Goal: Task Accomplishment & Management: Manage account settings

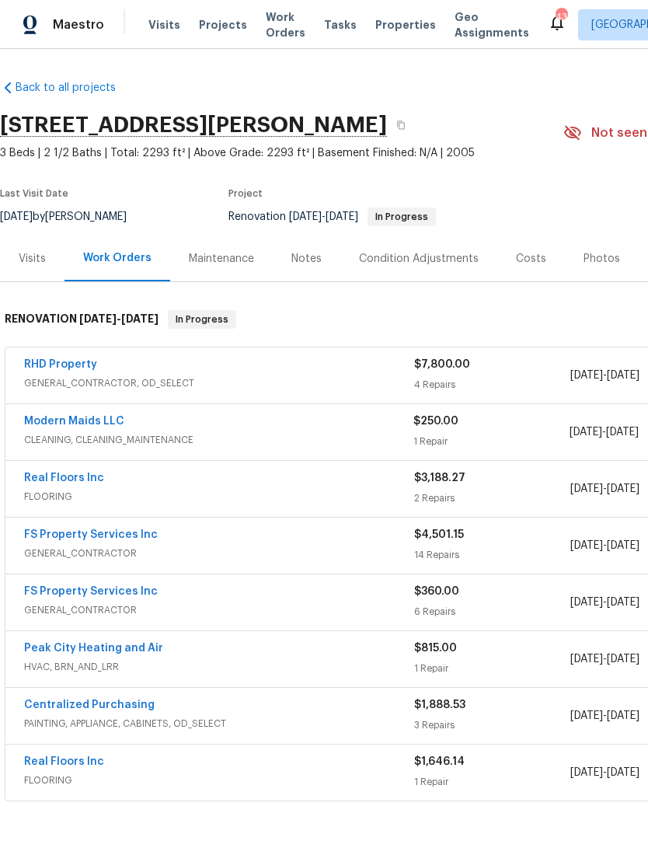
click at [68, 369] on link "RHD Property" at bounding box center [60, 364] width 73 height 11
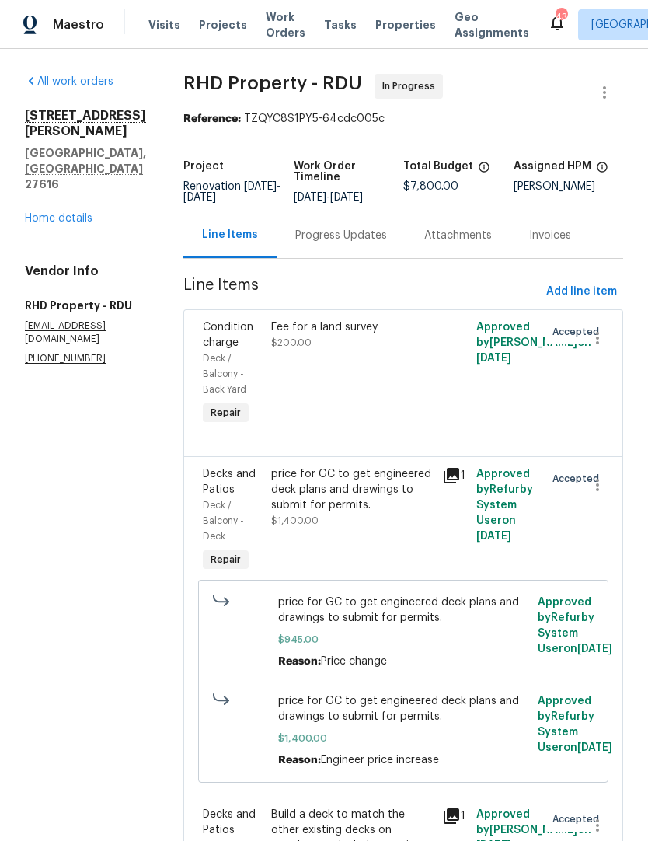
click at [352, 241] on div "Progress Updates" at bounding box center [341, 236] width 92 height 16
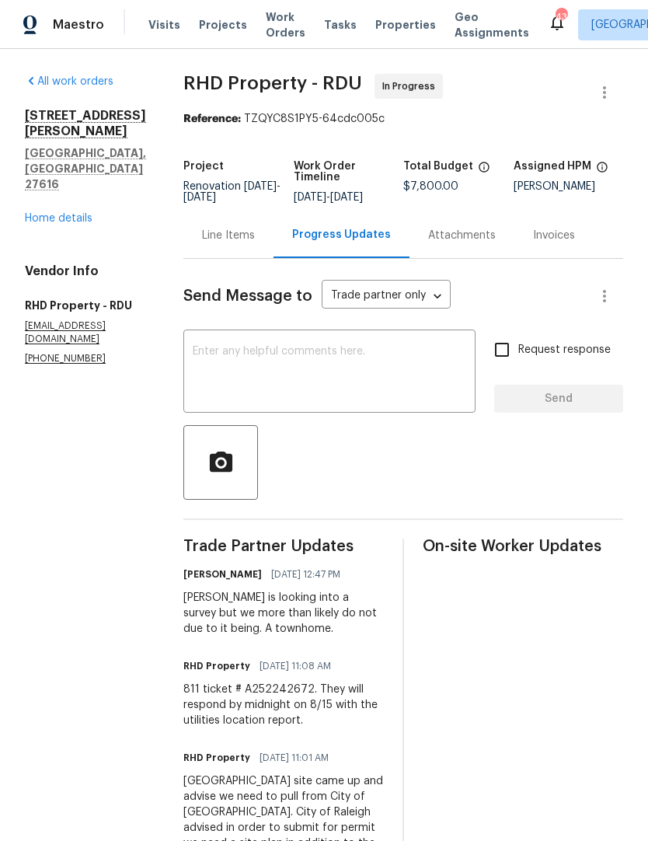
click at [244, 367] on textarea at bounding box center [330, 373] width 274 height 54
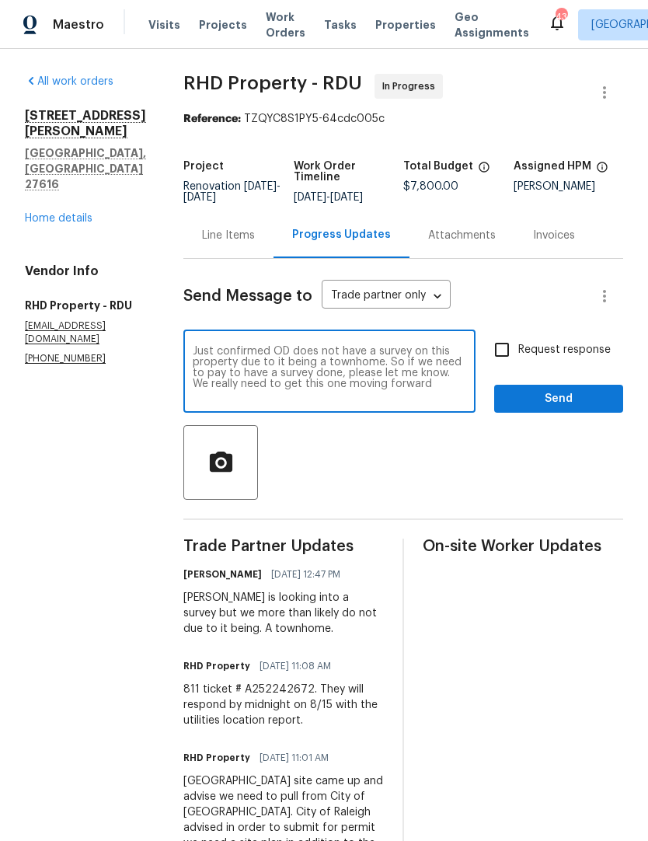
type textarea "Just confirmed OD does not have a survey on this property due to it being a tow…"
click at [508, 363] on input "Request response" at bounding box center [502, 349] width 33 height 33
checkbox input "true"
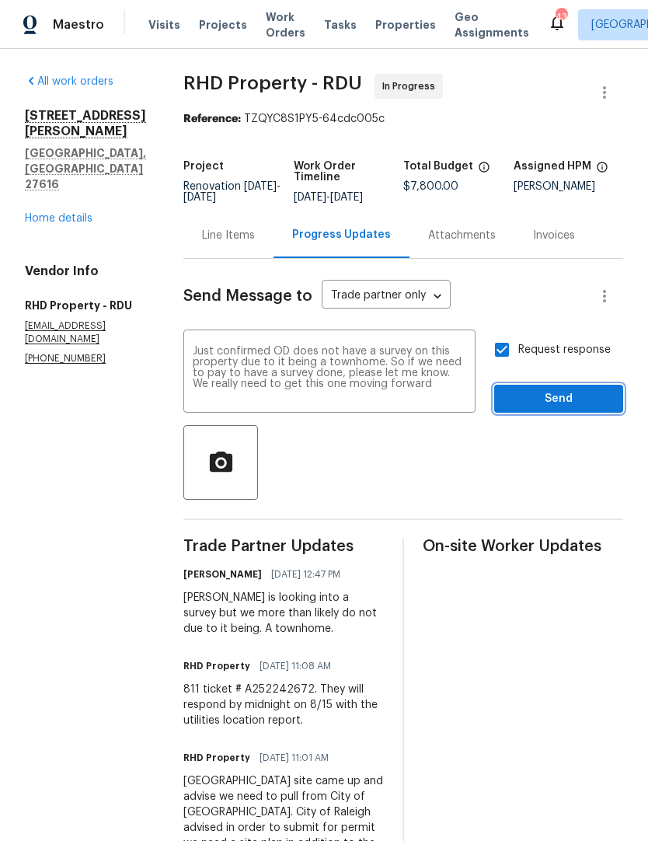
click at [548, 404] on span "Send" at bounding box center [559, 398] width 104 height 19
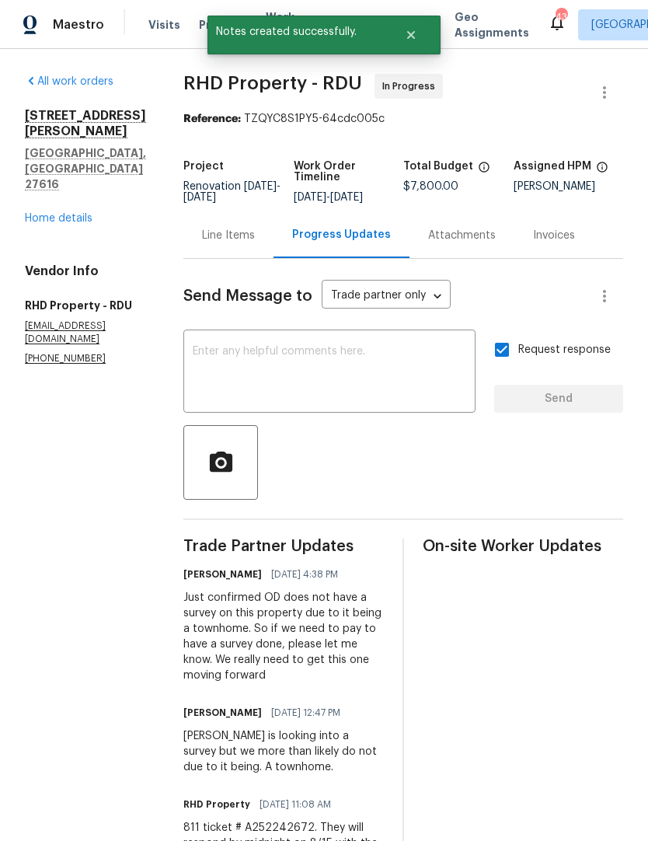
click at [68, 213] on link "Home details" at bounding box center [59, 218] width 68 height 11
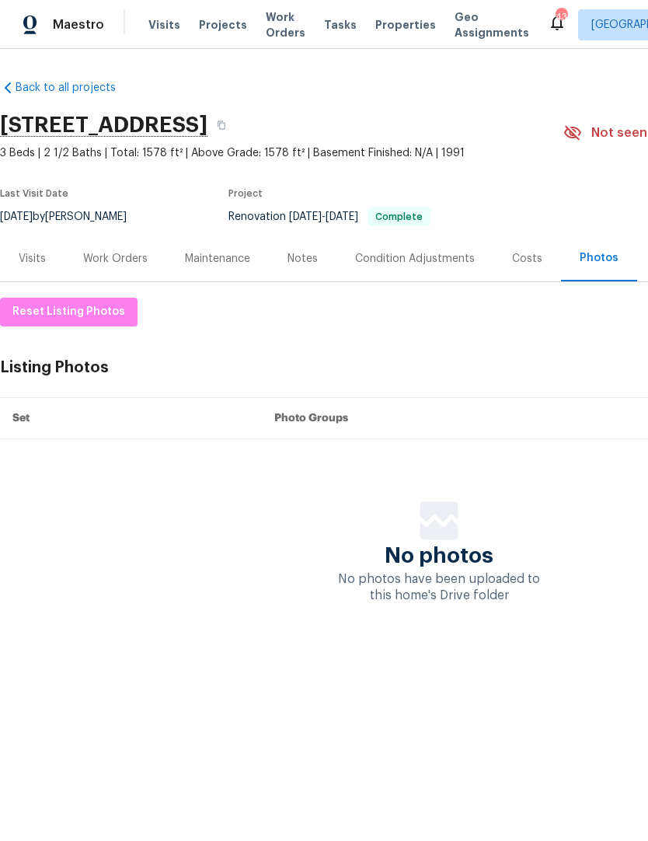
click at [218, 26] on span "Projects" at bounding box center [223, 25] width 48 height 16
click at [120, 257] on div "Work Orders" at bounding box center [115, 259] width 65 height 16
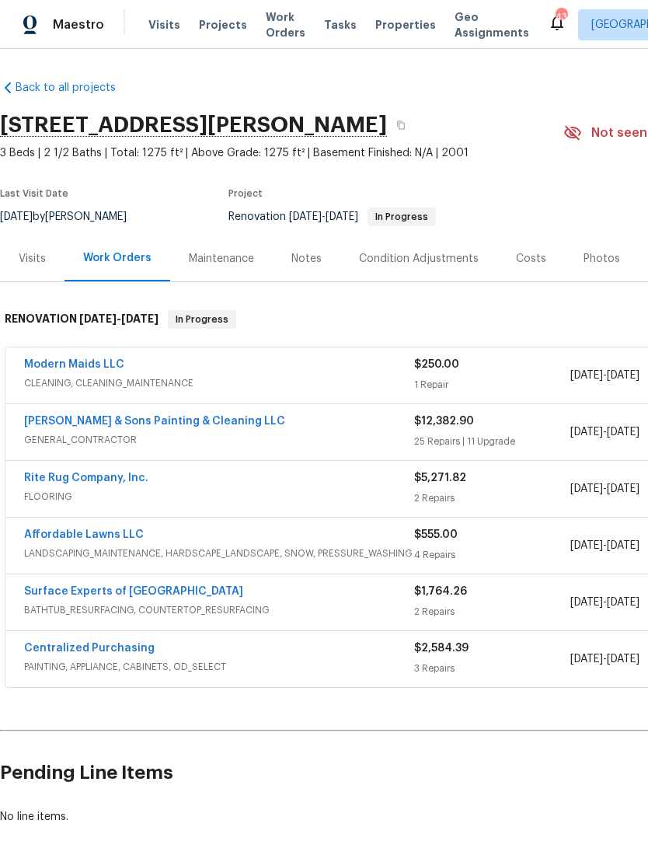
click at [72, 364] on link "Modern Maids LLC" at bounding box center [74, 364] width 100 height 11
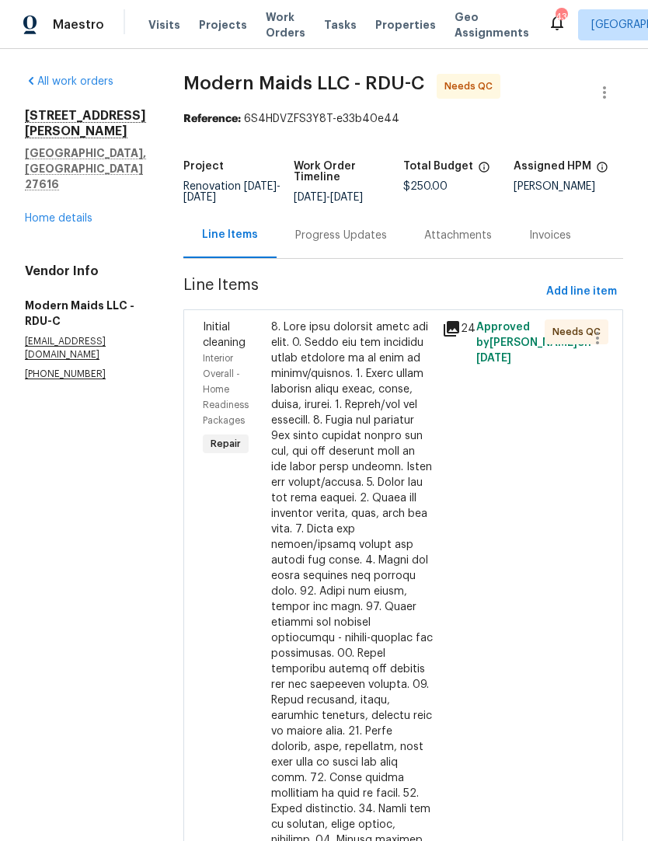
click at [407, 658] on div at bounding box center [352, 692] width 162 height 746
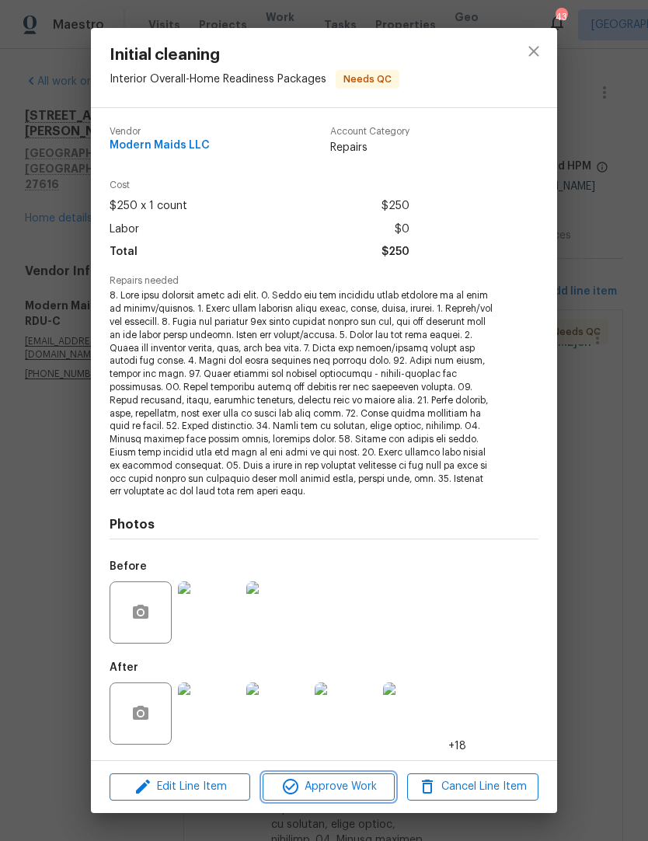
click at [289, 782] on icon "button" at bounding box center [290, 786] width 19 height 19
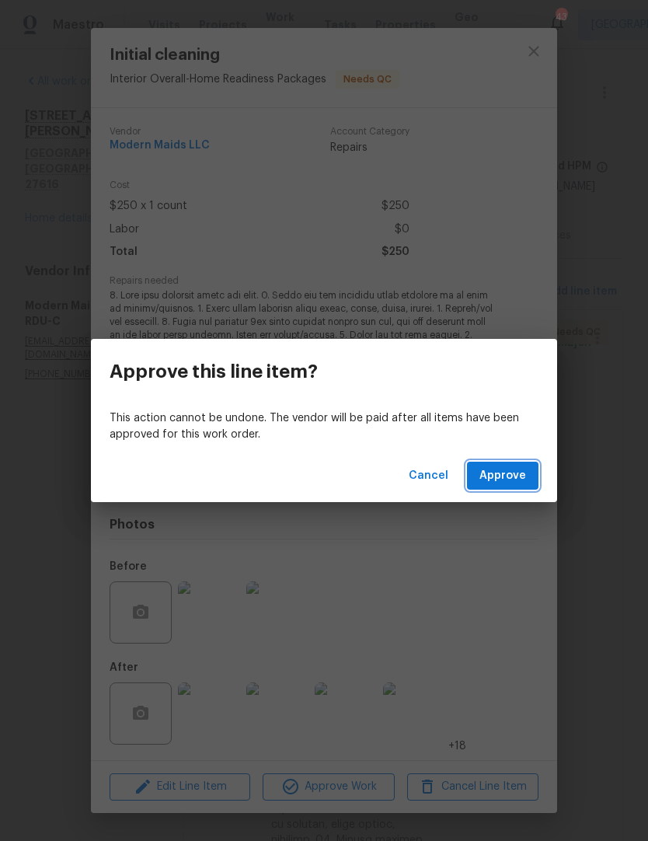
click at [511, 475] on span "Approve" at bounding box center [503, 475] width 47 height 19
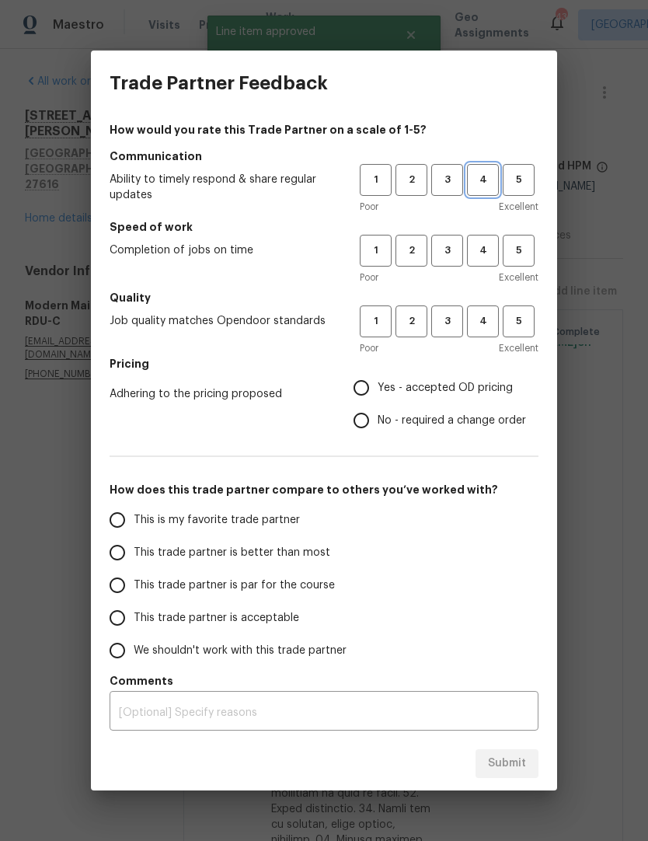
click at [493, 185] on span "4" at bounding box center [483, 180] width 29 height 18
click at [490, 250] on span "4" at bounding box center [483, 251] width 29 height 18
click at [488, 321] on span "4" at bounding box center [483, 321] width 29 height 18
click at [437, 383] on span "Yes - accepted OD pricing" at bounding box center [445, 388] width 135 height 16
click at [378, 383] on input "Yes - accepted OD pricing" at bounding box center [361, 388] width 33 height 33
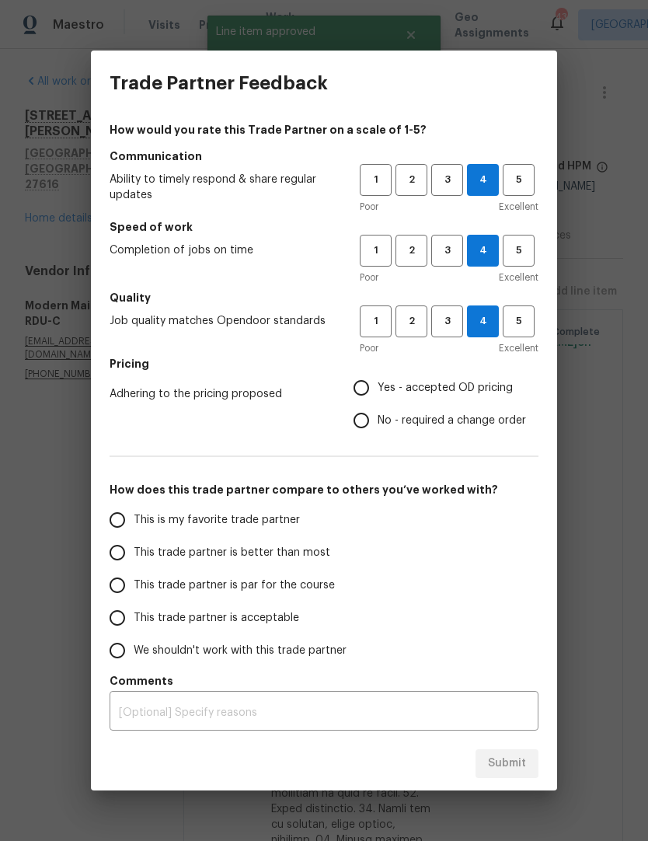
radio input "true"
click at [457, 389] on span "Yes - accepted OD pricing" at bounding box center [445, 388] width 135 height 16
click at [378, 389] on input "Yes - accepted OD pricing" at bounding box center [361, 388] width 33 height 33
click at [116, 551] on input "This trade partner is better than most" at bounding box center [117, 552] width 33 height 33
click at [506, 770] on span "Submit" at bounding box center [507, 763] width 38 height 19
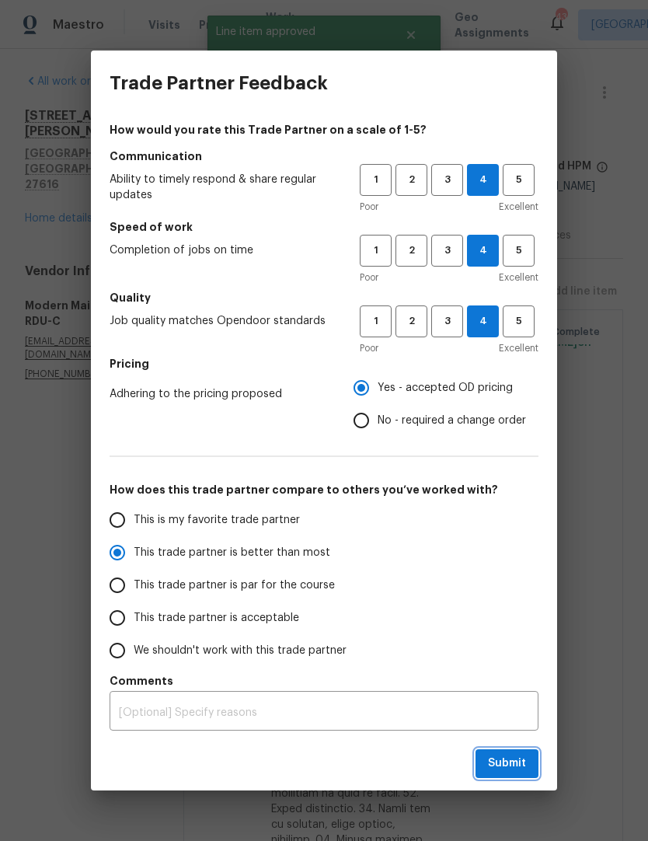
radio input "true"
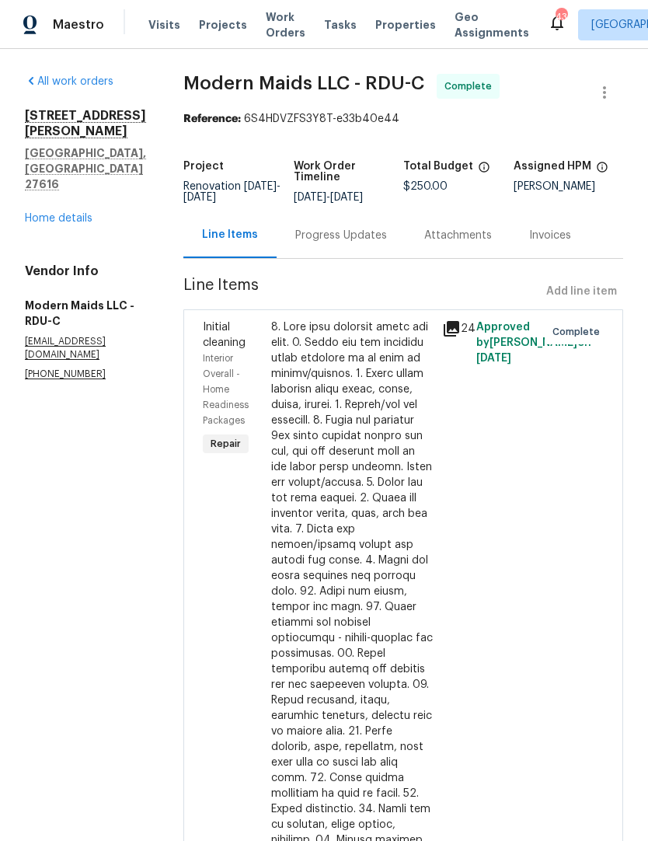
click at [364, 236] on div "Progress Updates" at bounding box center [341, 235] width 129 height 46
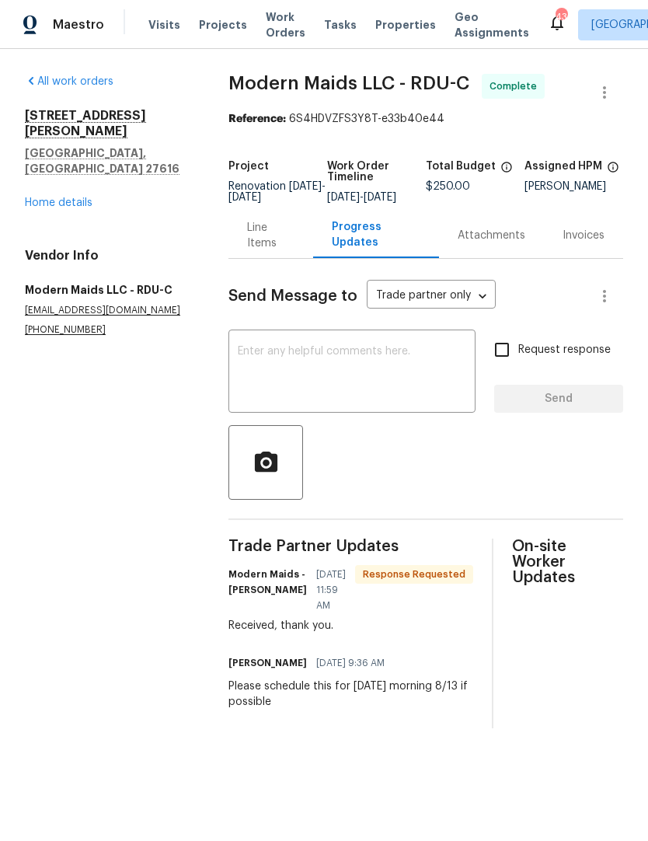
click at [257, 248] on div "Line Items" at bounding box center [270, 235] width 47 height 31
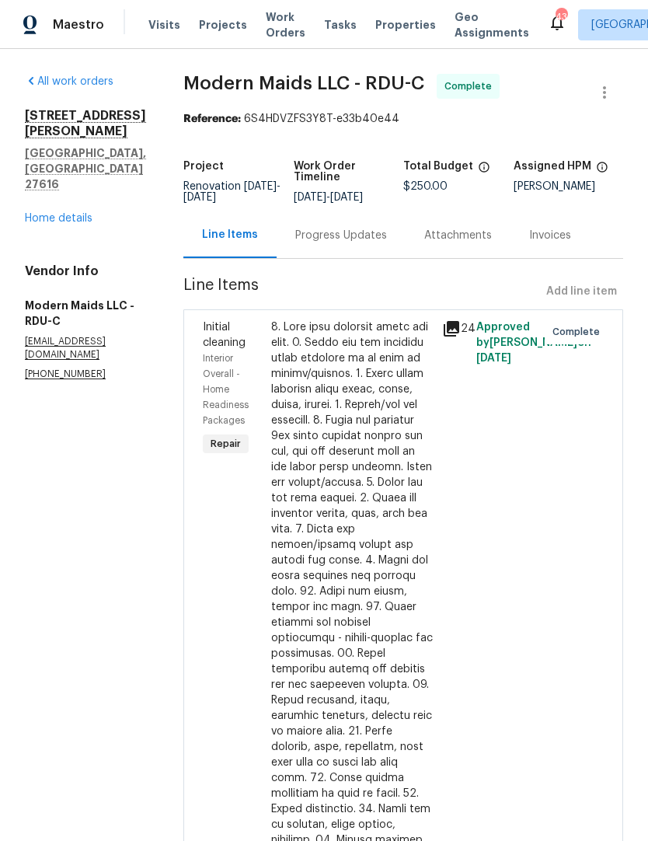
click at [48, 213] on link "Home details" at bounding box center [59, 218] width 68 height 11
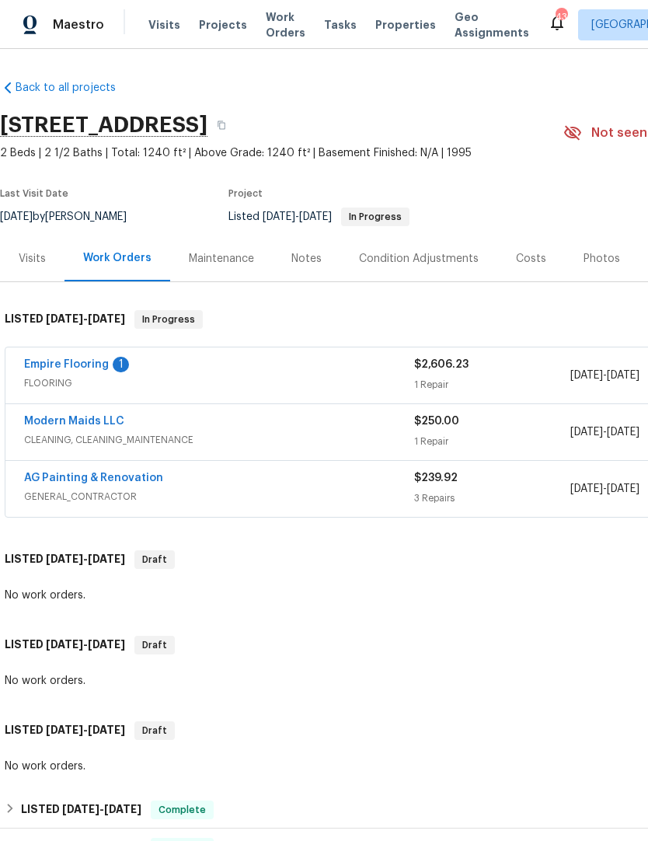
click at [76, 360] on link "Empire Flooring" at bounding box center [66, 364] width 85 height 11
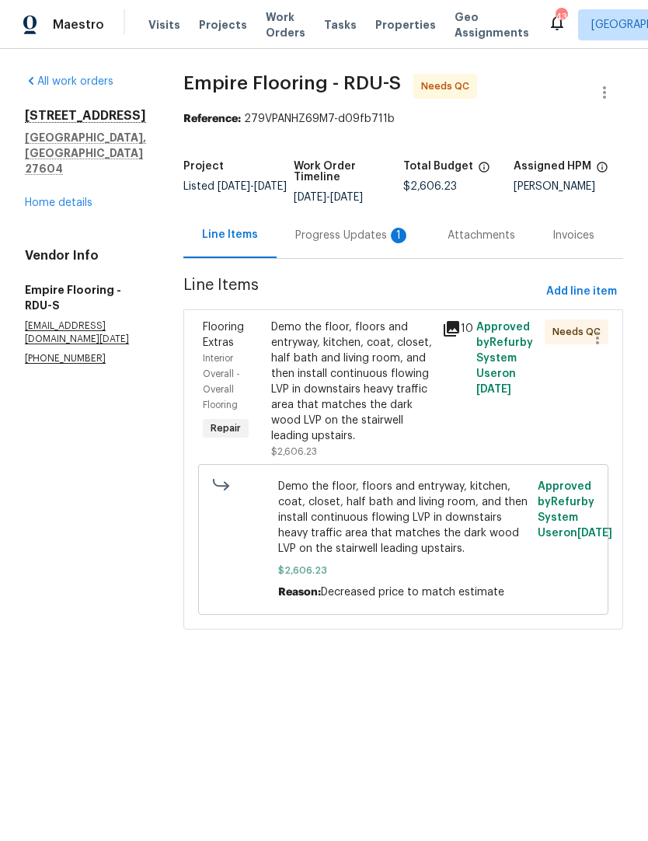
click at [344, 243] on div "Progress Updates 1" at bounding box center [352, 236] width 115 height 16
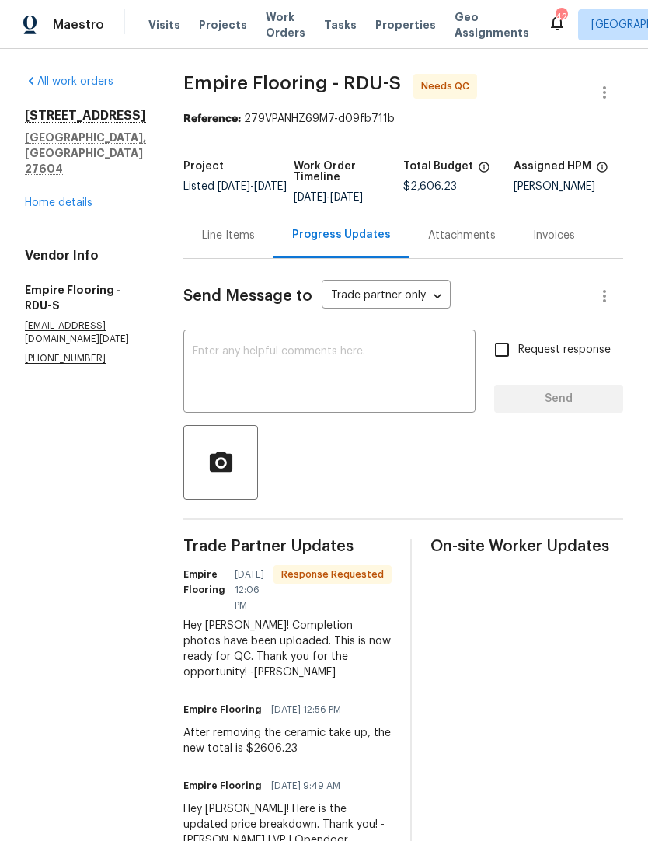
click at [240, 255] on div "Line Items" at bounding box center [228, 235] width 90 height 46
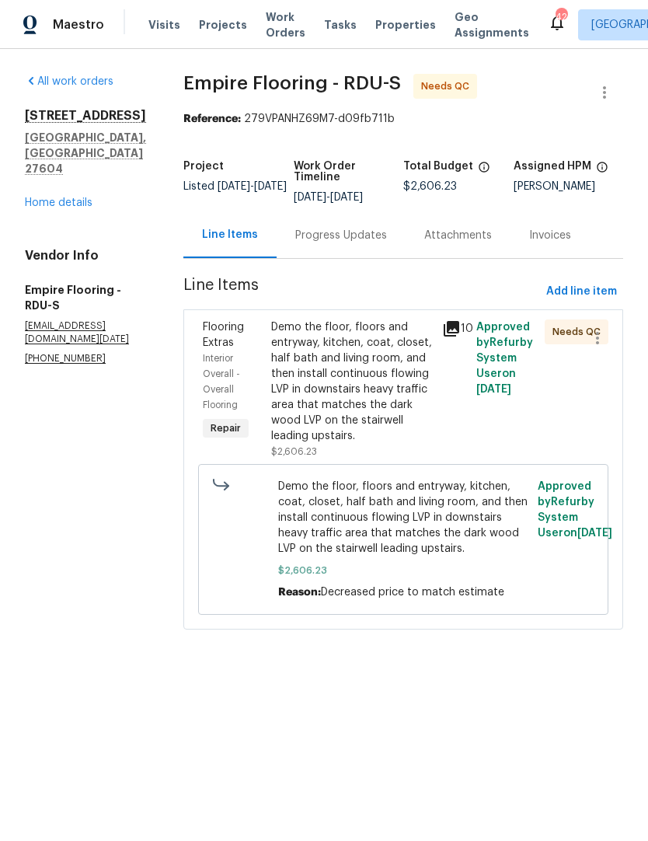
click at [324, 403] on div "Demo the floor, floors and entryway, kitchen, coat, closet, half bath and livin…" at bounding box center [352, 381] width 162 height 124
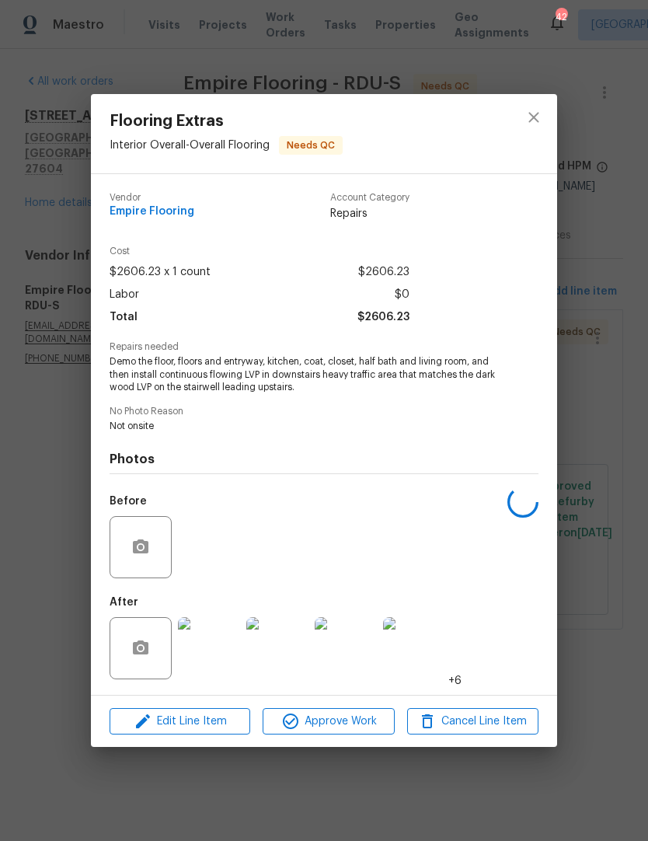
click at [210, 649] on img at bounding box center [209, 648] width 62 height 62
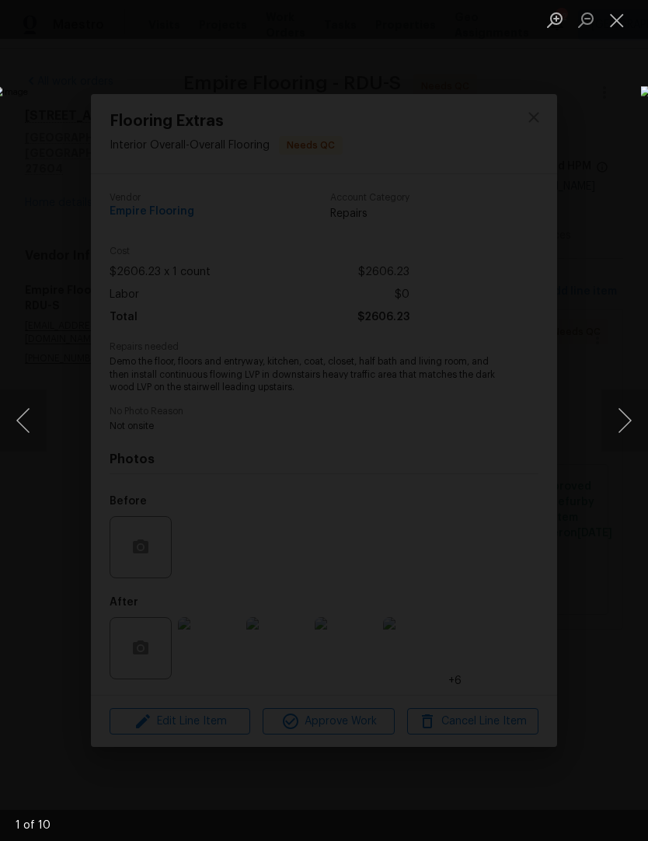
click at [623, 431] on button "Next image" at bounding box center [625, 420] width 47 height 62
click at [623, 435] on button "Next image" at bounding box center [625, 420] width 47 height 62
click at [621, 419] on button "Next image" at bounding box center [625, 420] width 47 height 62
click at [621, 425] on button "Next image" at bounding box center [625, 420] width 47 height 62
click at [623, 432] on button "Next image" at bounding box center [625, 420] width 47 height 62
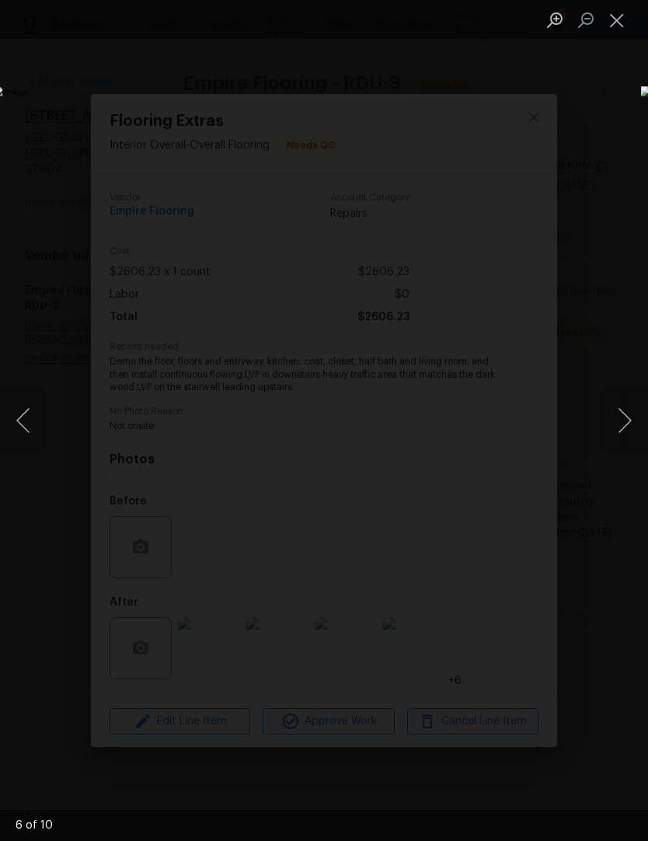
click at [628, 420] on button "Next image" at bounding box center [625, 420] width 47 height 62
click at [626, 411] on button "Next image" at bounding box center [625, 420] width 47 height 62
click at [623, 428] on button "Next image" at bounding box center [625, 420] width 47 height 62
click at [621, 23] on button "Close lightbox" at bounding box center [617, 19] width 31 height 27
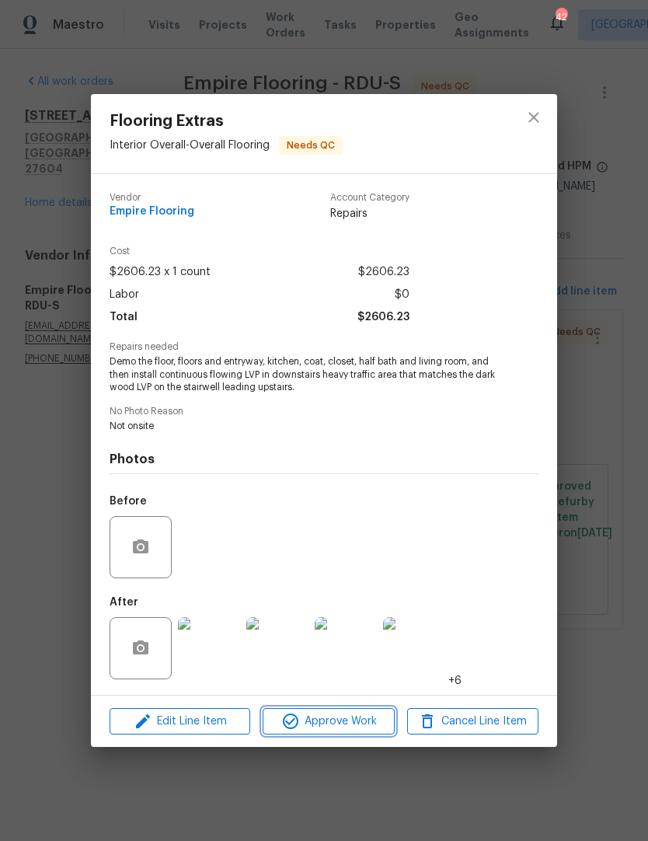
click at [355, 735] on button "Approve Work" at bounding box center [328, 721] width 131 height 27
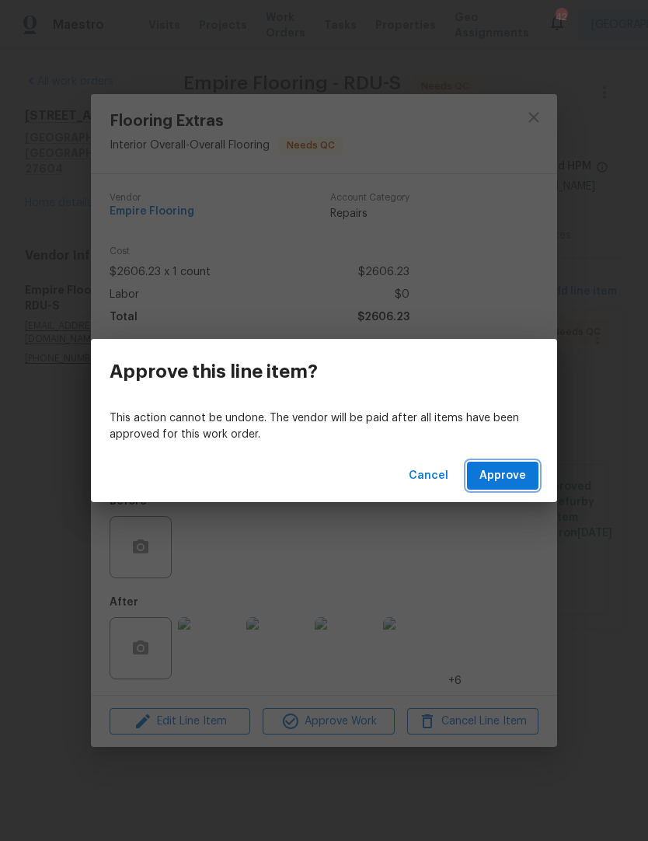
click at [518, 480] on span "Approve" at bounding box center [503, 475] width 47 height 19
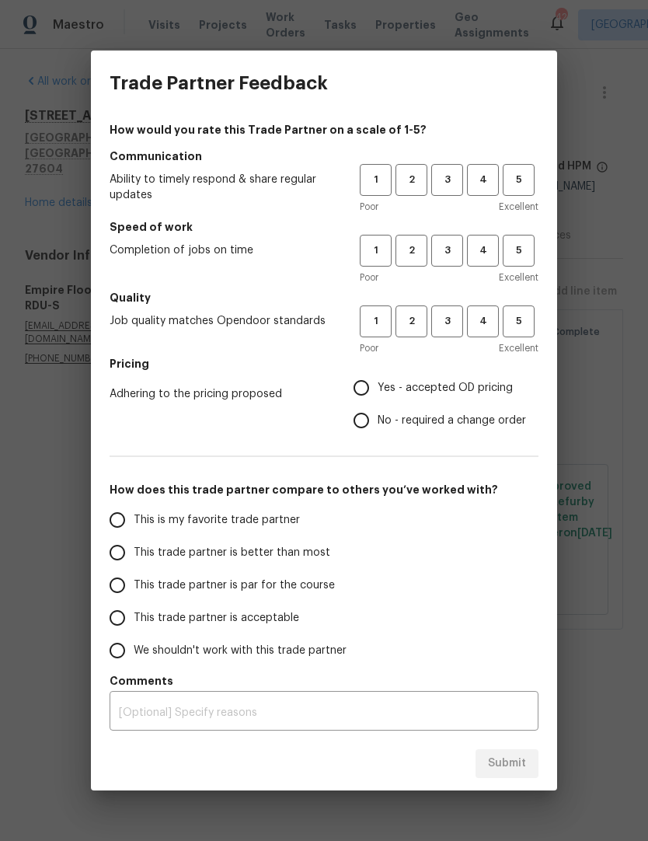
click at [118, 620] on input "This trade partner is acceptable" at bounding box center [117, 618] width 33 height 33
radio input "true"
click at [385, 190] on button "1" at bounding box center [376, 180] width 32 height 32
click at [454, 256] on span "3" at bounding box center [447, 251] width 29 height 18
click at [415, 257] on span "2" at bounding box center [411, 251] width 29 height 18
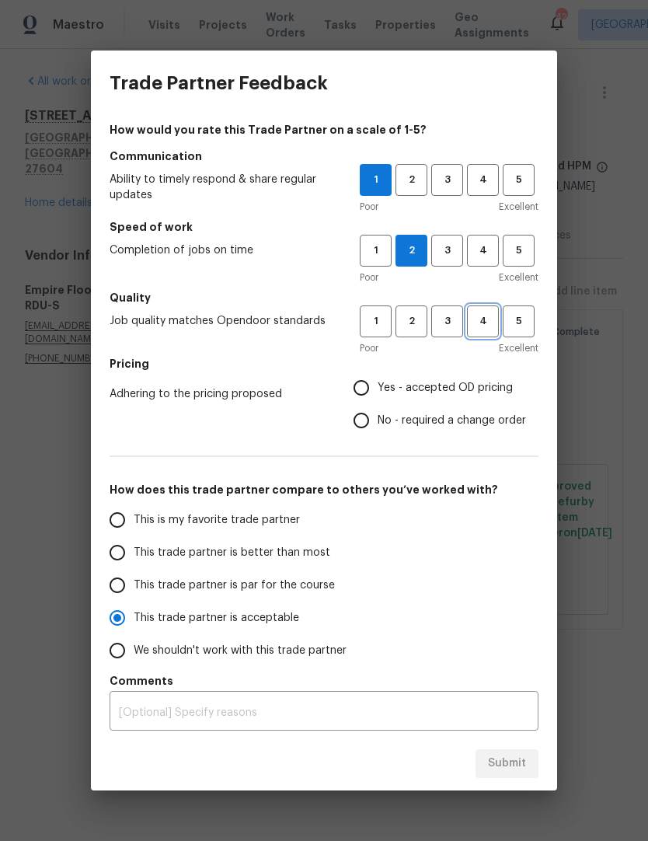
click at [489, 323] on span "4" at bounding box center [483, 321] width 29 height 18
click at [489, 391] on span "Yes - accepted OD pricing" at bounding box center [445, 388] width 135 height 16
click at [378, 391] on input "Yes - accepted OD pricing" at bounding box center [361, 388] width 33 height 33
click at [503, 766] on span "Submit" at bounding box center [507, 763] width 38 height 19
radio input "false"
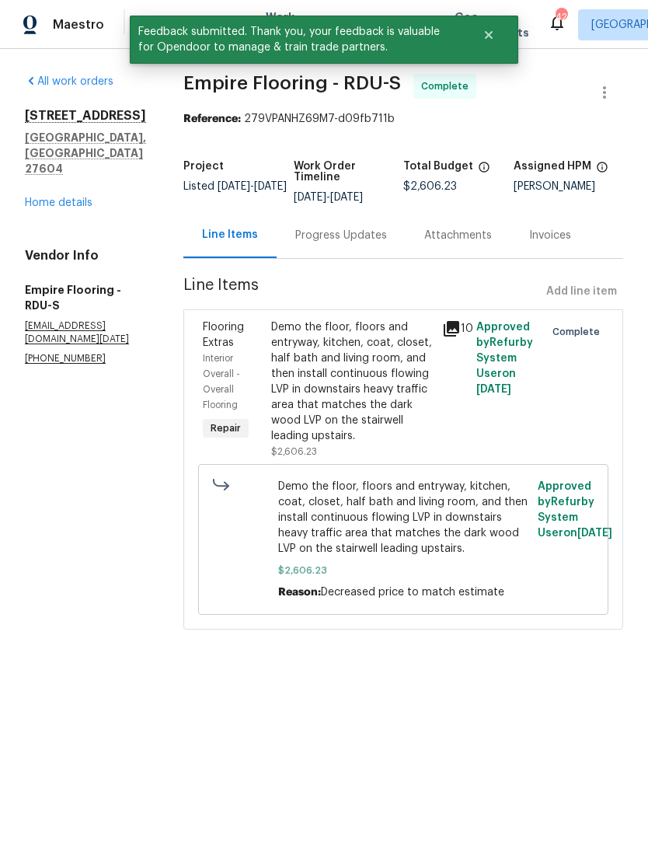
click at [57, 197] on link "Home details" at bounding box center [59, 202] width 68 height 11
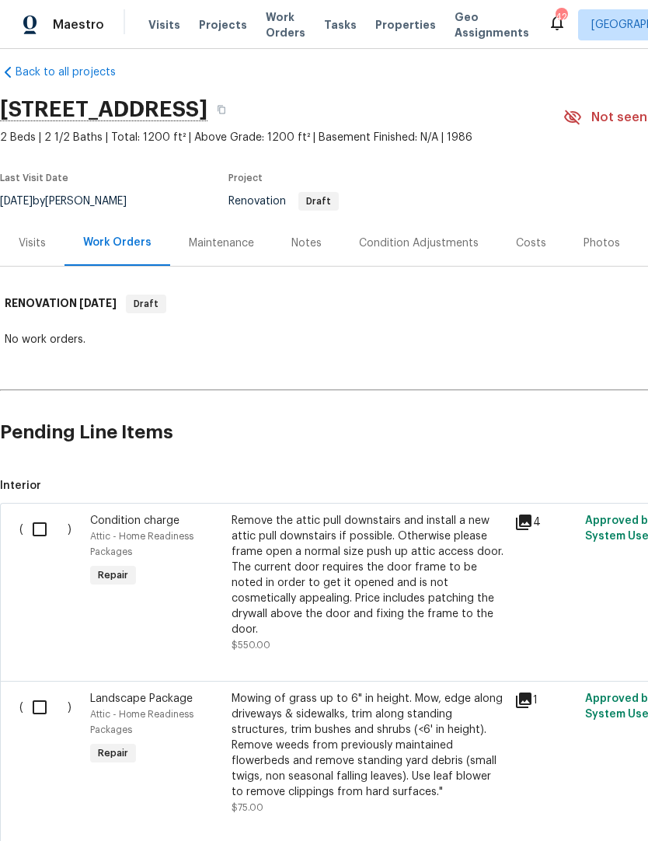
scroll to position [15, 0]
click at [41, 535] on input "checkbox" at bounding box center [45, 530] width 44 height 33
checkbox input "true"
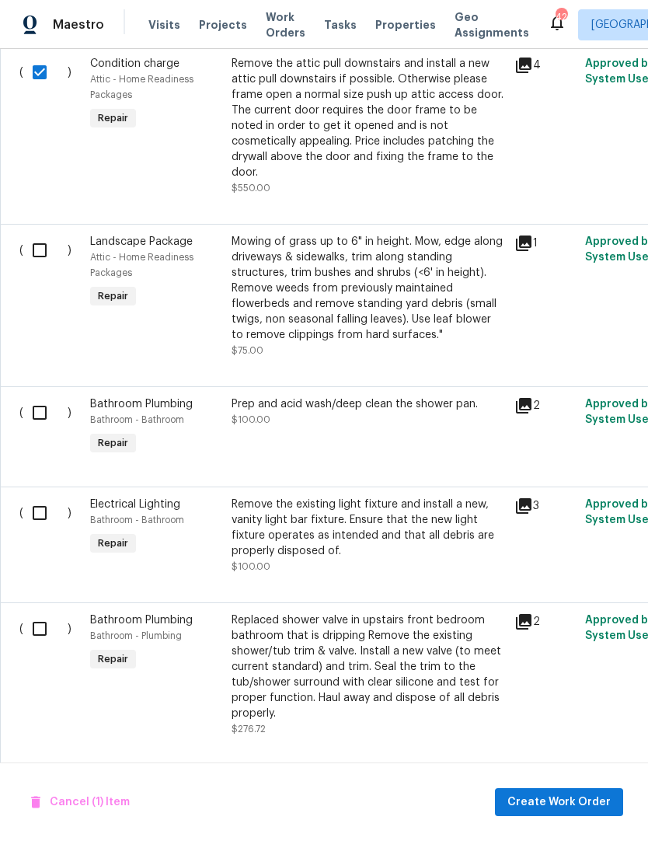
scroll to position [473, 0]
click at [40, 400] on input "checkbox" at bounding box center [45, 412] width 44 height 33
checkbox input "true"
click at [42, 501] on input "checkbox" at bounding box center [45, 512] width 44 height 33
checkbox input "true"
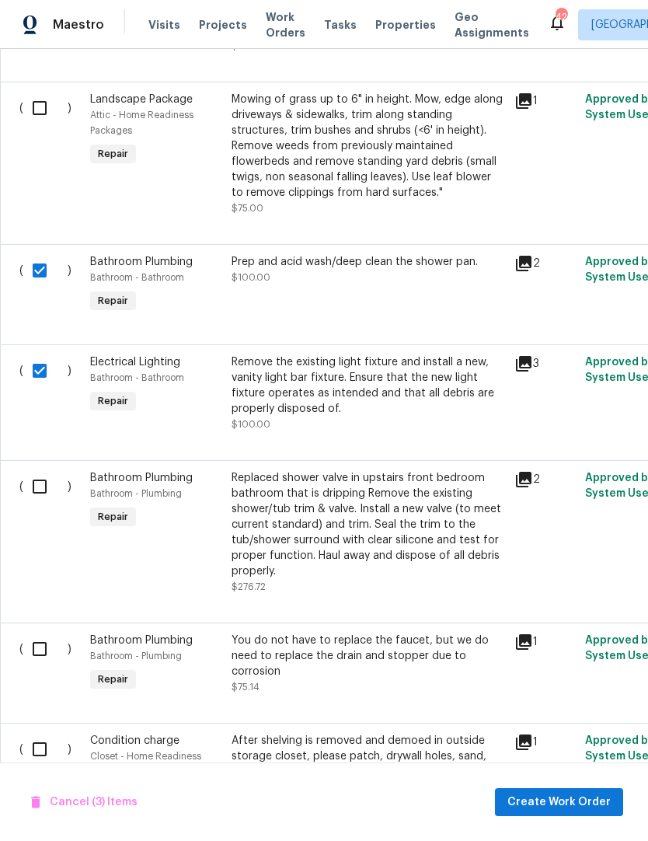
scroll to position [615, 0]
click at [44, 475] on input "checkbox" at bounding box center [45, 486] width 44 height 33
checkbox input "true"
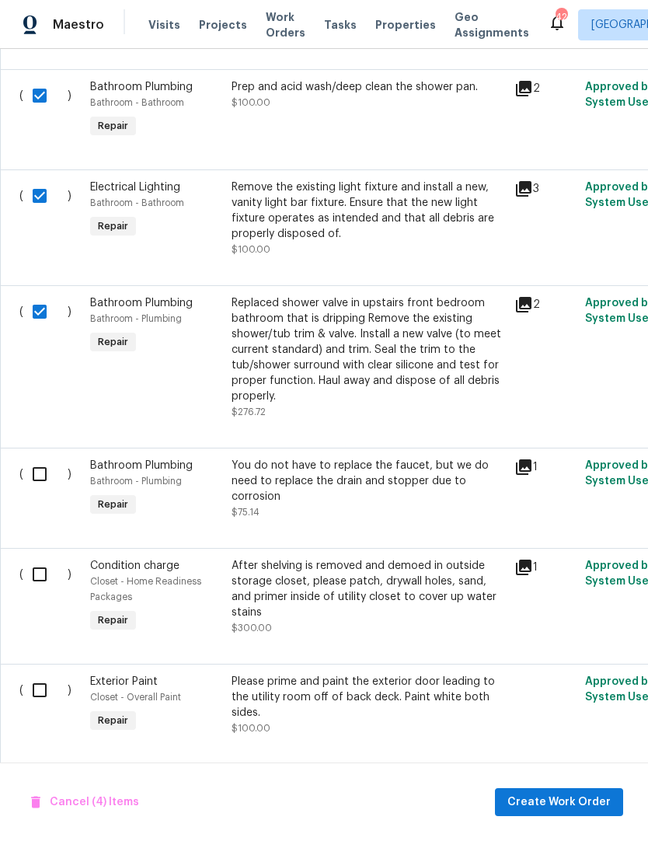
scroll to position [790, 0]
click at [44, 462] on input "checkbox" at bounding box center [45, 474] width 44 height 33
checkbox input "true"
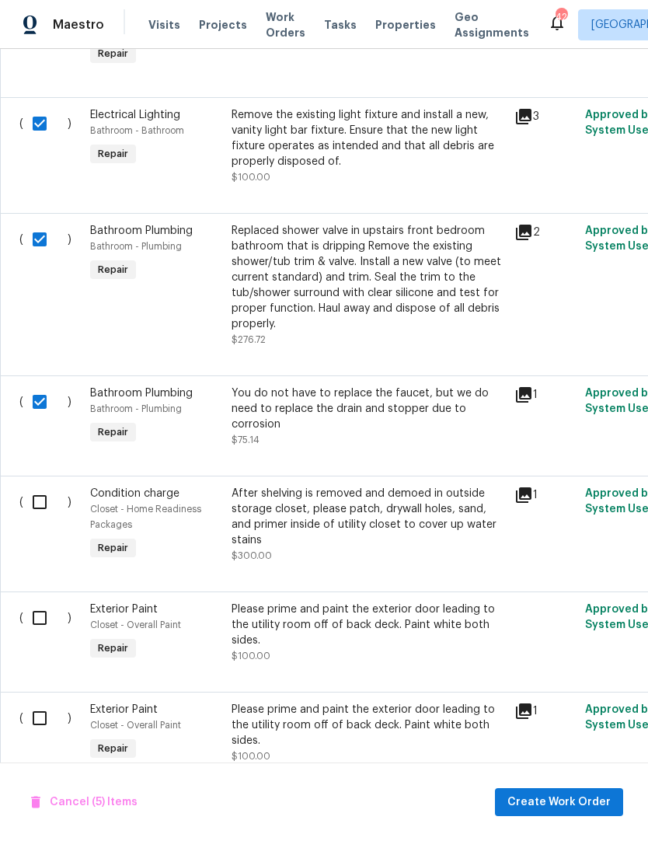
scroll to position [862, 0]
click at [37, 488] on input "checkbox" at bounding box center [45, 502] width 44 height 33
checkbox input "true"
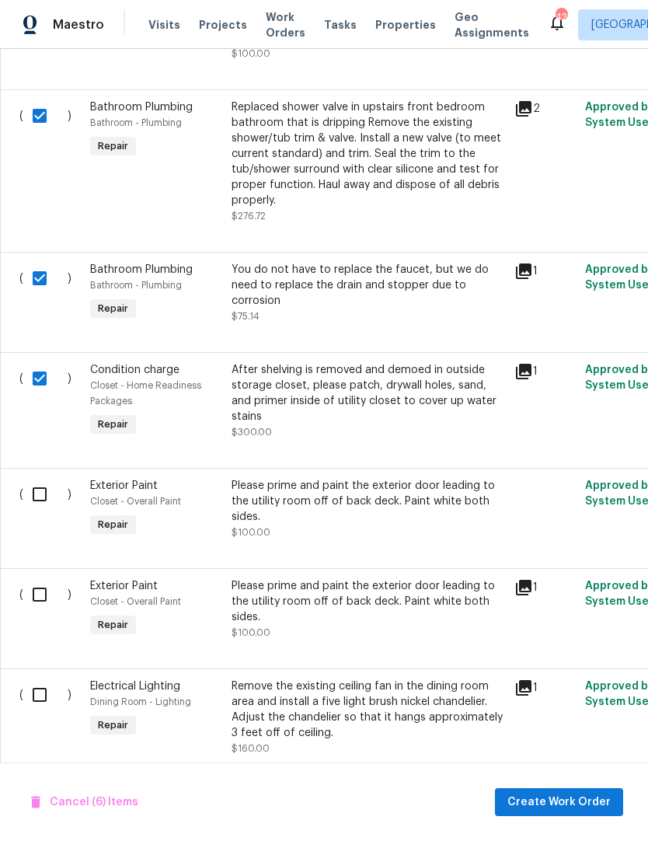
scroll to position [986, 0]
click at [34, 487] on input "checkbox" at bounding box center [45, 494] width 44 height 33
checkbox input "true"
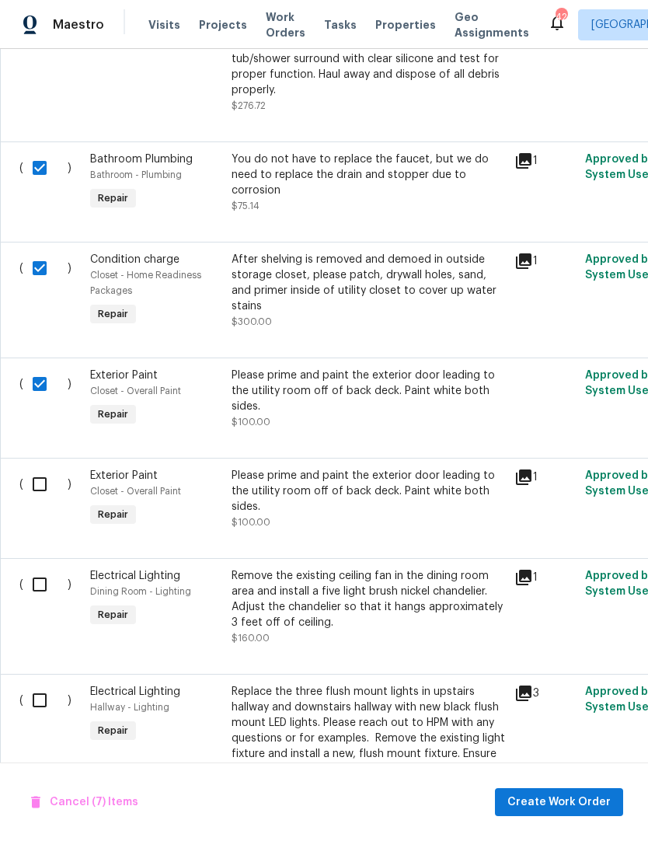
scroll to position [1096, 0]
click at [40, 476] on input "checkbox" at bounding box center [45, 484] width 44 height 33
checkbox input "true"
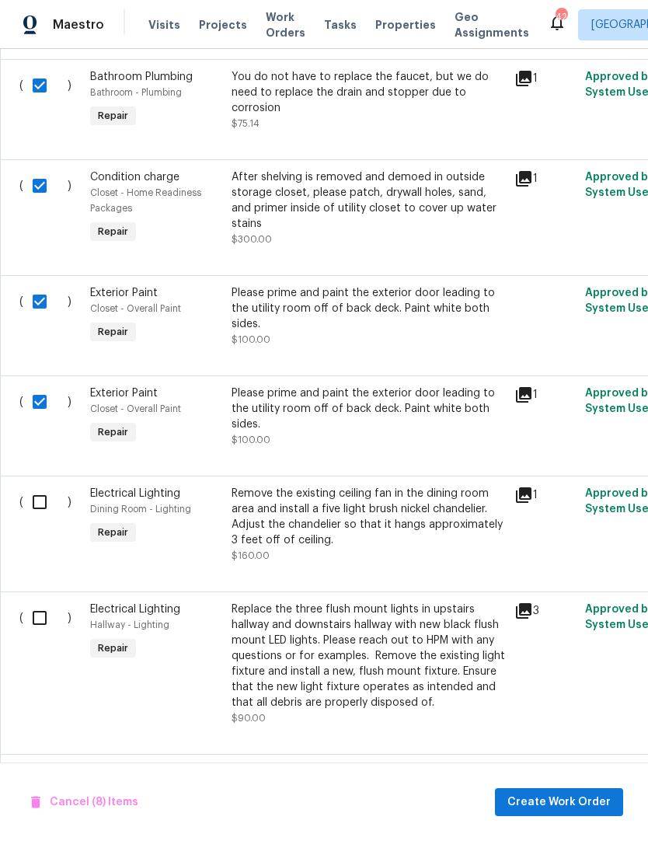
scroll to position [1180, 0]
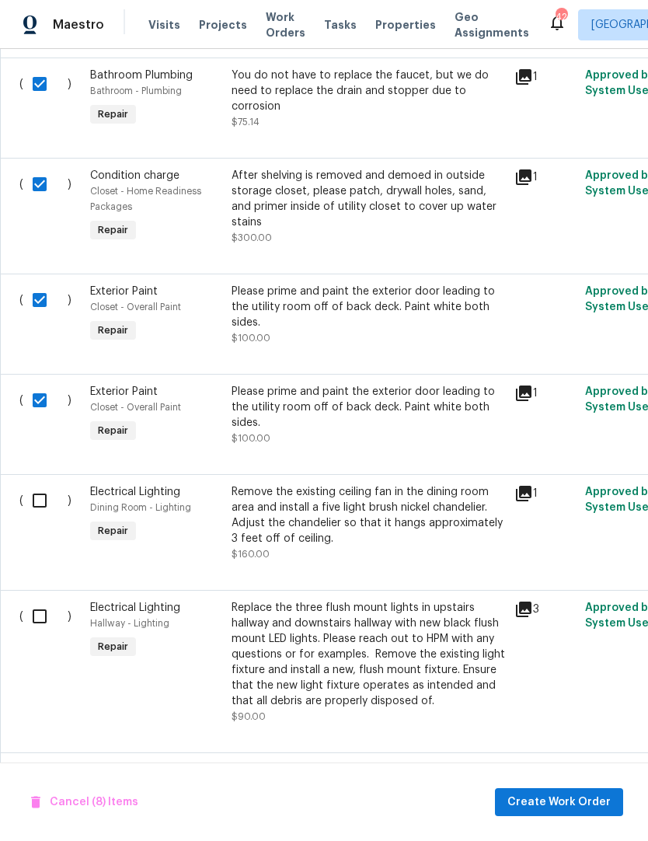
click at [46, 493] on input "checkbox" at bounding box center [45, 500] width 44 height 33
checkbox input "true"
click at [44, 616] on input "checkbox" at bounding box center [45, 616] width 44 height 33
checkbox input "true"
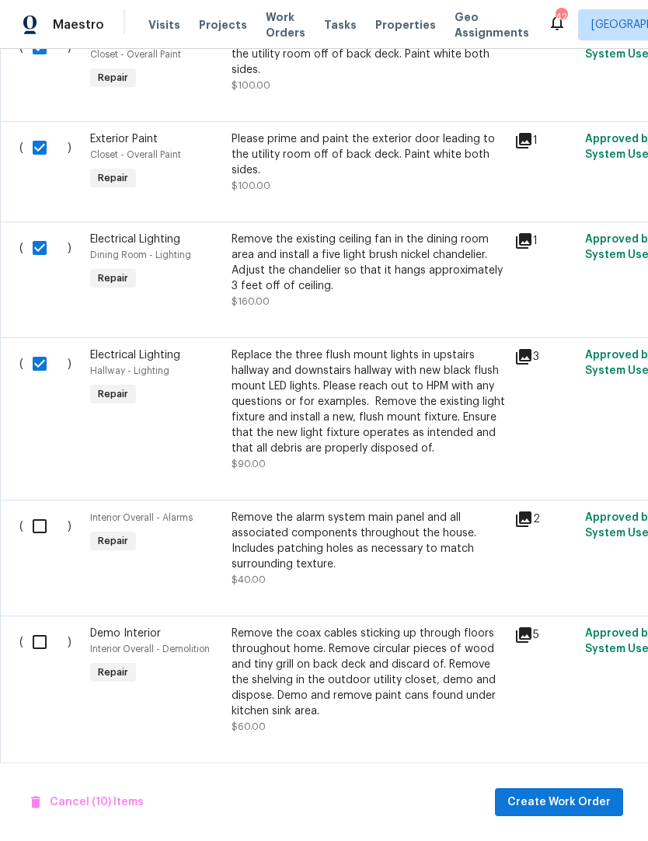
scroll to position [1435, 0]
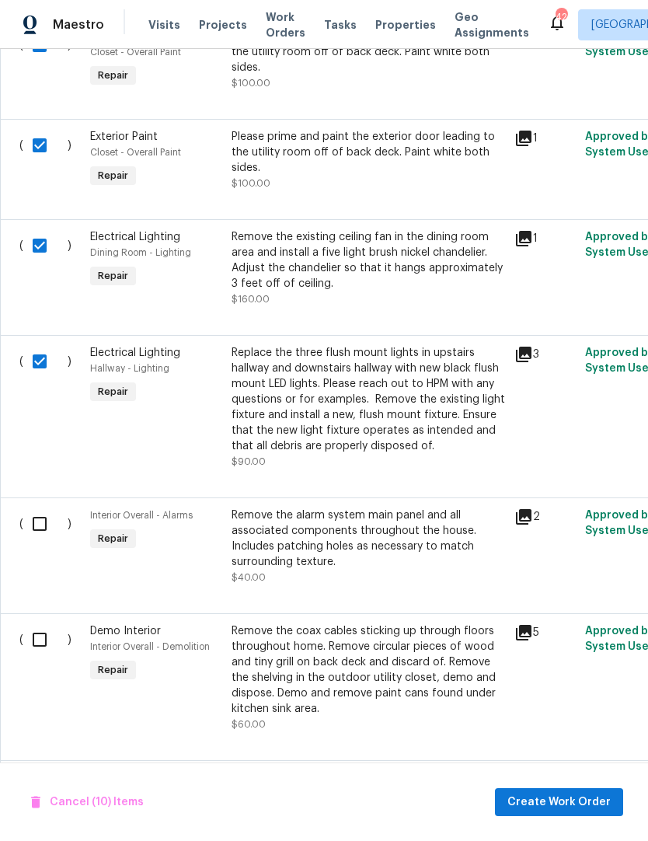
click at [45, 513] on input "checkbox" at bounding box center [45, 524] width 44 height 33
checkbox input "true"
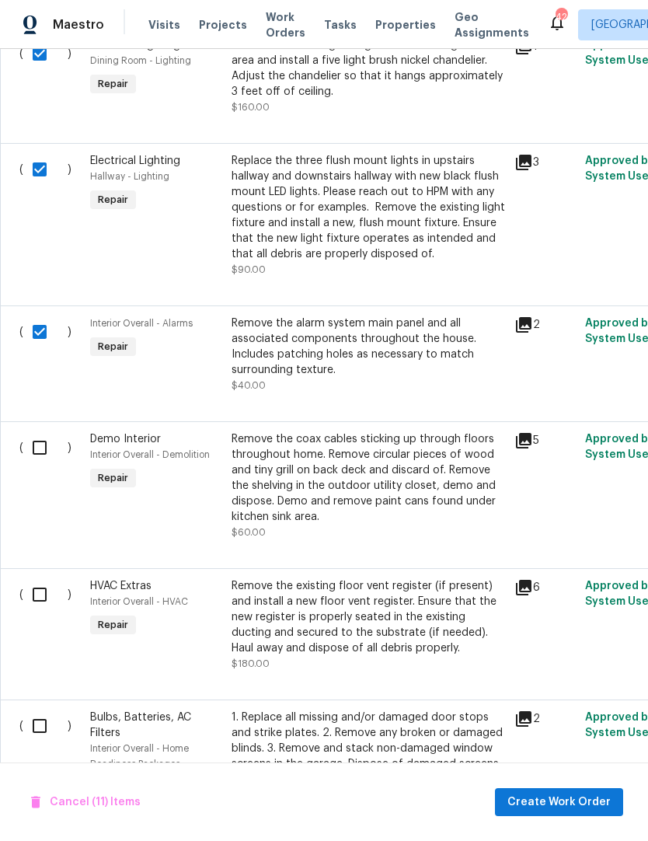
scroll to position [1631, 0]
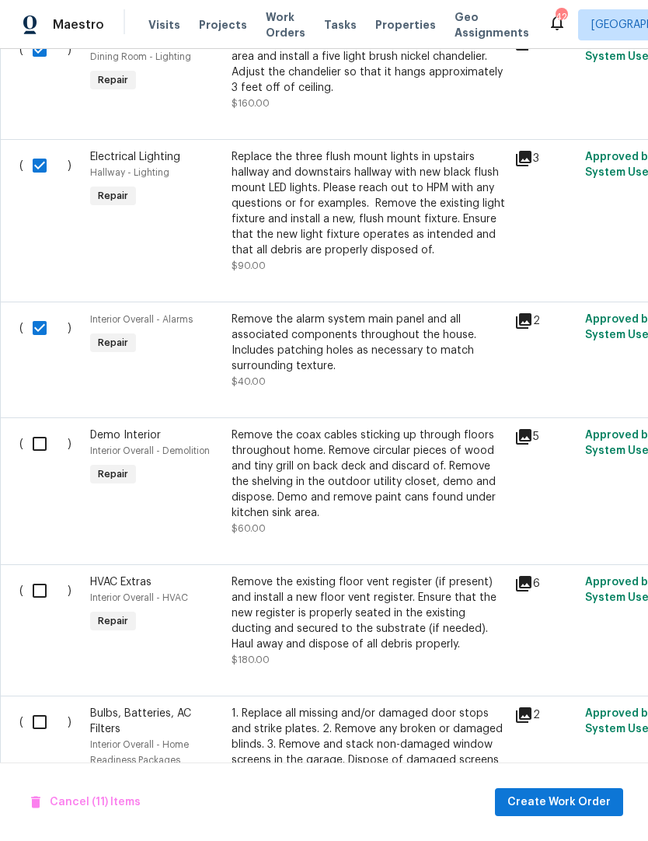
click at [36, 437] on input "checkbox" at bounding box center [45, 444] width 44 height 33
checkbox input "true"
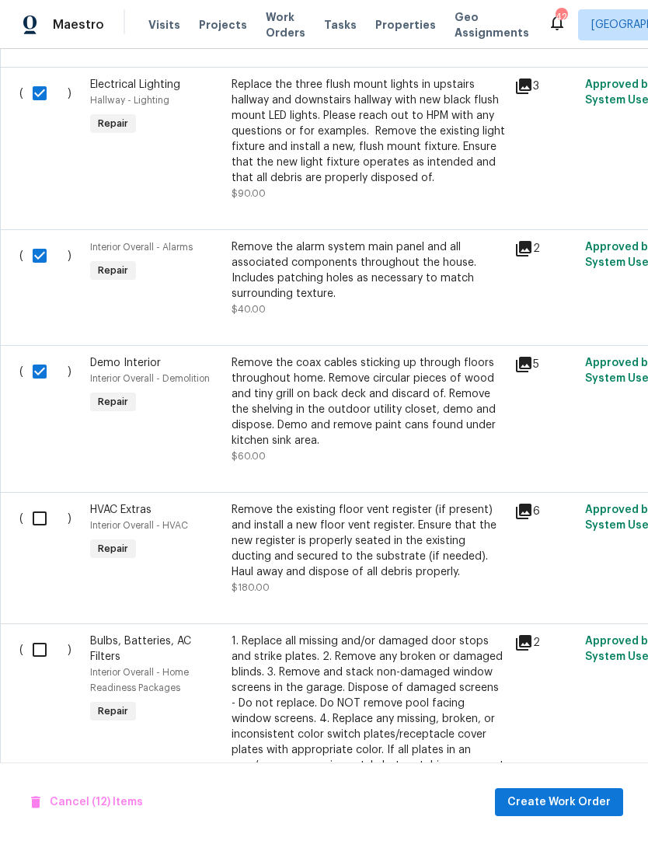
scroll to position [1698, 0]
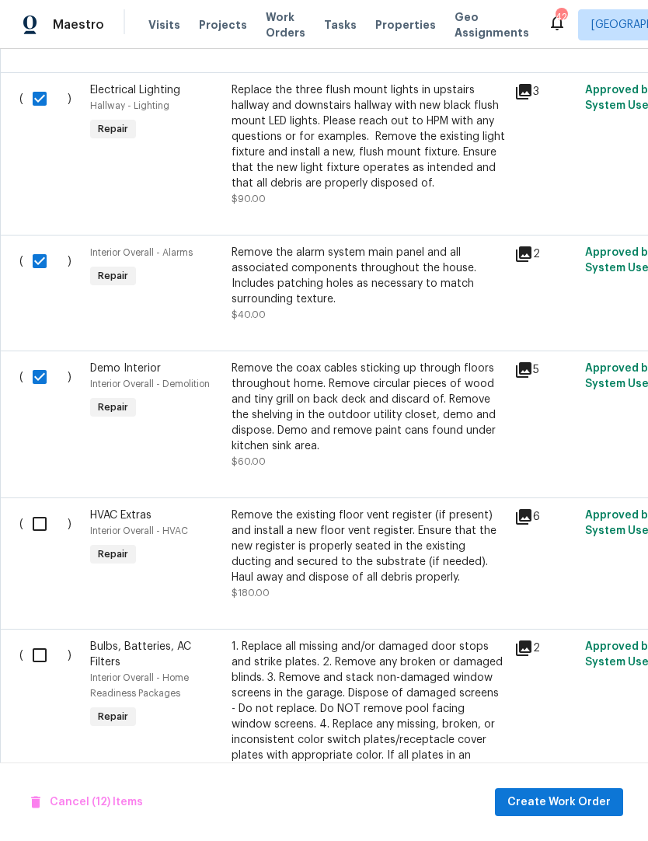
click at [35, 515] on input "checkbox" at bounding box center [45, 524] width 44 height 33
checkbox input "true"
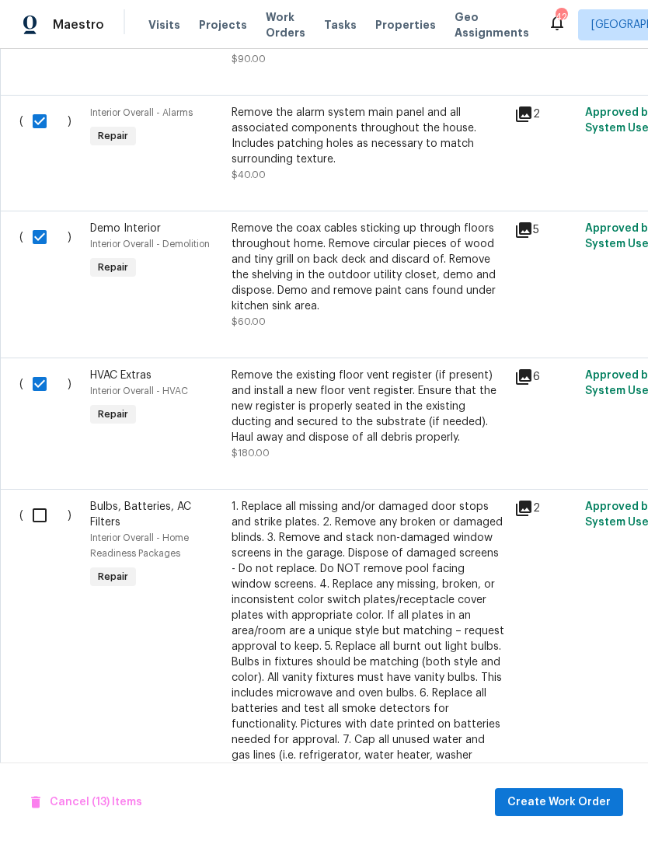
scroll to position [1838, 0]
click at [39, 506] on input "checkbox" at bounding box center [45, 514] width 44 height 33
checkbox input "true"
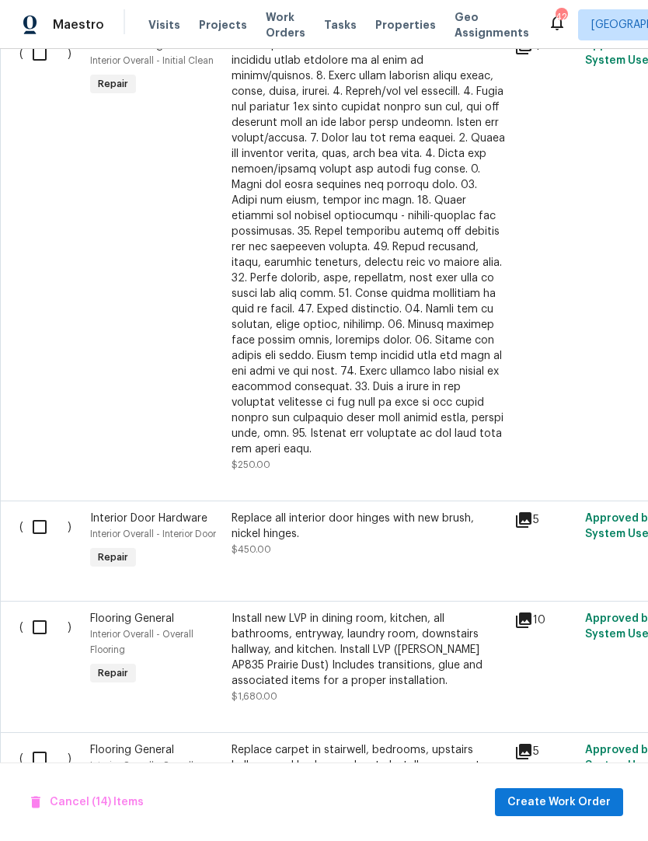
scroll to position [2648, 0]
click at [40, 514] on input "checkbox" at bounding box center [45, 527] width 44 height 33
checkbox input "true"
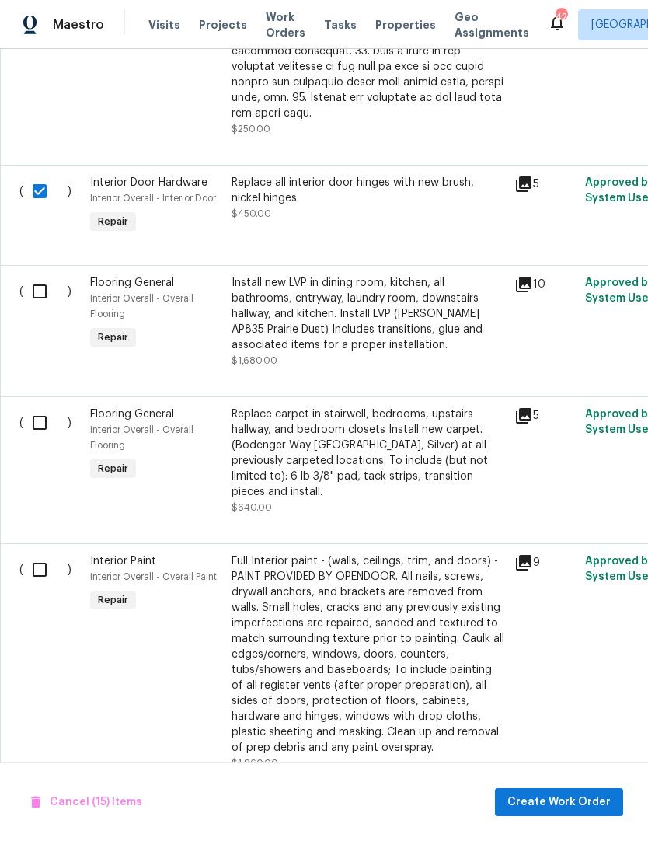
scroll to position [2983, 0]
click at [40, 554] on input "checkbox" at bounding box center [45, 570] width 44 height 33
checkbox input "true"
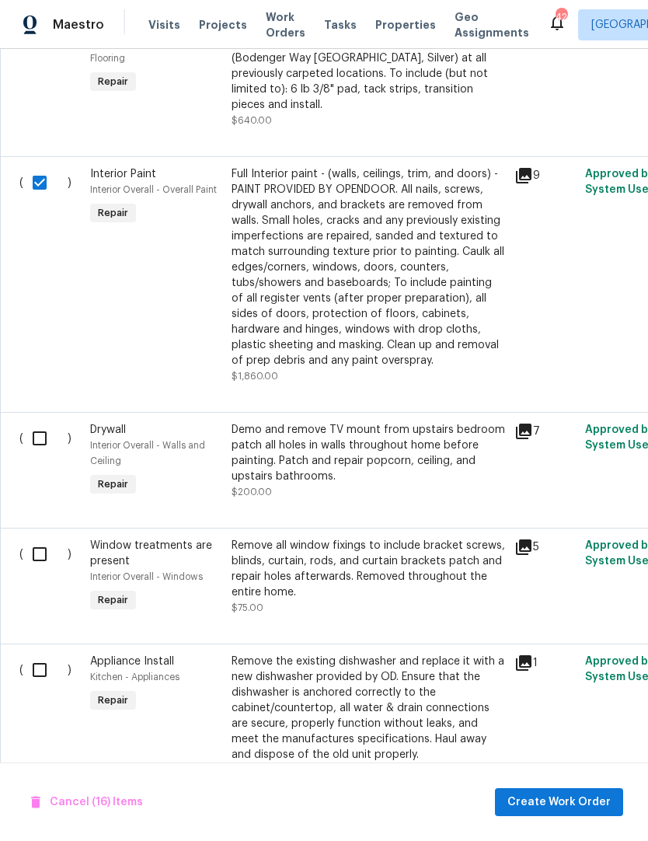
scroll to position [3372, 0]
click at [31, 428] on input "checkbox" at bounding box center [45, 437] width 44 height 33
checkbox input "true"
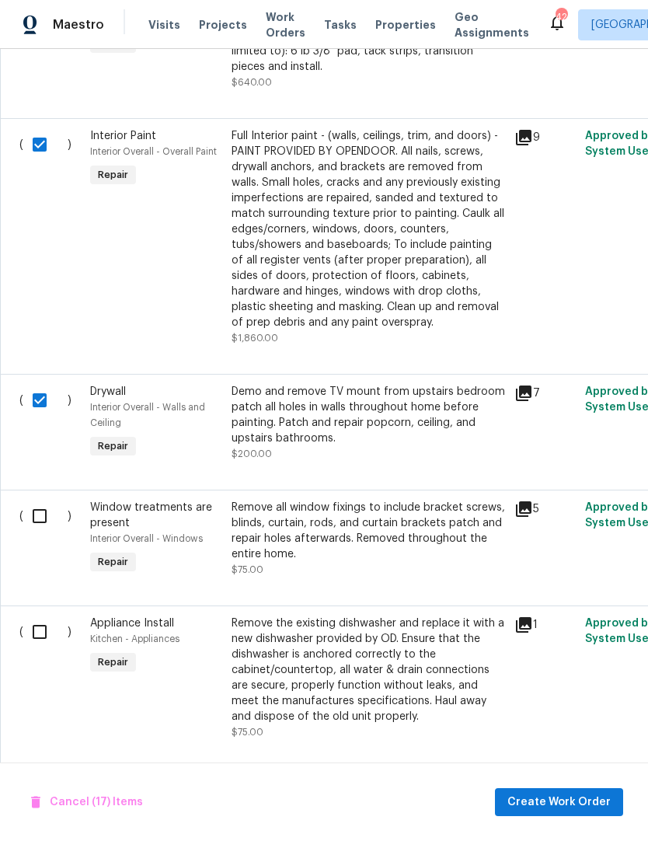
scroll to position [3412, 0]
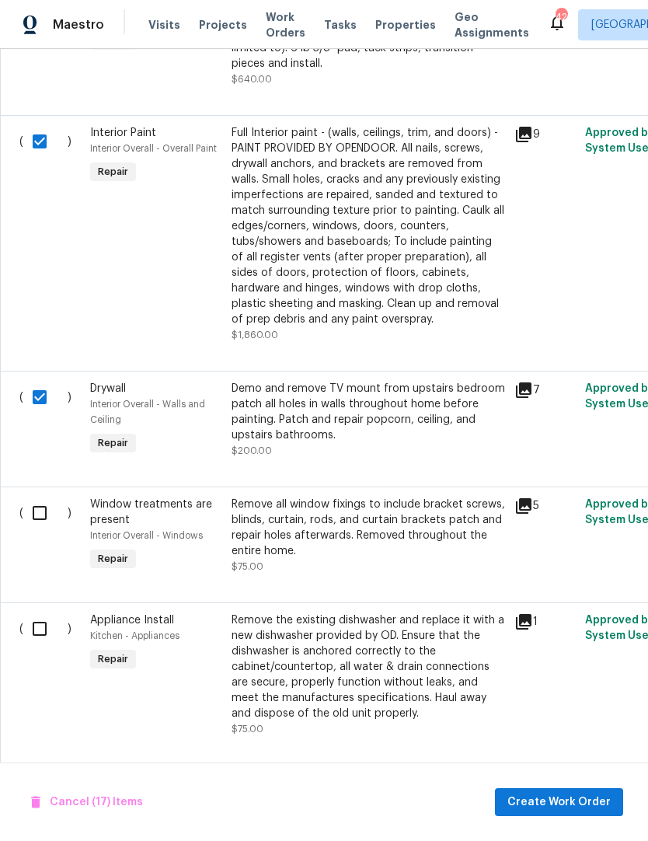
click at [37, 501] on input "checkbox" at bounding box center [45, 513] width 44 height 33
checkbox input "true"
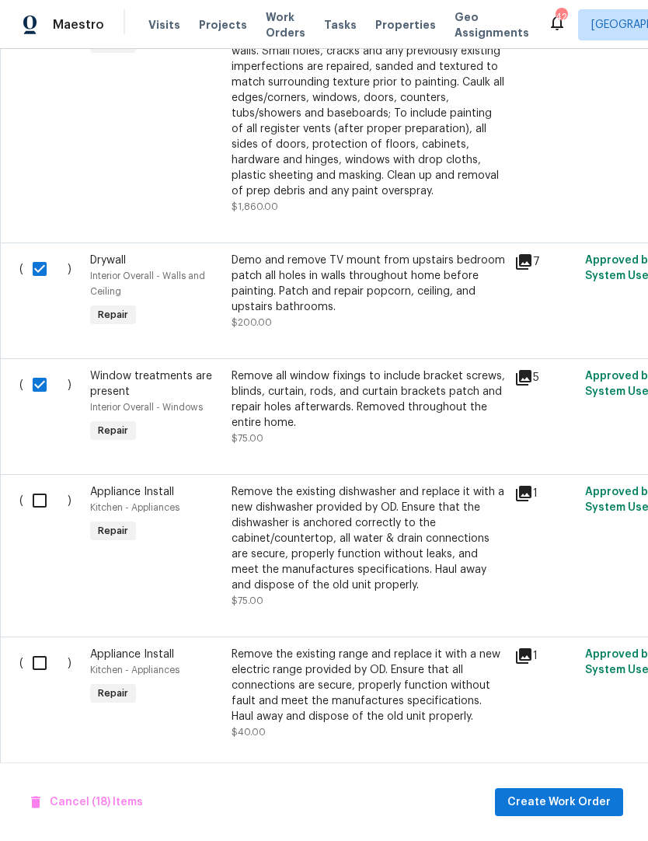
scroll to position [3541, 0]
click at [36, 491] on input "checkbox" at bounding box center [45, 500] width 44 height 33
checkbox input "true"
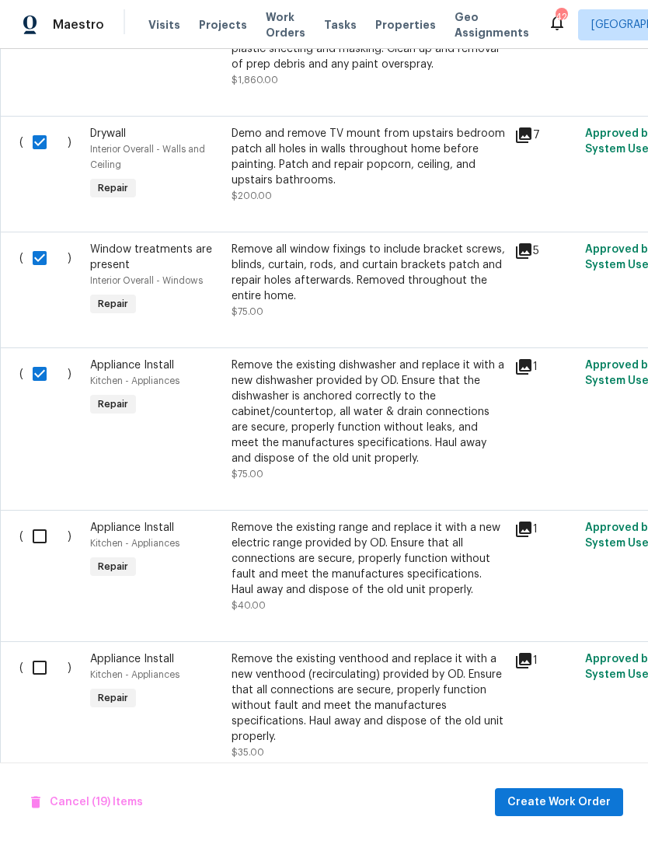
scroll to position [3667, 0]
click at [39, 521] on input "checkbox" at bounding box center [45, 536] width 44 height 33
checkbox input "true"
click at [50, 661] on input "checkbox" at bounding box center [45, 667] width 44 height 33
checkbox input "true"
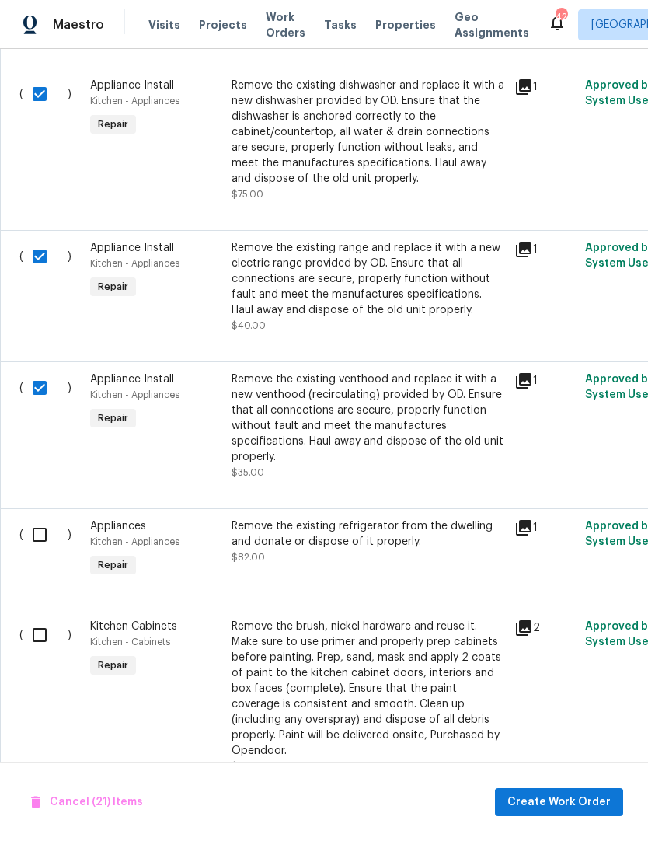
scroll to position [3947, 0]
click at [31, 527] on input "checkbox" at bounding box center [45, 534] width 44 height 33
checkbox input "true"
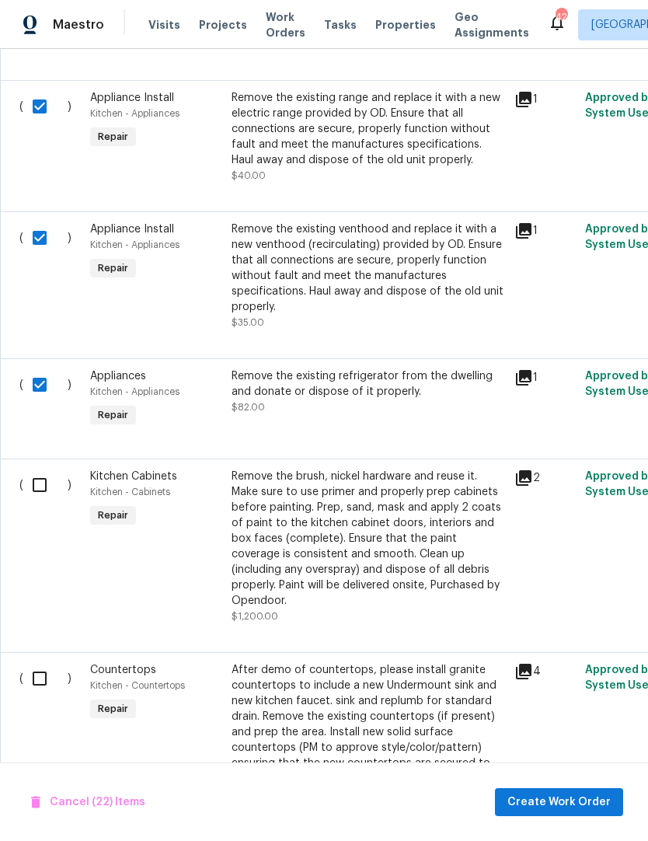
scroll to position [4097, 0]
click at [29, 475] on input "checkbox" at bounding box center [45, 485] width 44 height 33
checkbox input "true"
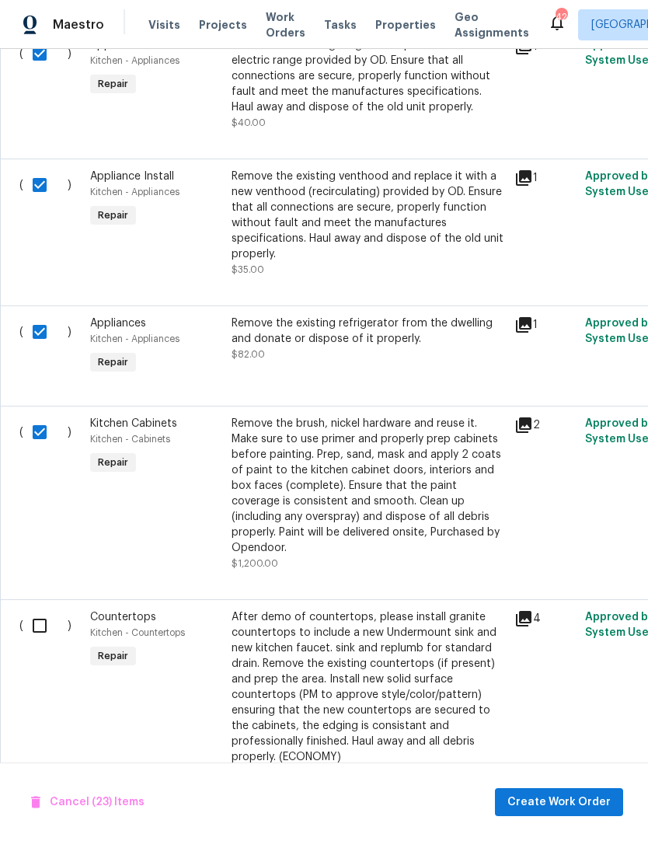
scroll to position [4219, 0]
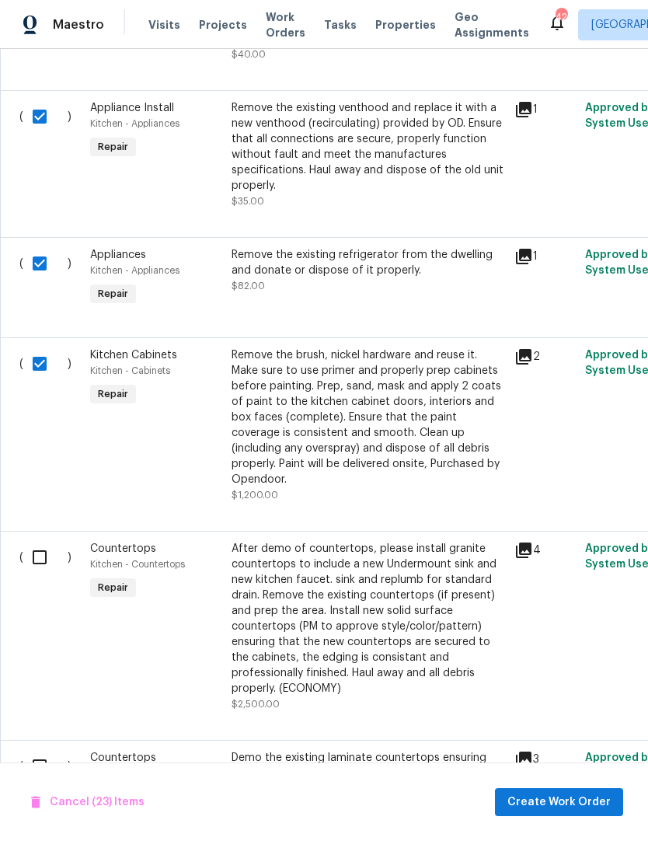
click at [37, 541] on input "checkbox" at bounding box center [45, 557] width 44 height 33
checkbox input "true"
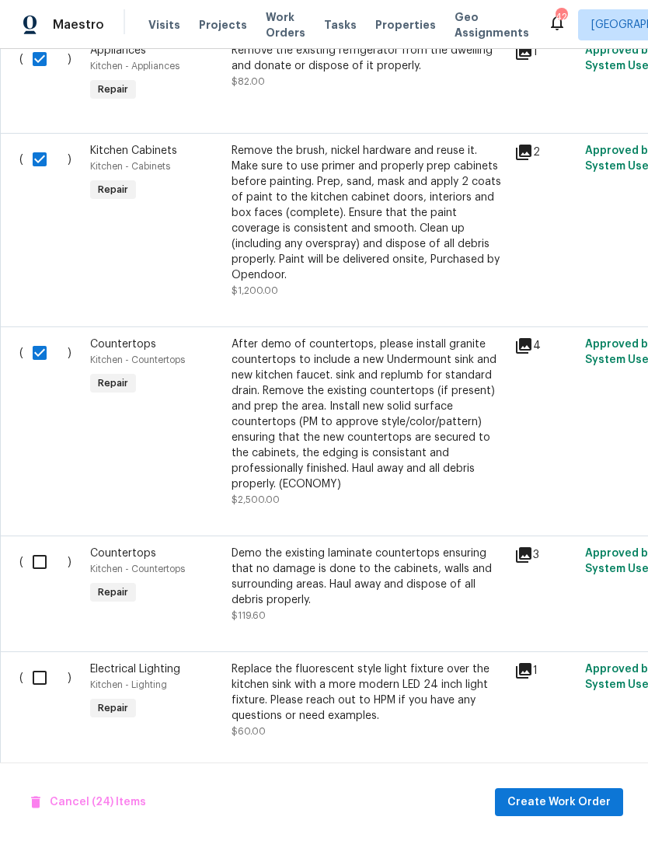
scroll to position [4423, 0]
click at [41, 546] on input "checkbox" at bounding box center [45, 562] width 44 height 33
checkbox input "true"
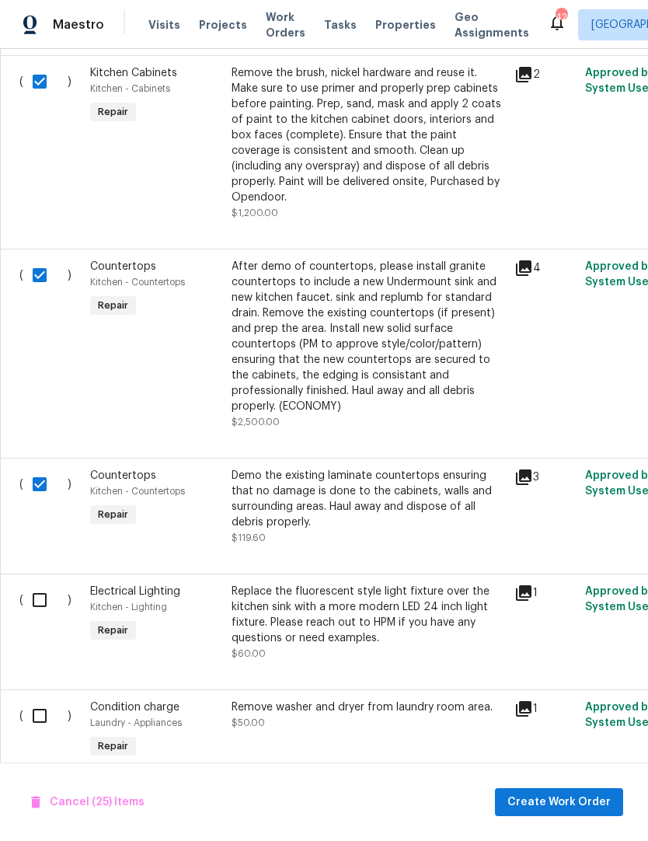
scroll to position [4513, 0]
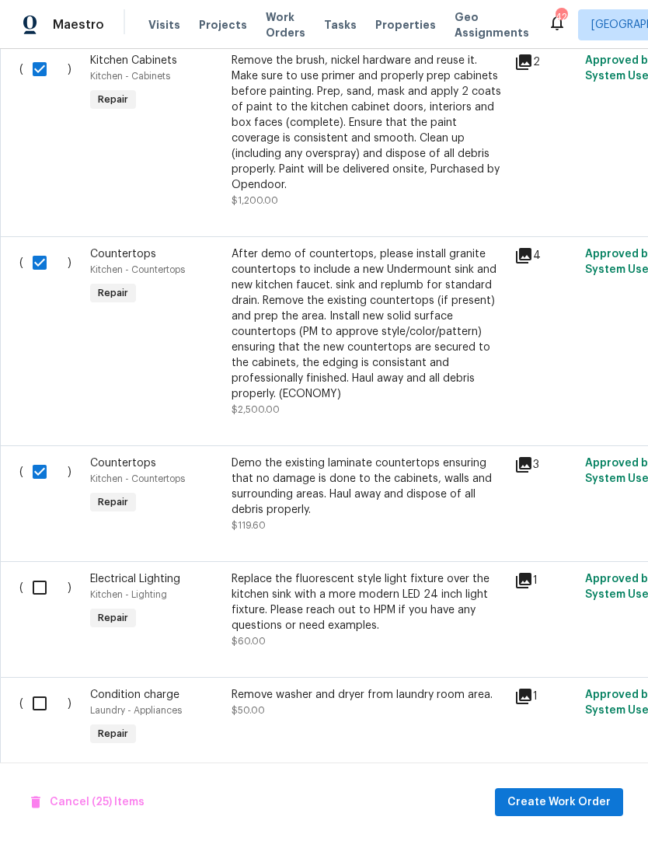
click at [44, 571] on input "checkbox" at bounding box center [45, 587] width 44 height 33
checkbox input "true"
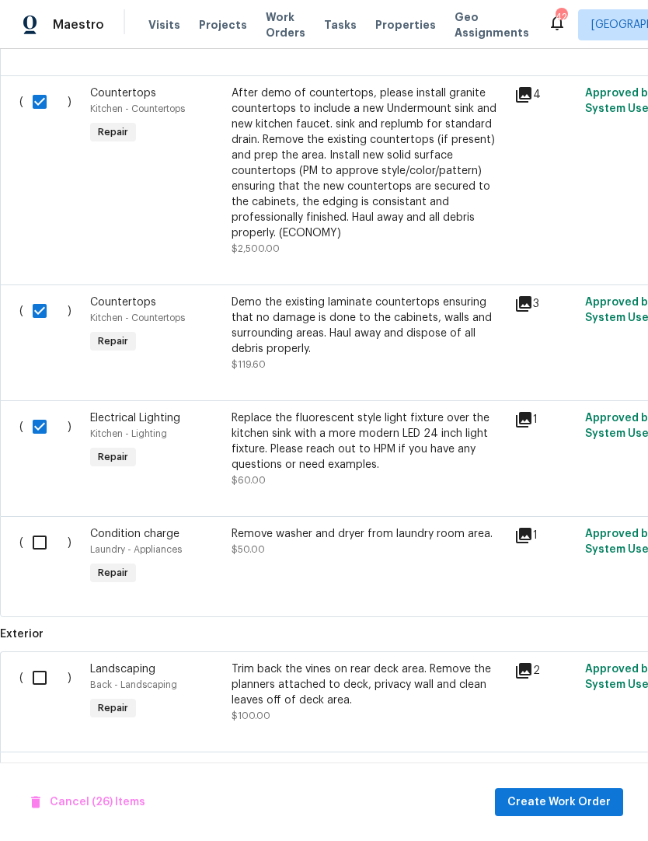
scroll to position [4674, 0]
click at [37, 526] on input "checkbox" at bounding box center [45, 542] width 44 height 33
checkbox input "true"
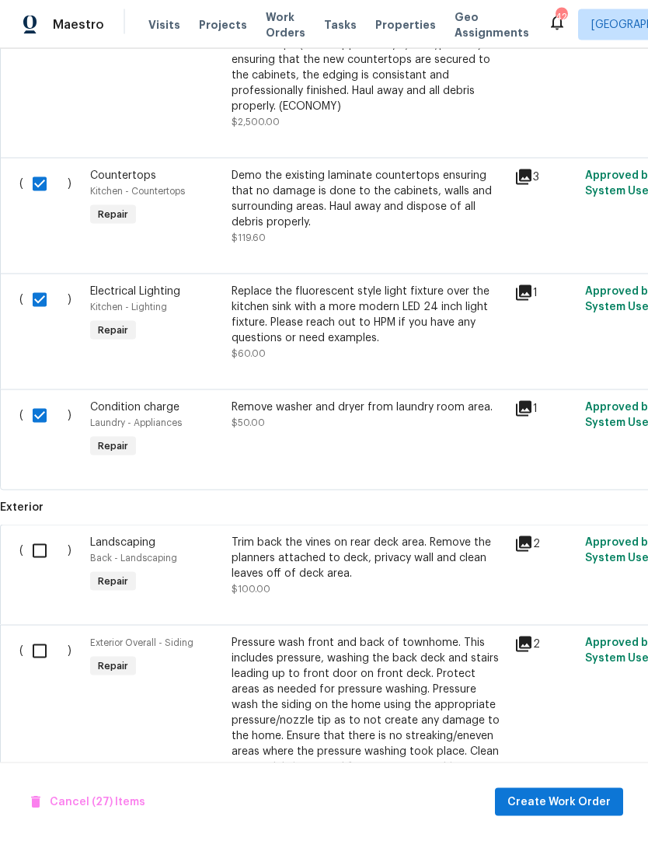
scroll to position [64, 0]
click at [560, 803] on span "Create Work Order" at bounding box center [559, 802] width 103 height 19
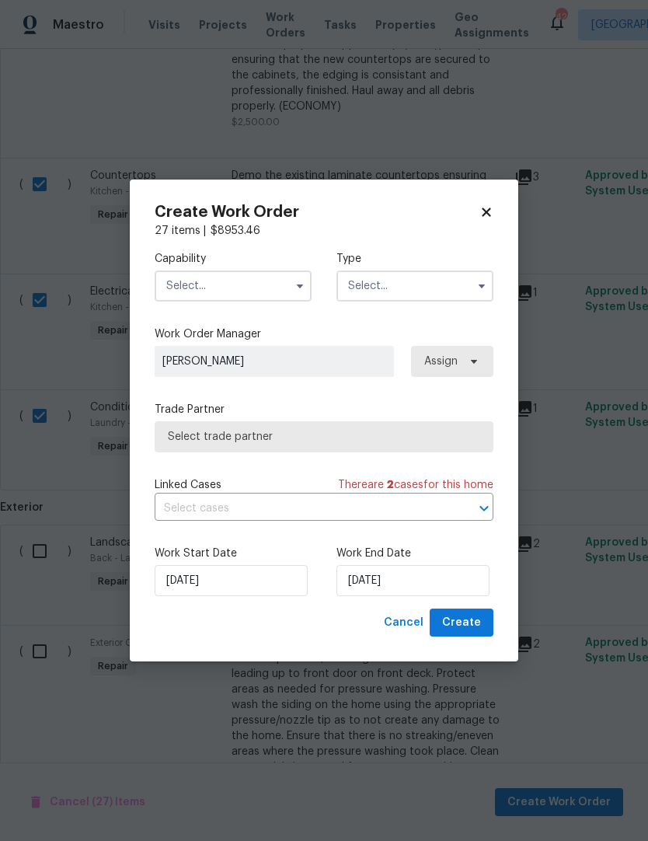
click at [181, 277] on input "text" at bounding box center [233, 286] width 157 height 31
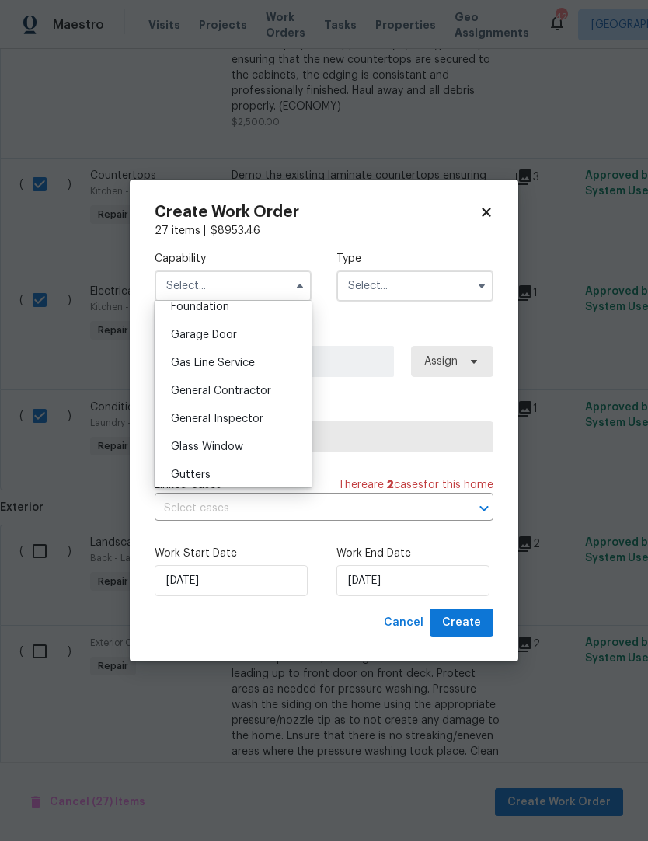
scroll to position [686, 0]
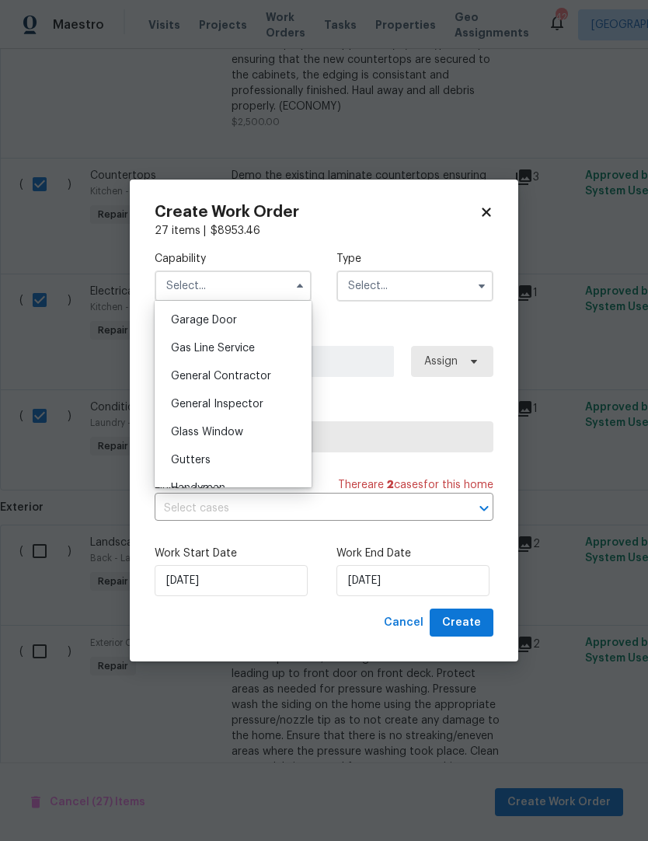
click at [188, 381] on span "General Contractor" at bounding box center [221, 376] width 100 height 11
type input "General Contractor"
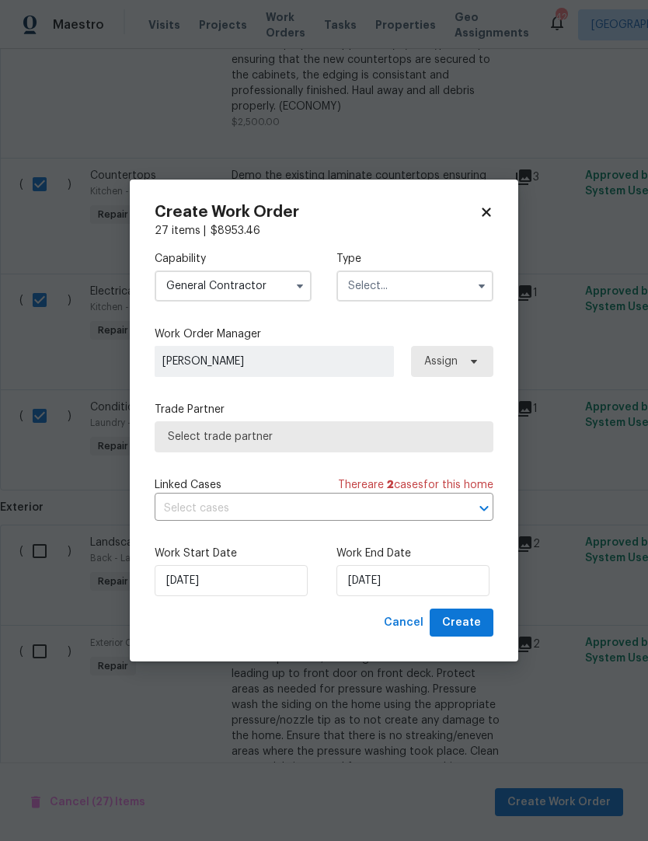
click at [403, 272] on input "text" at bounding box center [415, 286] width 157 height 31
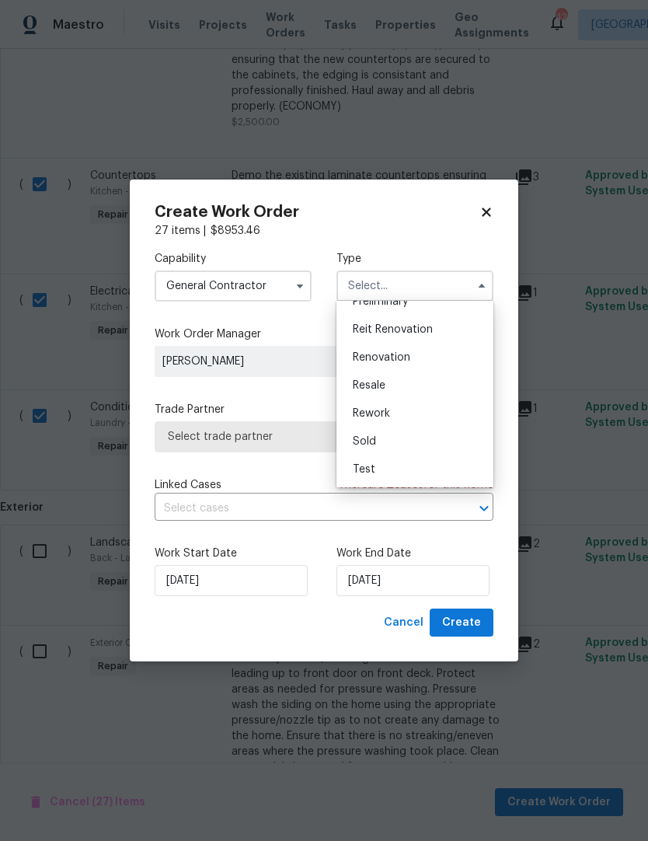
scroll to position [353, 0]
click at [411, 358] on div "Renovation" at bounding box center [414, 358] width 149 height 28
type input "Renovation"
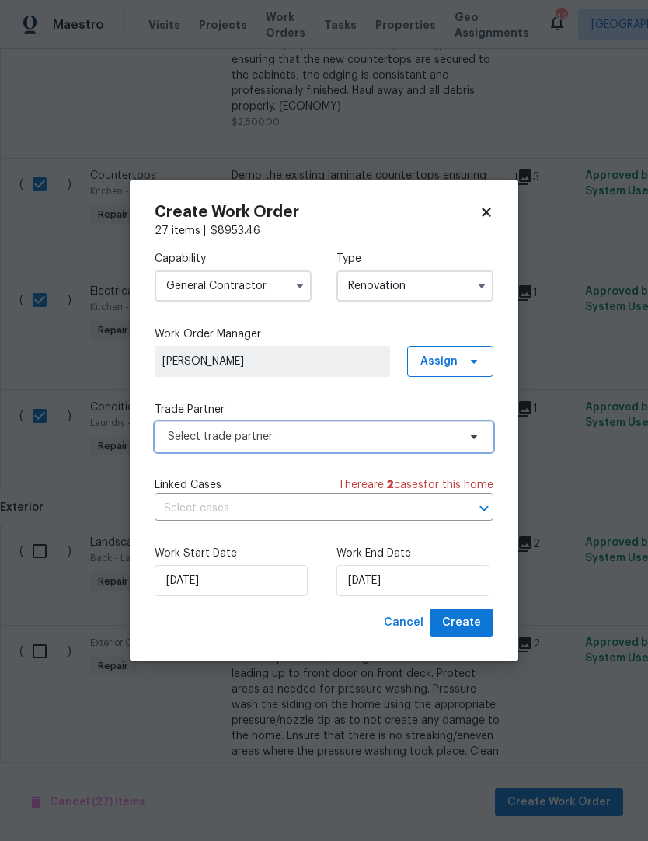
click at [190, 436] on span "Select trade partner" at bounding box center [313, 437] width 290 height 16
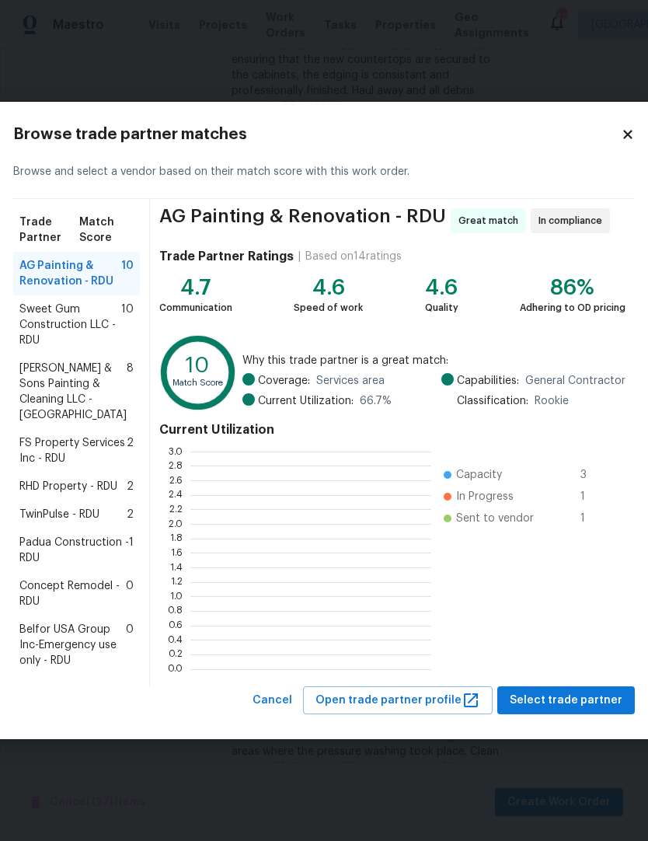
scroll to position [218, 241]
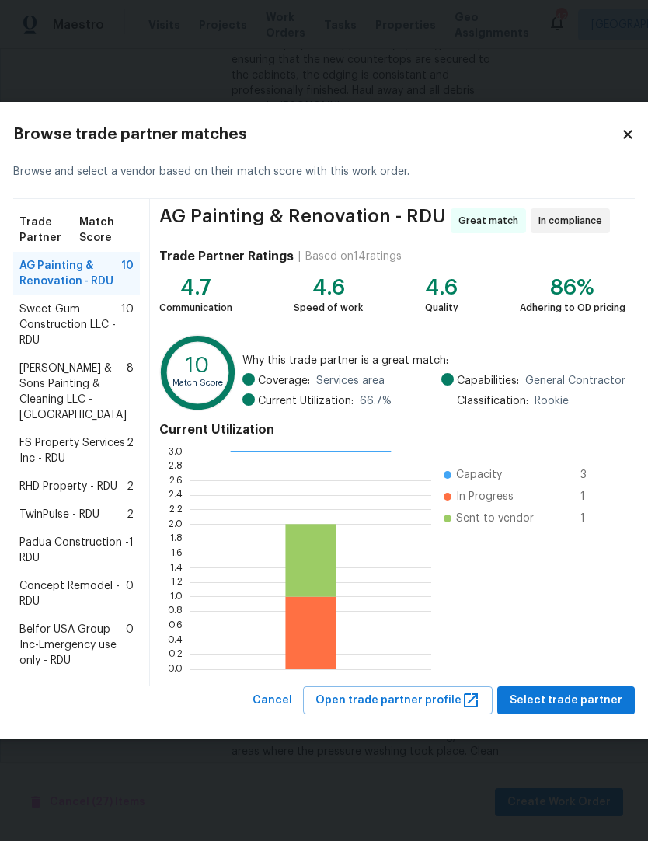
click at [55, 609] on span "Concept Remodel - RDU" at bounding box center [72, 593] width 106 height 31
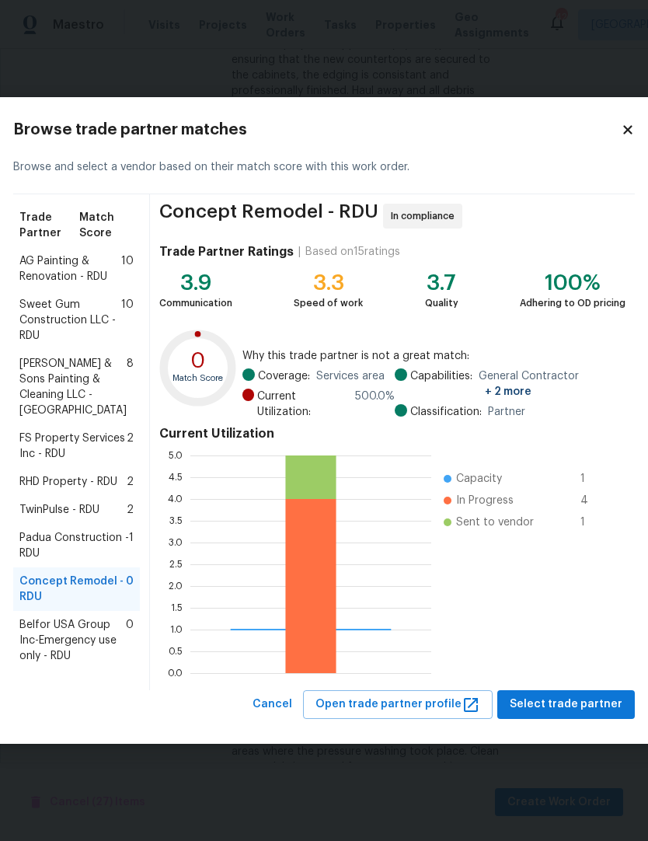
click at [456, 493] on span "In Progress" at bounding box center [485, 501] width 58 height 16
click at [51, 561] on span "Padua Construction - RDU" at bounding box center [74, 545] width 110 height 31
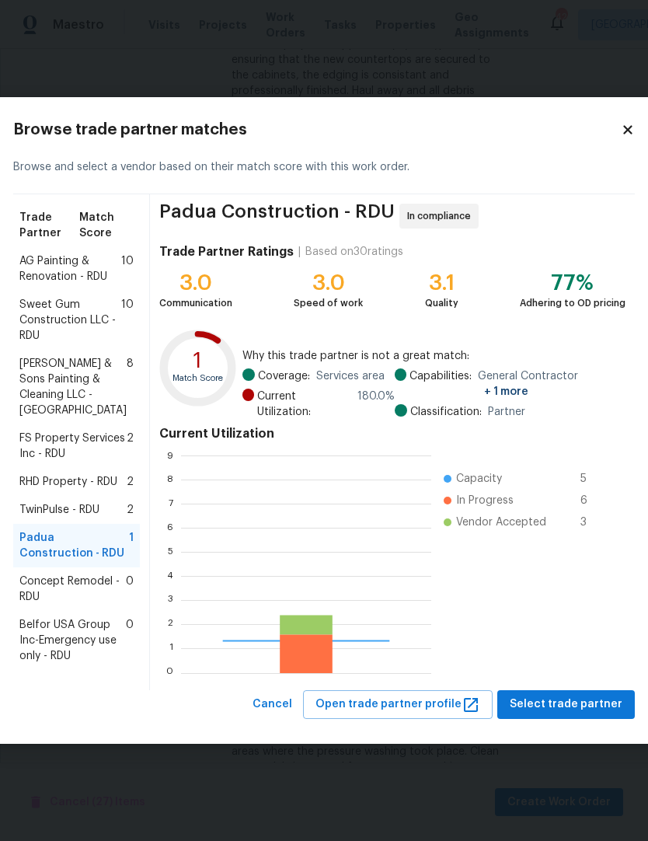
scroll to position [218, 250]
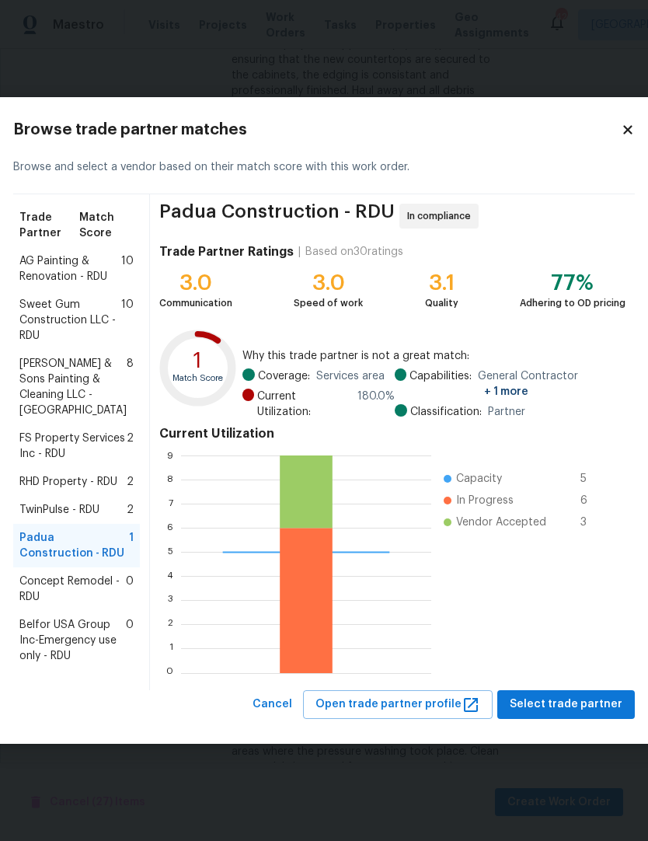
click at [42, 605] on span "Concept Remodel - RDU" at bounding box center [72, 589] width 106 height 31
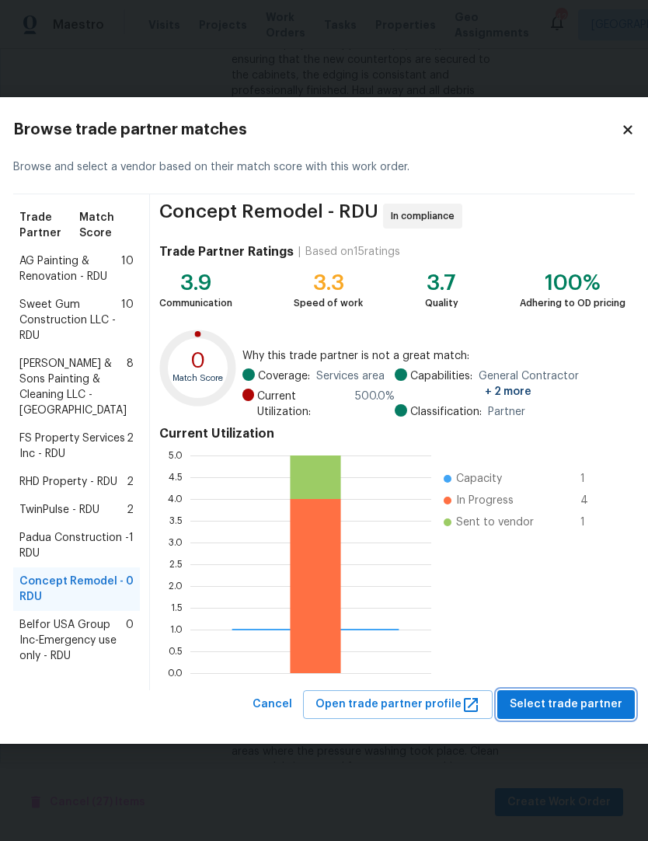
click at [546, 714] on span "Select trade partner" at bounding box center [566, 704] width 113 height 19
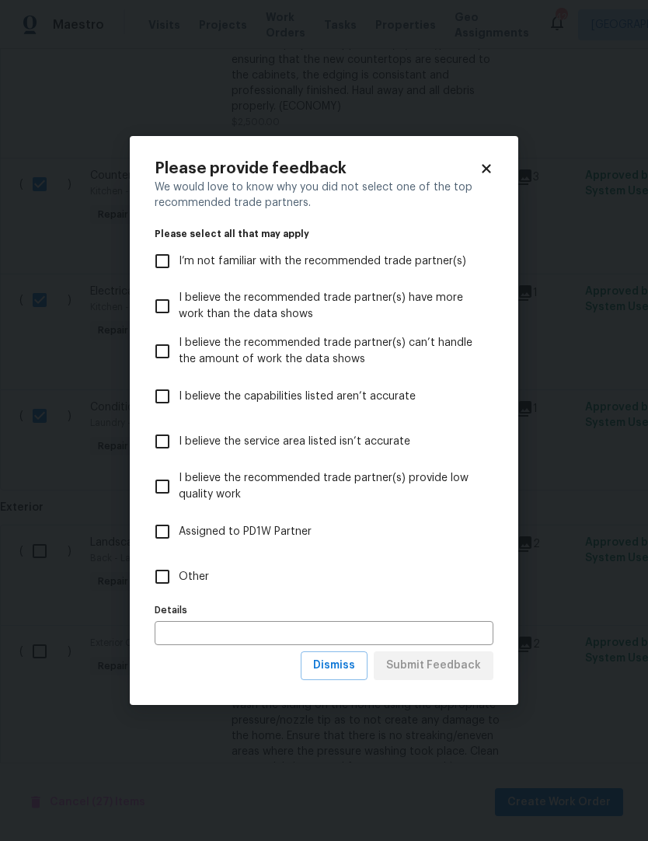
click at [166, 394] on input "I believe the capabilities listed aren’t accurate" at bounding box center [162, 396] width 33 height 33
checkbox input "true"
click at [447, 665] on span "Submit Feedback" at bounding box center [433, 665] width 95 height 19
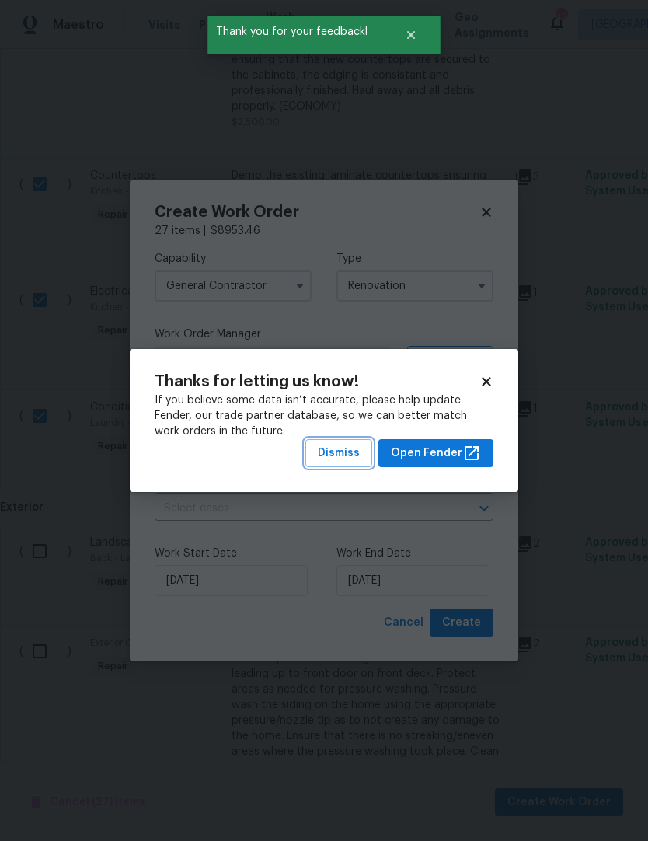
click at [352, 455] on span "Dismiss" at bounding box center [339, 453] width 42 height 19
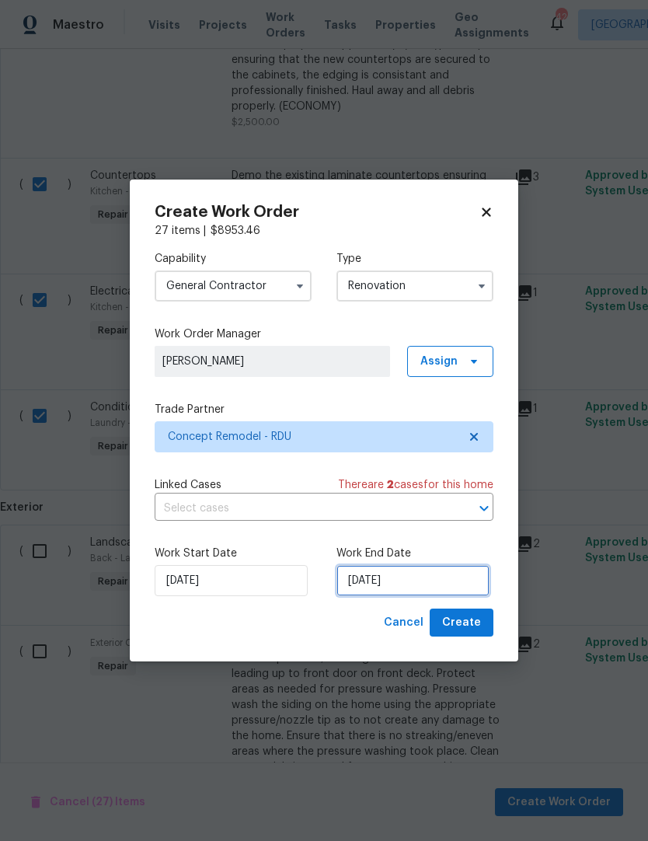
click at [383, 579] on input "[DATE]" at bounding box center [413, 580] width 153 height 31
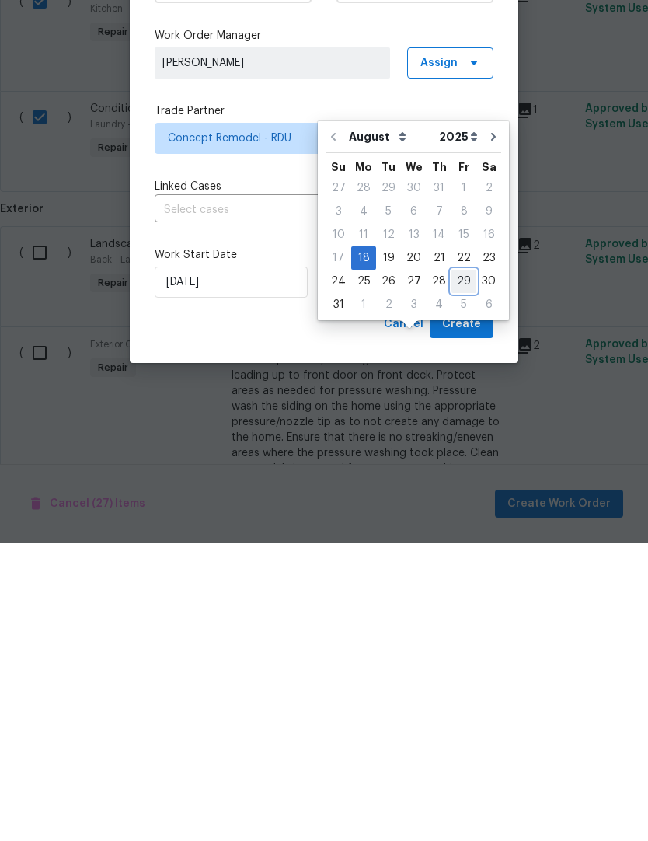
click at [459, 569] on div "29" at bounding box center [464, 580] width 25 height 22
type input "[DATE]"
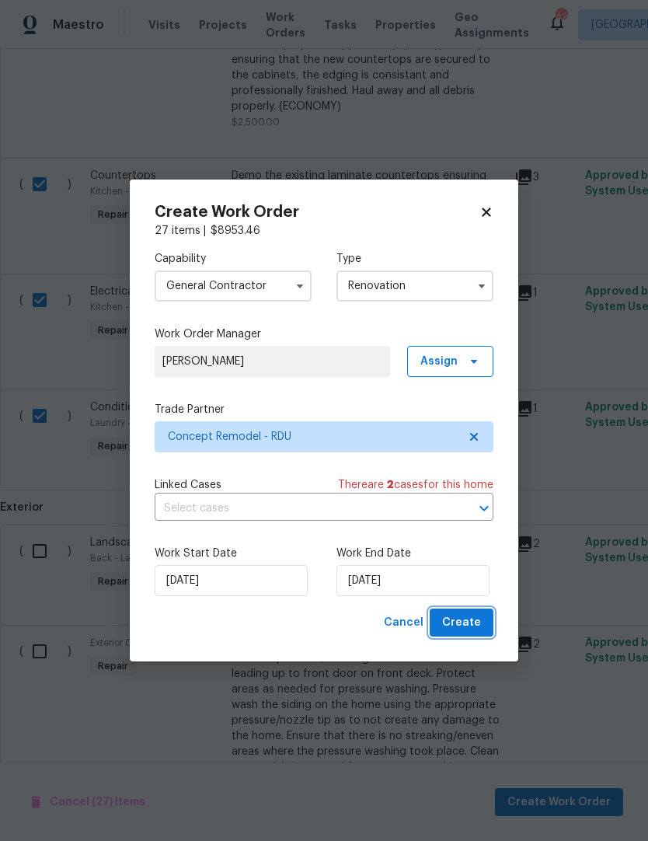
click at [477, 628] on span "Create" at bounding box center [461, 622] width 39 height 19
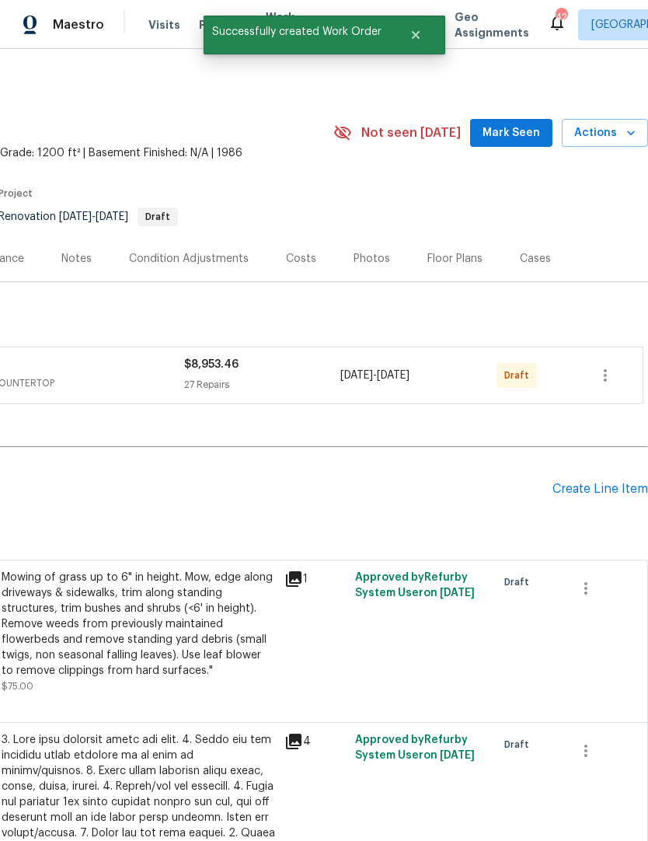
scroll to position [0, 230]
click at [616, 357] on button "button" at bounding box center [605, 375] width 37 height 37
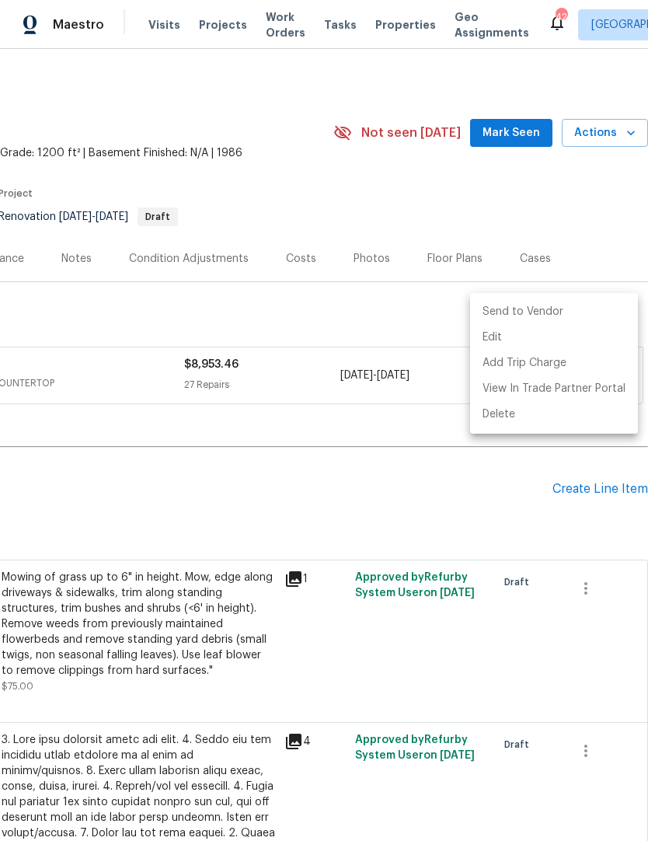
click at [574, 320] on li "Send to Vendor" at bounding box center [554, 312] width 168 height 26
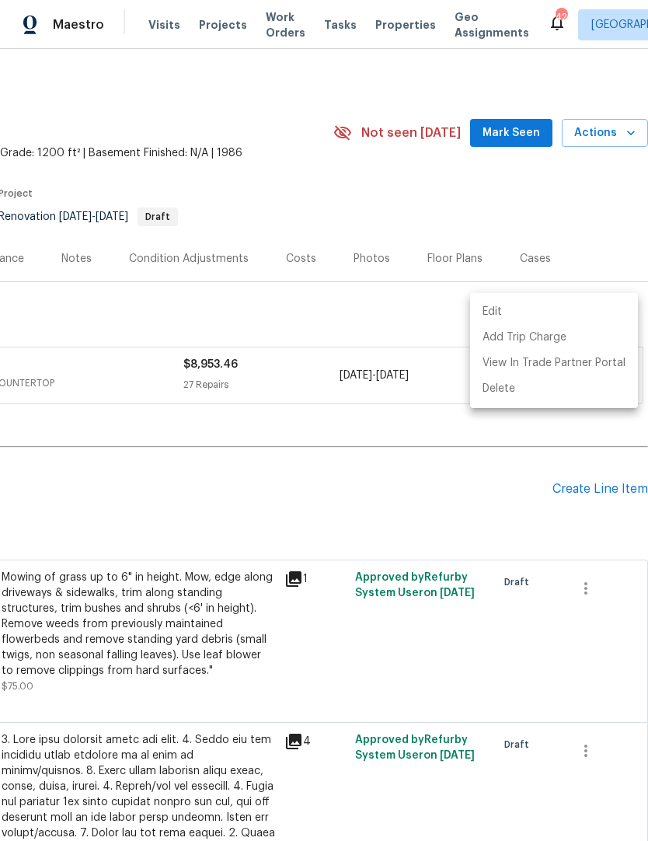
click at [98, 435] on div at bounding box center [324, 420] width 648 height 841
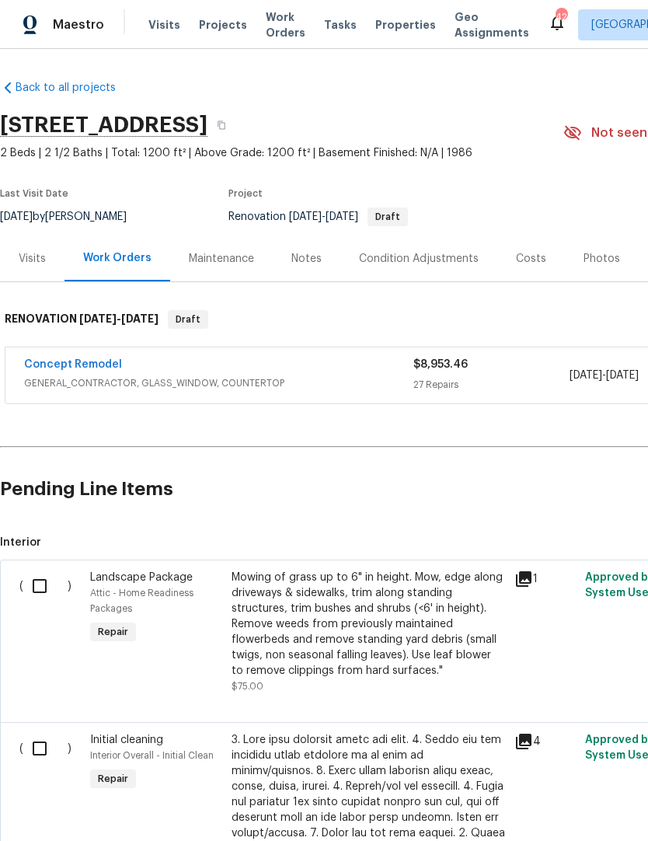
scroll to position [0, 0]
click at [82, 359] on link "Concept Remodel" at bounding box center [73, 364] width 98 height 11
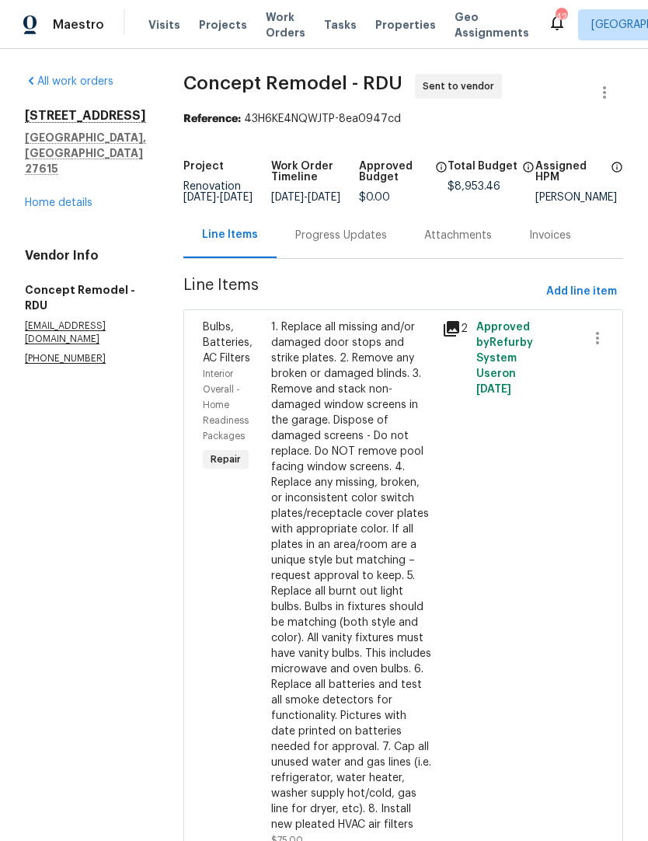
click at [295, 239] on div "Progress Updates" at bounding box center [341, 236] width 92 height 16
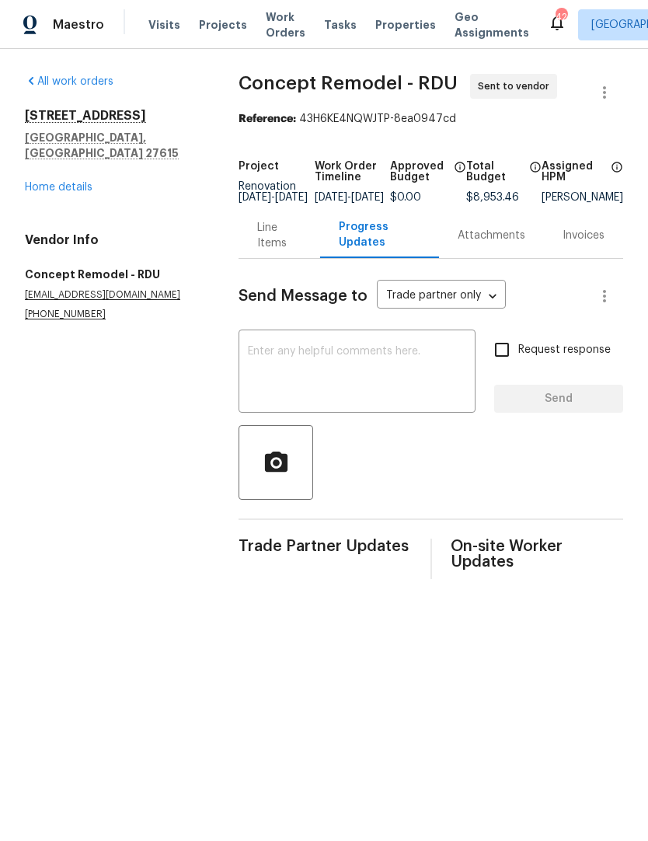
click at [254, 369] on textarea at bounding box center [357, 373] width 218 height 54
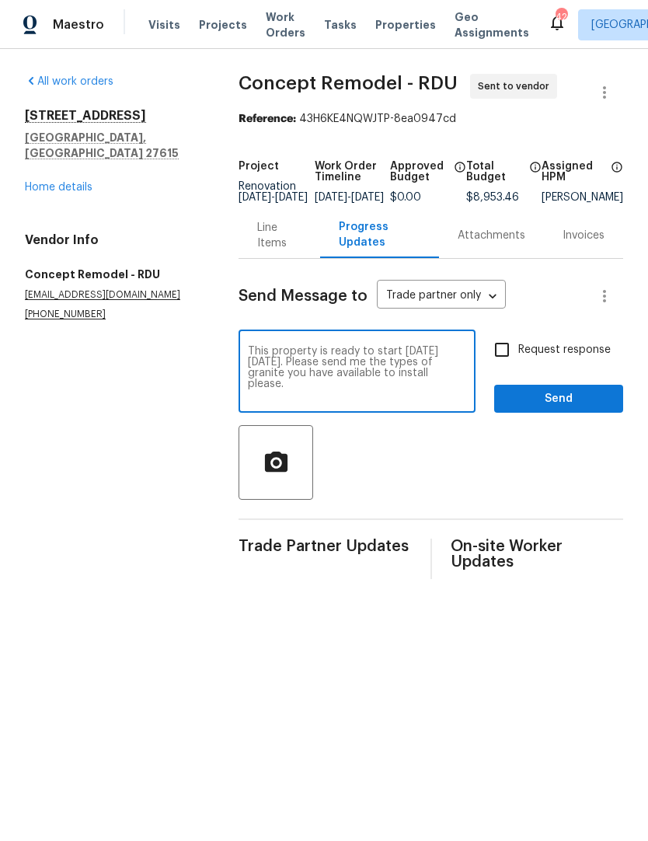
type textarea "This property is ready to start on Friday Aug 15th. Please send me the types of…"
click at [509, 362] on input "Request response" at bounding box center [502, 349] width 33 height 33
checkbox input "true"
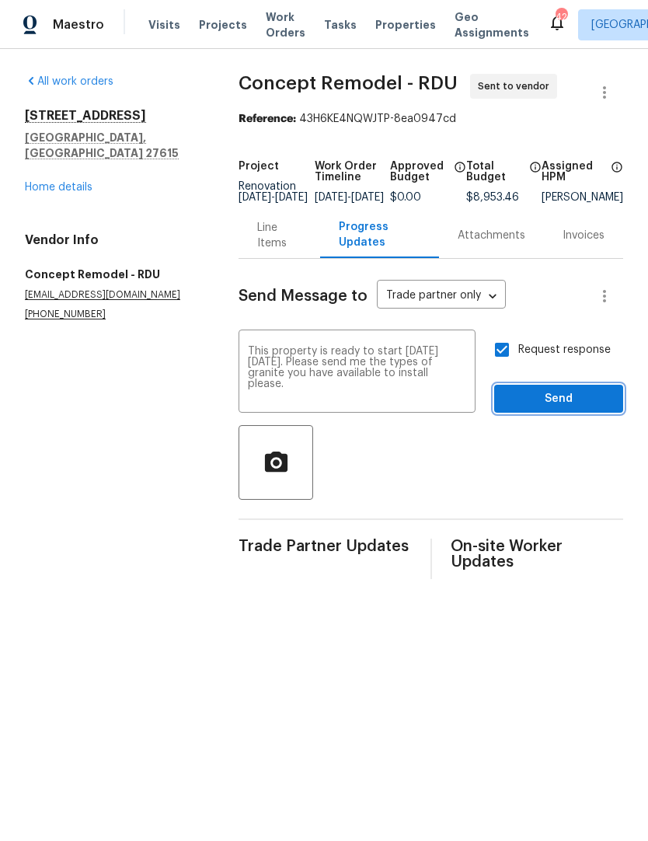
click at [560, 402] on span "Send" at bounding box center [559, 398] width 104 height 19
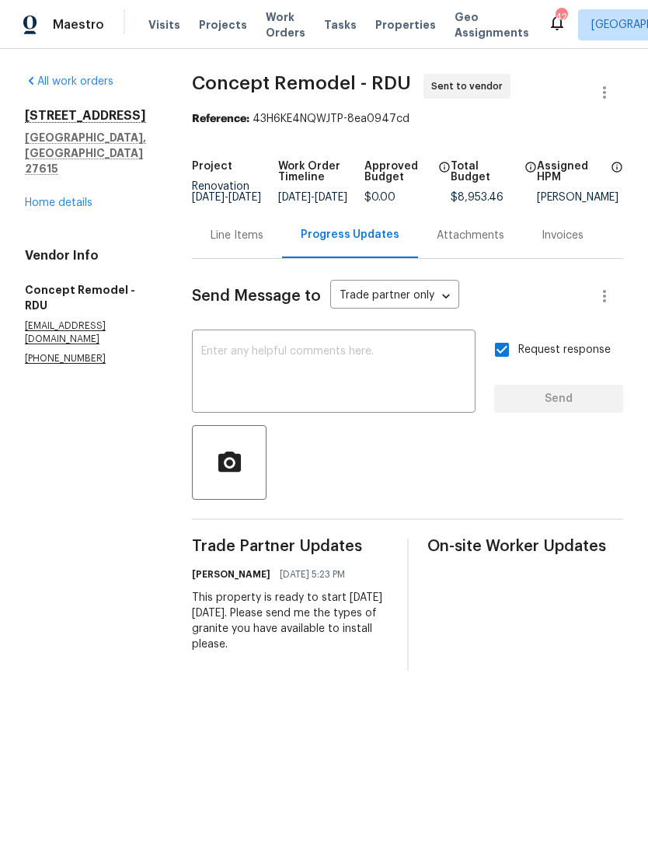
click at [218, 257] on div "Line Items" at bounding box center [237, 235] width 90 height 46
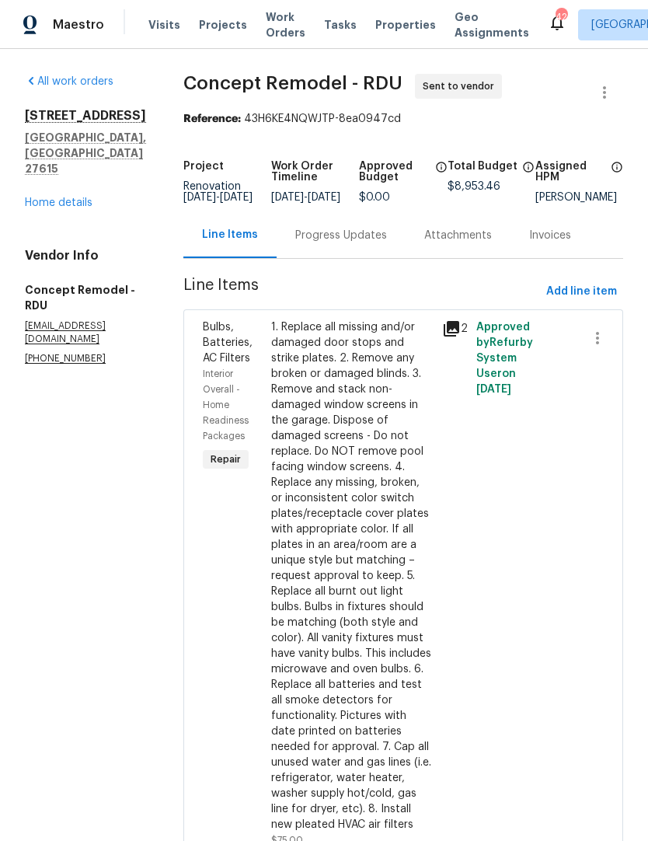
click at [51, 208] on link "Home details" at bounding box center [59, 202] width 68 height 11
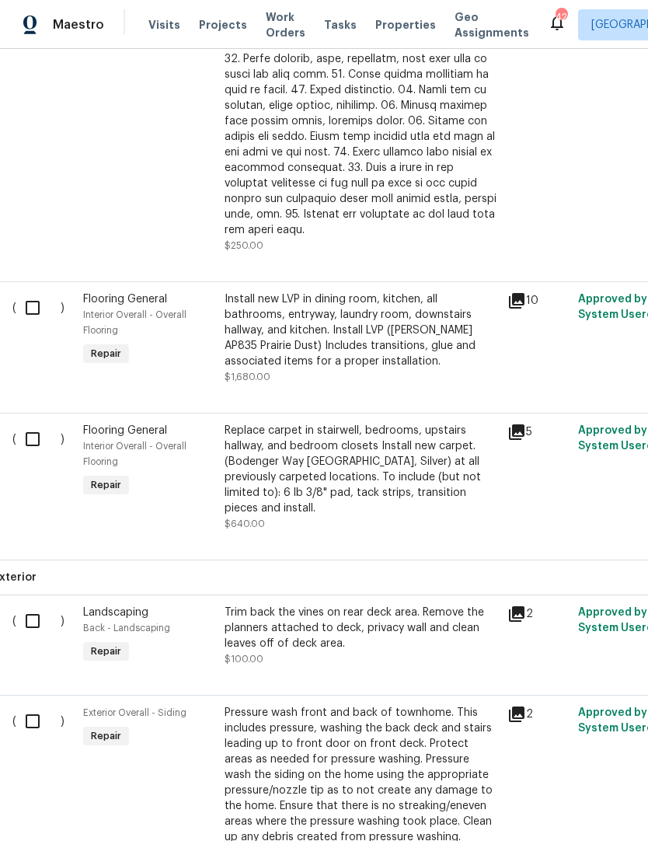
scroll to position [914, 5]
click at [31, 432] on input "checkbox" at bounding box center [40, 439] width 44 height 33
checkbox input "true"
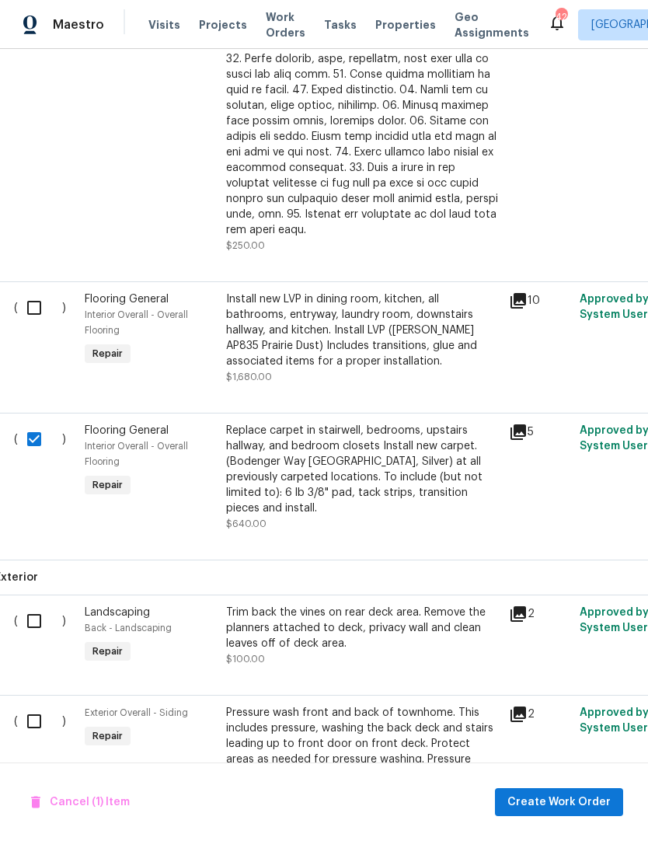
click at [21, 298] on input "checkbox" at bounding box center [40, 307] width 44 height 33
checkbox input "true"
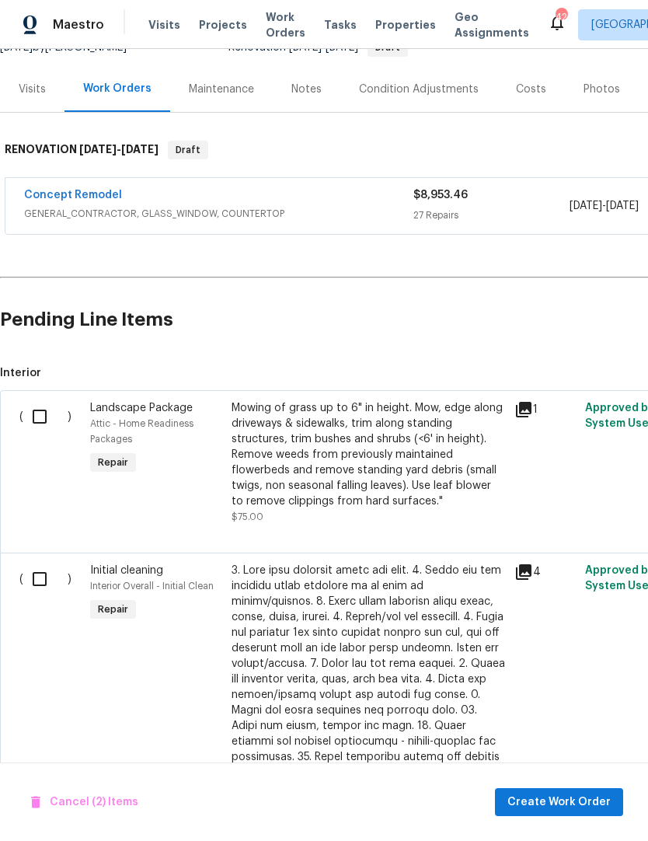
scroll to position [169, 0]
click at [545, 806] on span "Create Work Order" at bounding box center [559, 802] width 103 height 19
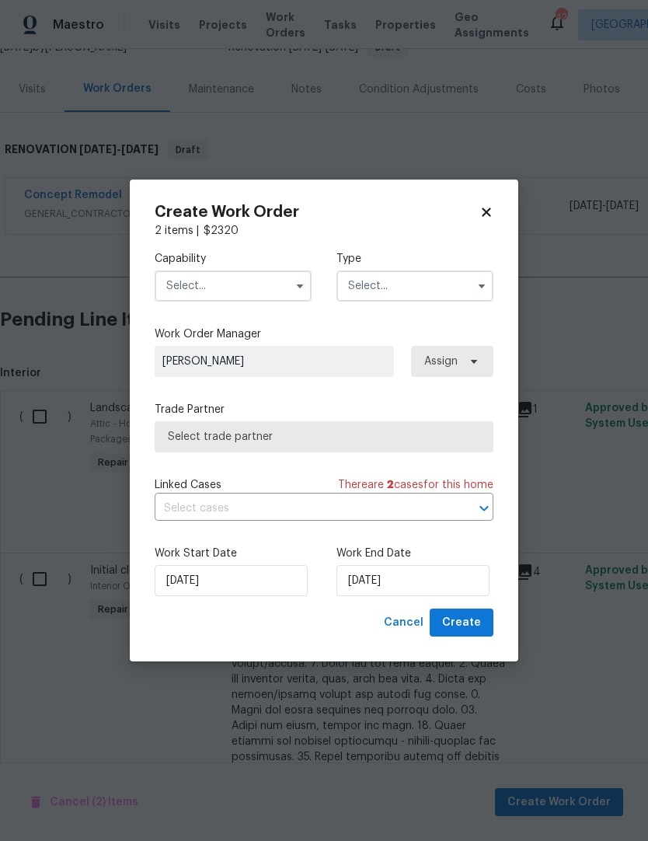
click at [195, 281] on input "text" at bounding box center [233, 286] width 157 height 31
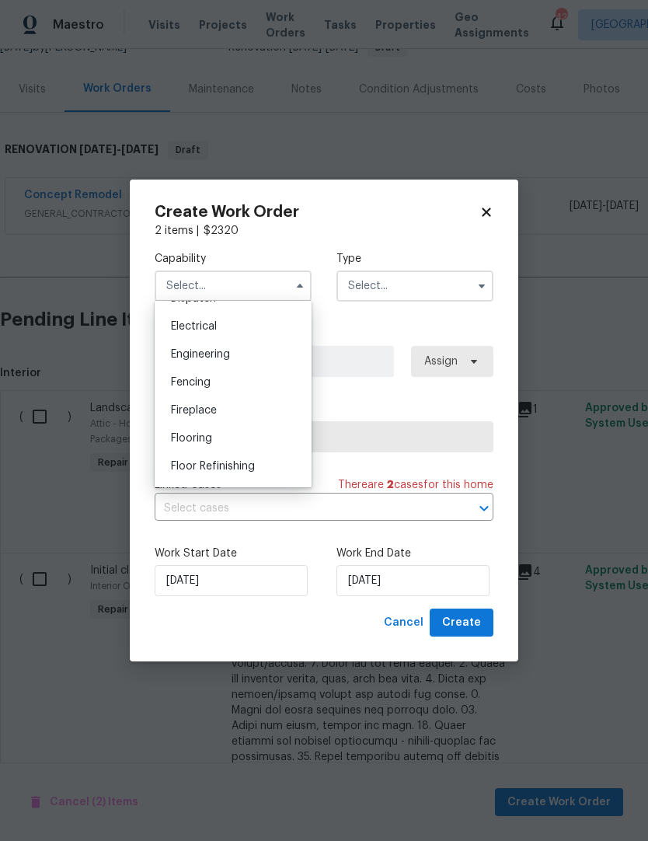
scroll to position [484, 0]
click at [182, 439] on span "Flooring" at bounding box center [191, 437] width 41 height 11
type input "Flooring"
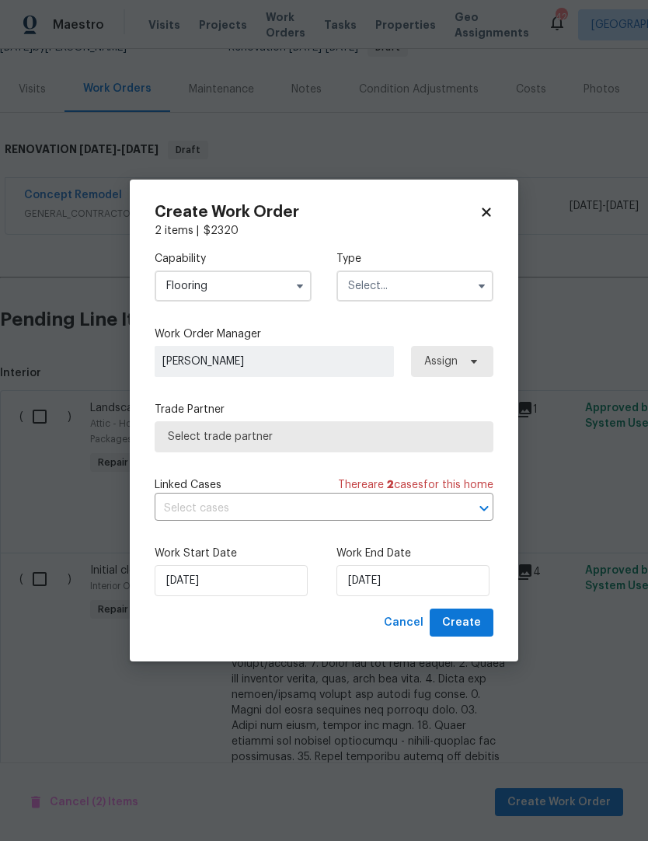
click at [407, 284] on input "text" at bounding box center [415, 286] width 157 height 31
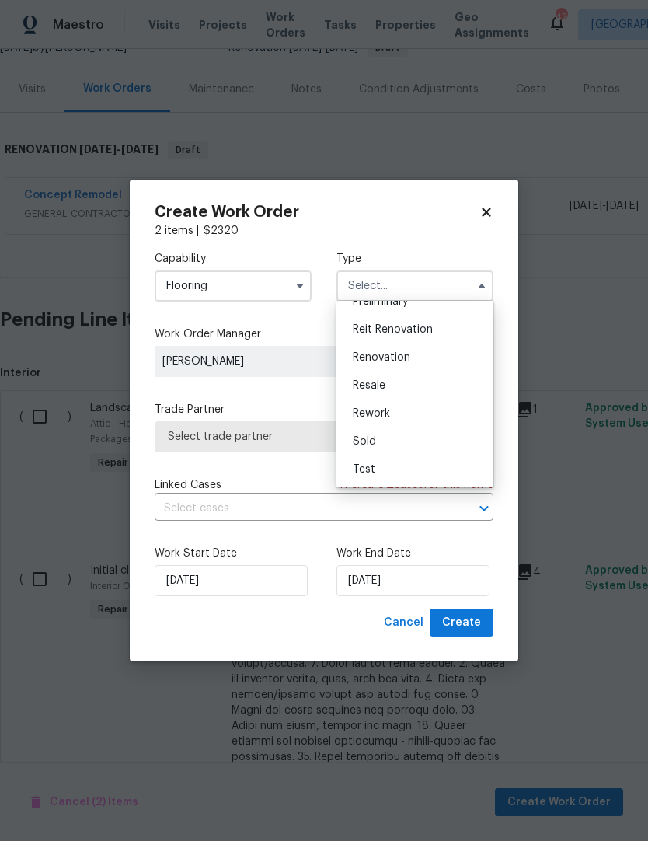
scroll to position [353, 0]
click at [400, 360] on span "Renovation" at bounding box center [382, 357] width 58 height 11
type input "Renovation"
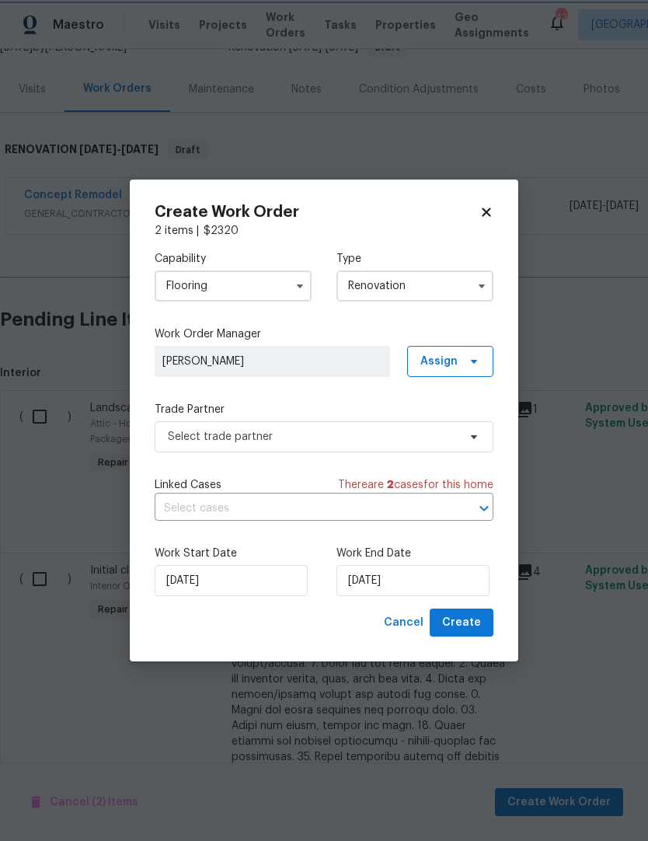
scroll to position [0, 0]
click at [198, 444] on span "Select trade partner" at bounding box center [324, 436] width 339 height 31
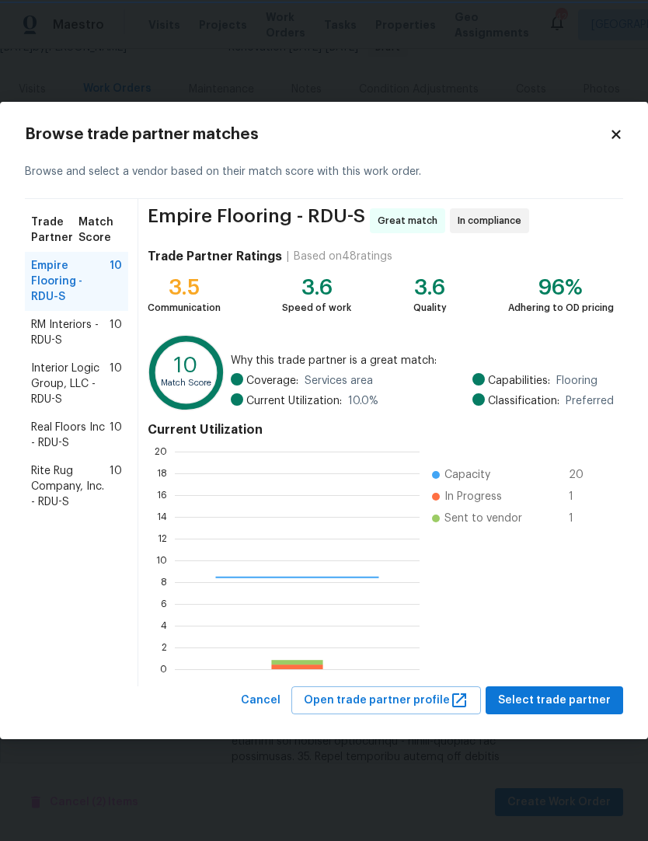
scroll to position [218, 245]
click at [58, 489] on span "Rite Rug Company, Inc. - RDU-S" at bounding box center [70, 486] width 79 height 47
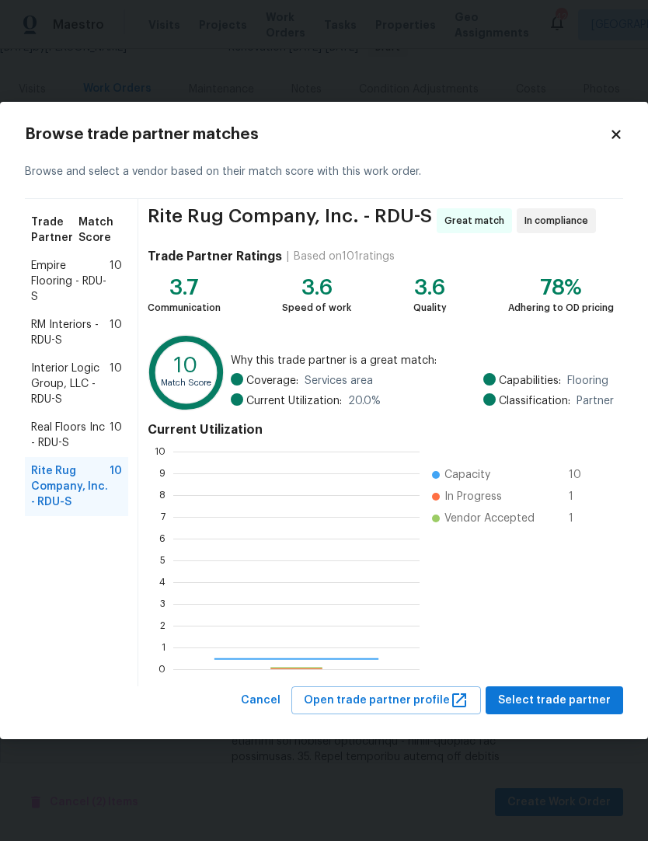
scroll to position [218, 246]
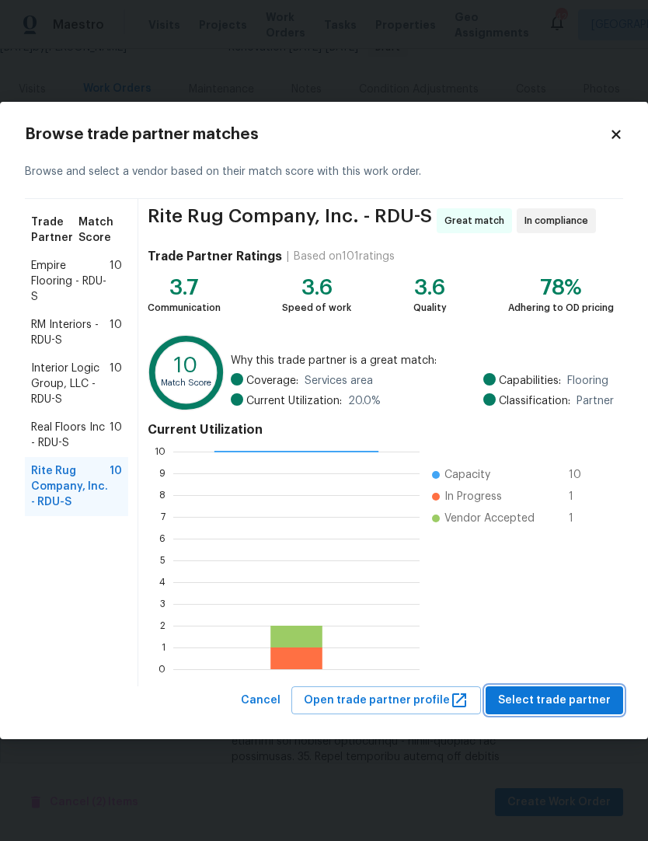
click at [560, 695] on span "Select trade partner" at bounding box center [554, 700] width 113 height 19
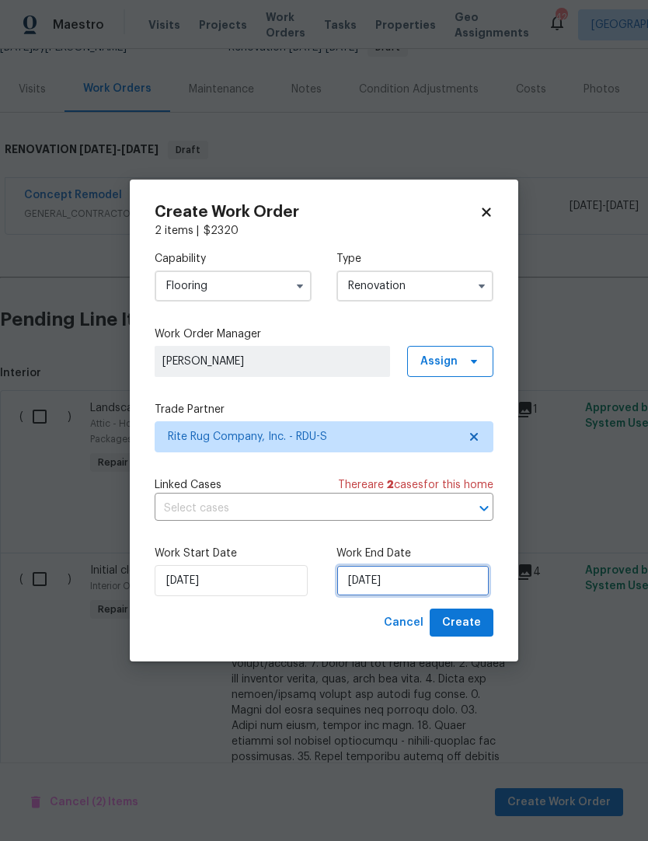
click at [421, 582] on input "[DATE]" at bounding box center [413, 580] width 153 height 31
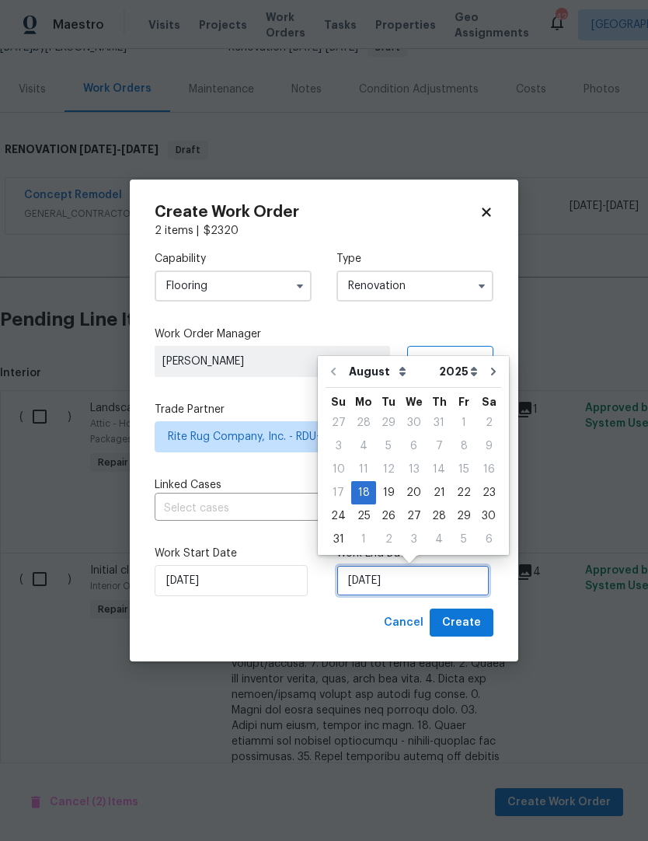
scroll to position [12, 0]
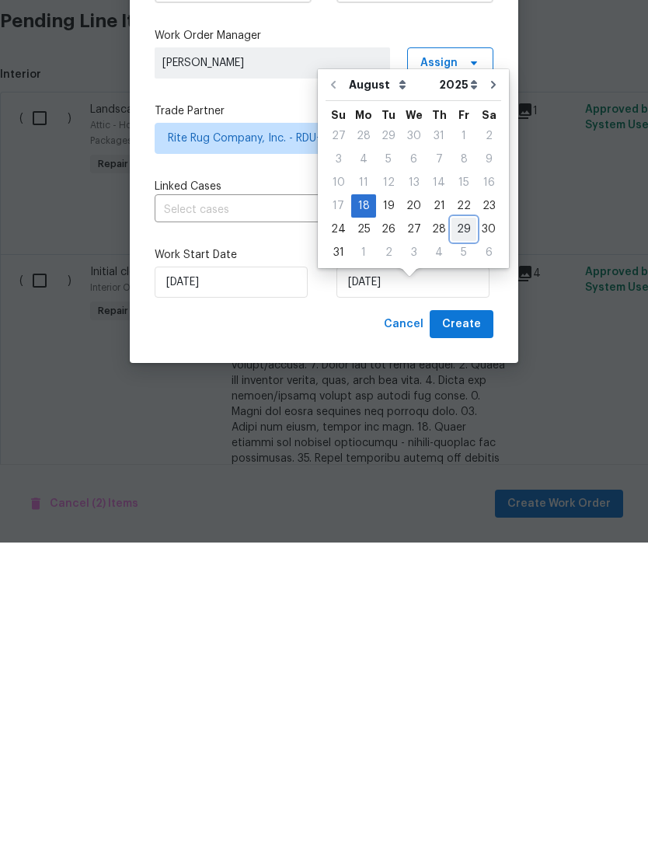
click at [459, 517] on div "29" at bounding box center [464, 528] width 25 height 22
type input "[DATE]"
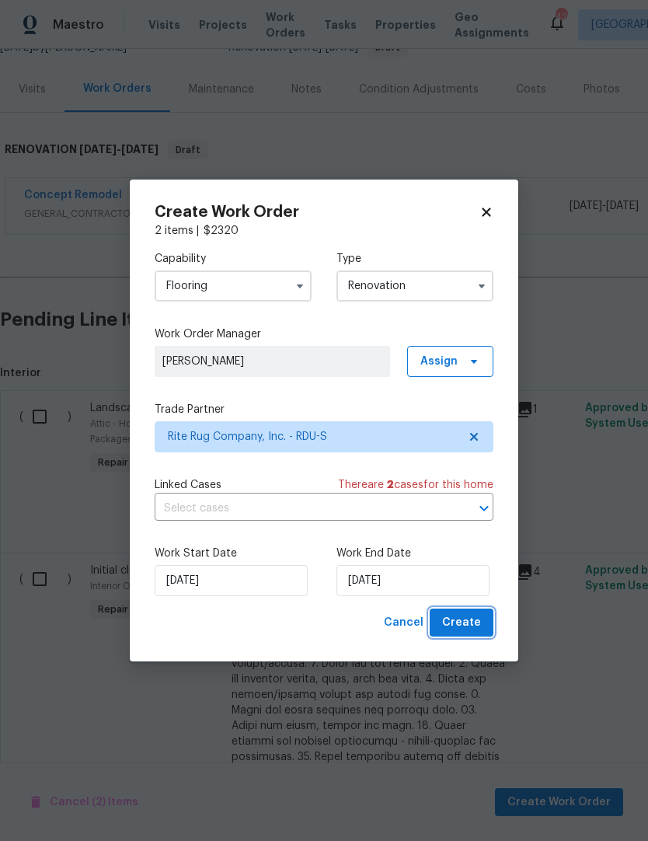
click at [470, 621] on span "Create" at bounding box center [461, 622] width 39 height 19
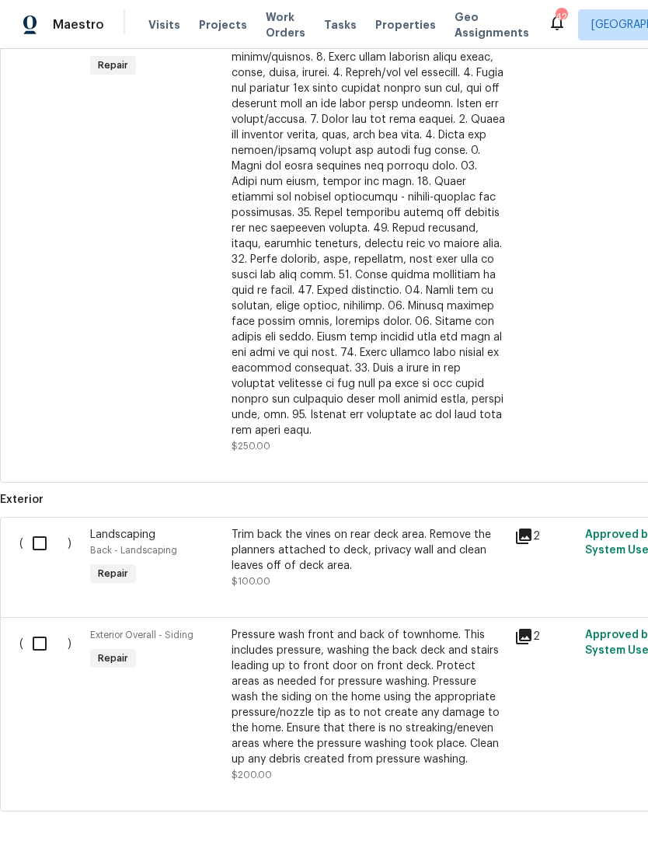
scroll to position [770, 0]
click at [37, 628] on input "checkbox" at bounding box center [45, 644] width 44 height 33
checkbox input "true"
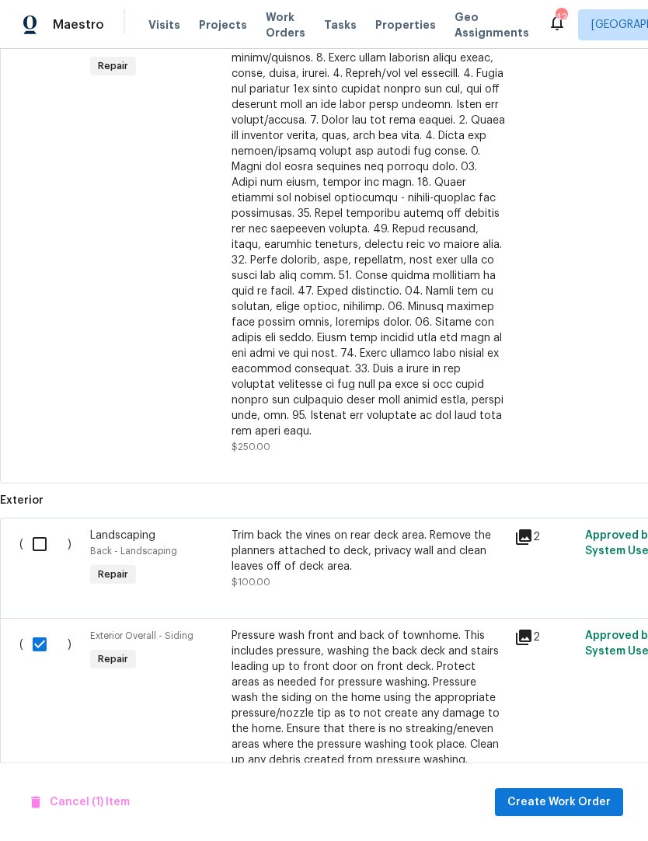
click at [43, 528] on input "checkbox" at bounding box center [45, 544] width 44 height 33
checkbox input "true"
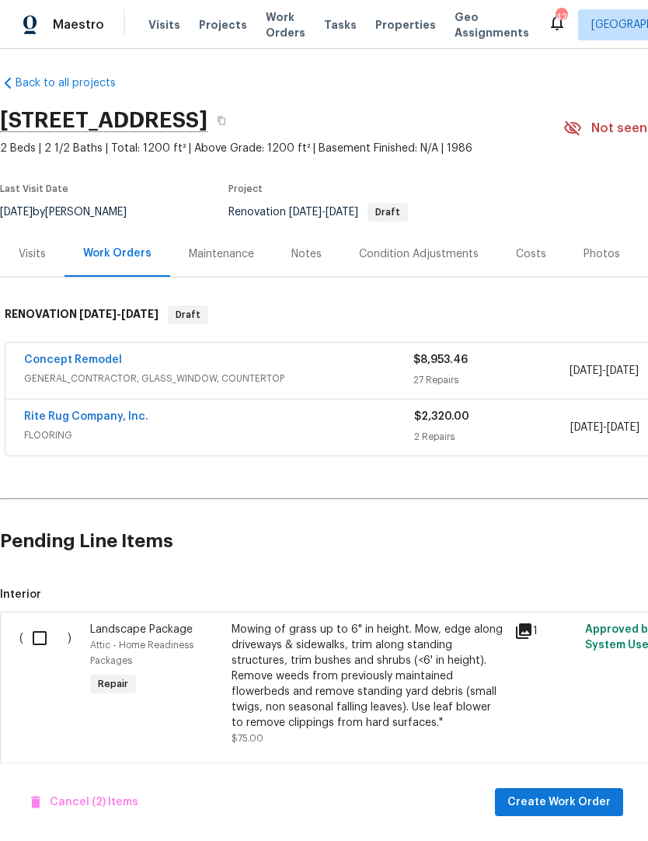
scroll to position [5, 0]
click at [40, 621] on input "checkbox" at bounding box center [45, 637] width 44 height 33
checkbox input "true"
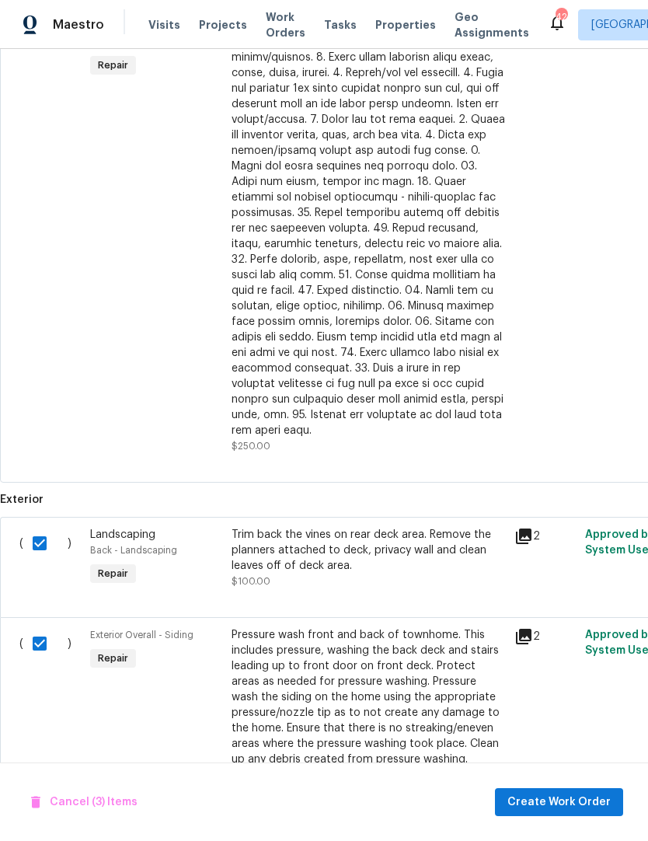
scroll to position [770, 0]
click at [528, 802] on span "Create Work Order" at bounding box center [559, 802] width 103 height 19
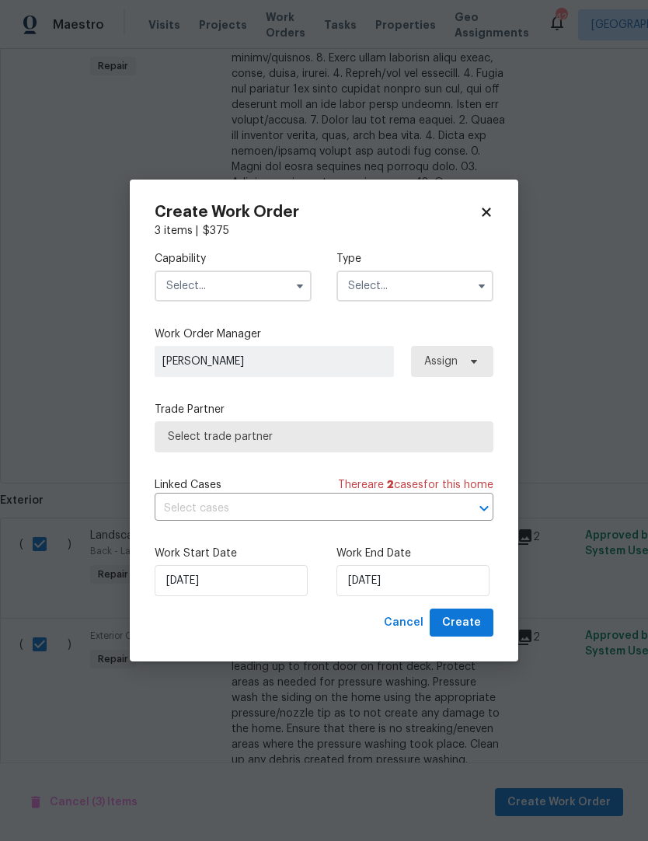
click at [184, 281] on input "text" at bounding box center [233, 286] width 157 height 31
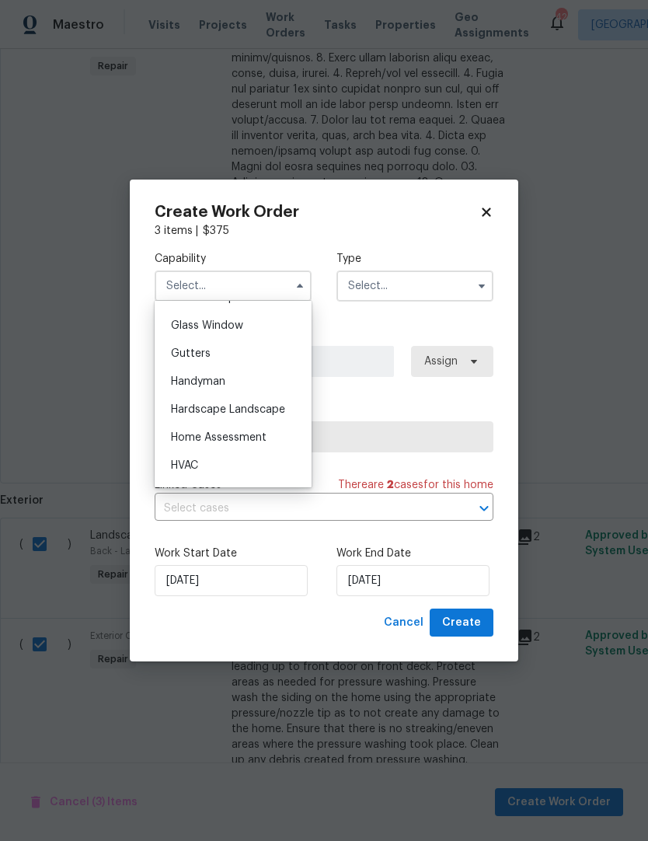
scroll to position [797, 0]
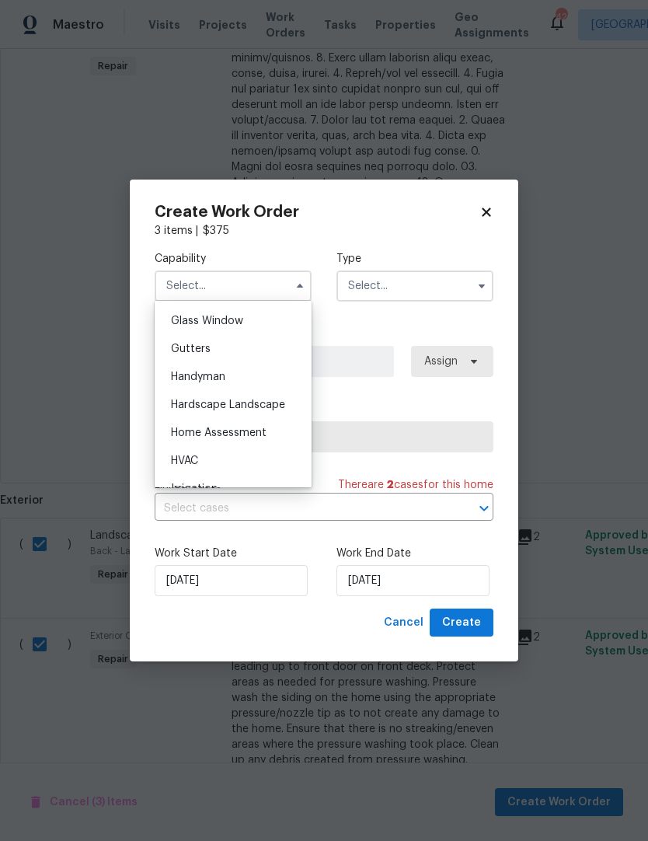
click at [187, 406] on span "Hardscape Landscape" at bounding box center [228, 405] width 114 height 11
type input "Hardscape Landscape"
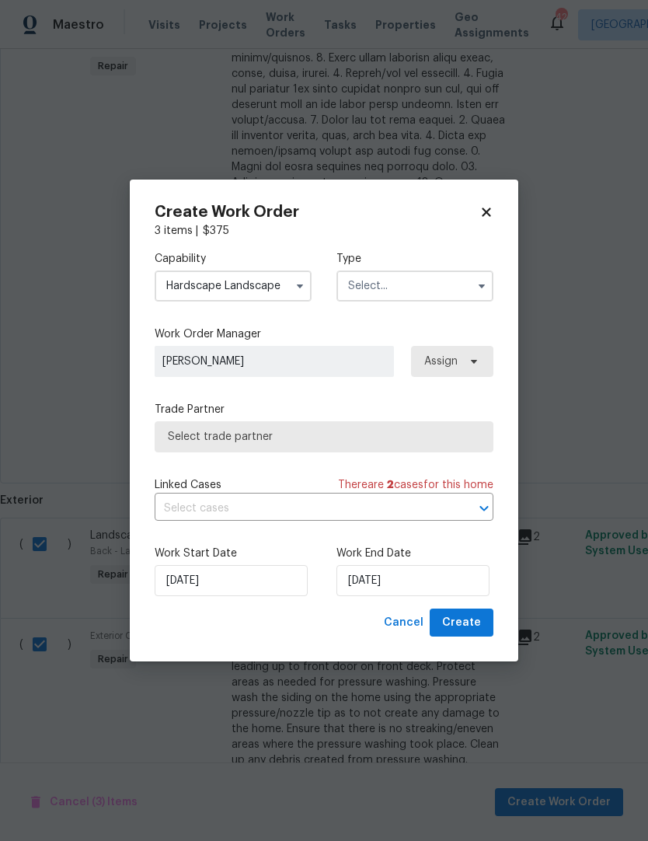
click at [384, 287] on input "text" at bounding box center [415, 286] width 157 height 31
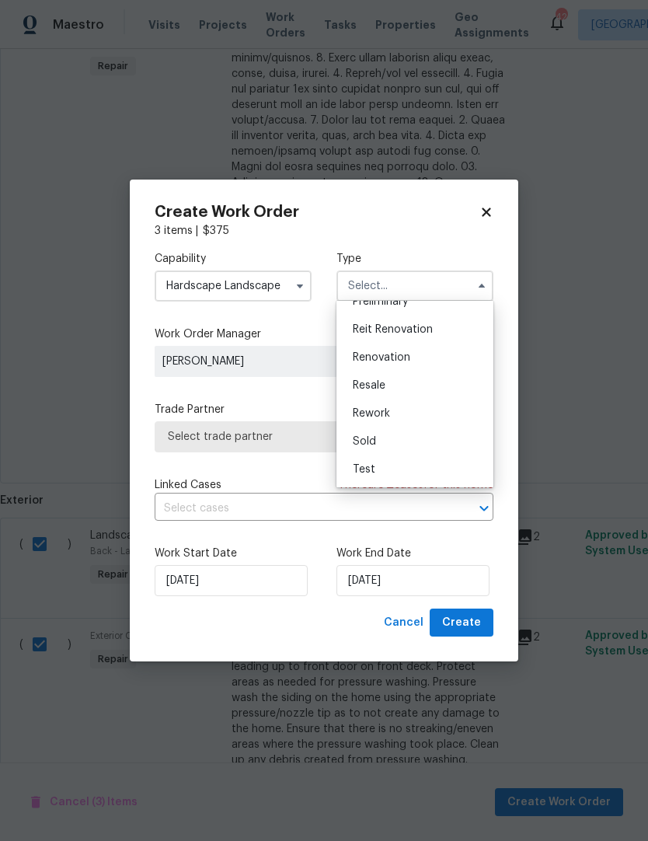
scroll to position [353, 0]
click at [405, 357] on span "Renovation" at bounding box center [382, 357] width 58 height 11
type input "Renovation"
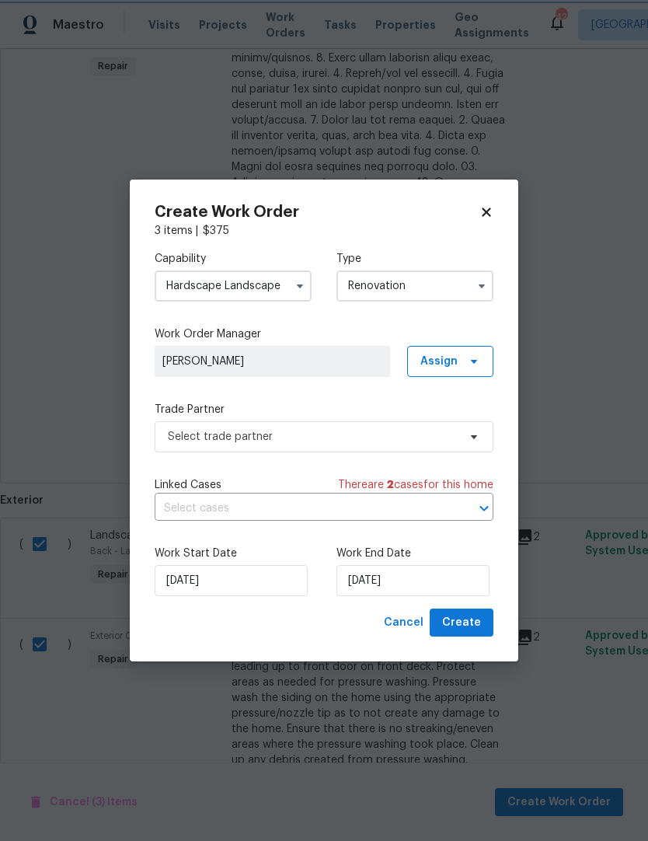
scroll to position [0, 0]
click at [196, 448] on span "Select trade partner" at bounding box center [324, 436] width 339 height 31
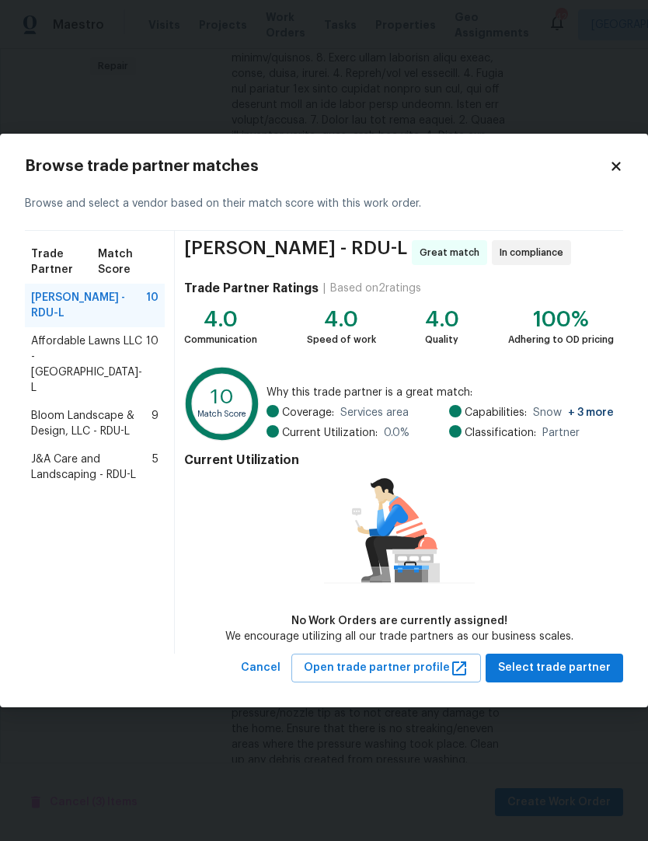
click at [47, 408] on span "Bloom Landscape & Design, LLC - RDU-L" at bounding box center [91, 423] width 120 height 31
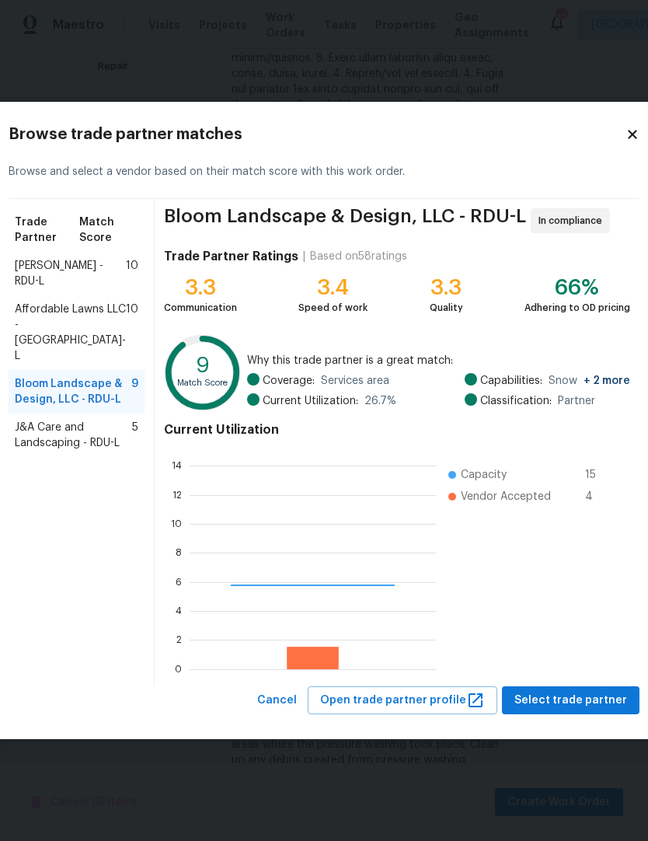
scroll to position [218, 246]
click at [50, 346] on span "Affordable Lawns LLC - RDU-L" at bounding box center [70, 333] width 111 height 62
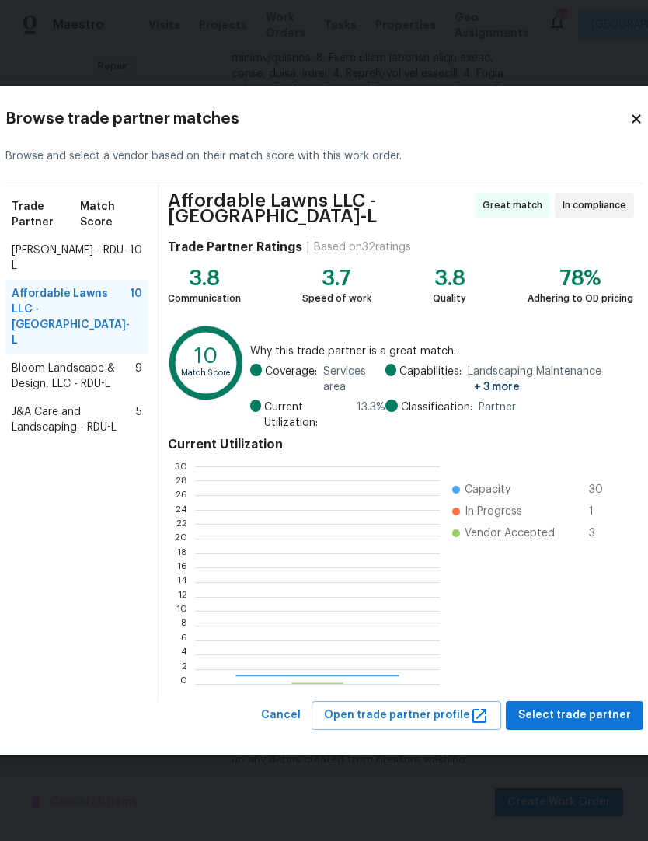
scroll to position [218, 244]
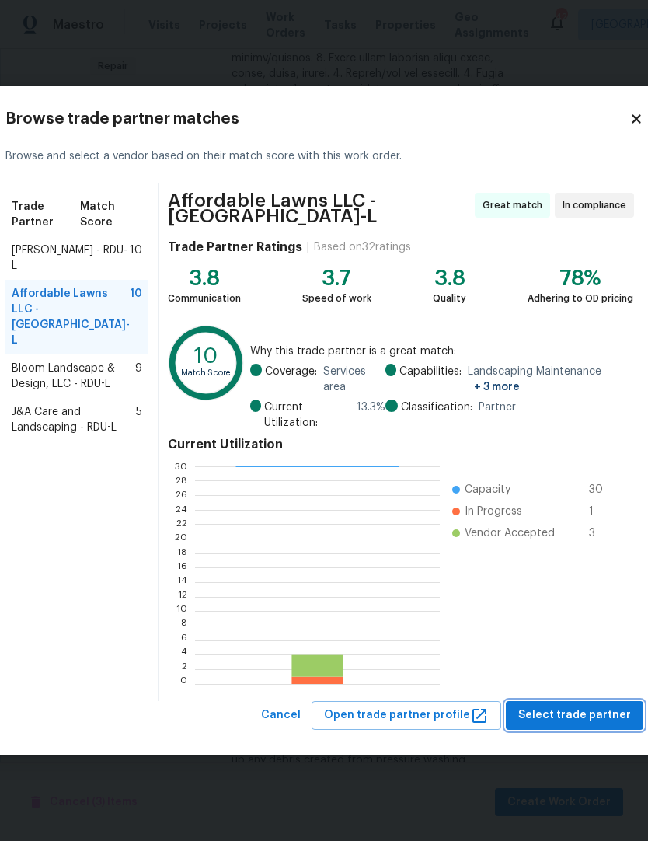
click at [555, 714] on span "Select trade partner" at bounding box center [574, 715] width 113 height 19
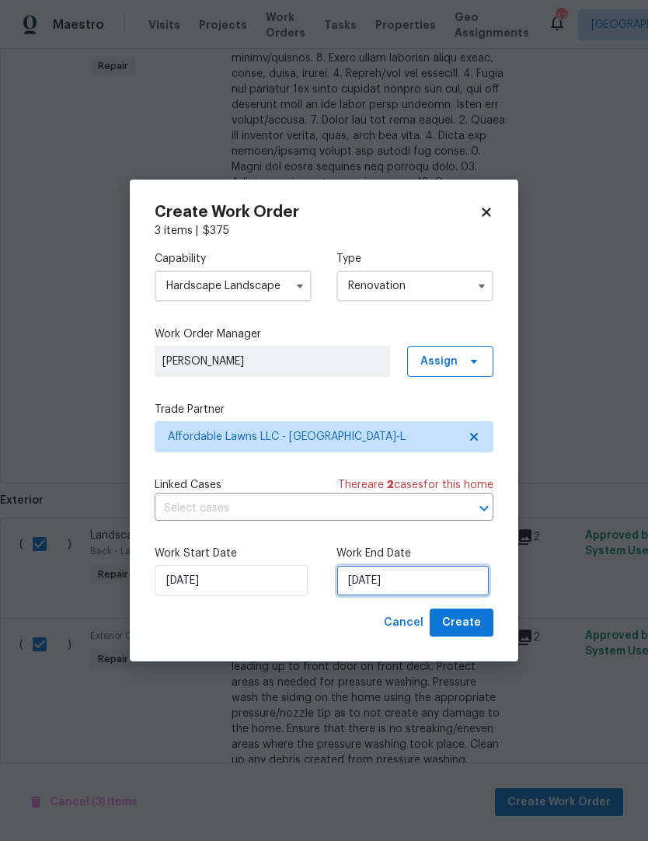
click at [435, 583] on input "[DATE]" at bounding box center [413, 580] width 153 height 31
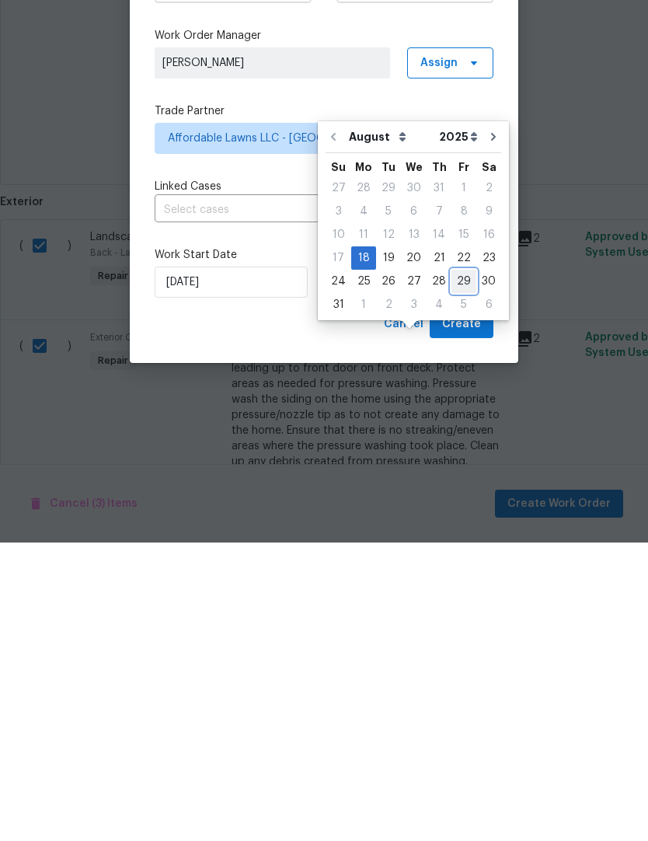
click at [456, 569] on div "29" at bounding box center [464, 580] width 25 height 22
type input "[DATE]"
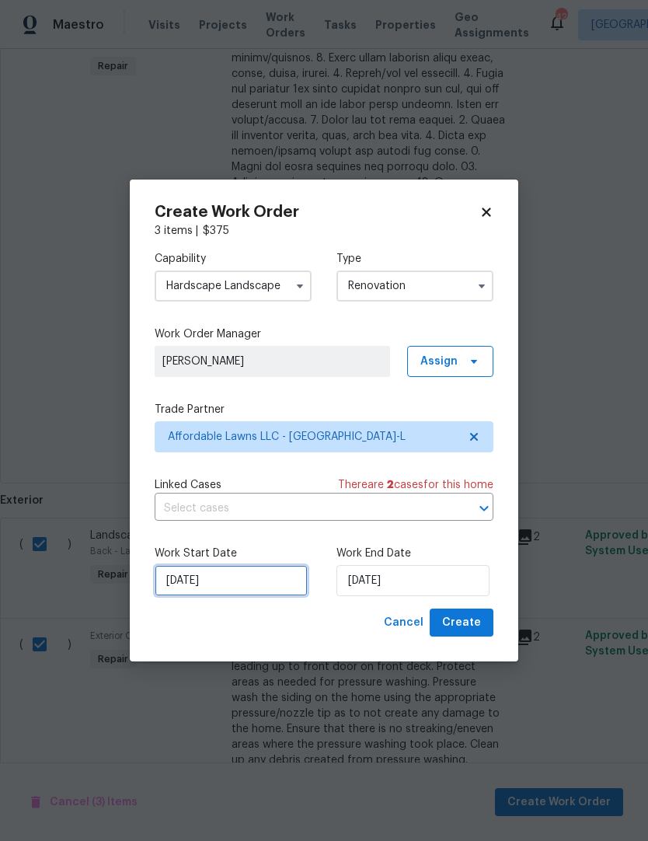
click at [204, 585] on input "[DATE]" at bounding box center [231, 580] width 153 height 31
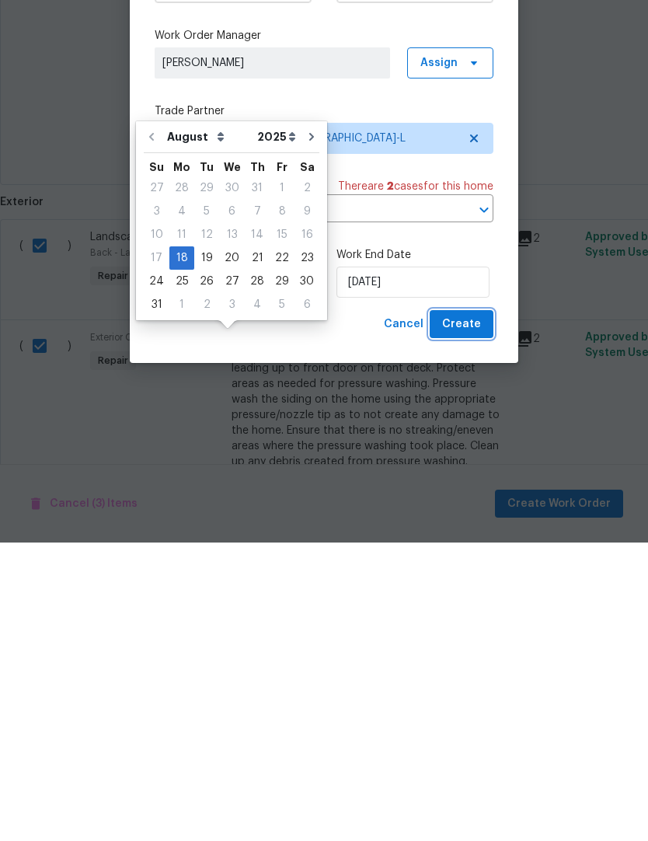
click at [483, 609] on button "Create" at bounding box center [462, 623] width 64 height 29
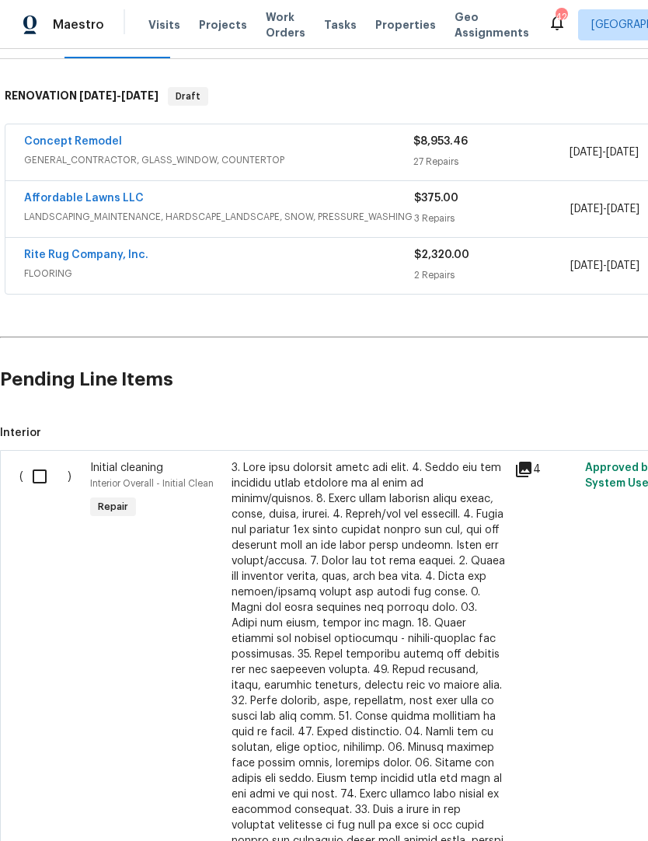
scroll to position [223, 0]
click at [40, 473] on input "checkbox" at bounding box center [45, 476] width 44 height 33
checkbox input "true"
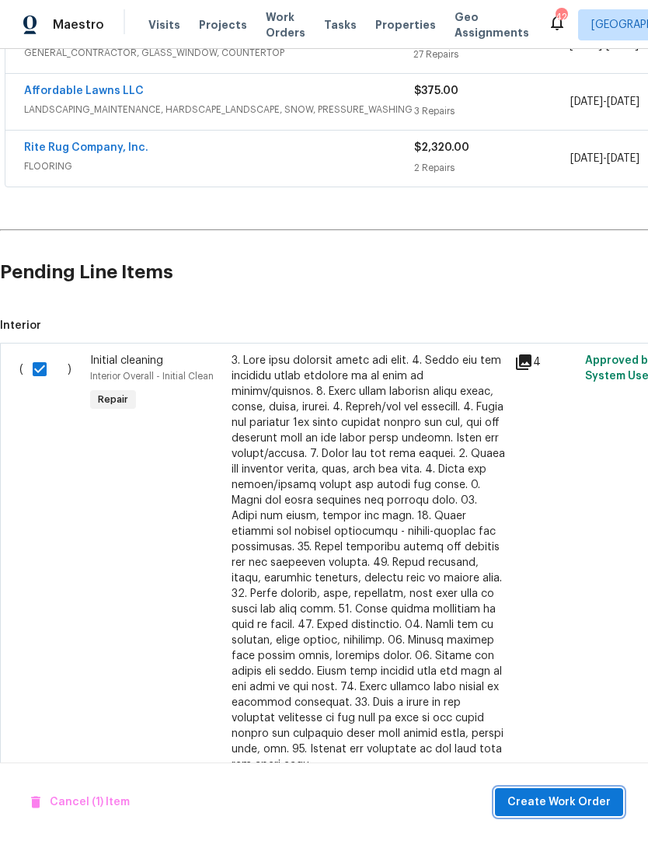
click at [551, 804] on span "Create Work Order" at bounding box center [559, 802] width 103 height 19
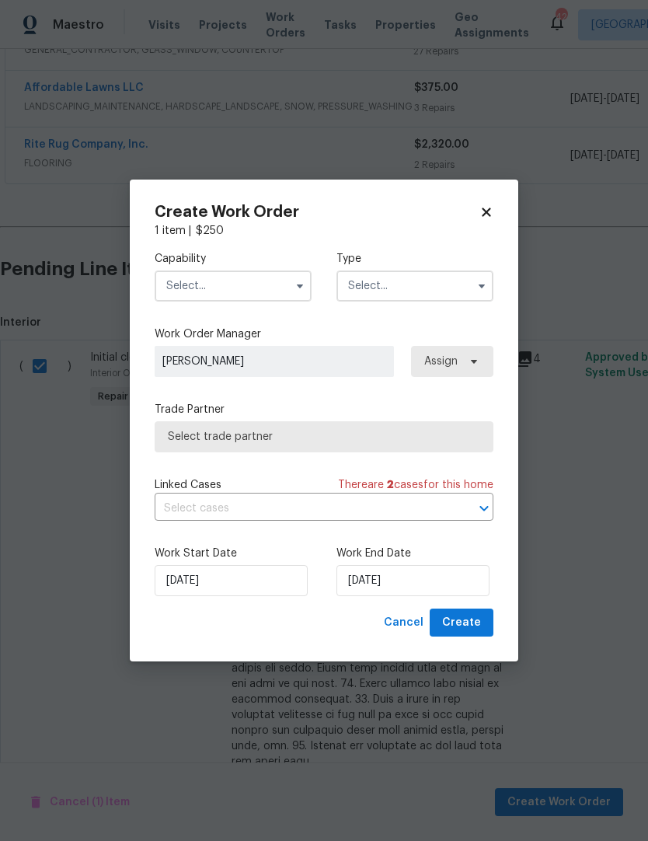
scroll to position [333, 0]
click at [188, 291] on input "text" at bounding box center [233, 286] width 157 height 31
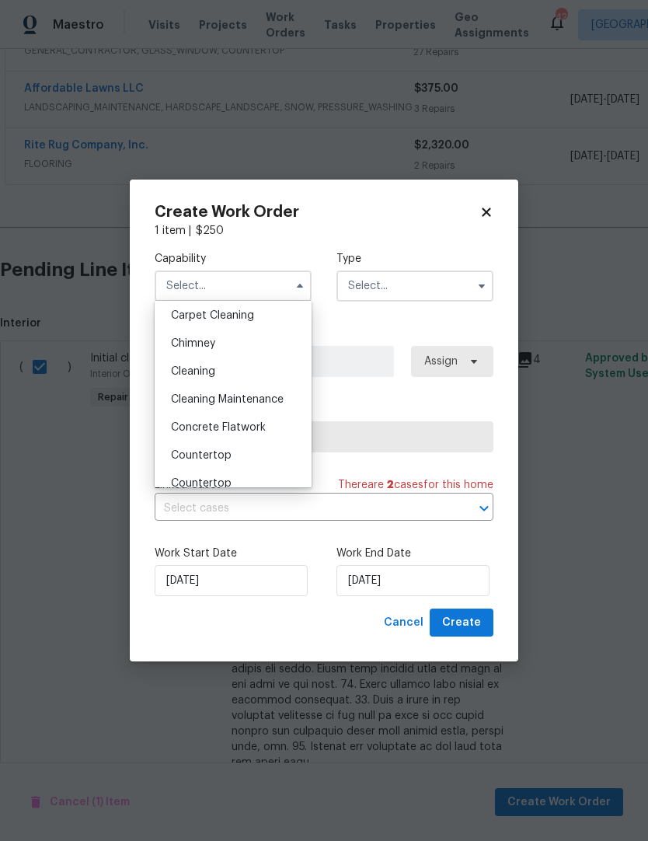
scroll to position [172, 0]
click at [194, 368] on span "Cleaning" at bounding box center [193, 370] width 44 height 11
type input "Cleaning"
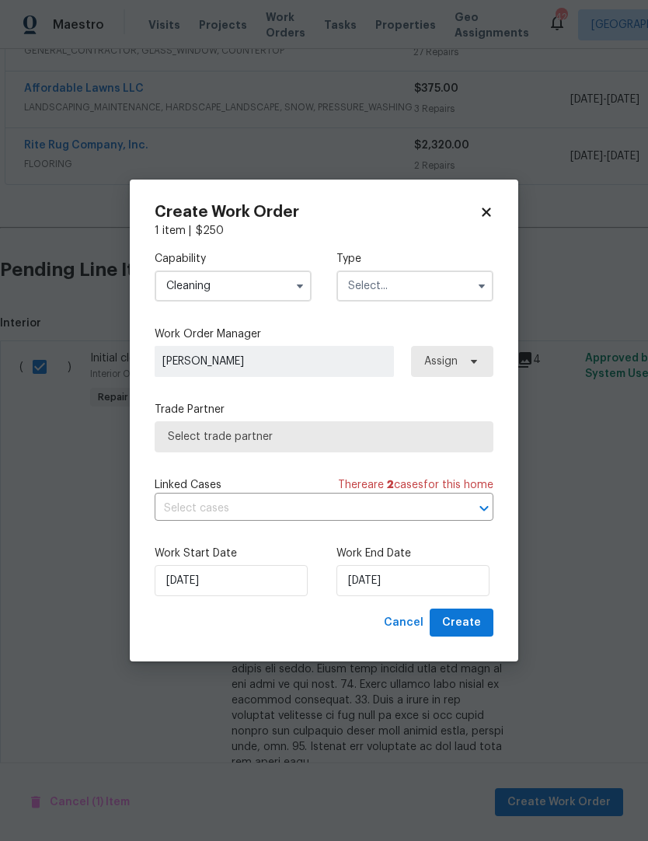
click at [382, 288] on input "text" at bounding box center [415, 286] width 157 height 31
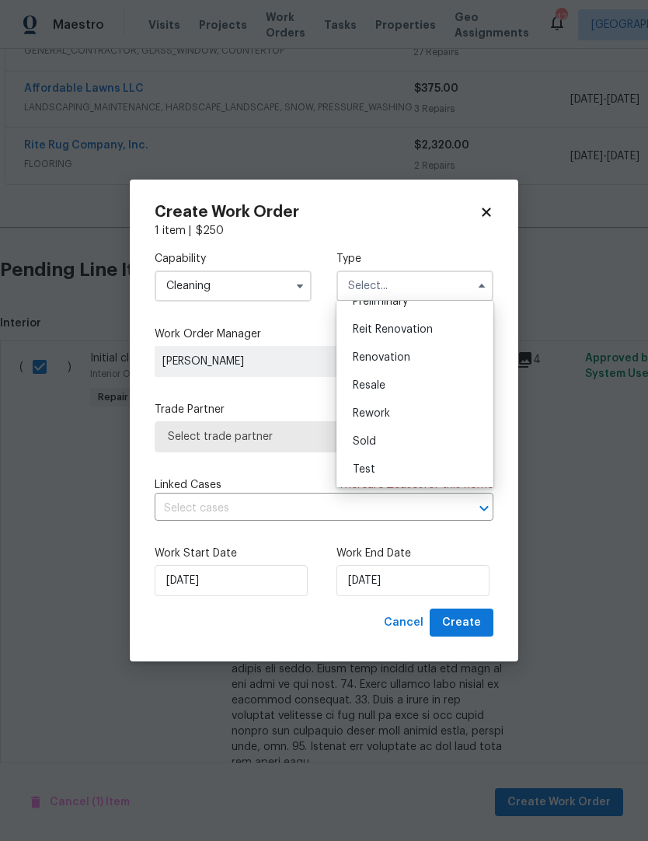
scroll to position [353, 0]
click at [400, 363] on div "Renovation" at bounding box center [414, 358] width 149 height 28
type input "Renovation"
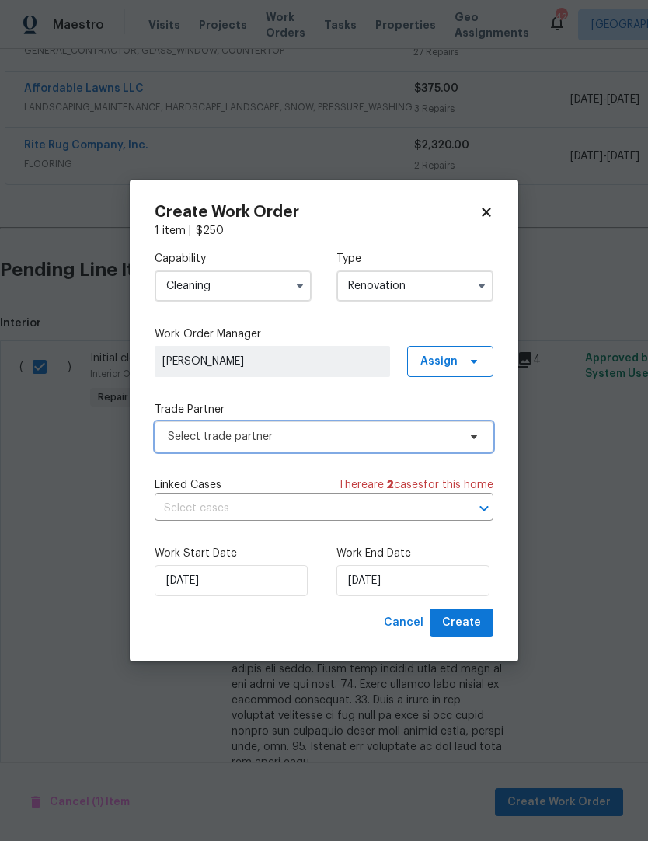
click at [193, 431] on span "Select trade partner" at bounding box center [313, 437] width 290 height 16
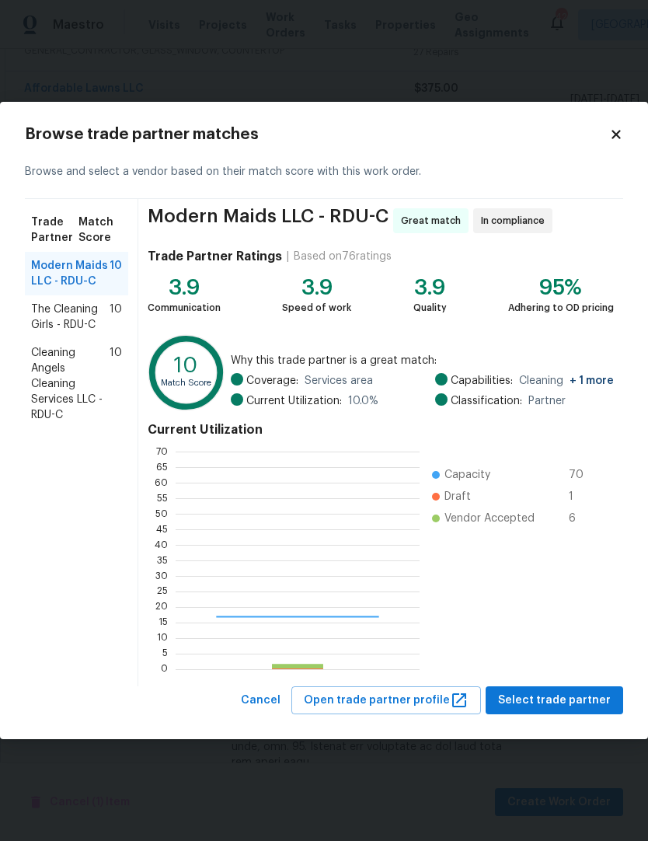
scroll to position [218, 244]
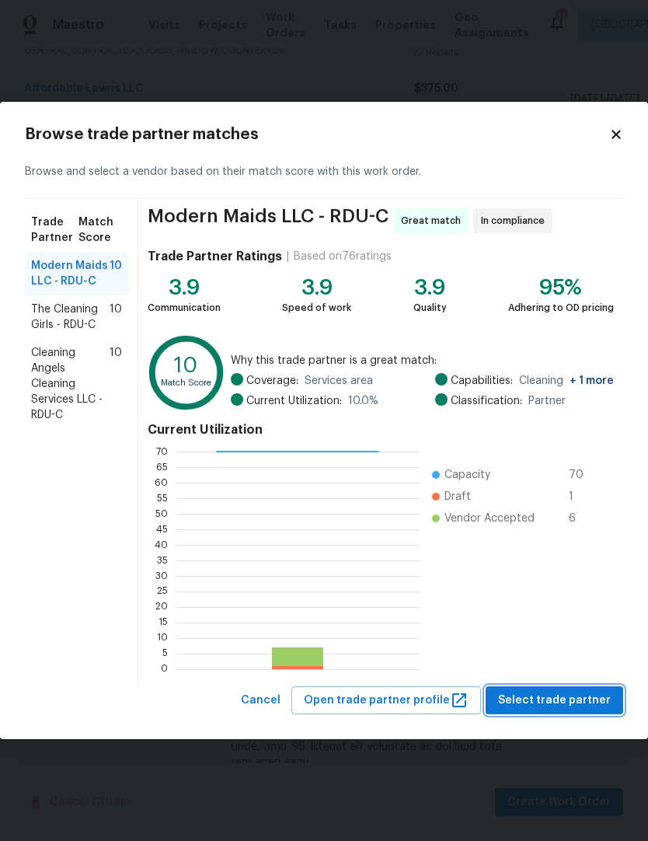
click at [558, 698] on span "Select trade partner" at bounding box center [554, 700] width 113 height 19
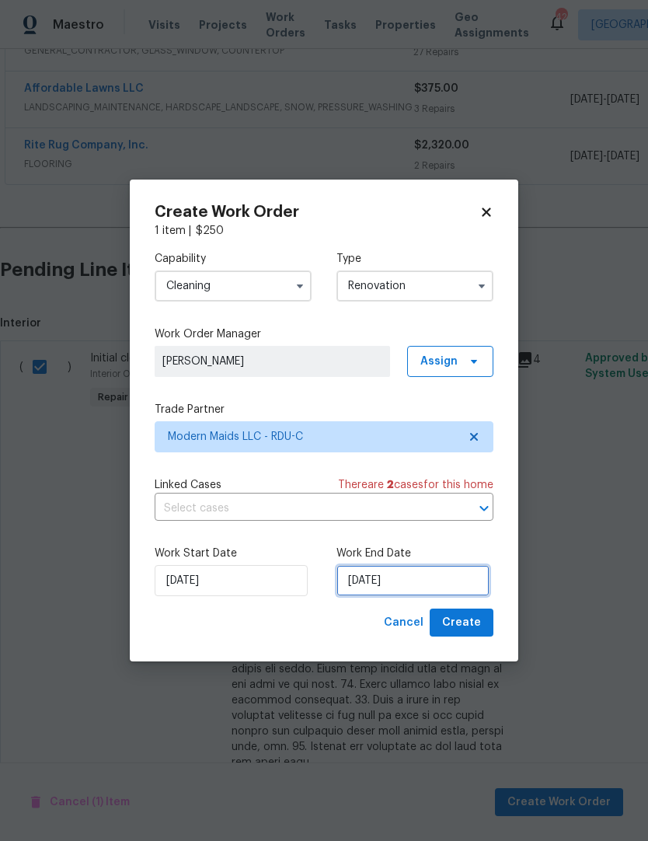
click at [443, 584] on input "[DATE]" at bounding box center [413, 580] width 153 height 31
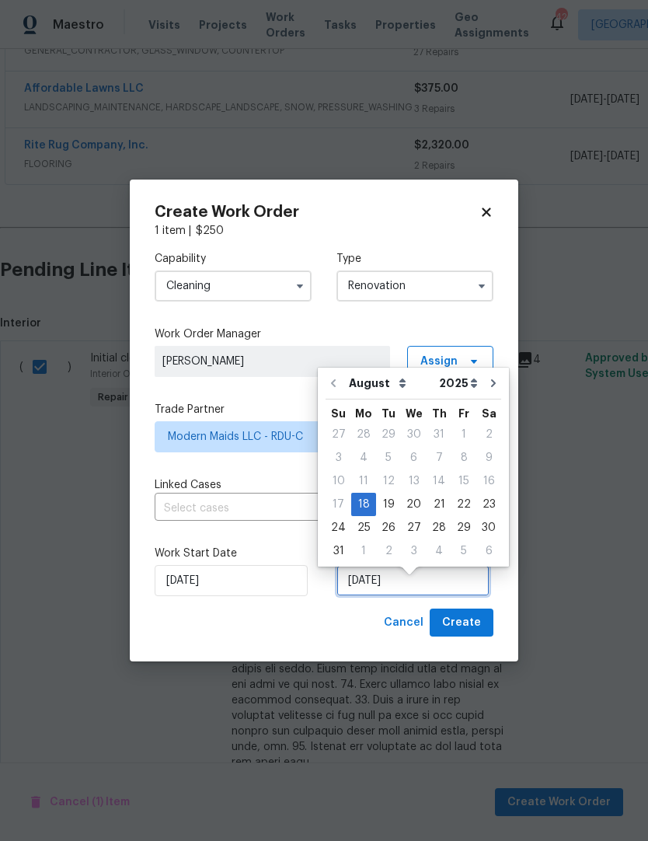
scroll to position [12, 0]
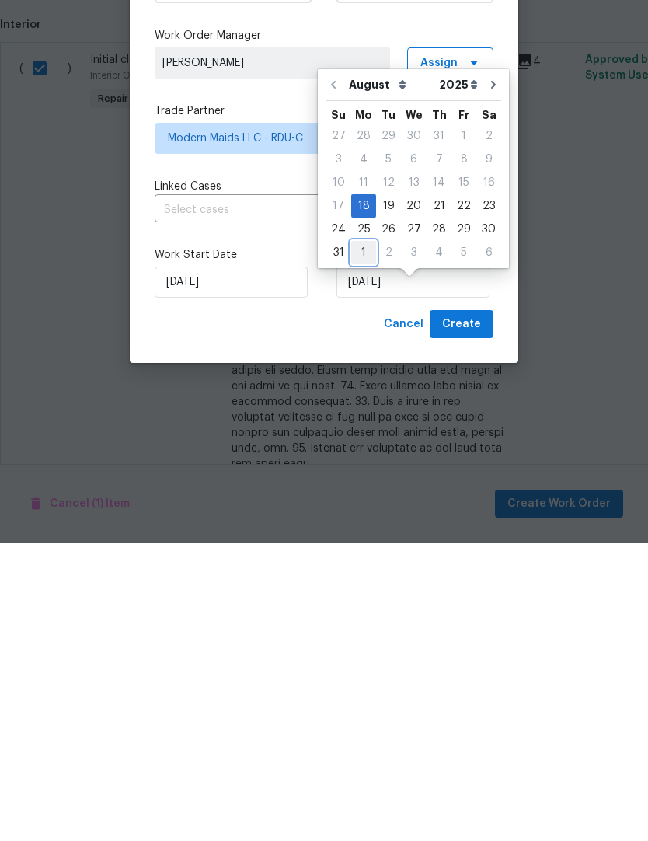
click at [361, 540] on div "1" at bounding box center [363, 551] width 25 height 22
type input "[DATE]"
select select "8"
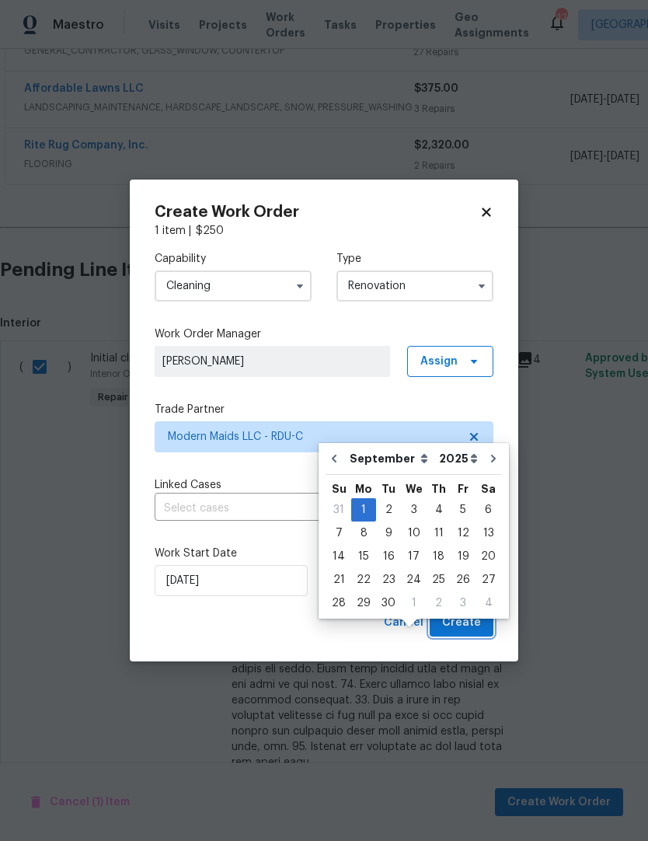
click at [471, 629] on span "Create" at bounding box center [461, 622] width 39 height 19
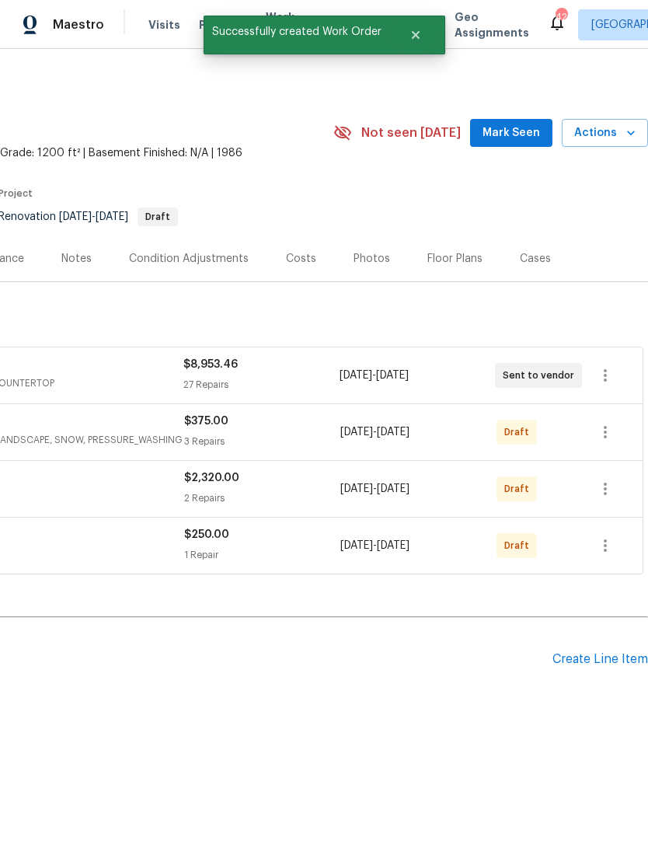
scroll to position [0, 230]
click at [613, 437] on icon "button" at bounding box center [605, 432] width 19 height 19
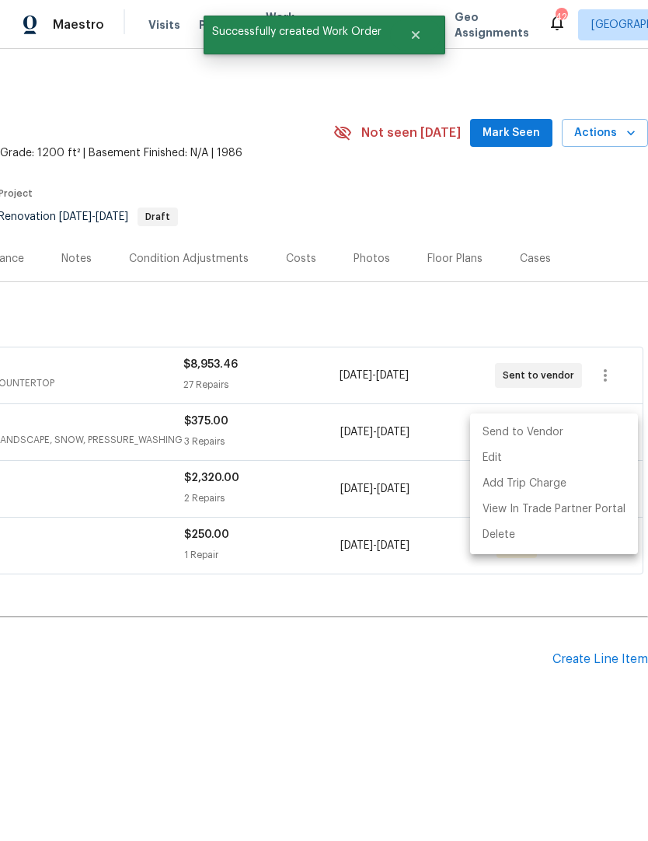
click at [566, 430] on li "Send to Vendor" at bounding box center [554, 433] width 168 height 26
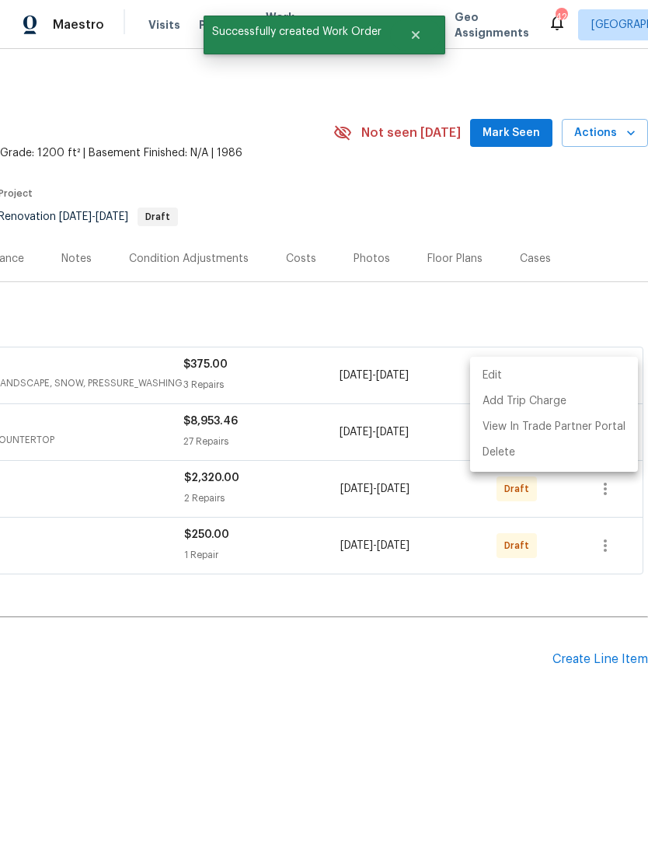
click at [589, 522] on div at bounding box center [324, 420] width 648 height 841
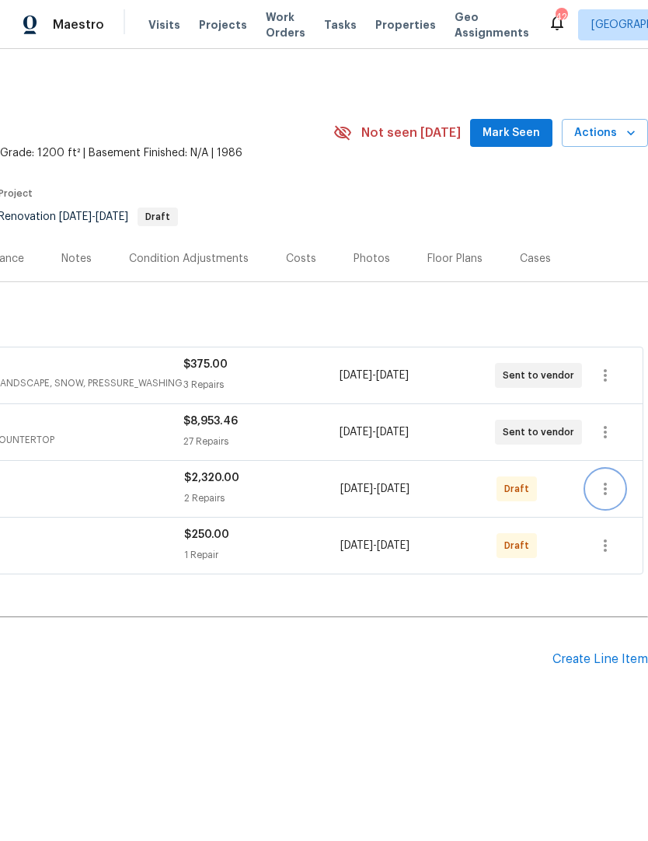
click at [612, 489] on icon "button" at bounding box center [605, 489] width 19 height 19
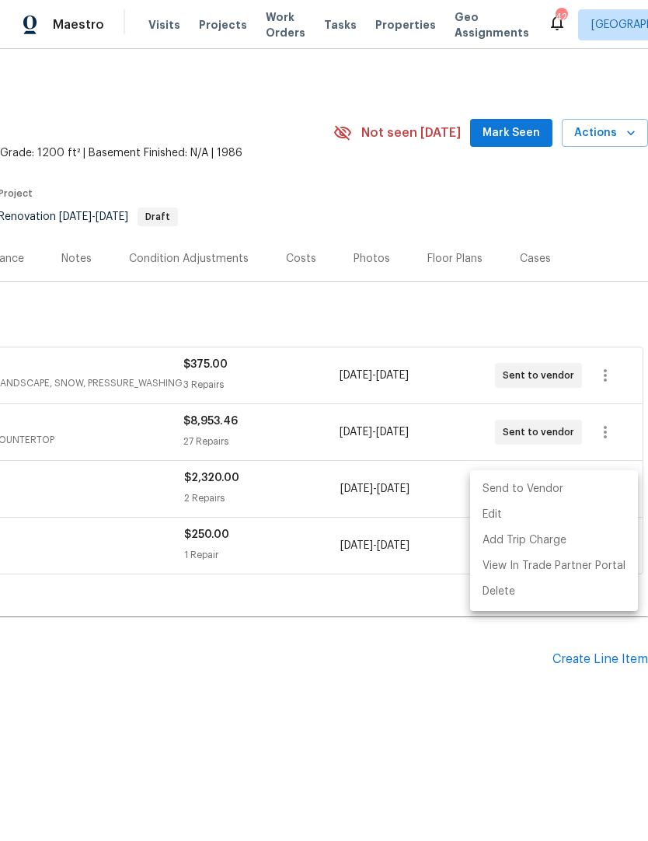
click at [563, 487] on li "Send to Vendor" at bounding box center [554, 489] width 168 height 26
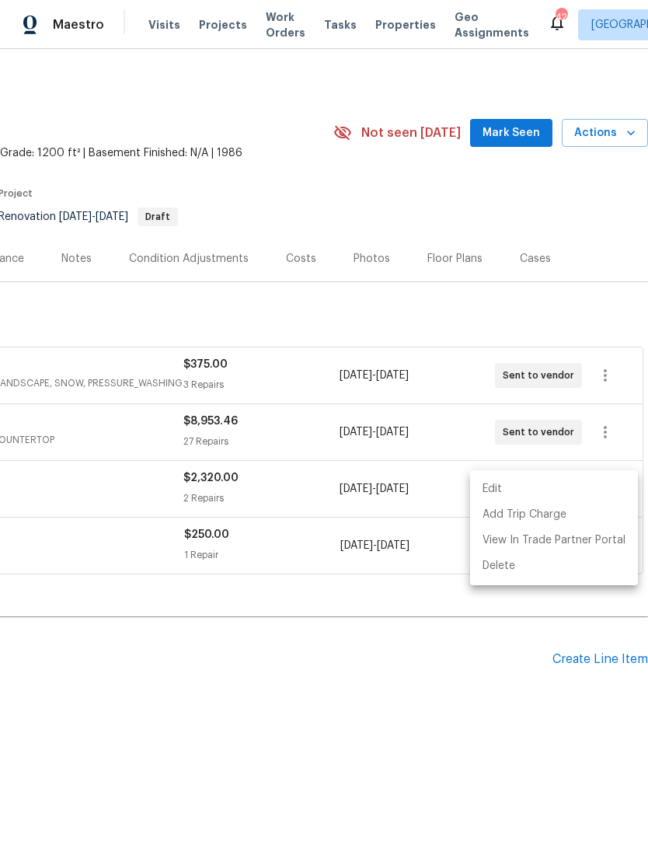
click at [496, 669] on div at bounding box center [324, 420] width 648 height 841
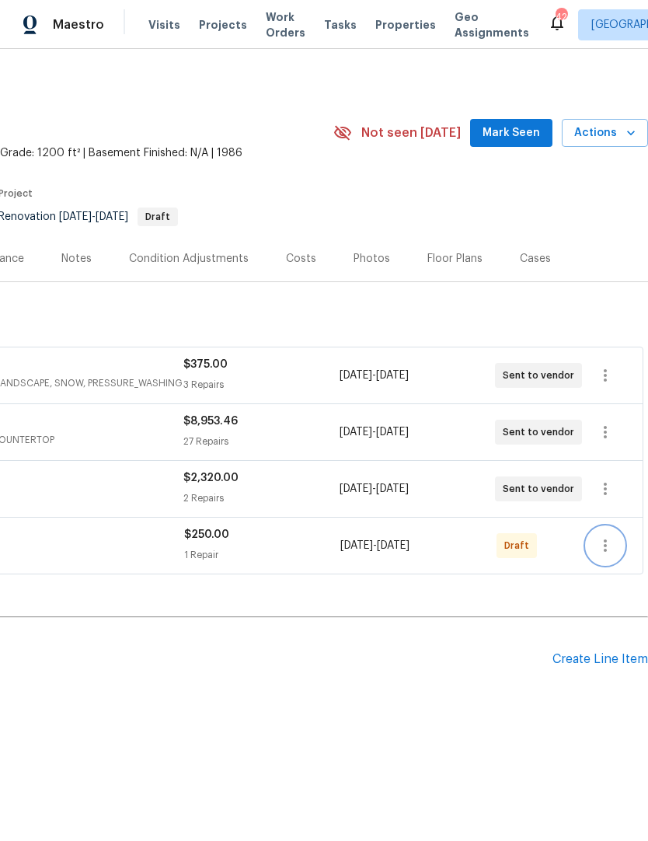
click at [609, 550] on icon "button" at bounding box center [605, 545] width 19 height 19
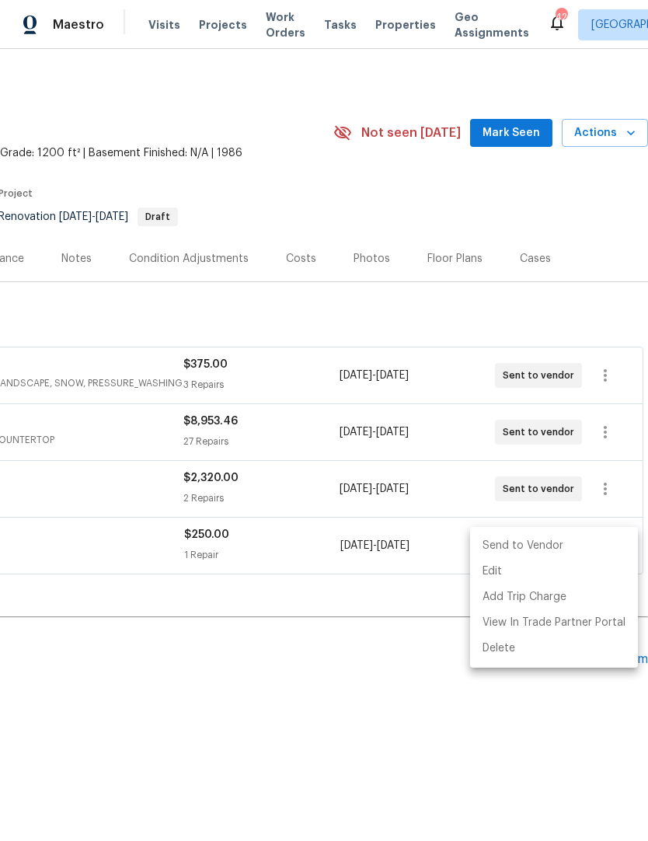
click at [539, 546] on li "Send to Vendor" at bounding box center [554, 546] width 168 height 26
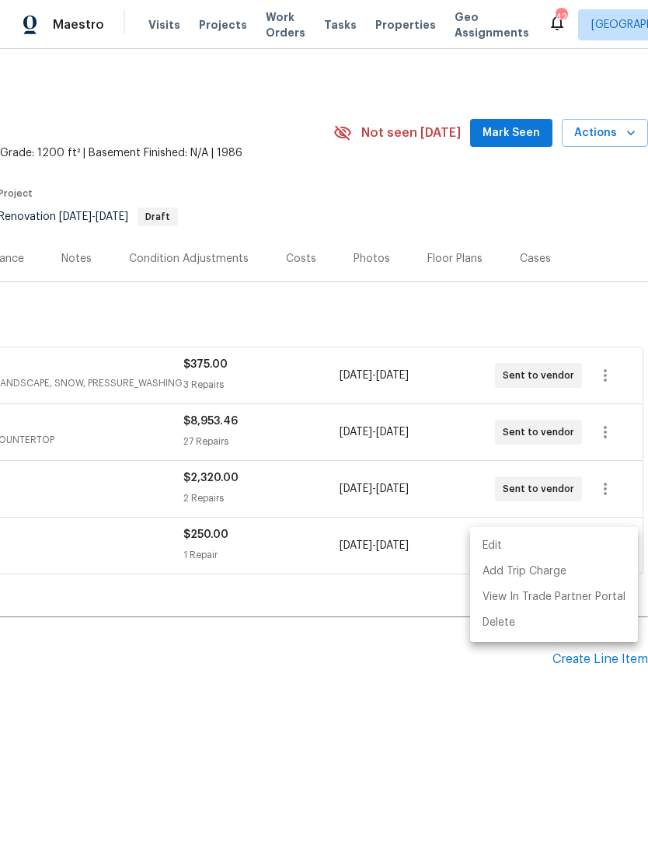
click at [143, 580] on div at bounding box center [324, 420] width 648 height 841
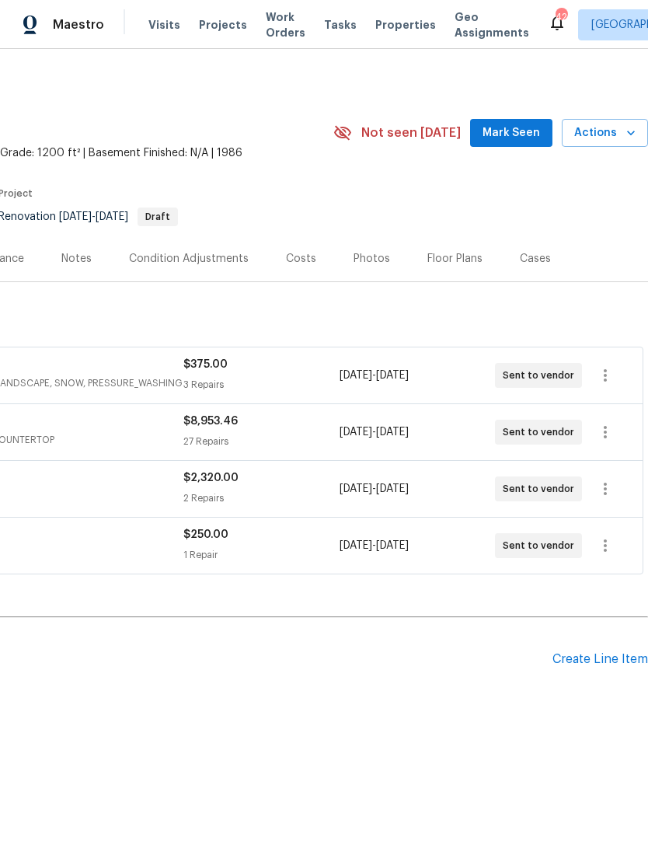
click at [79, 257] on div "Notes" at bounding box center [76, 259] width 30 height 16
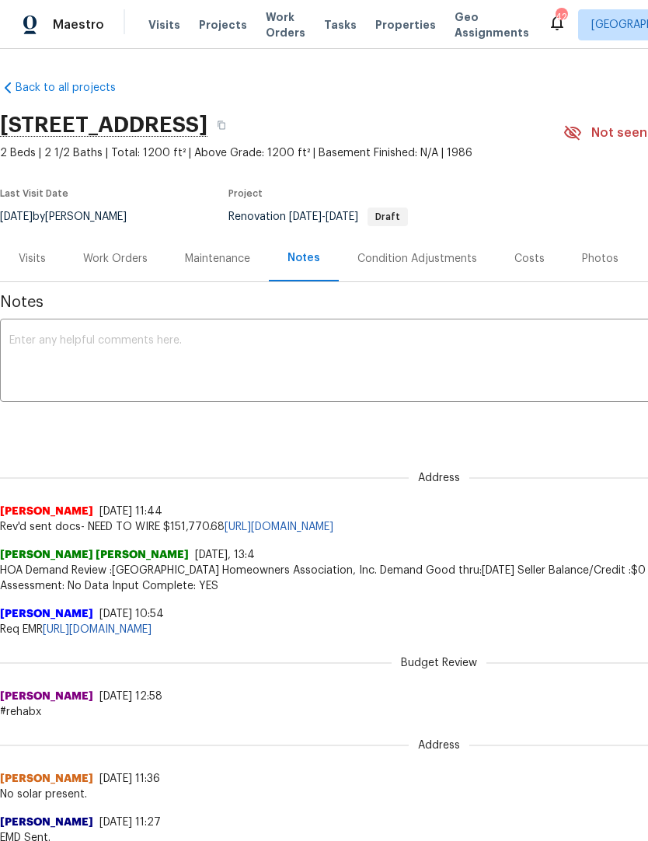
click at [30, 345] on textarea at bounding box center [439, 362] width 860 height 54
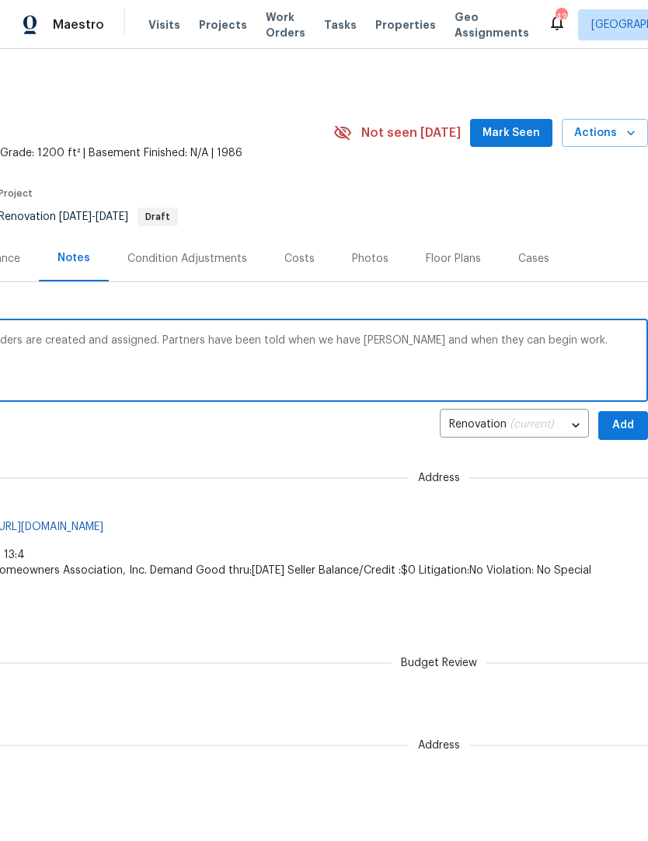
scroll to position [0, 230]
type textarea "Day, one walk has been completed work orders are created and assigned. Partners…"
click at [63, 483] on div "Address Daniel Beaudette 8/8/25, 11:44 Rev'd sent docs- NEED TO WIRE $151,770.6…" at bounding box center [209, 493] width 878 height 82
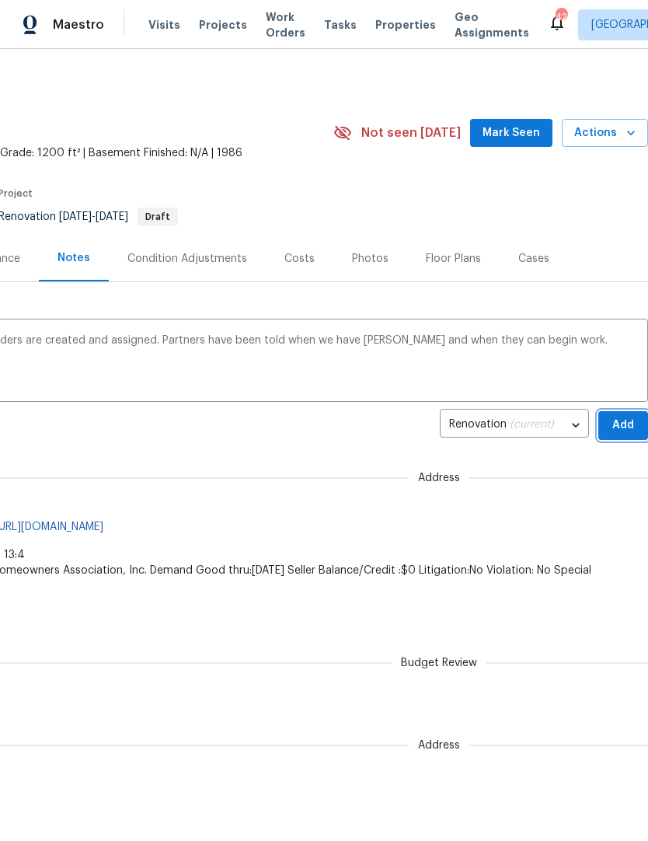
click at [623, 428] on span "Add" at bounding box center [623, 425] width 25 height 19
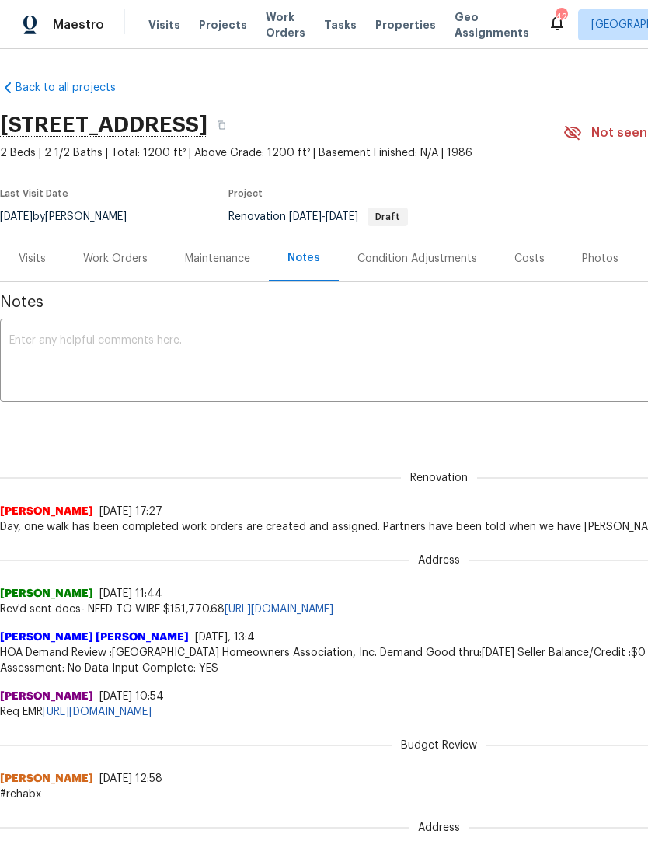
scroll to position [0, 0]
click at [110, 239] on div "Work Orders" at bounding box center [116, 259] width 102 height 46
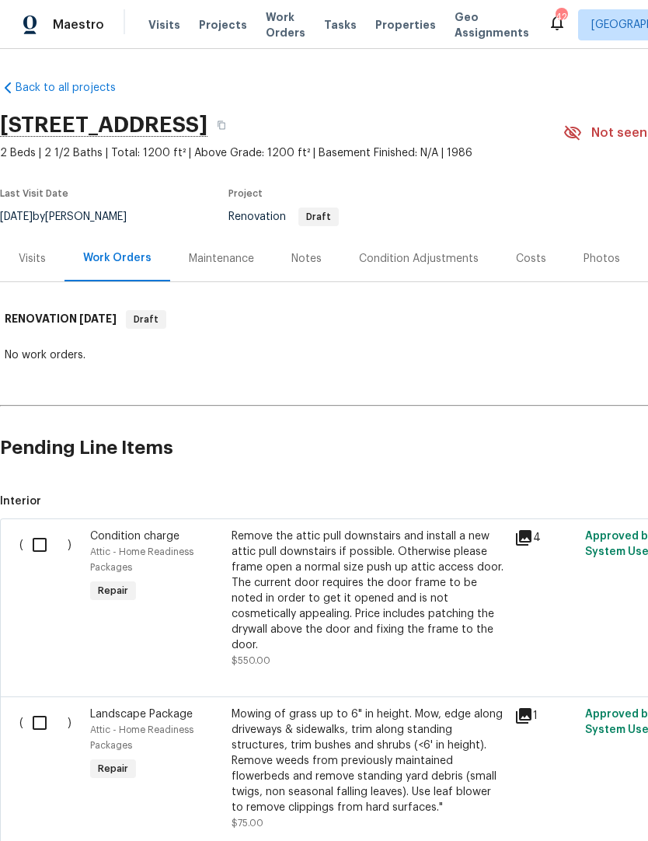
click at [162, 26] on span "Visits" at bounding box center [164, 25] width 32 height 16
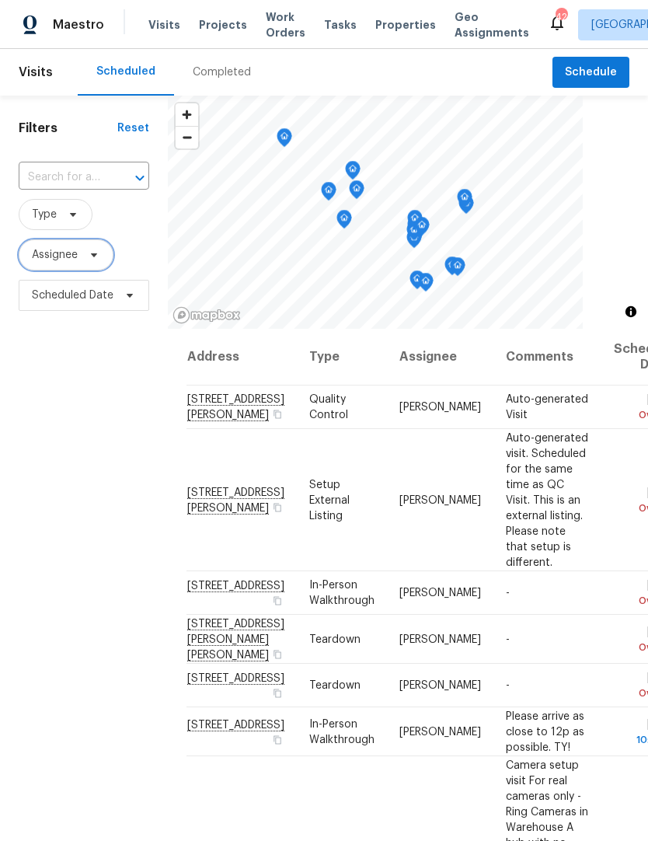
click at [72, 260] on span "Assignee" at bounding box center [55, 255] width 46 height 16
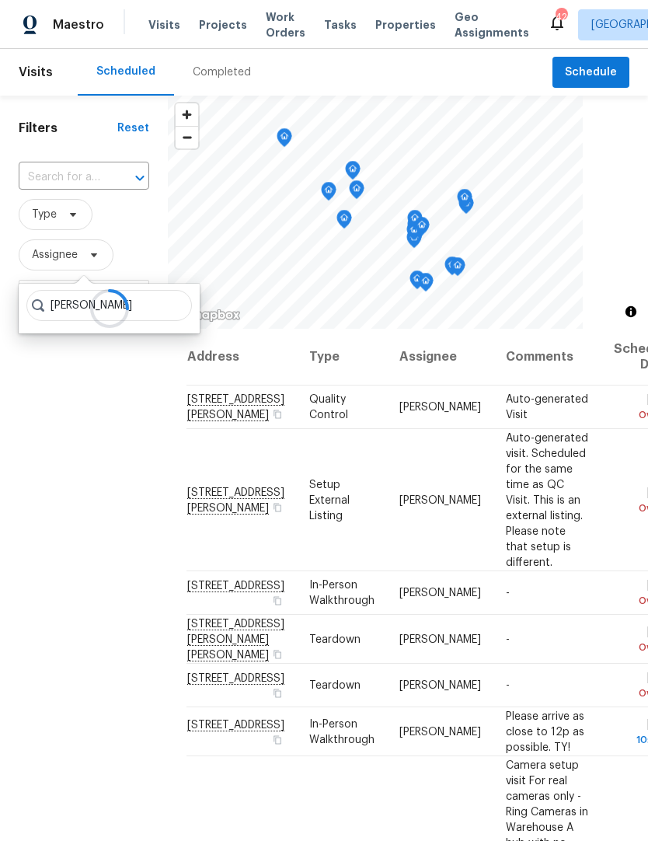
type input "Joseph white"
click at [80, 402] on div "Filters Reset ​ Type Assignee Scheduled Date" at bounding box center [84, 549] width 168 height 906
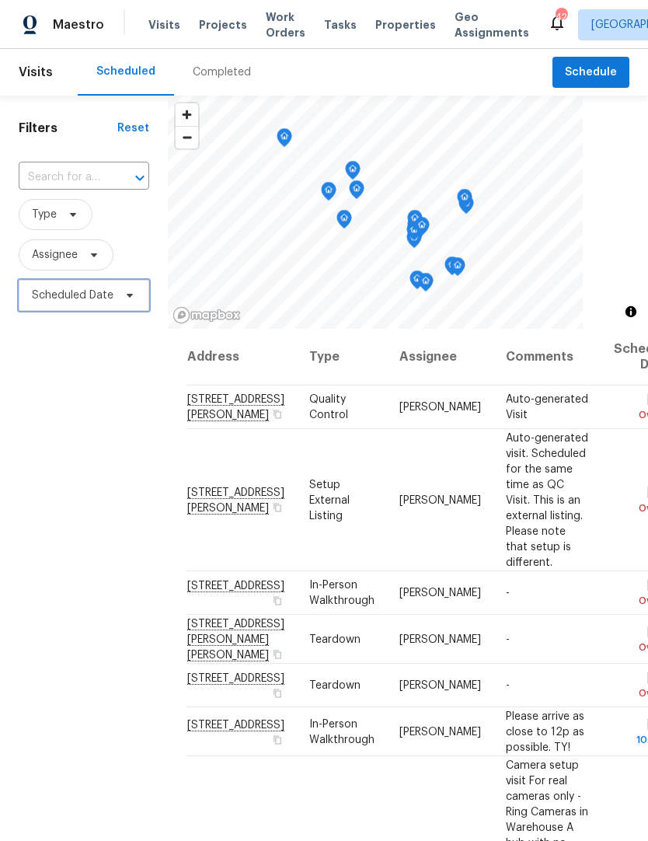
click at [74, 303] on span "Scheduled Date" at bounding box center [73, 296] width 82 height 16
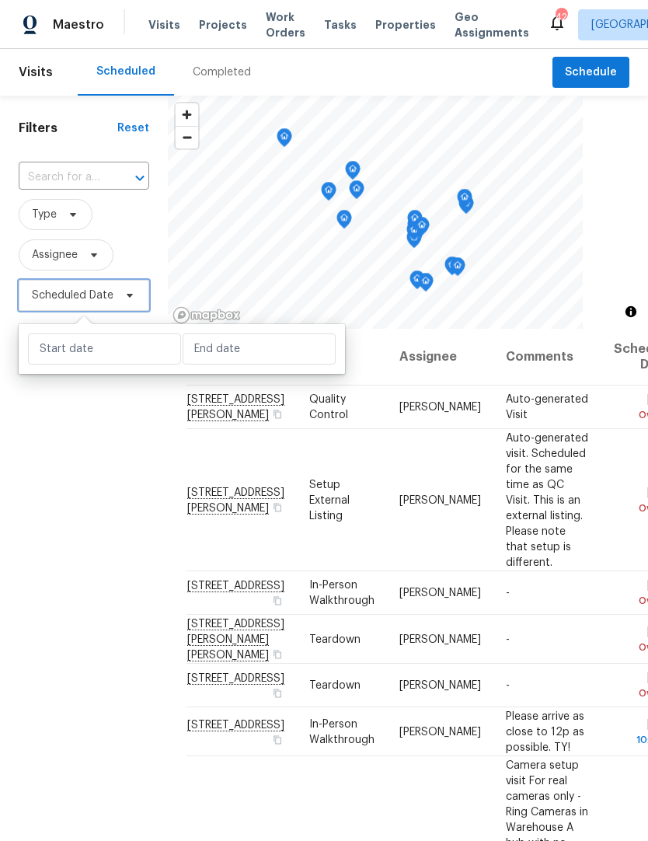
click at [51, 292] on span "Scheduled Date" at bounding box center [73, 296] width 82 height 16
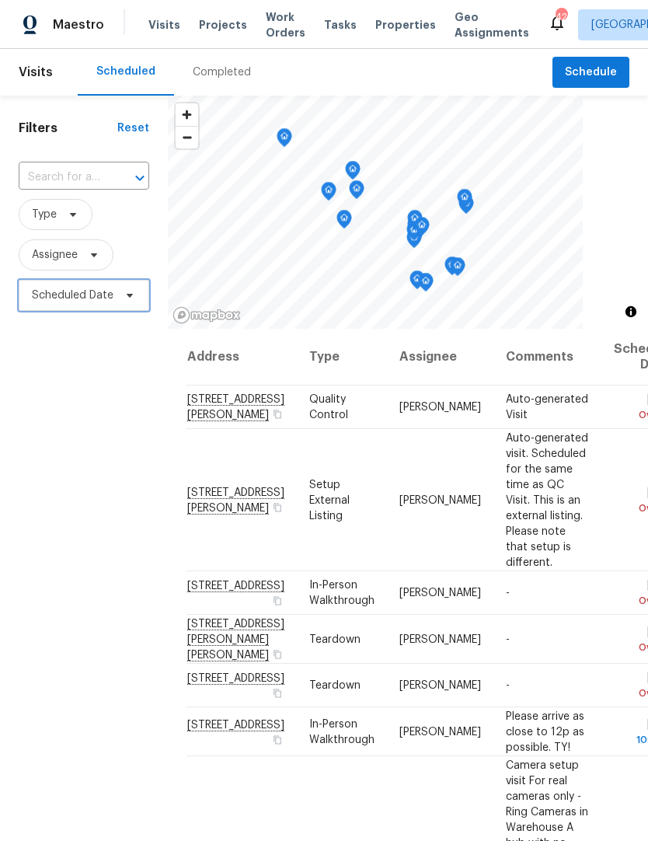
click at [51, 292] on span "Scheduled Date" at bounding box center [73, 296] width 82 height 16
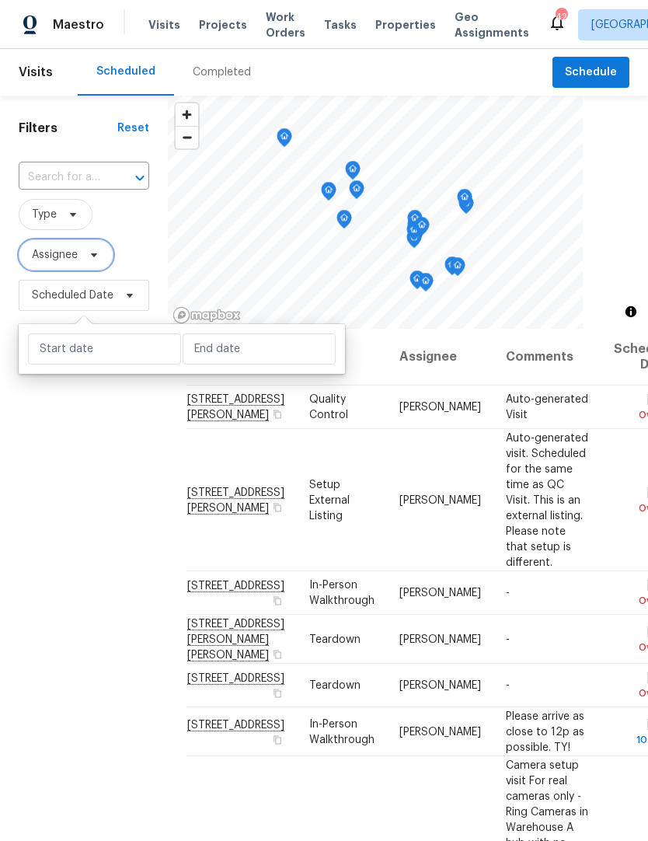
click at [44, 250] on span "Assignee" at bounding box center [55, 255] width 46 height 16
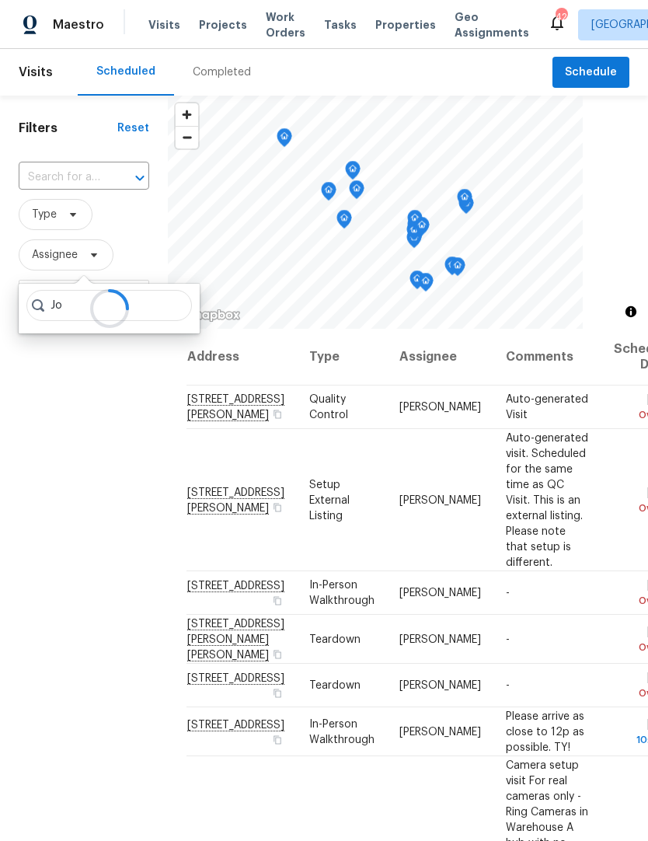
type input "J"
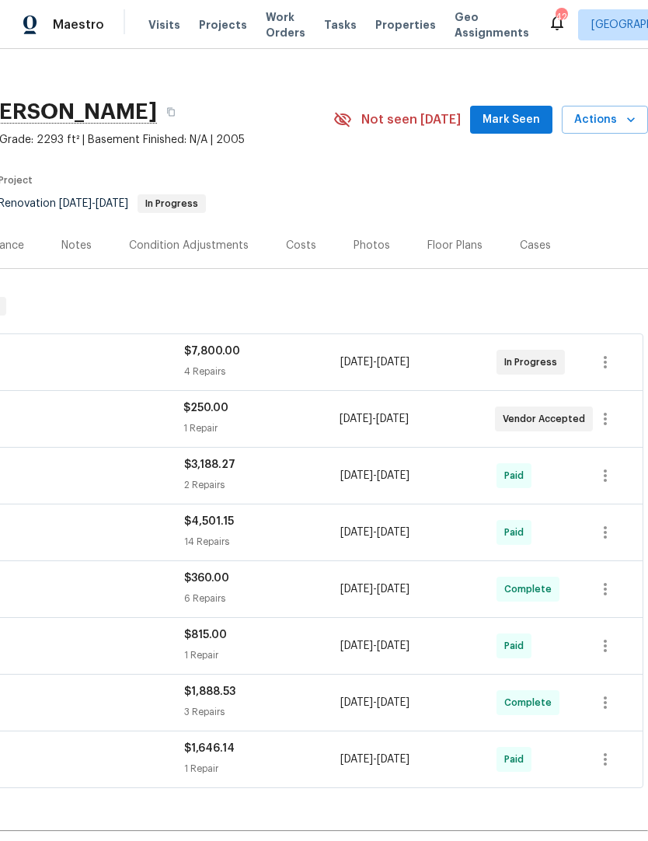
scroll to position [13, 230]
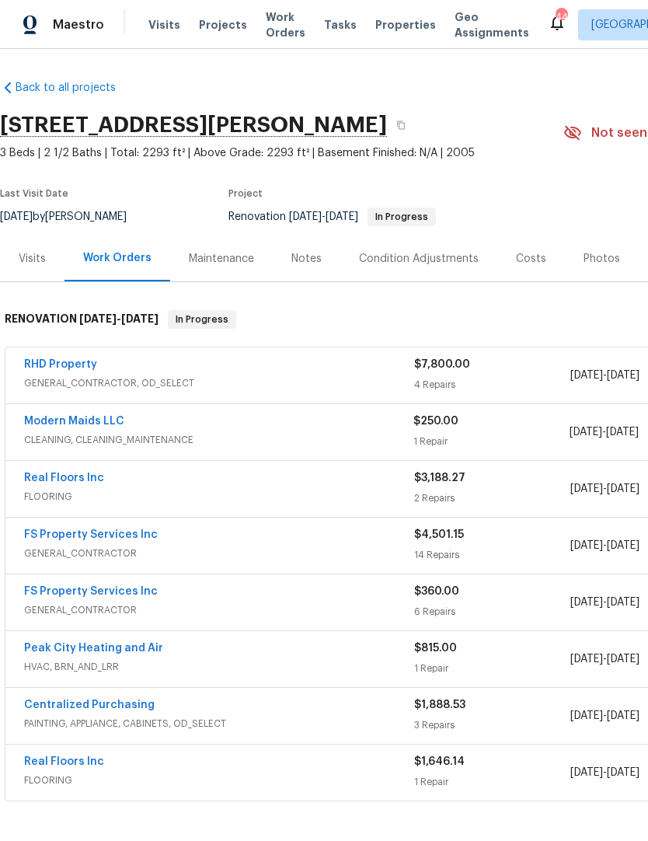
click at [300, 258] on div "Notes" at bounding box center [306, 259] width 30 height 16
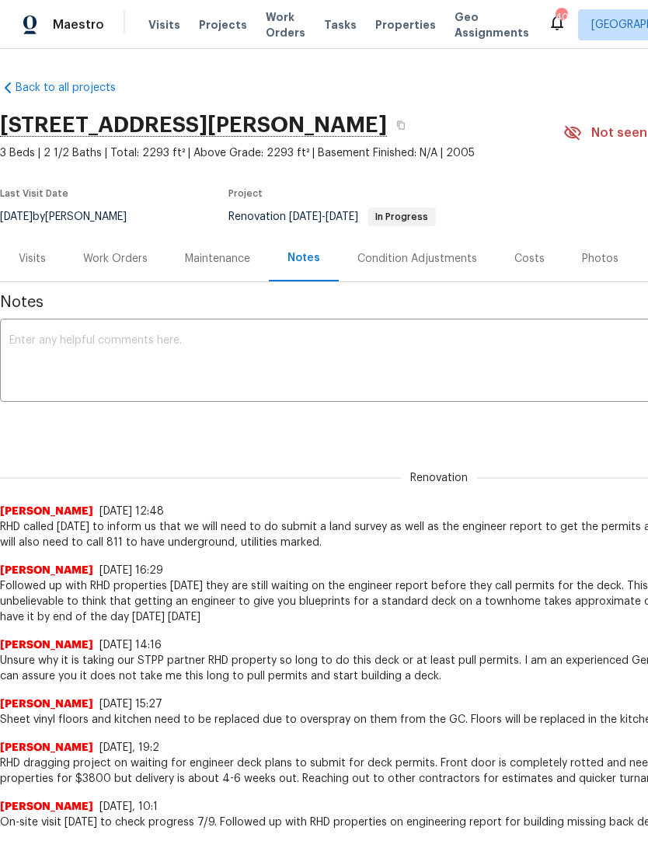
click at [114, 257] on div "Work Orders" at bounding box center [115, 259] width 65 height 16
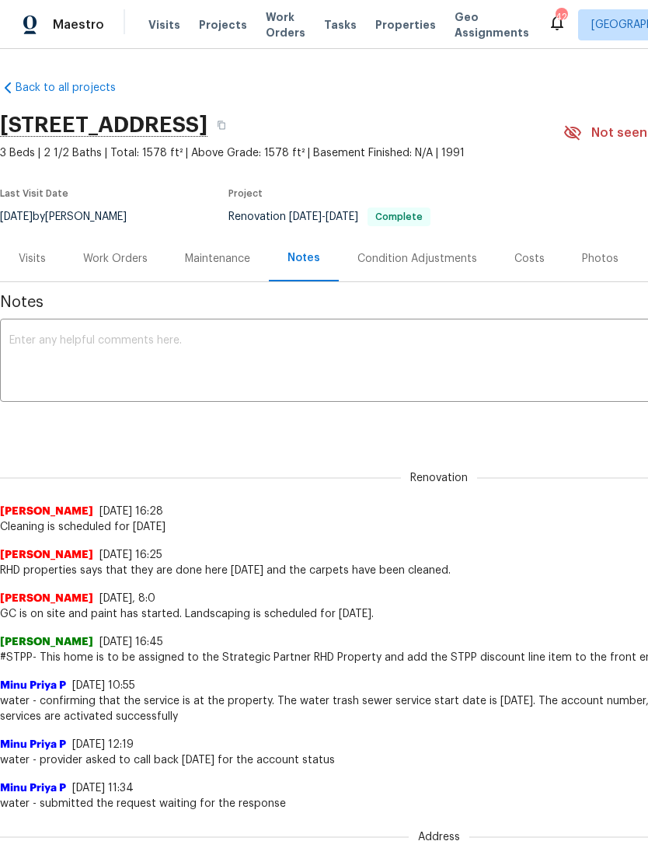
click at [23, 366] on textarea at bounding box center [439, 362] width 860 height 54
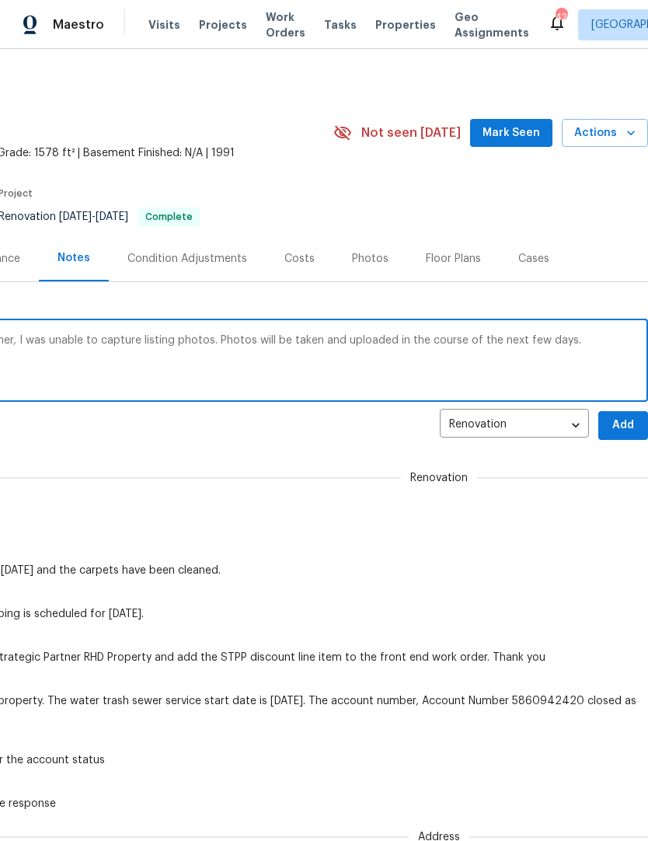
scroll to position [0, 230]
type textarea "Property is complete, but due to the weather, I was unable to capture listing p…"
click at [623, 426] on span "Add" at bounding box center [623, 425] width 25 height 19
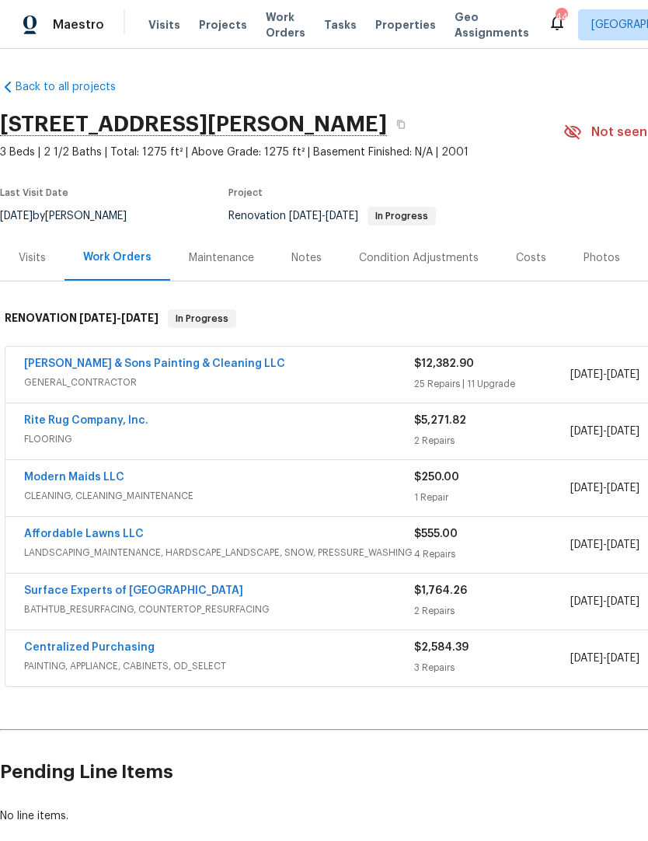
scroll to position [1, 0]
click at [110, 364] on link "[PERSON_NAME] & Sons Painting & Cleaning LLC" at bounding box center [154, 363] width 261 height 11
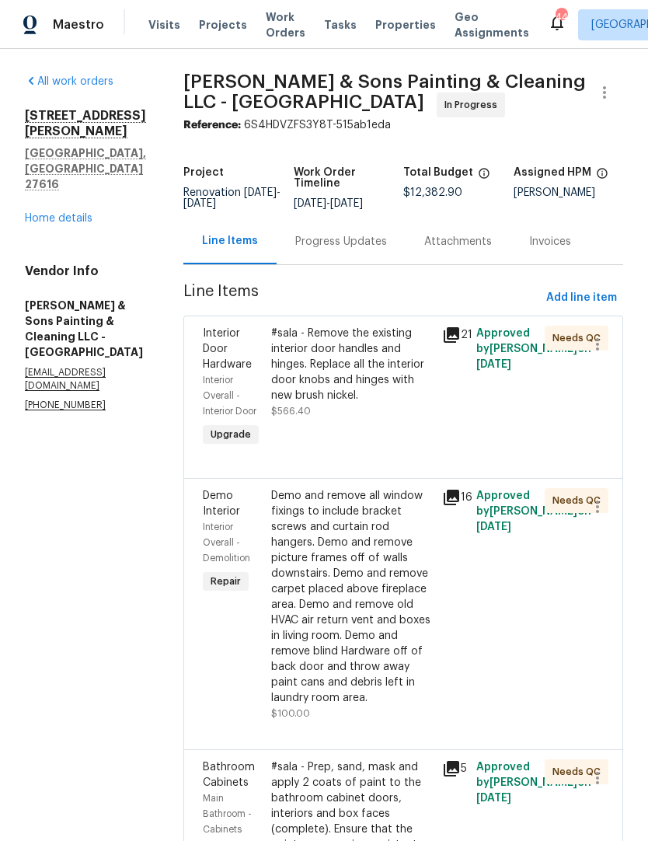
click at [298, 365] on div "#sala - Remove the existing interior door handles and hinges. Replace all the i…" at bounding box center [352, 365] width 162 height 78
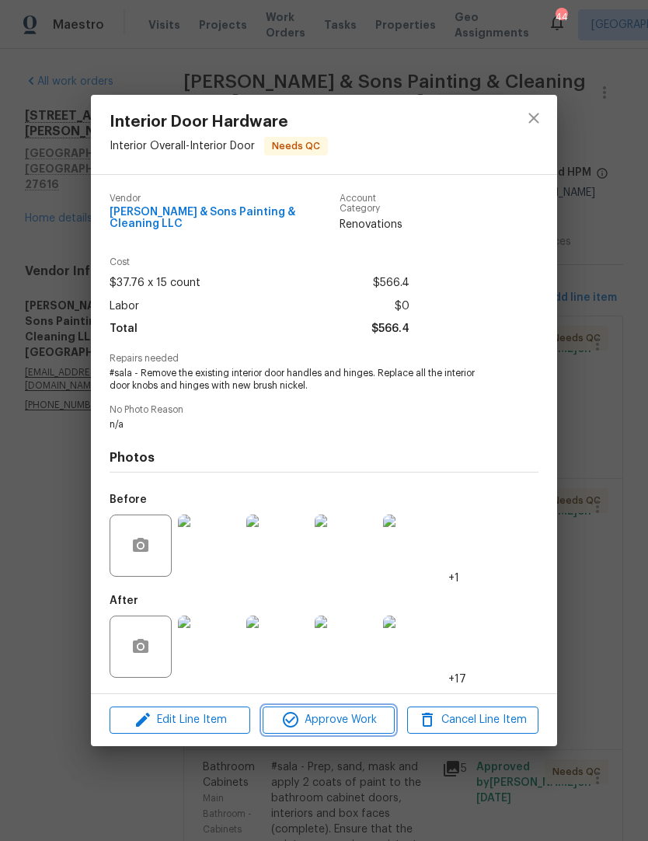
click at [297, 710] on icon "button" at bounding box center [290, 719] width 19 height 19
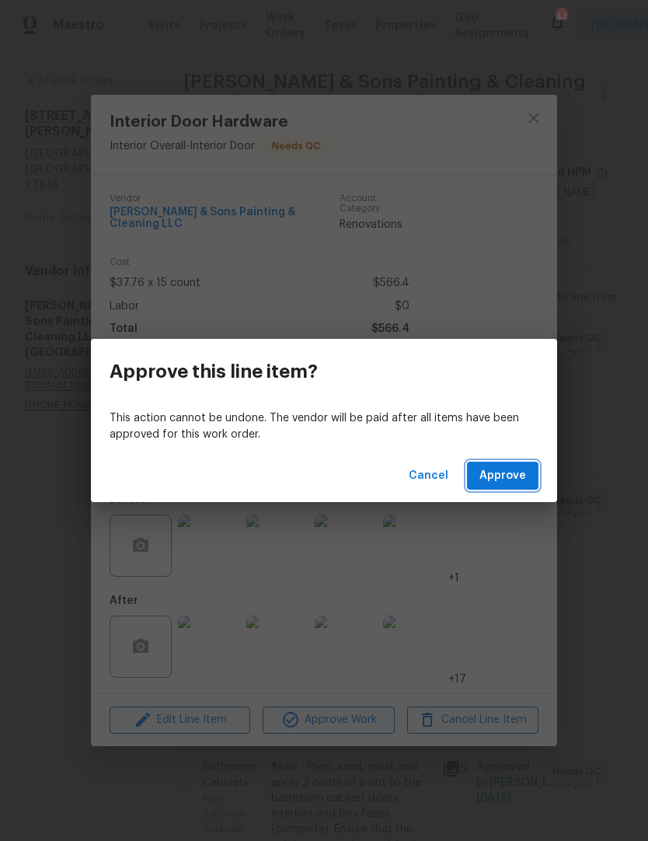
click at [531, 476] on button "Approve" at bounding box center [503, 476] width 72 height 29
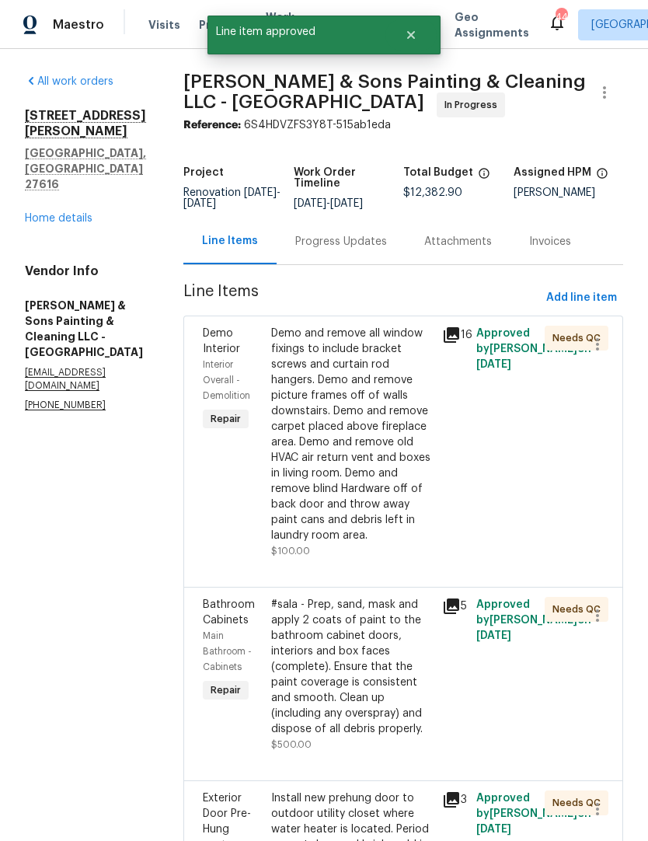
click at [280, 476] on div "Demo and remove all window fixings to include bracket screws and curtain rod ha…" at bounding box center [352, 435] width 162 height 218
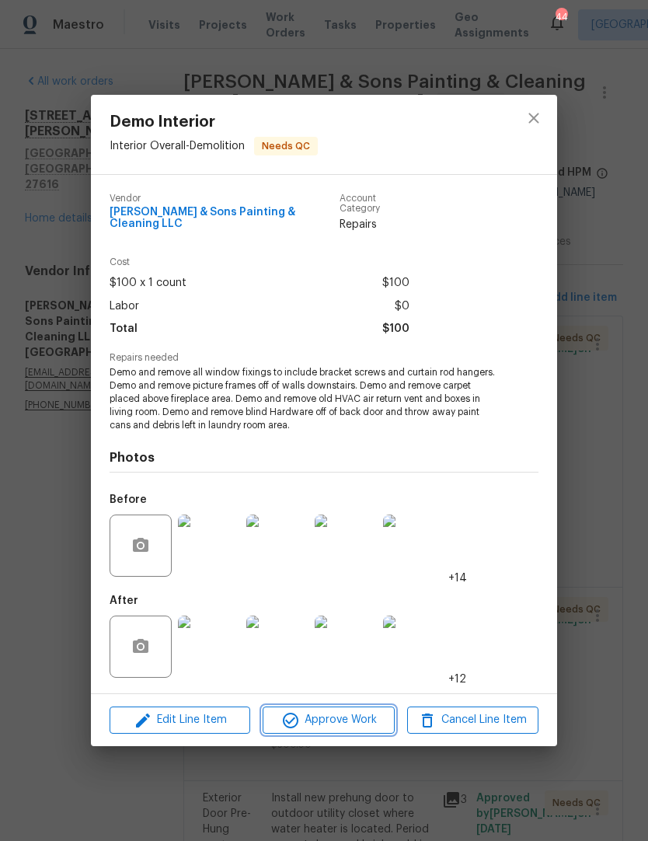
click at [288, 707] on button "Approve Work" at bounding box center [328, 720] width 131 height 27
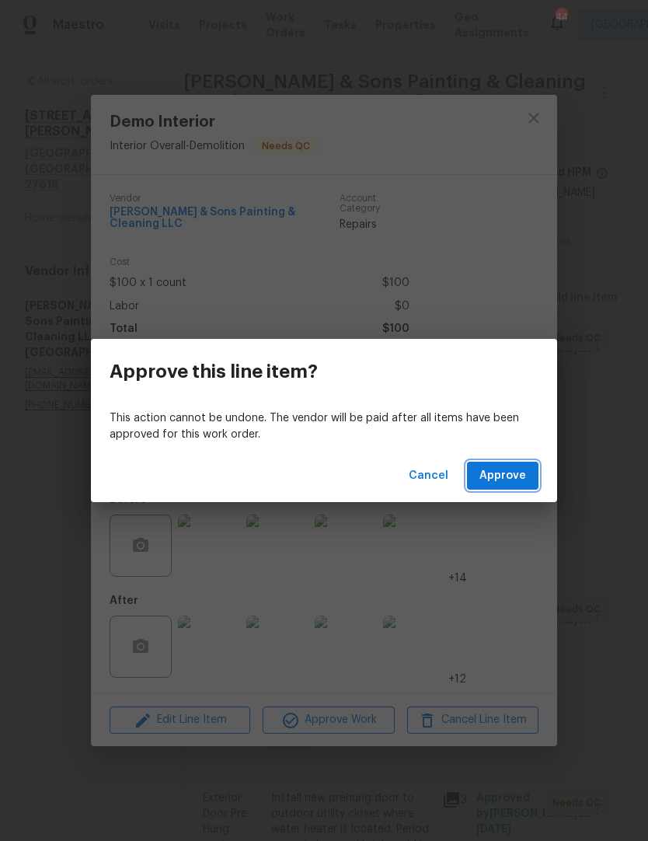
click at [517, 475] on span "Approve" at bounding box center [503, 475] width 47 height 19
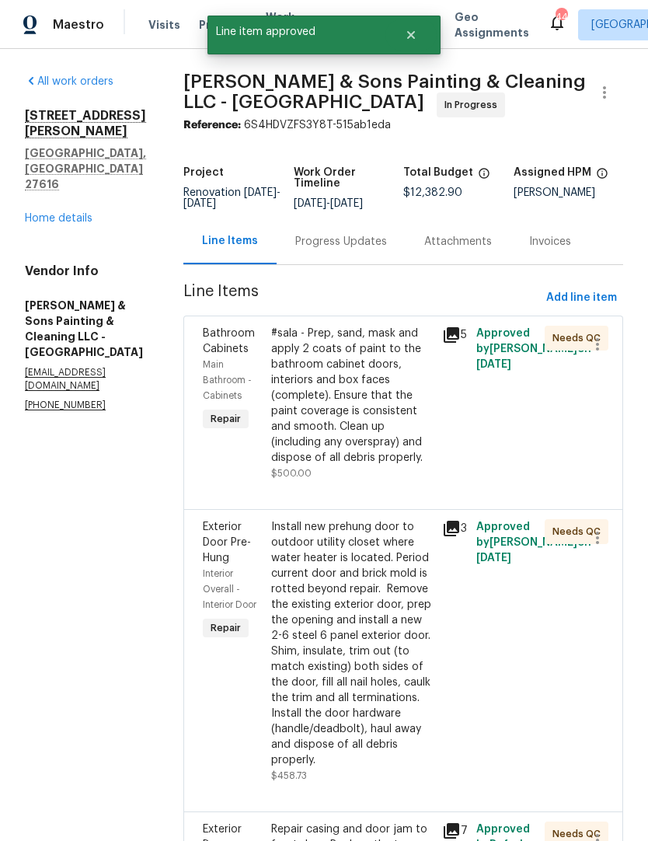
click at [271, 452] on div "#sala - Prep, sand, mask and apply 2 coats of paint to the bathroom cabinet doo…" at bounding box center [352, 396] width 162 height 140
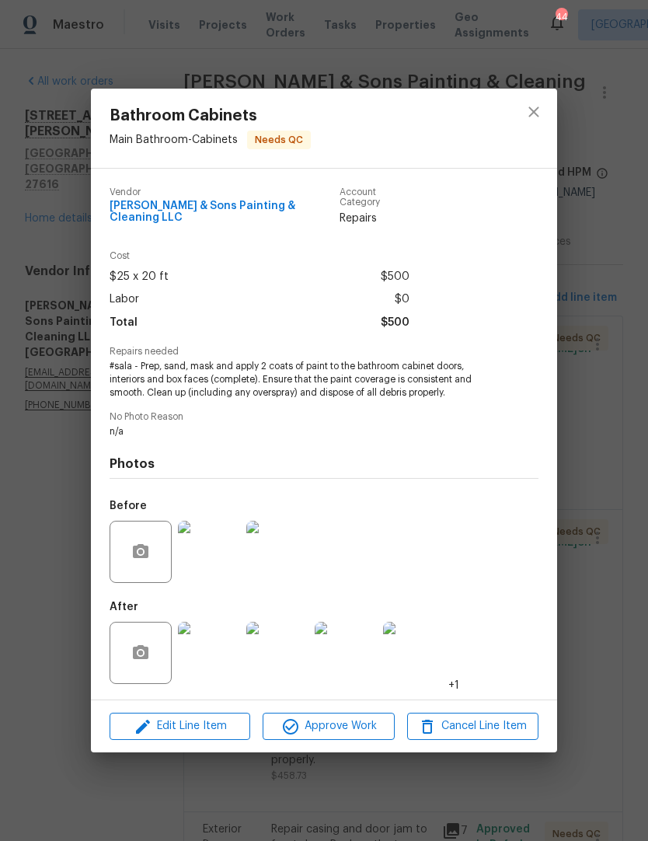
click at [208, 661] on img at bounding box center [209, 653] width 62 height 62
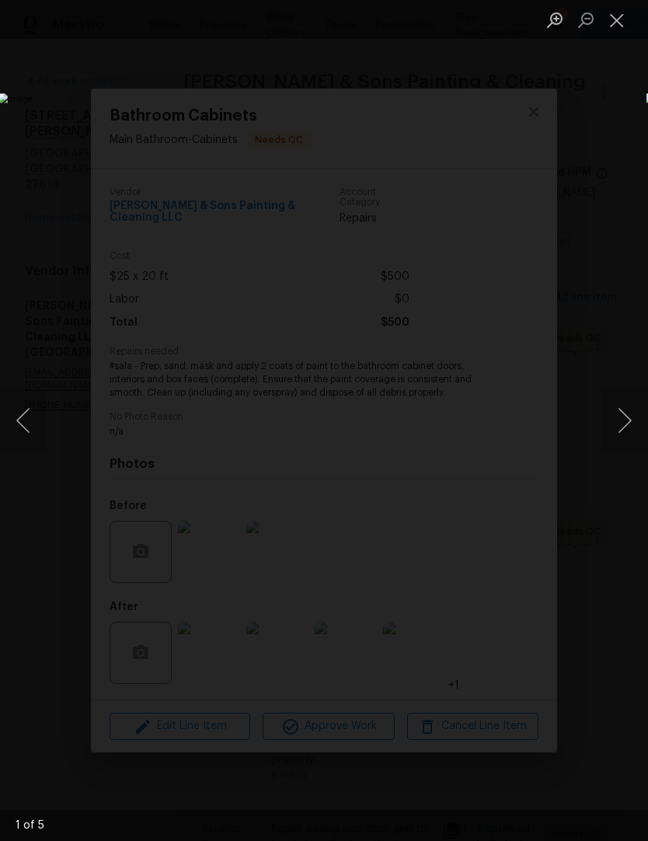
click at [628, 424] on button "Next image" at bounding box center [625, 420] width 47 height 62
click at [623, 417] on button "Next image" at bounding box center [625, 420] width 47 height 62
click at [623, 412] on button "Next image" at bounding box center [625, 420] width 47 height 62
click at [625, 415] on button "Next image" at bounding box center [625, 420] width 47 height 62
click at [620, 418] on button "Next image" at bounding box center [625, 420] width 47 height 62
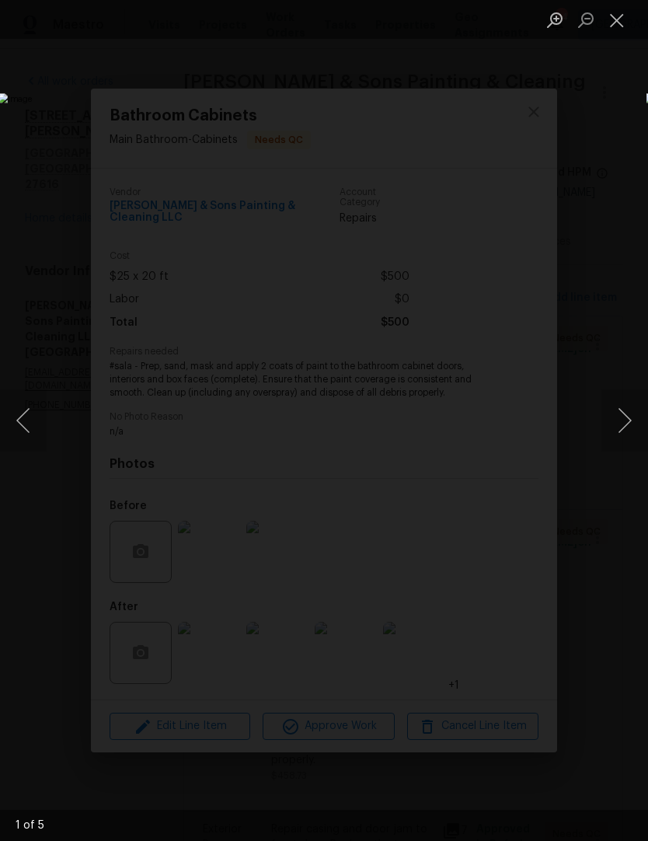
click at [620, 420] on button "Next image" at bounding box center [625, 420] width 47 height 62
click at [624, 30] on button "Close lightbox" at bounding box center [617, 19] width 31 height 27
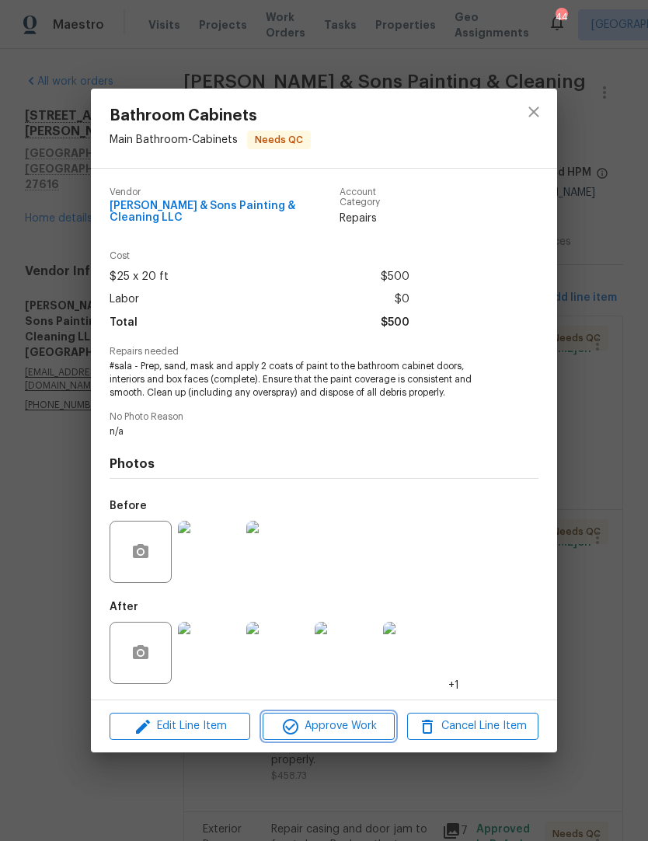
click at [367, 721] on span "Approve Work" at bounding box center [328, 726] width 122 height 19
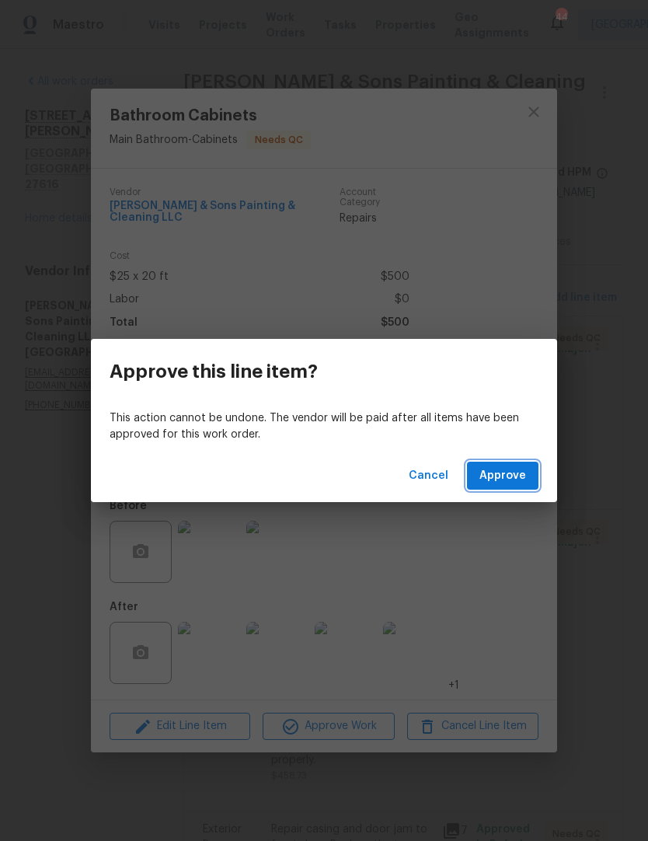
click at [520, 477] on span "Approve" at bounding box center [503, 475] width 47 height 19
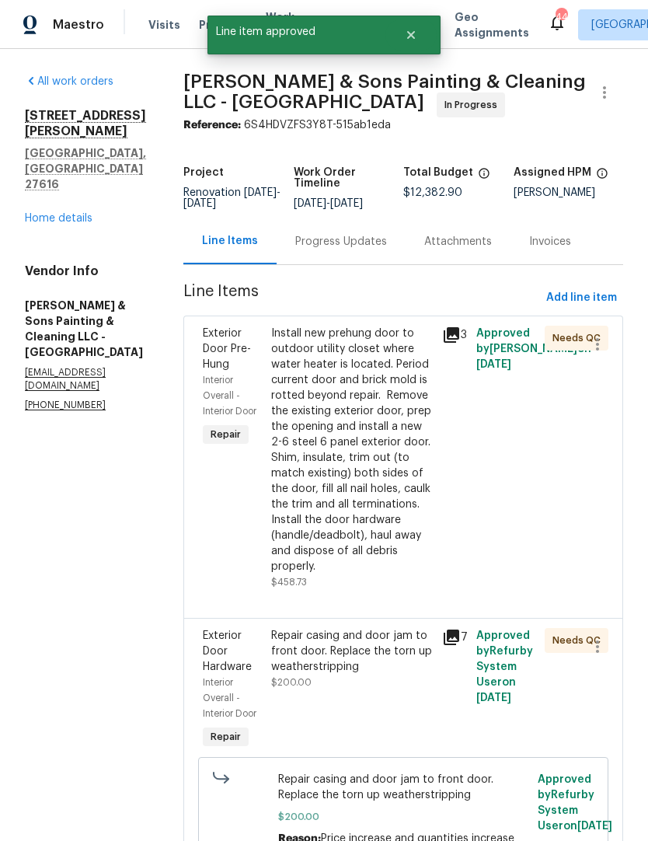
click at [396, 469] on div "Install new prehung door to outdoor utility closet where water heater is locate…" at bounding box center [352, 450] width 162 height 249
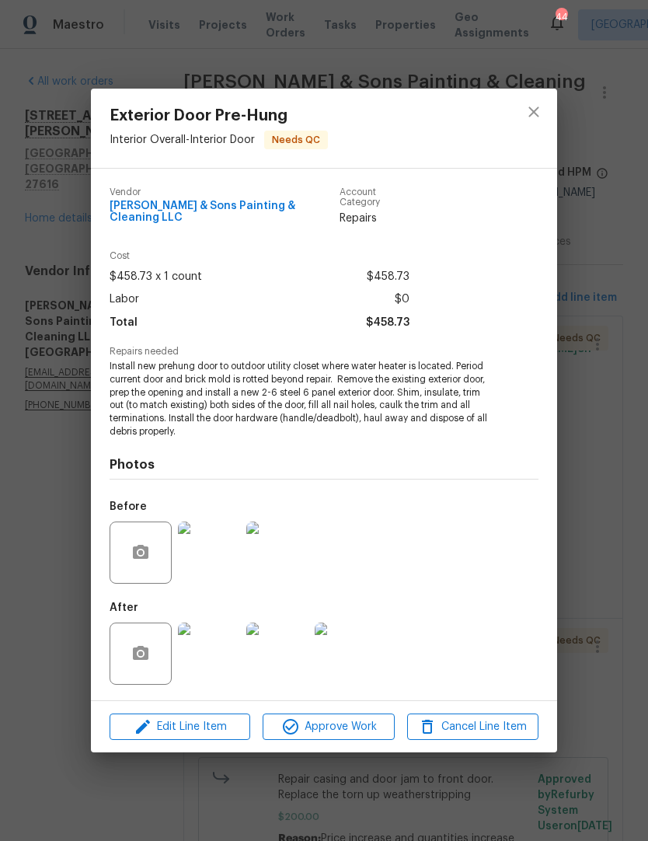
click at [200, 650] on img at bounding box center [209, 654] width 62 height 62
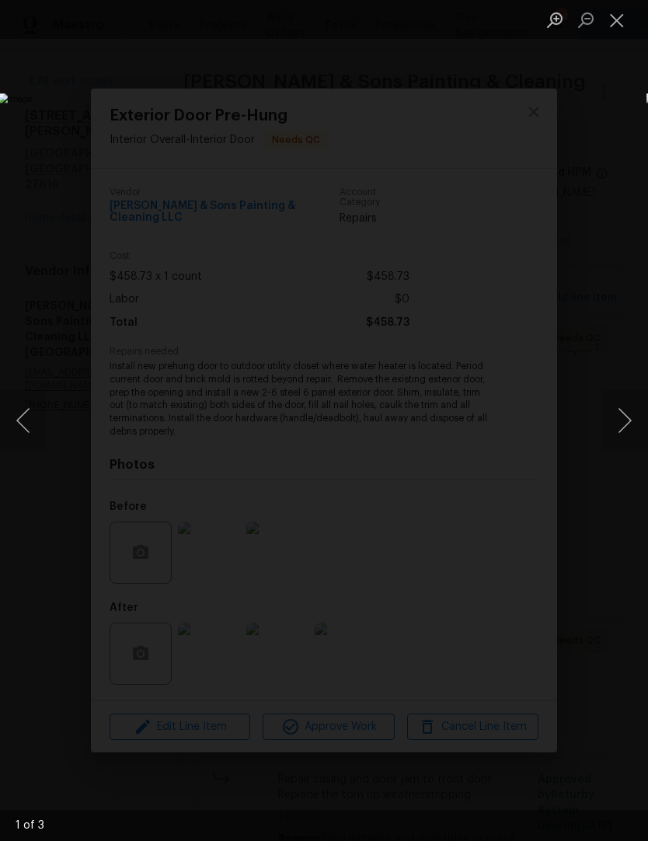
click at [630, 423] on button "Next image" at bounding box center [625, 420] width 47 height 62
click at [616, 423] on button "Next image" at bounding box center [625, 420] width 47 height 62
click at [619, 420] on button "Next image" at bounding box center [625, 420] width 47 height 62
click at [631, 16] on button "Close lightbox" at bounding box center [617, 19] width 31 height 27
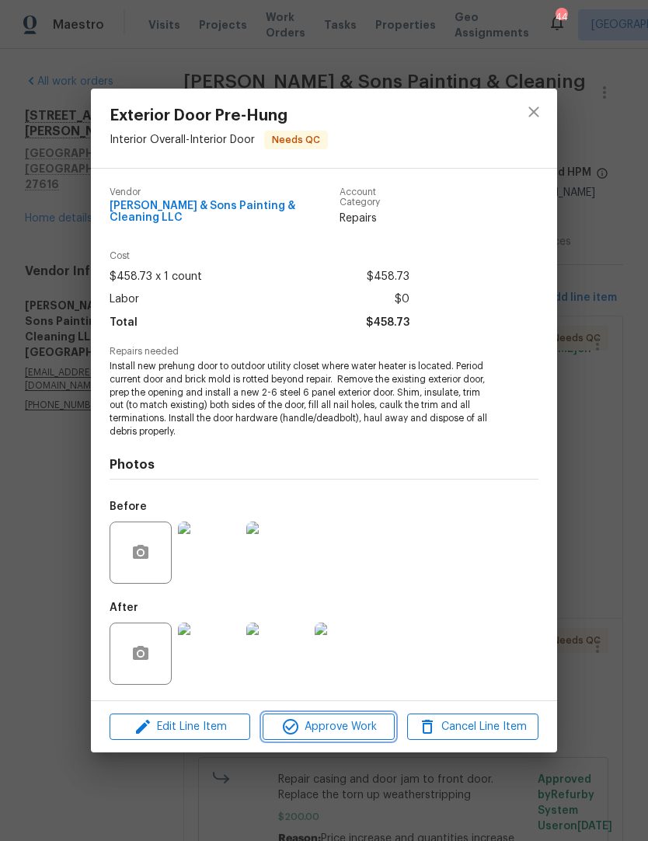
click at [359, 727] on span "Approve Work" at bounding box center [328, 726] width 122 height 19
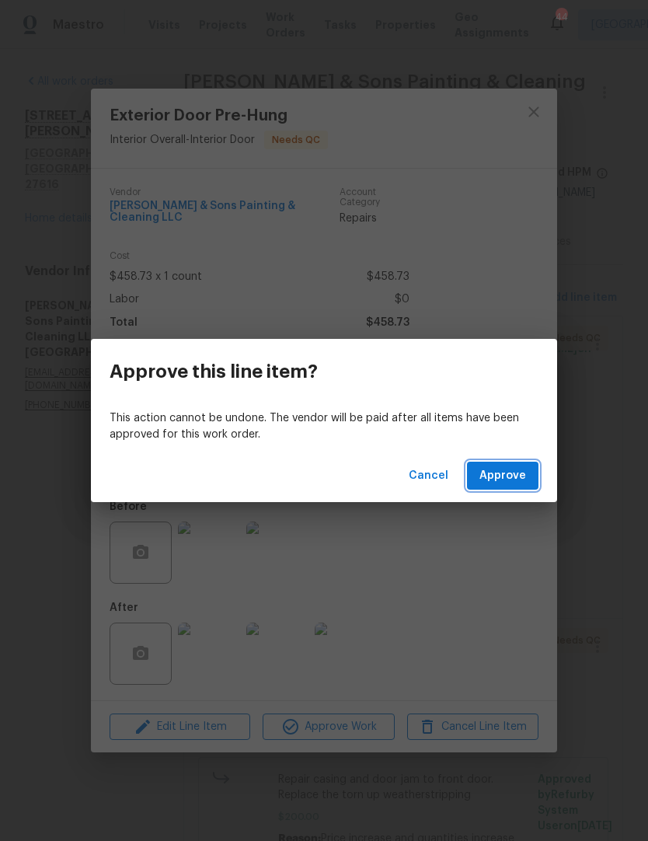
click at [511, 471] on span "Approve" at bounding box center [503, 475] width 47 height 19
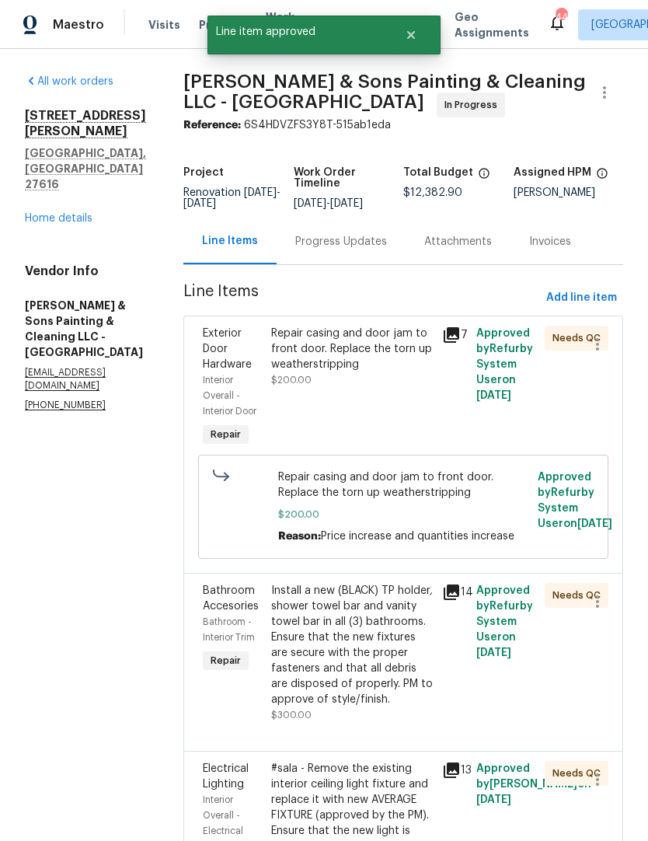
click at [316, 363] on div "Repair casing and door jam to front door. Replace the torn up weatherstripping" at bounding box center [352, 349] width 162 height 47
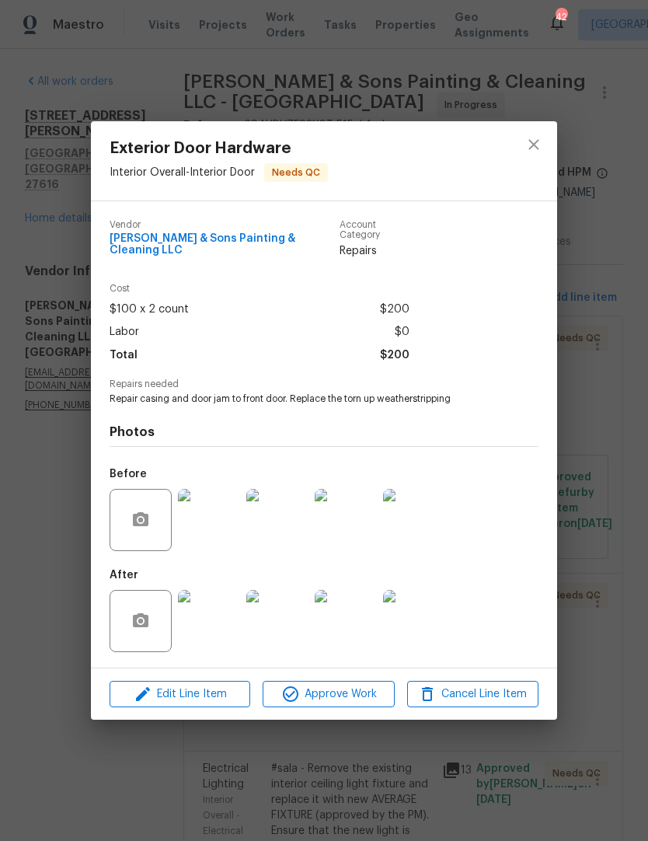
click at [213, 616] on img at bounding box center [209, 621] width 62 height 62
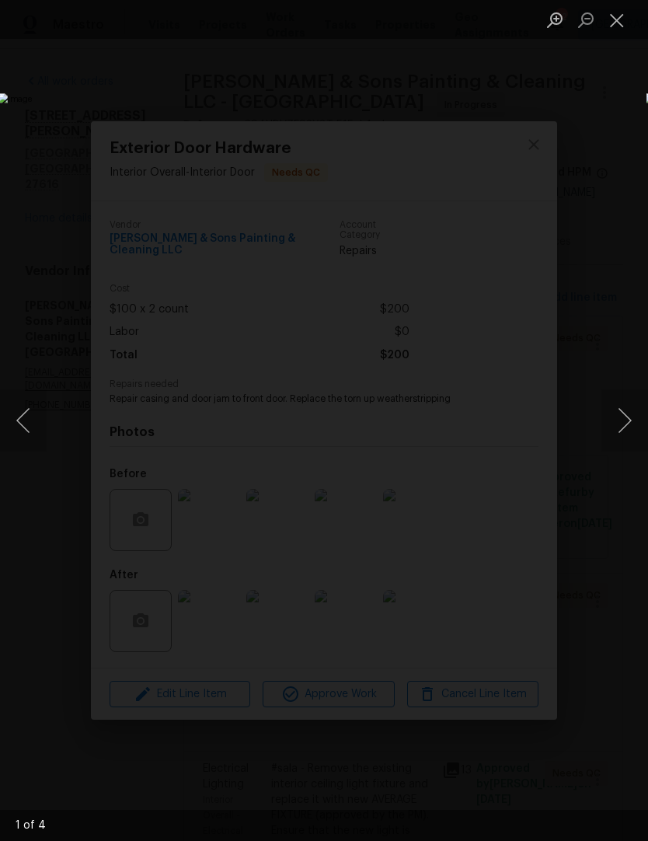
click at [630, 430] on button "Next image" at bounding box center [625, 420] width 47 height 62
click at [630, 415] on button "Next image" at bounding box center [625, 420] width 47 height 62
click at [628, 424] on button "Next image" at bounding box center [625, 420] width 47 height 62
click at [32, 421] on button "Previous image" at bounding box center [23, 420] width 47 height 62
click at [620, 24] on button "Close lightbox" at bounding box center [617, 19] width 31 height 27
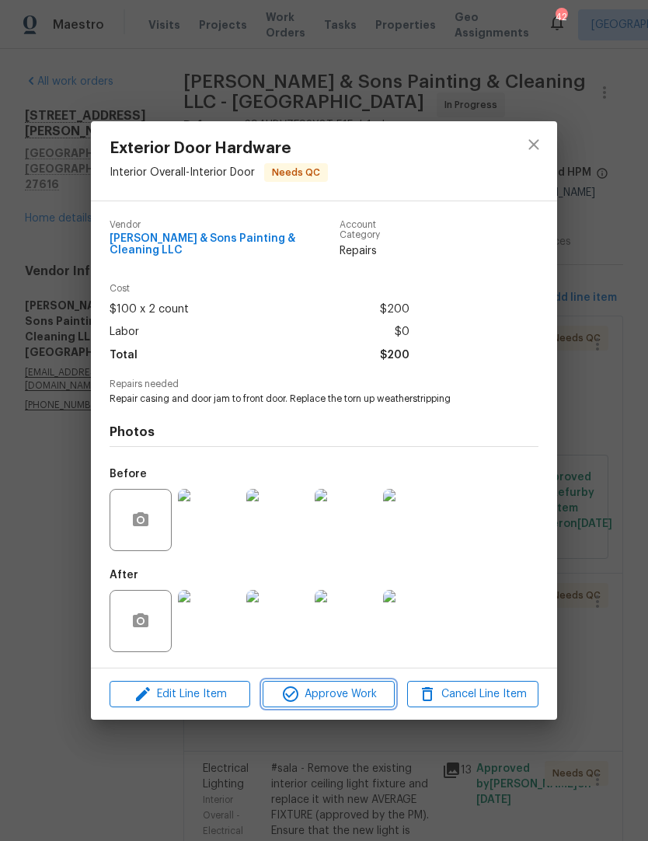
click at [358, 701] on button "Approve Work" at bounding box center [328, 694] width 131 height 27
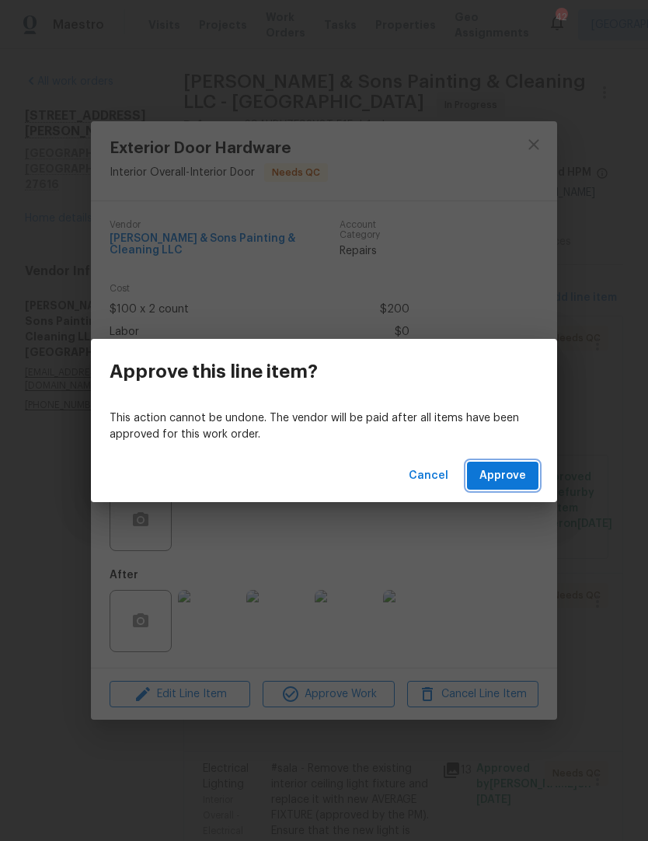
click at [509, 465] on button "Approve" at bounding box center [503, 476] width 72 height 29
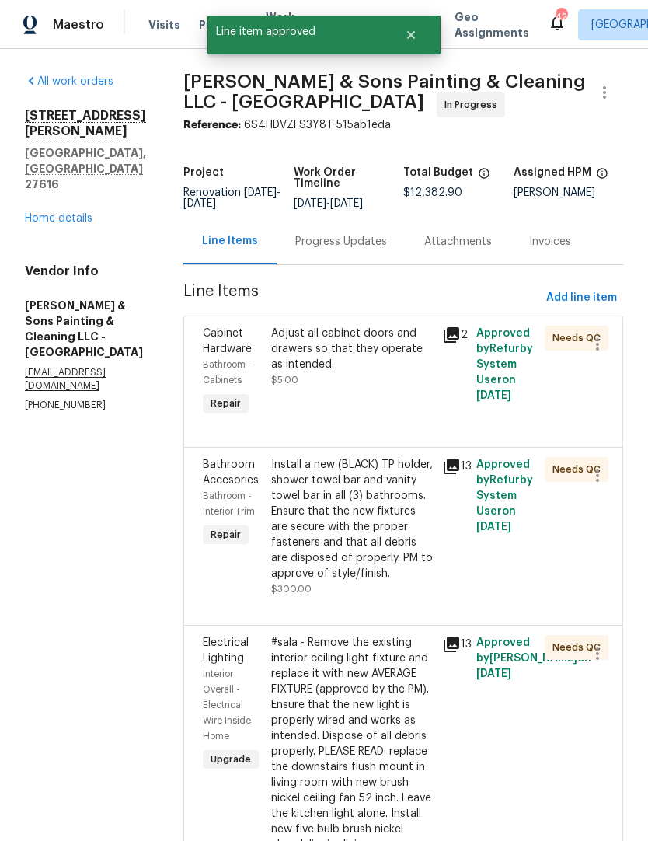
click at [389, 360] on div "Adjust all cabinet doors and drawers so that they operate as intended." at bounding box center [352, 349] width 162 height 47
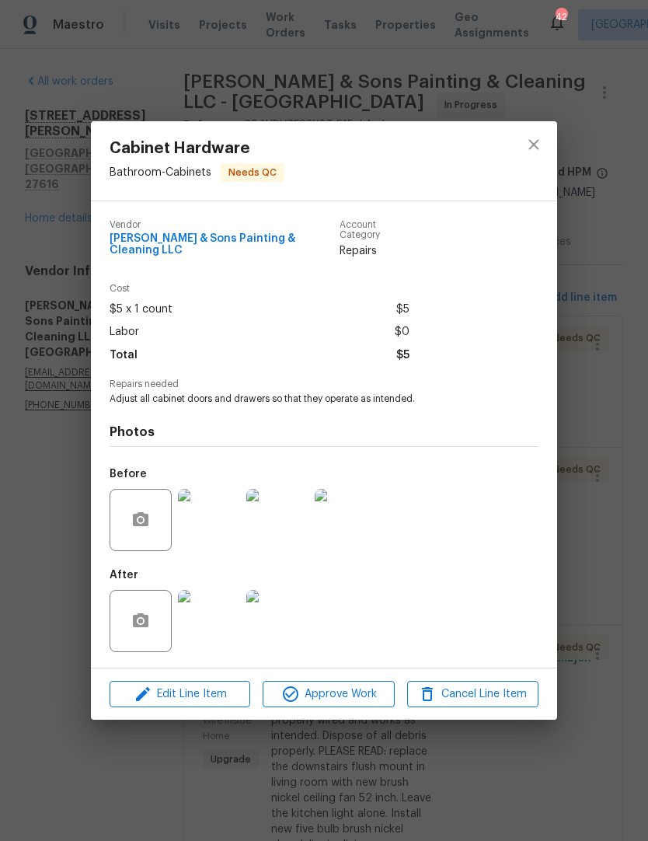
click at [210, 622] on img at bounding box center [209, 621] width 62 height 62
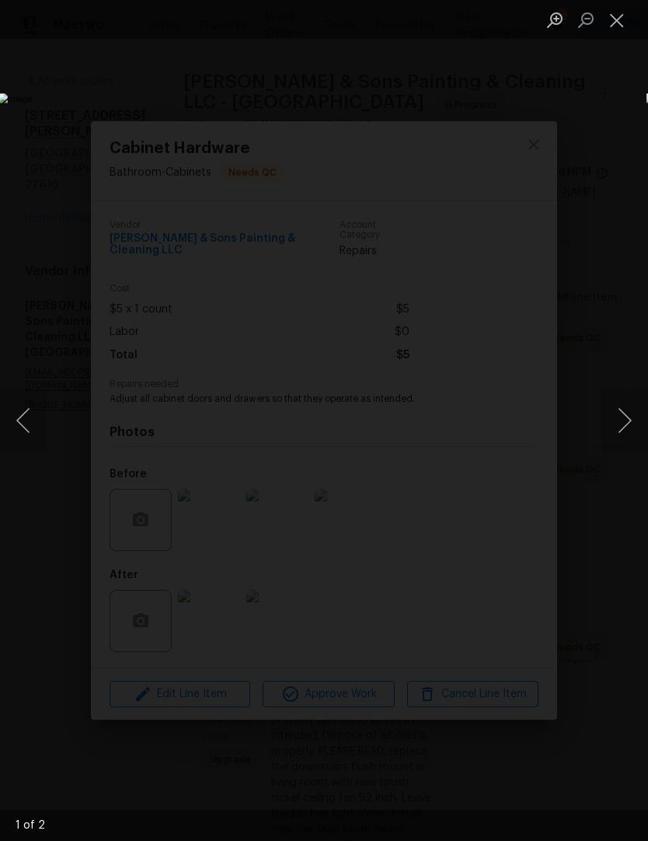
click at [625, 427] on button "Next image" at bounding box center [625, 420] width 47 height 62
click at [622, 425] on button "Next image" at bounding box center [625, 420] width 47 height 62
click at [626, 19] on button "Close lightbox" at bounding box center [617, 19] width 31 height 27
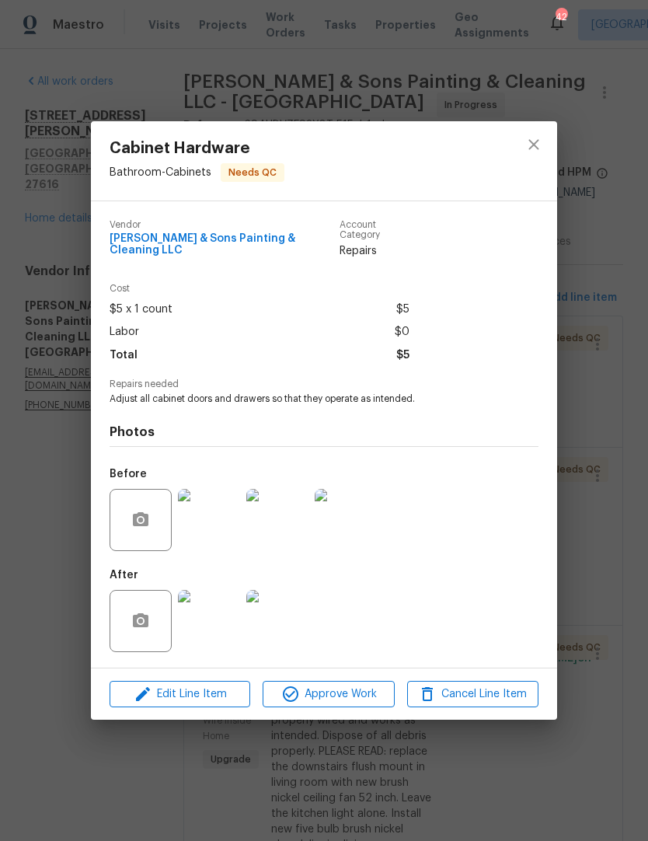
click at [288, 685] on icon "button" at bounding box center [290, 694] width 19 height 19
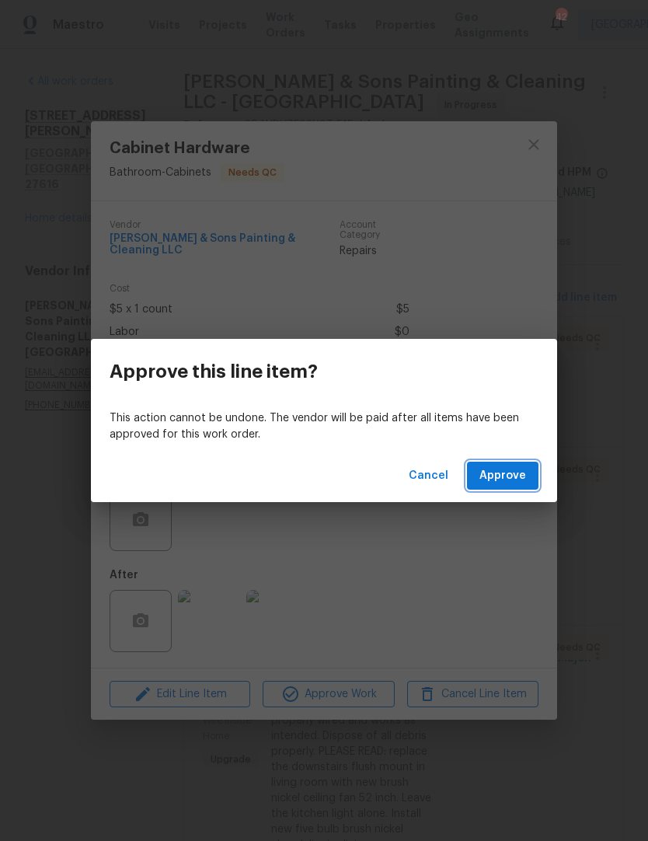
click at [522, 479] on span "Approve" at bounding box center [503, 475] width 47 height 19
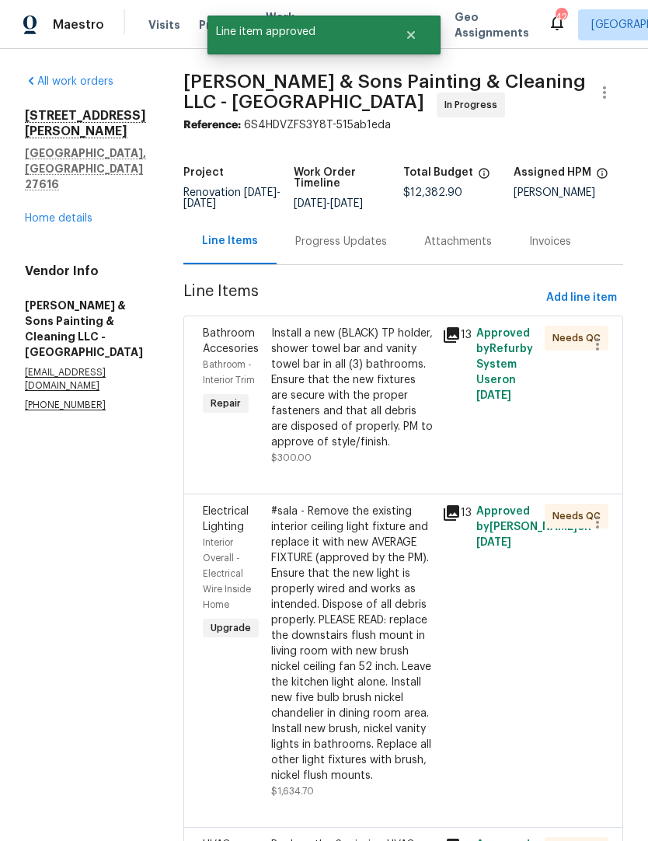
click at [284, 412] on div "Install a new (BLACK) TP holder, shower towel bar and vanity towel bar in all (…" at bounding box center [352, 388] width 162 height 124
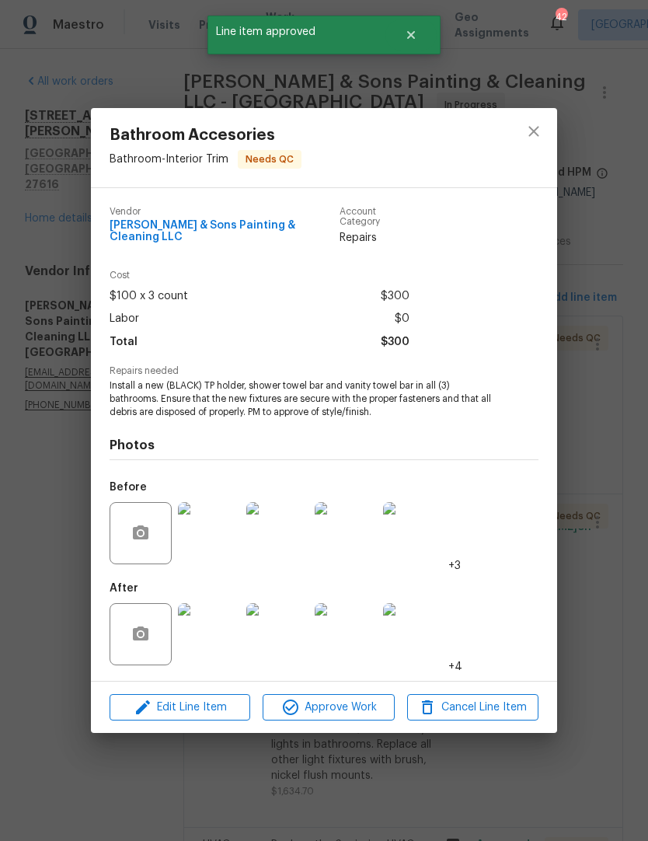
click at [205, 632] on img at bounding box center [209, 634] width 62 height 62
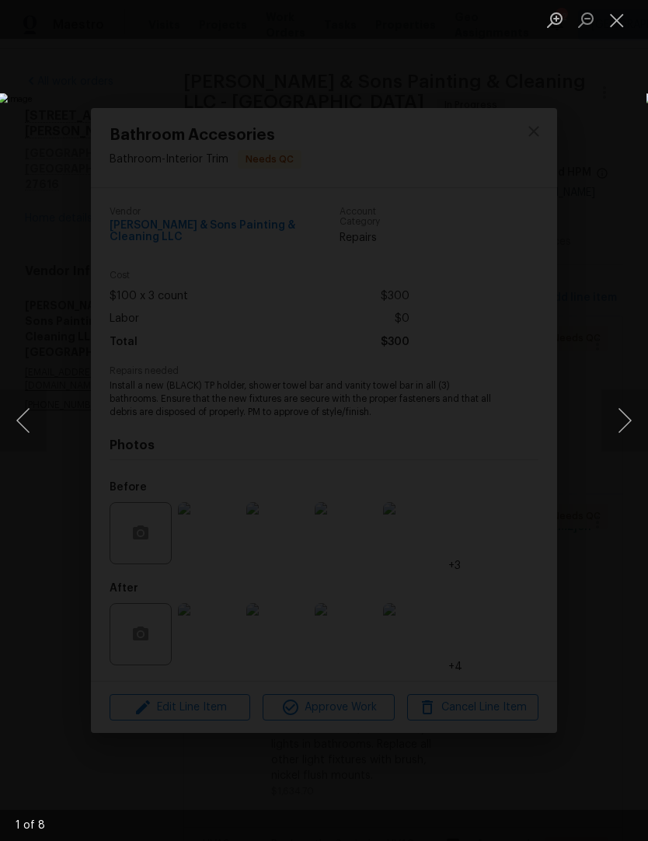
click at [633, 420] on button "Next image" at bounding box center [625, 420] width 47 height 62
click at [612, 426] on button "Next image" at bounding box center [625, 420] width 47 height 62
click at [623, 423] on button "Next image" at bounding box center [625, 420] width 47 height 62
click at [620, 421] on button "Next image" at bounding box center [625, 420] width 47 height 62
click at [621, 21] on button "Close lightbox" at bounding box center [617, 19] width 31 height 27
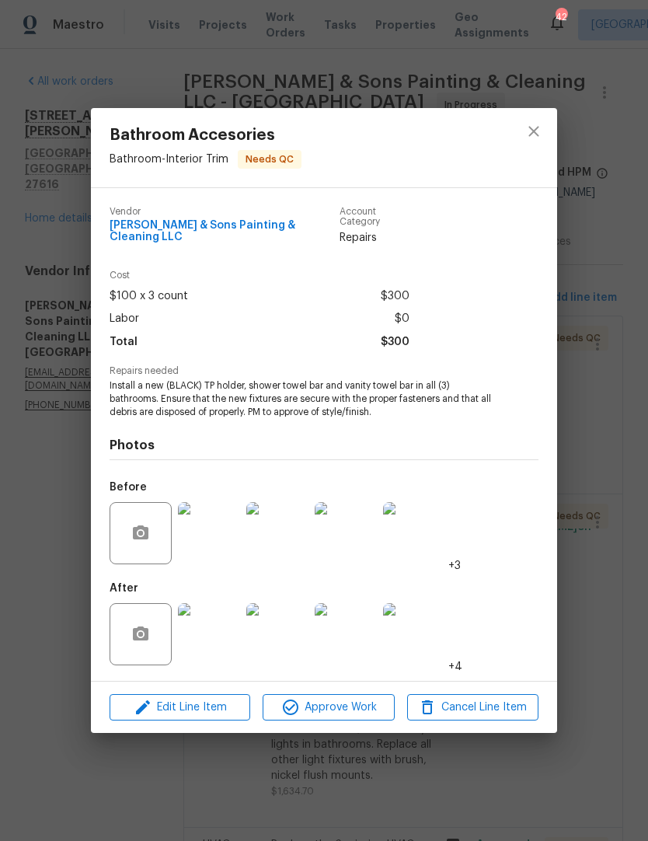
click at [305, 704] on span "Approve Work" at bounding box center [328, 707] width 122 height 19
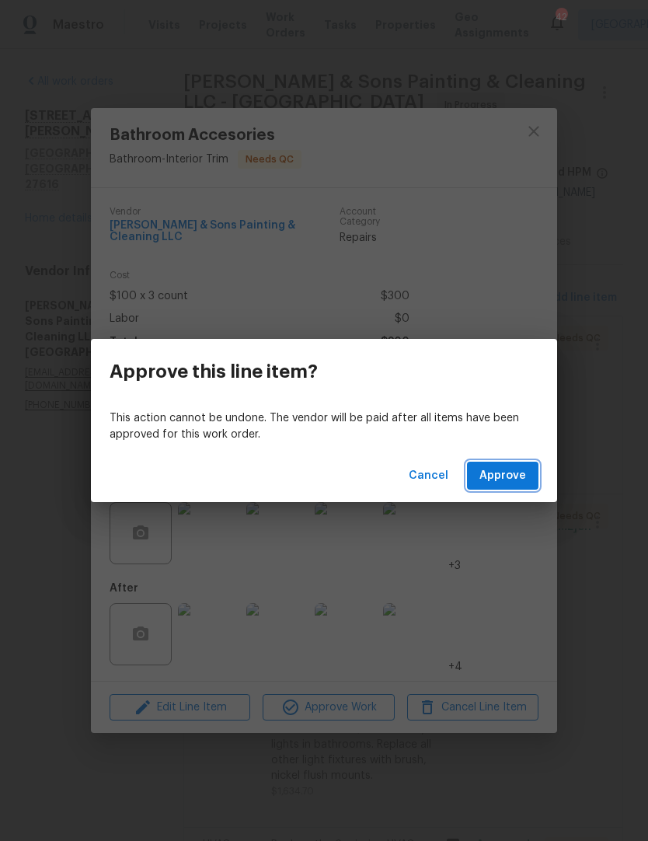
click at [513, 470] on span "Approve" at bounding box center [503, 475] width 47 height 19
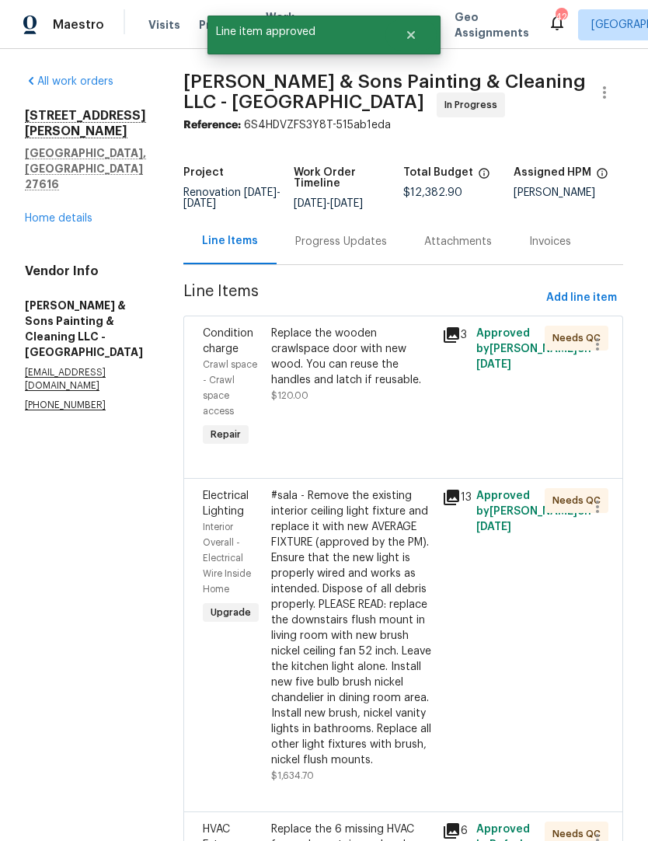
click at [302, 371] on div "Replace the wooden crawlspace door with new wood. You can reuse the handles and…" at bounding box center [352, 357] width 162 height 62
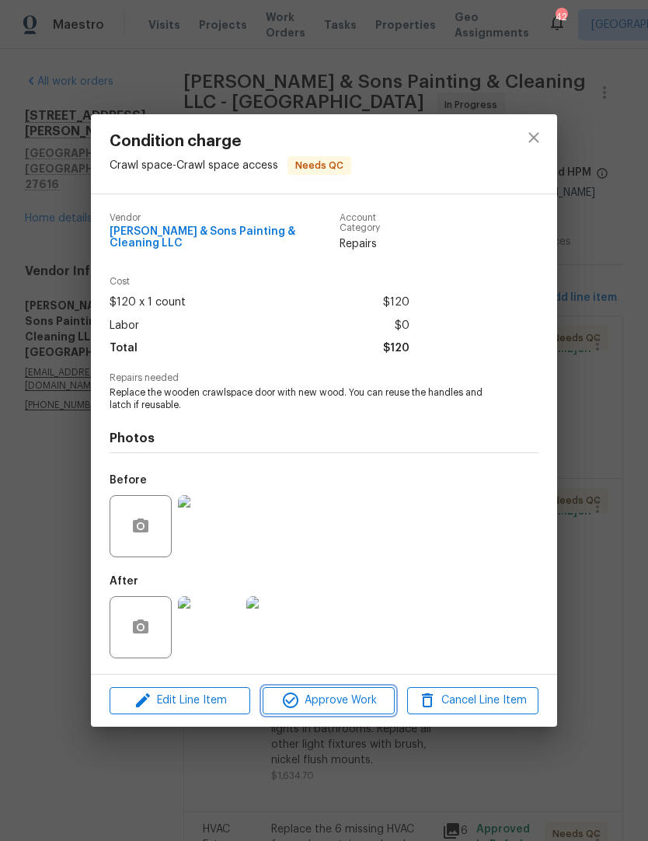
click at [287, 697] on icon "button" at bounding box center [291, 701] width 16 height 16
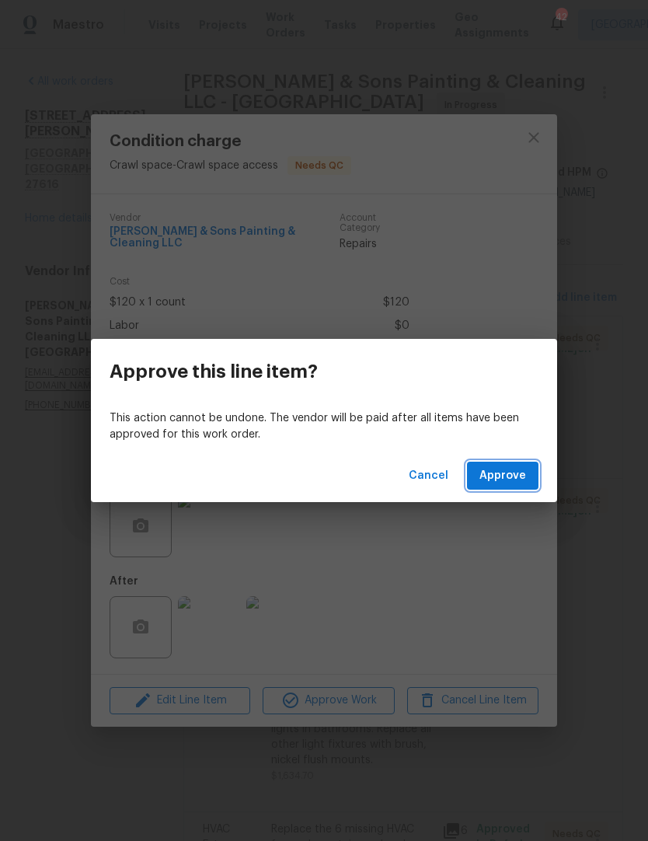
click at [522, 474] on span "Approve" at bounding box center [503, 475] width 47 height 19
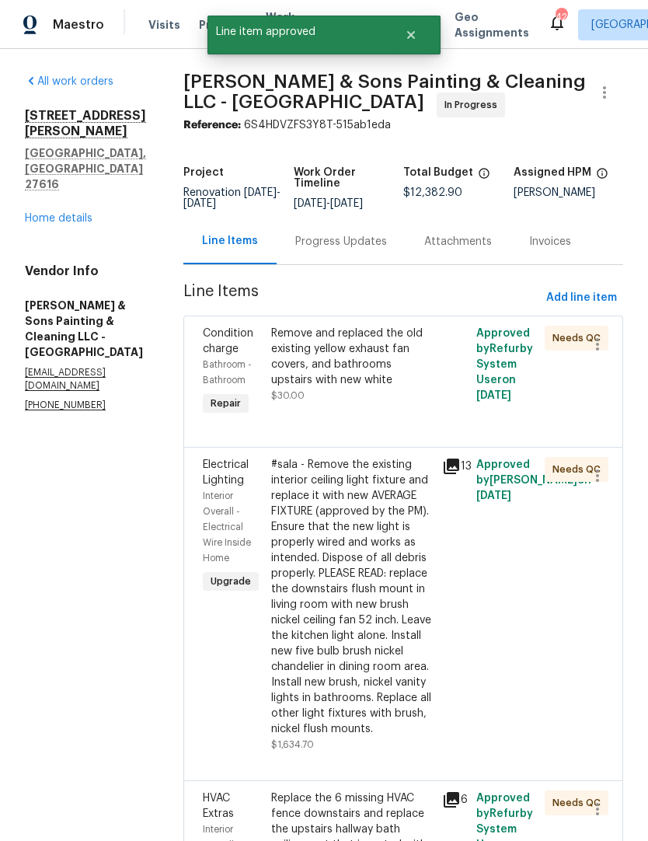
click at [280, 369] on div "Remove and replaced the old existing yellow exhaust fan covers, and bathrooms u…" at bounding box center [352, 357] width 162 height 62
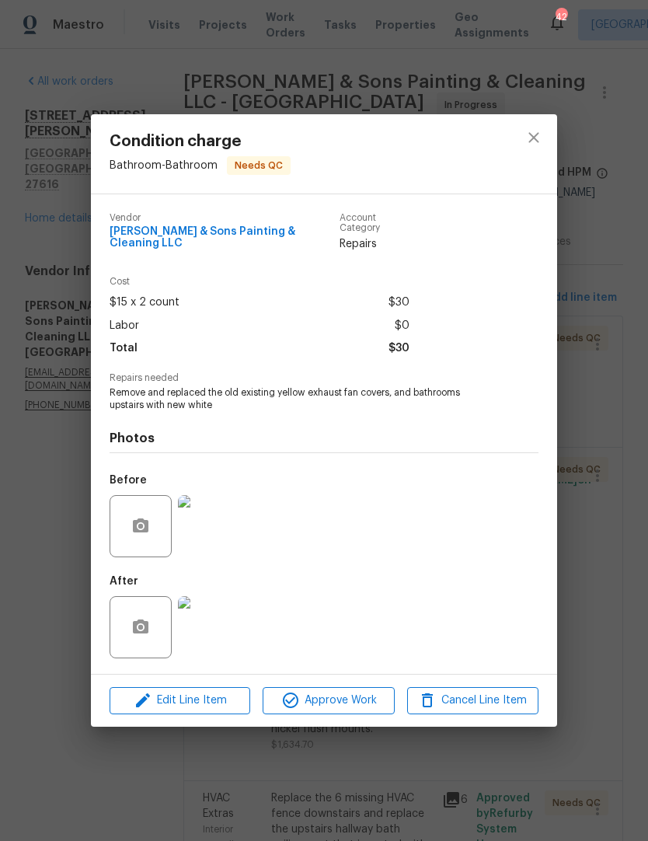
click at [206, 636] on img at bounding box center [209, 627] width 62 height 62
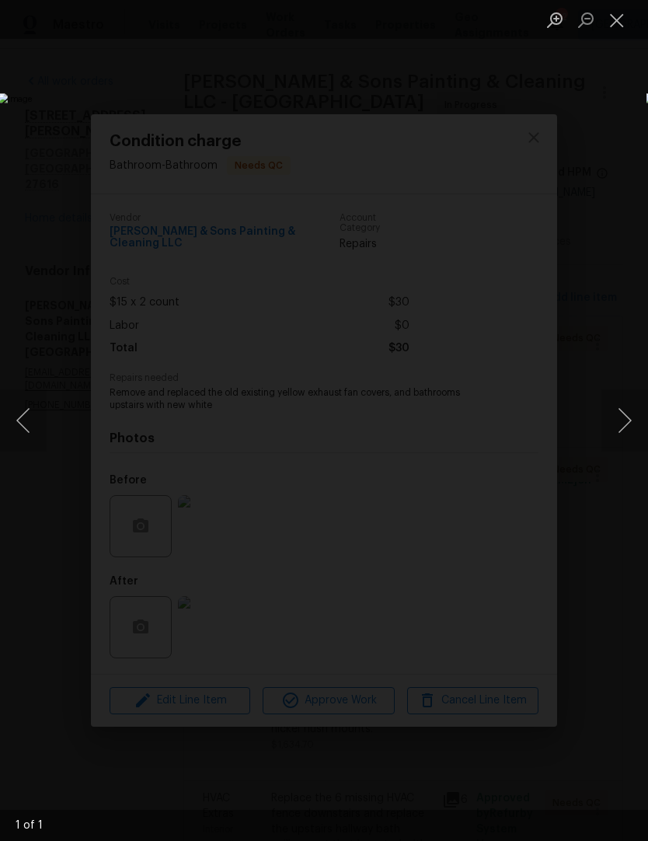
click at [621, 19] on button "Close lightbox" at bounding box center [617, 19] width 31 height 27
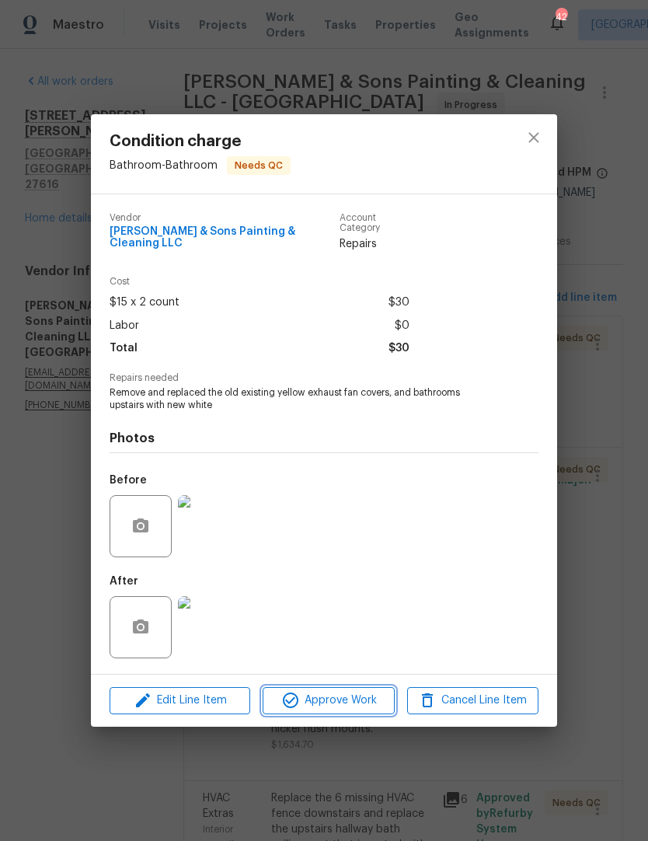
click at [365, 697] on span "Approve Work" at bounding box center [328, 700] width 122 height 19
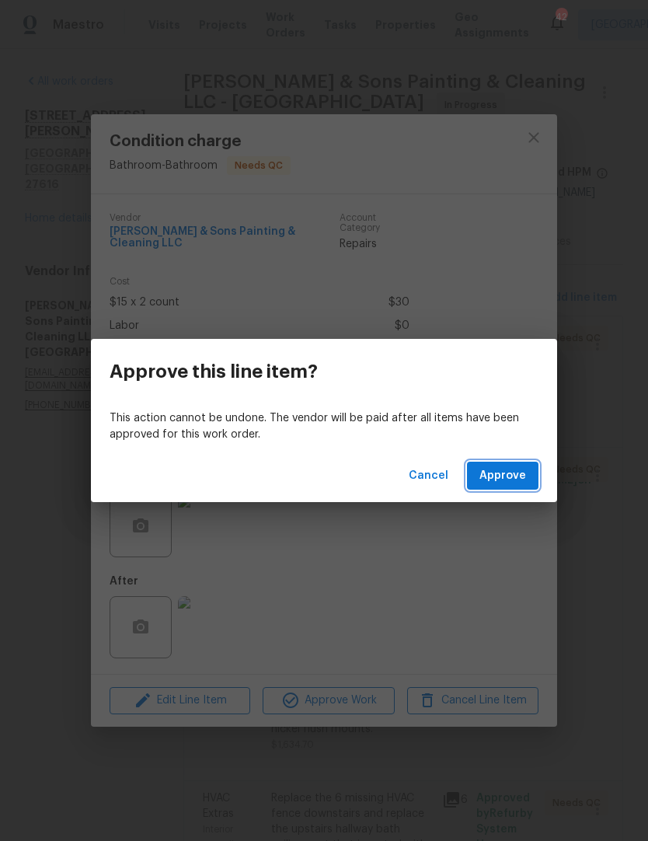
click at [518, 482] on span "Approve" at bounding box center [503, 475] width 47 height 19
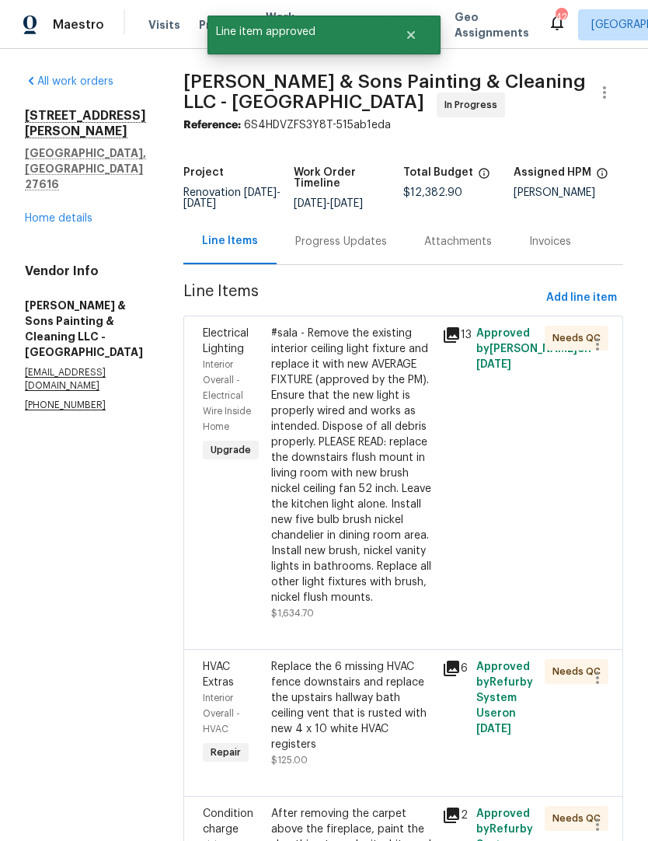
click at [288, 463] on div "#sala - Remove the existing interior ceiling light fixture and replace it with …" at bounding box center [352, 466] width 162 height 280
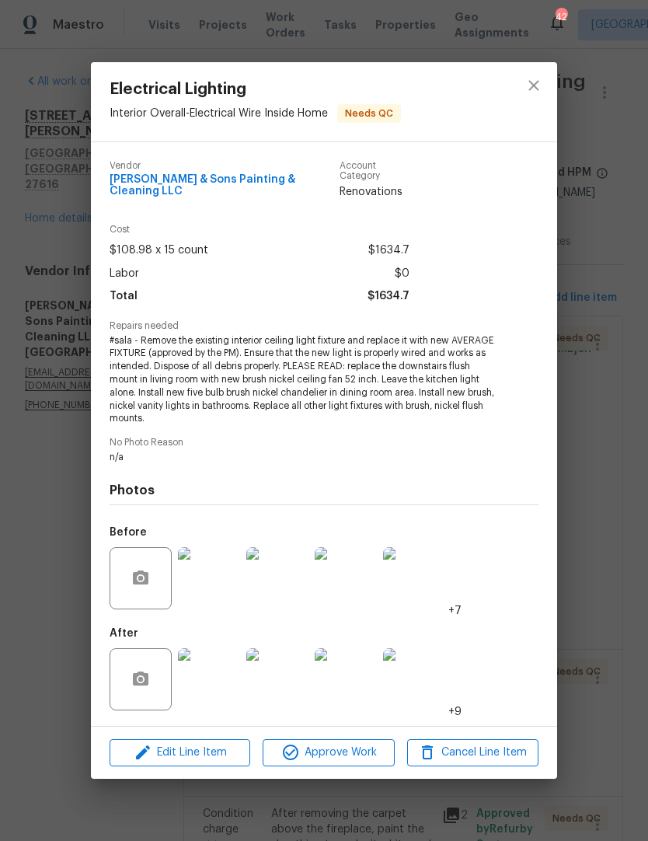
click at [214, 685] on img at bounding box center [209, 679] width 62 height 62
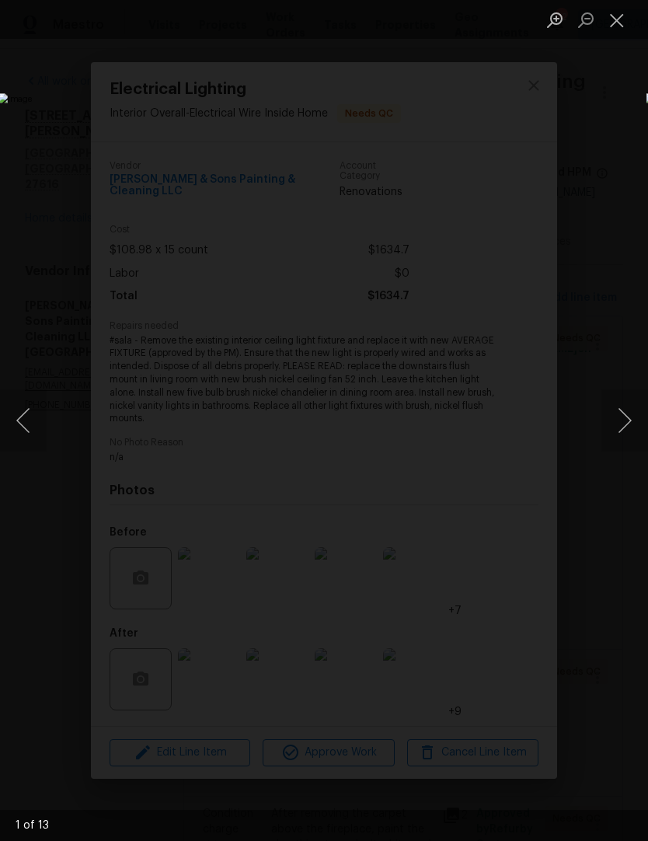
click at [621, 419] on button "Next image" at bounding box center [625, 420] width 47 height 62
click at [24, 422] on button "Previous image" at bounding box center [23, 420] width 47 height 62
click at [628, 428] on button "Next image" at bounding box center [625, 420] width 47 height 62
click at [624, 433] on button "Next image" at bounding box center [625, 420] width 47 height 62
click at [630, 421] on button "Next image" at bounding box center [625, 420] width 47 height 62
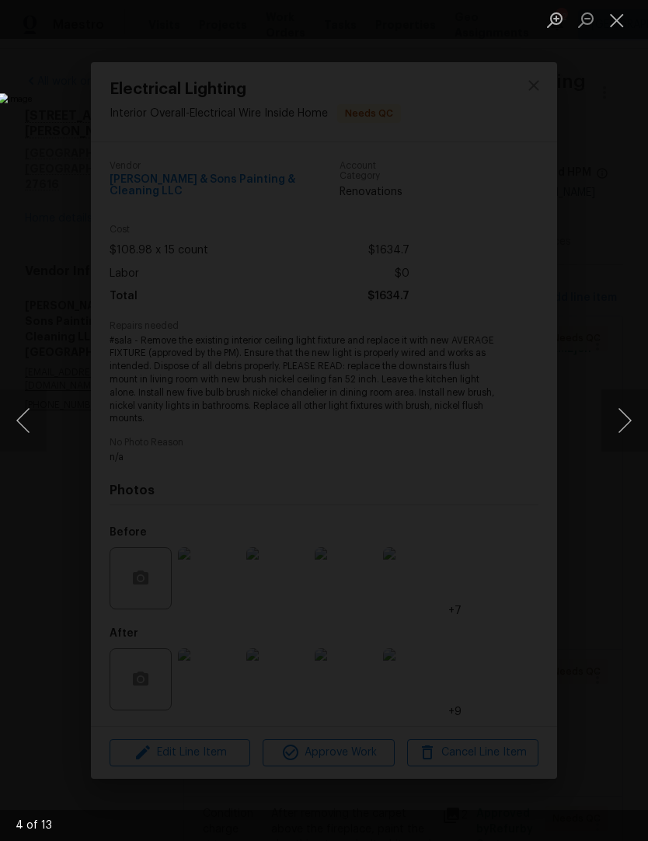
click at [637, 418] on button "Next image" at bounding box center [625, 420] width 47 height 62
click at [620, 26] on button "Close lightbox" at bounding box center [617, 19] width 31 height 27
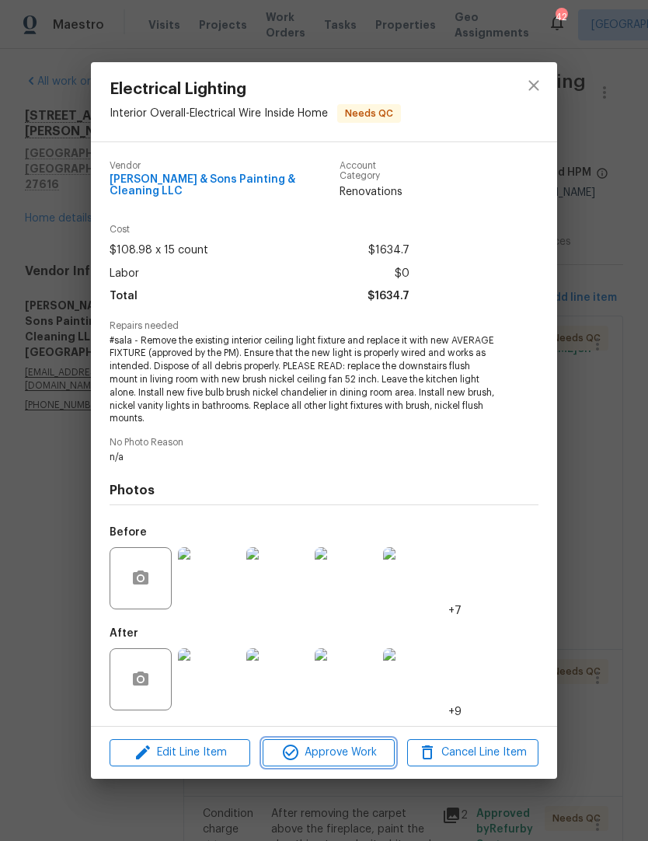
click at [315, 747] on span "Approve Work" at bounding box center [328, 752] width 122 height 19
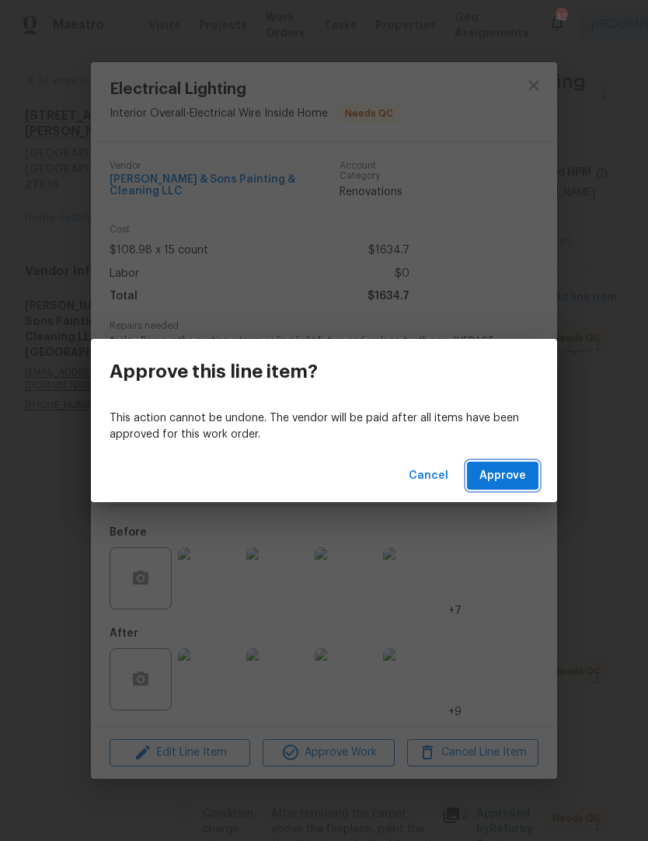
click at [521, 479] on span "Approve" at bounding box center [503, 475] width 47 height 19
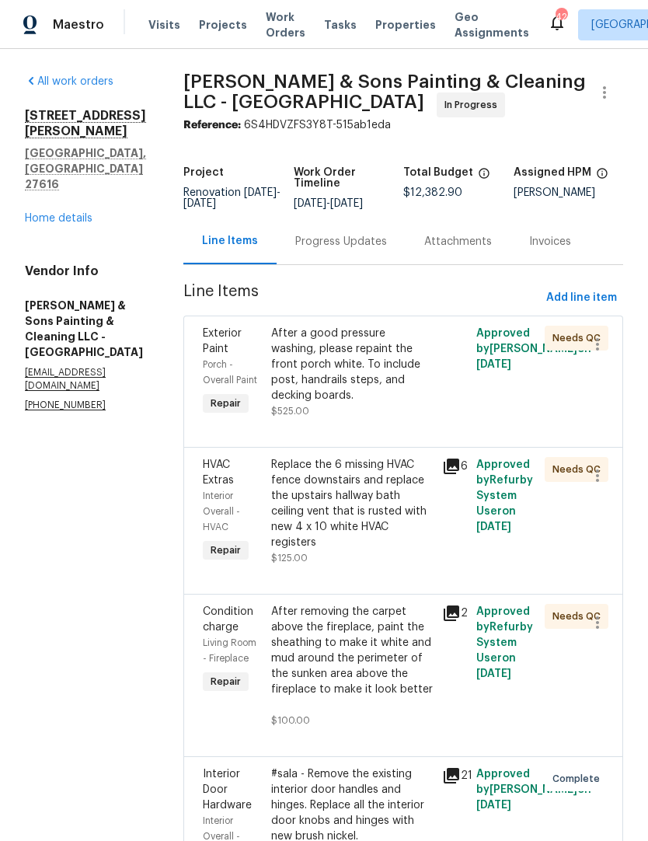
click at [366, 361] on div "After a good pressure washing, please repaint the front porch white. To include…" at bounding box center [352, 365] width 162 height 78
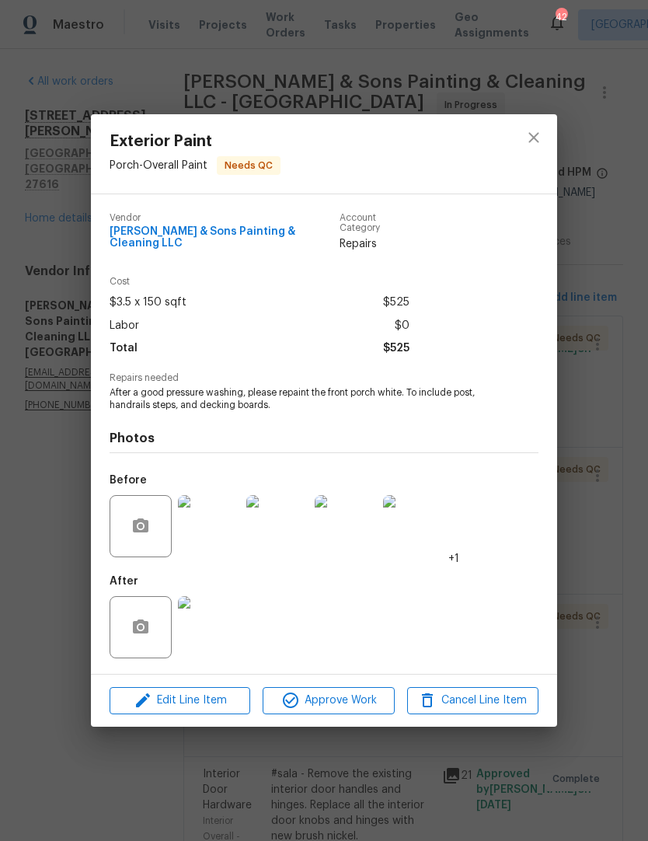
click at [197, 602] on img at bounding box center [209, 627] width 62 height 62
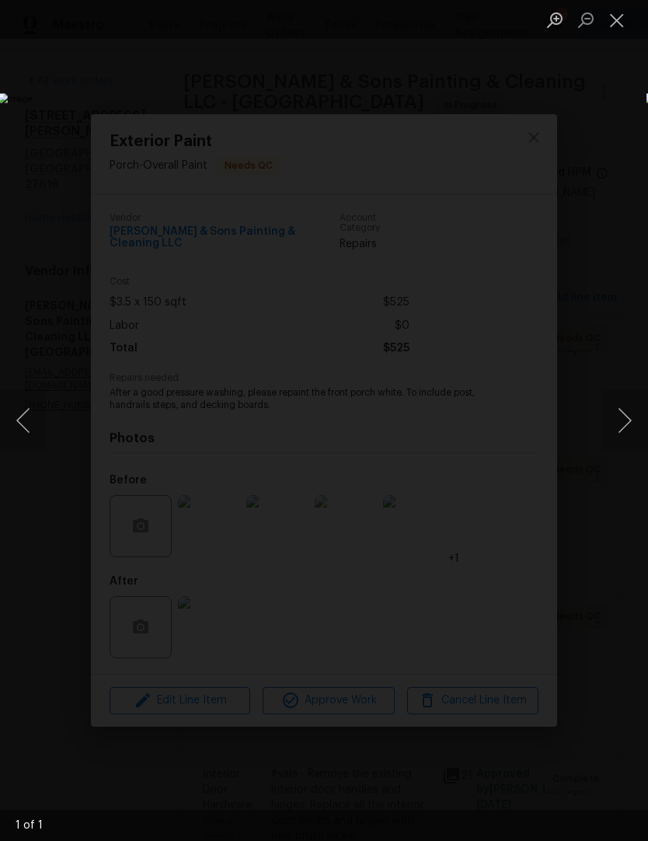
click at [141, 640] on img "Lightbox" at bounding box center [250, 420] width 504 height 655
click at [624, 18] on button "Close lightbox" at bounding box center [617, 19] width 31 height 27
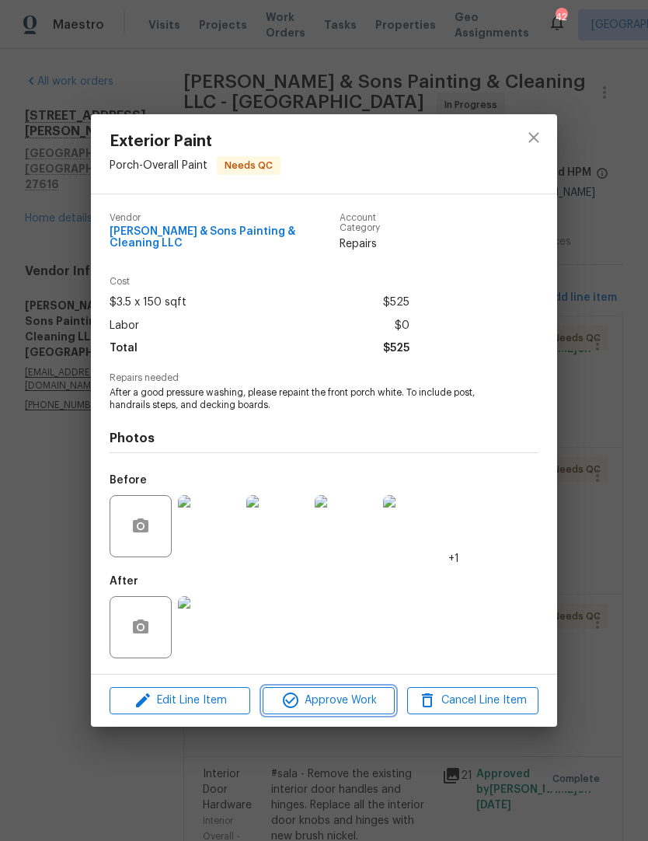
click at [368, 696] on span "Approve Work" at bounding box center [328, 700] width 122 height 19
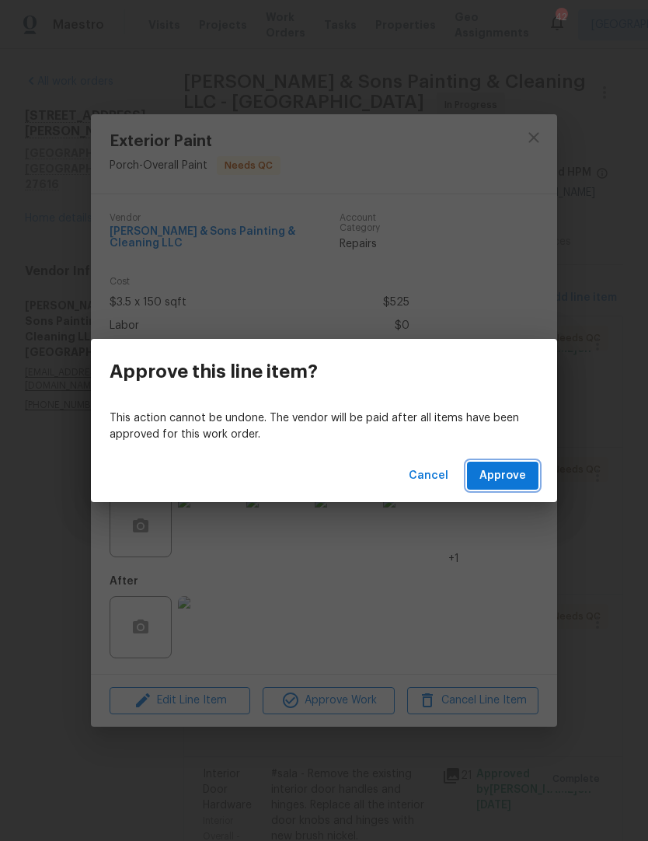
click at [521, 473] on span "Approve" at bounding box center [503, 475] width 47 height 19
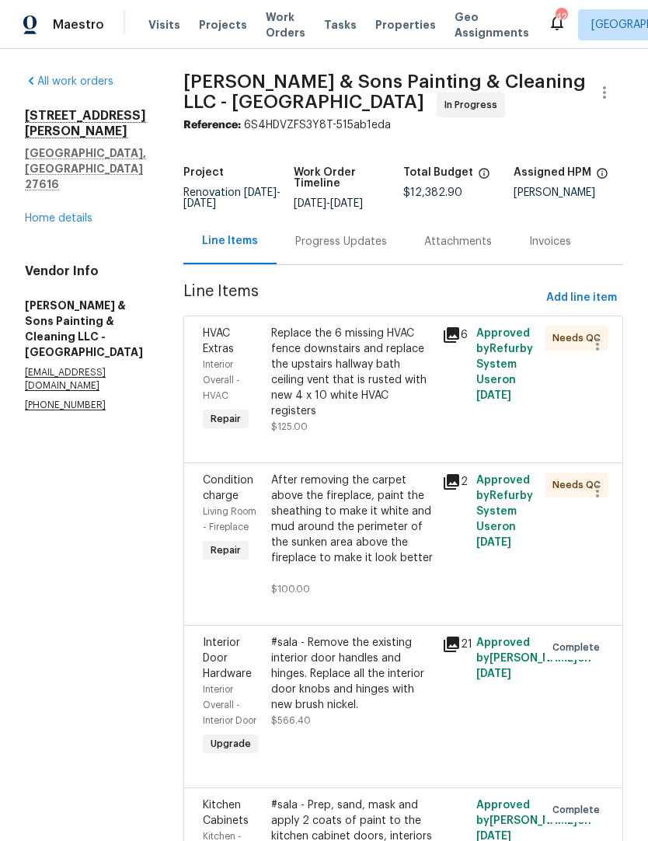
click at [348, 386] on div "Replace the 6 missing HVAC fence downstairs and replace the upstairs hallway ba…" at bounding box center [352, 372] width 162 height 93
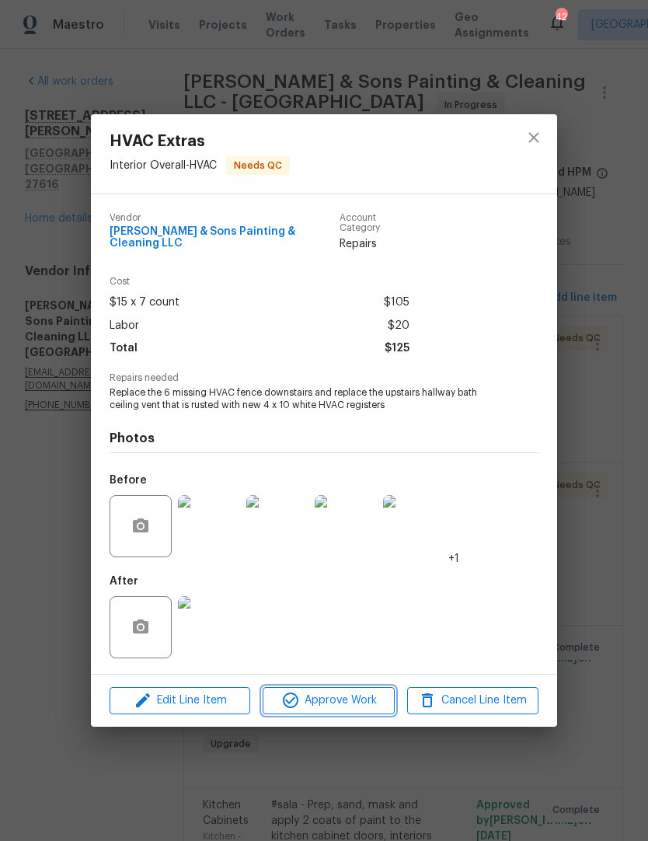
click at [286, 687] on button "Approve Work" at bounding box center [328, 700] width 131 height 27
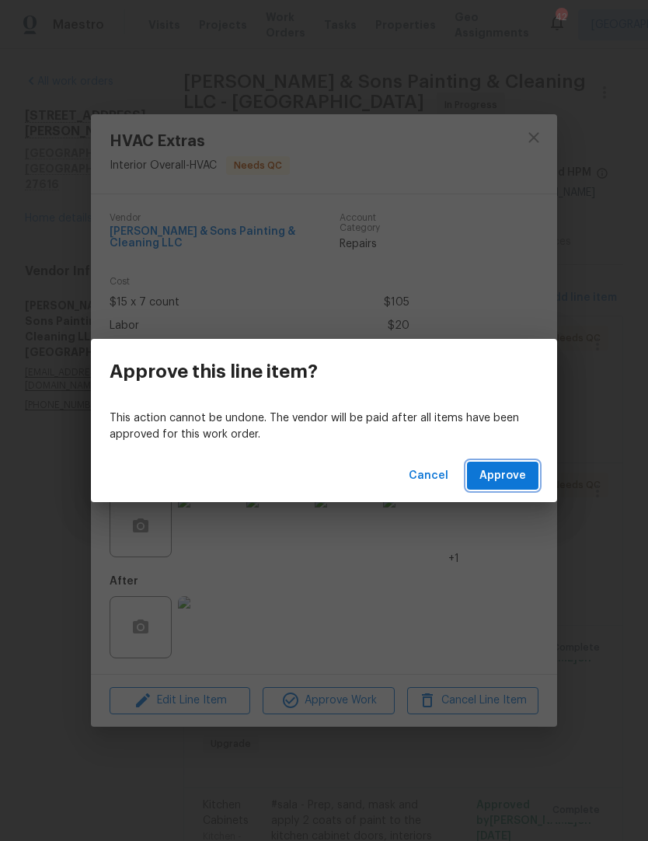
click at [504, 476] on span "Approve" at bounding box center [503, 475] width 47 height 19
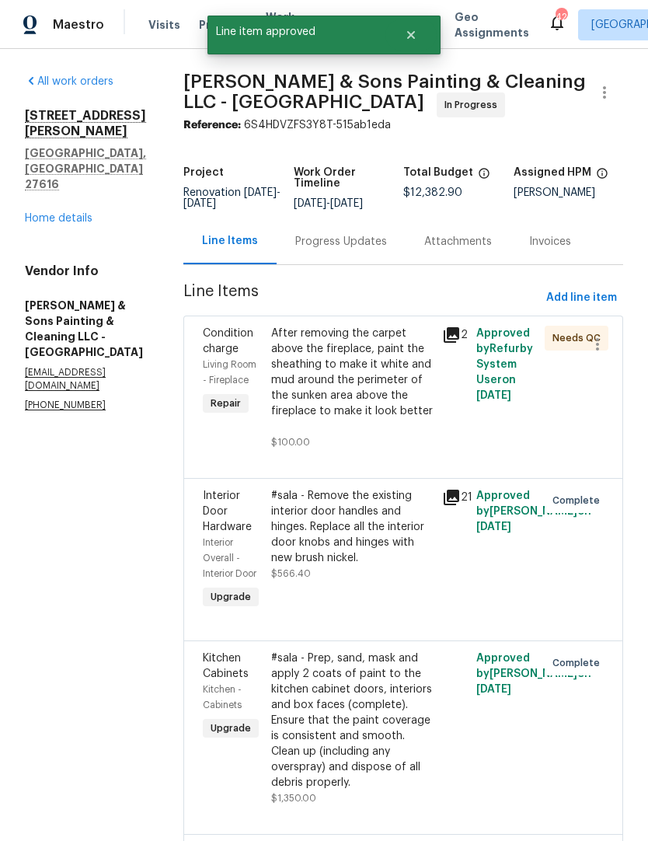
click at [373, 363] on div "After removing the carpet above the fireplace, paint the sheathing to make it w…" at bounding box center [352, 380] width 162 height 109
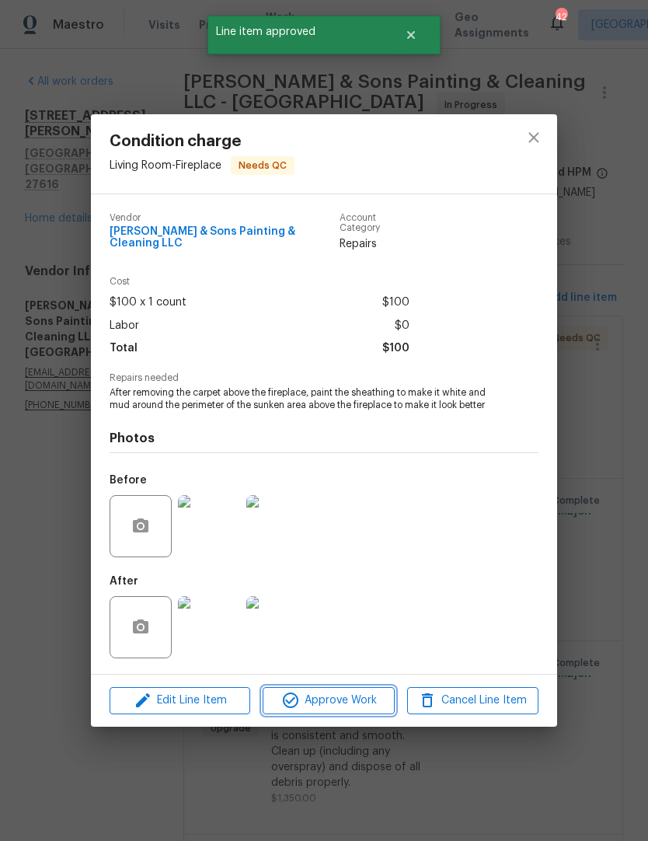
click at [290, 700] on icon "button" at bounding box center [290, 700] width 19 height 19
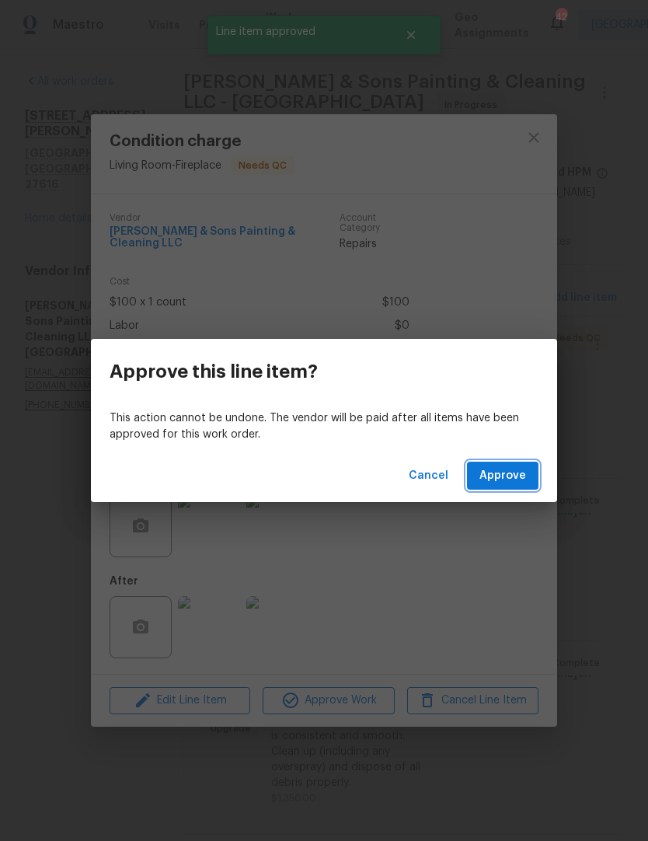
click at [508, 471] on span "Approve" at bounding box center [503, 475] width 47 height 19
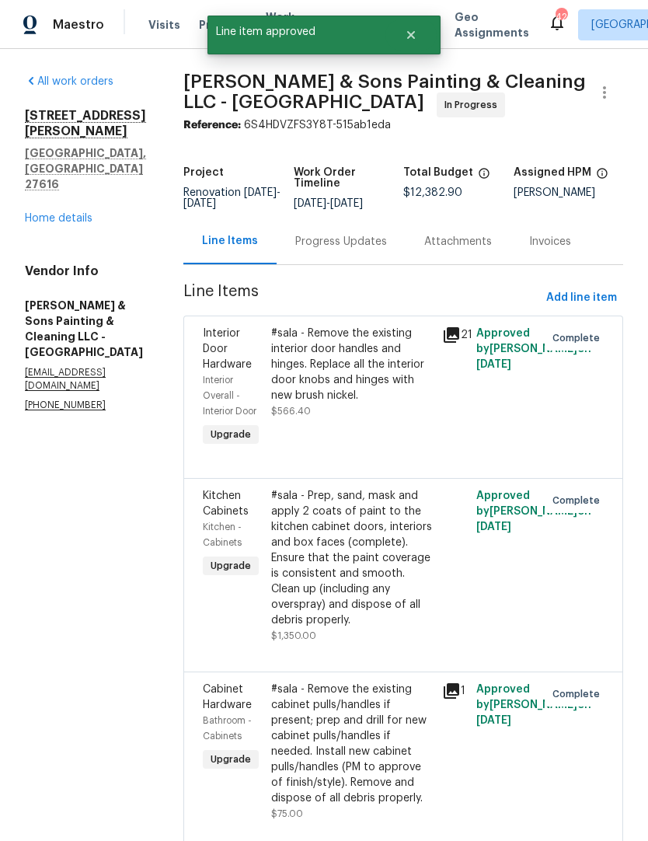
click at [371, 376] on div "#sala - Remove the existing interior door handles and hinges. Replace all the i…" at bounding box center [352, 365] width 162 height 78
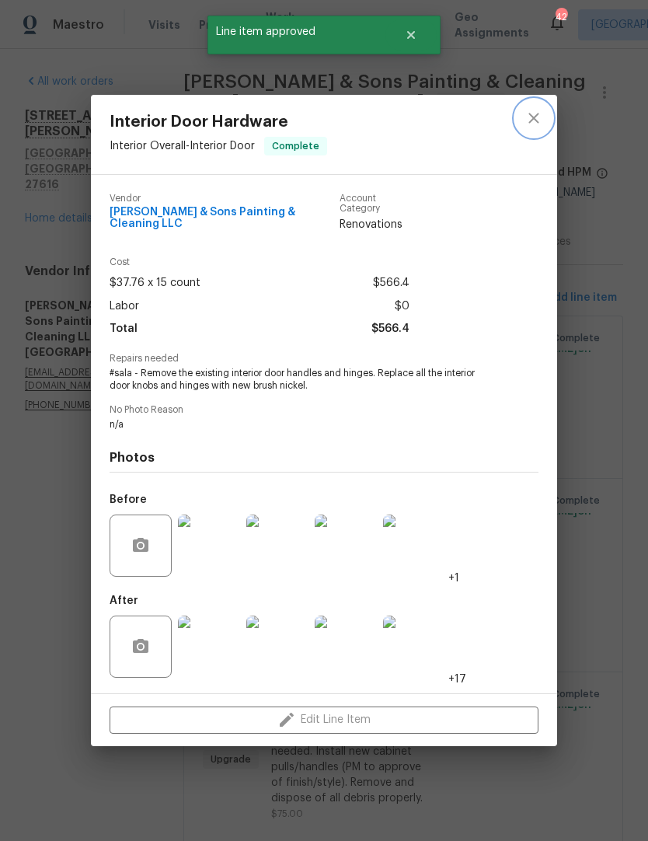
click at [533, 124] on icon "close" at bounding box center [534, 118] width 19 height 19
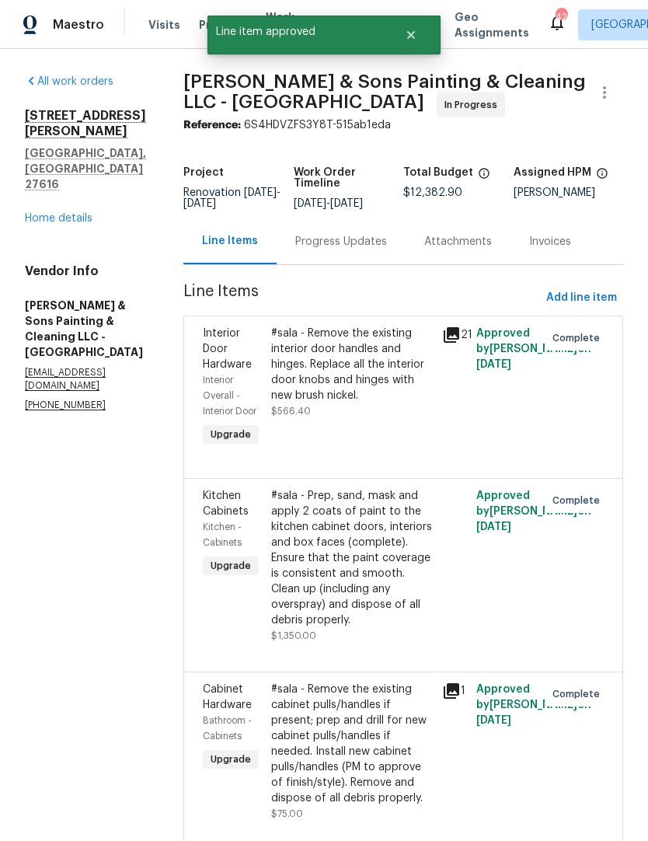
click at [52, 213] on link "Home details" at bounding box center [59, 218] width 68 height 11
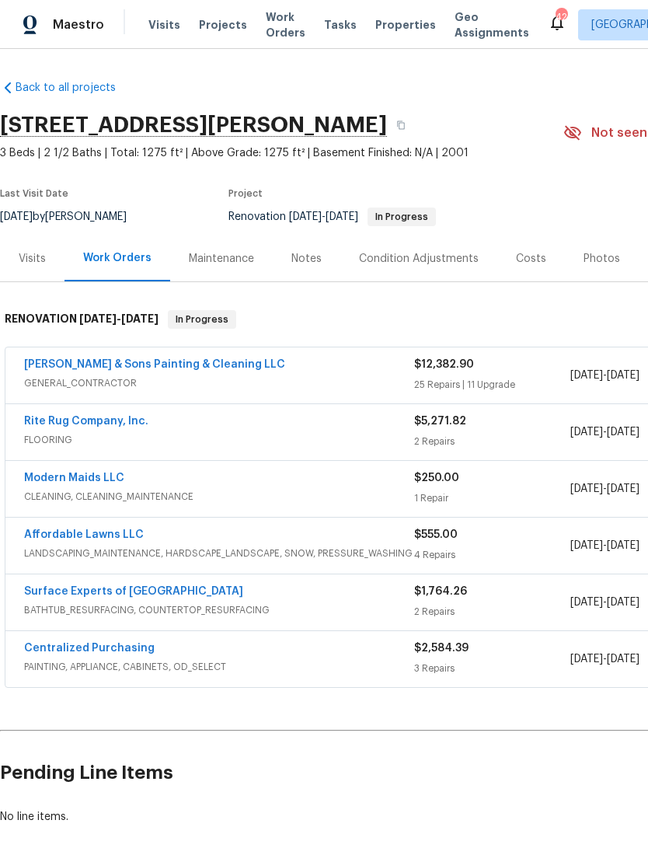
click at [86, 363] on link "Hodge & Sons Painting & Cleaning LLC" at bounding box center [154, 364] width 261 height 11
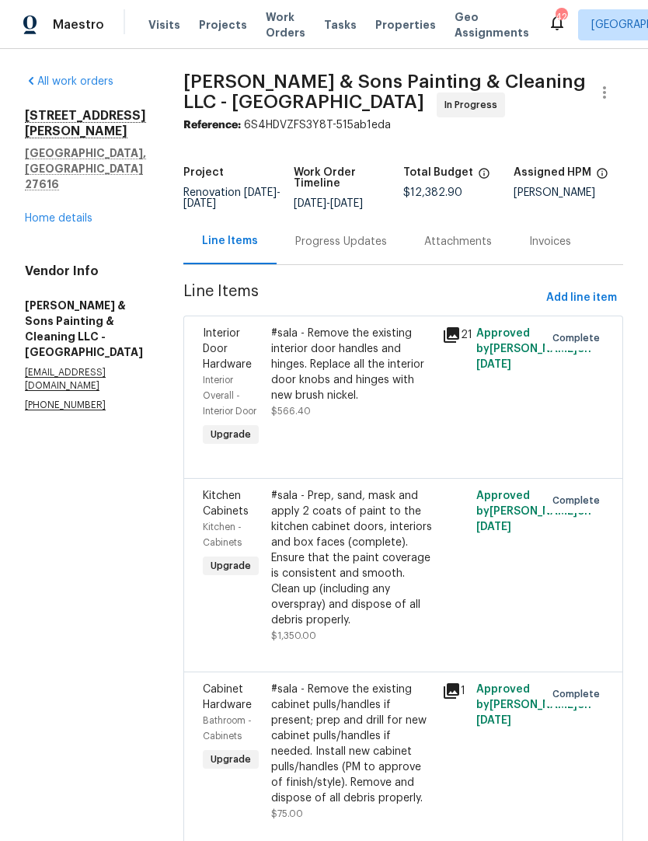
click at [313, 243] on div "Progress Updates" at bounding box center [341, 242] width 92 height 16
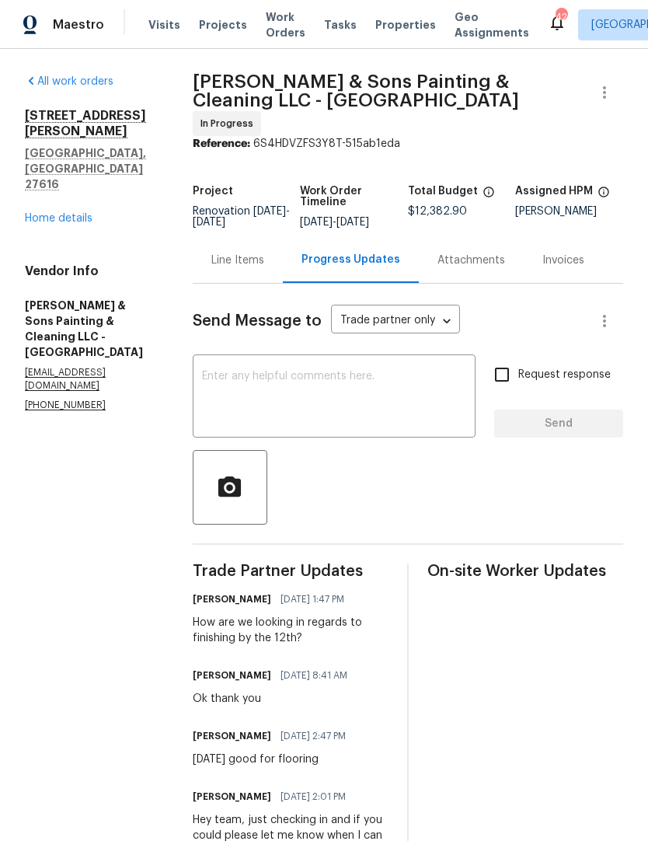
click at [225, 379] on textarea at bounding box center [334, 398] width 264 height 54
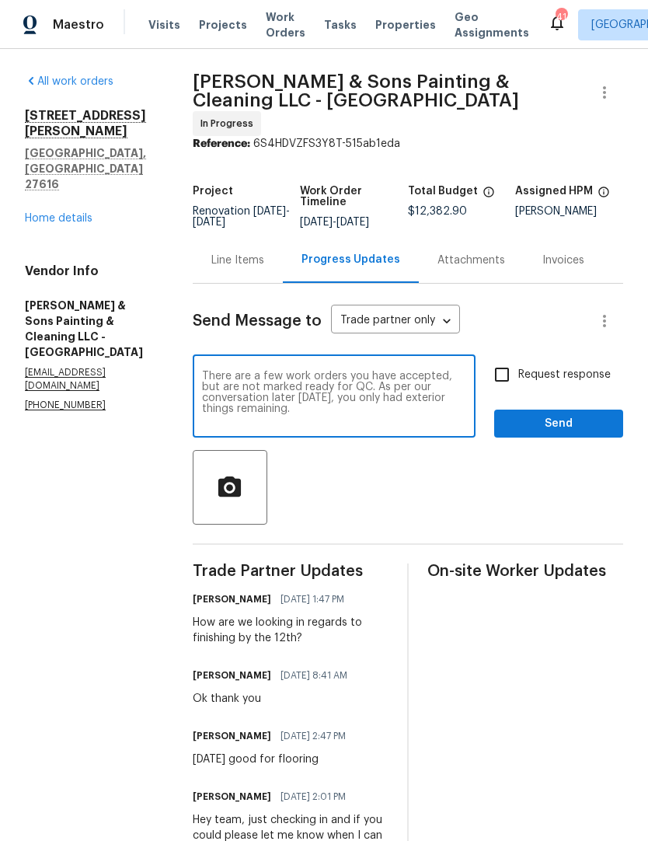
click at [304, 372] on textarea "There are a few work orders you have accepted, but are not marked ready for QC.…" at bounding box center [334, 398] width 264 height 54
click at [419, 416] on textarea "There are a few work orders you have accepted, but are not marked ready for QC.…" at bounding box center [334, 398] width 264 height 54
type textarea "There are a few work orders you have accepted, but are not marked ready for QC.…"
click at [506, 367] on input "Request response" at bounding box center [502, 374] width 33 height 33
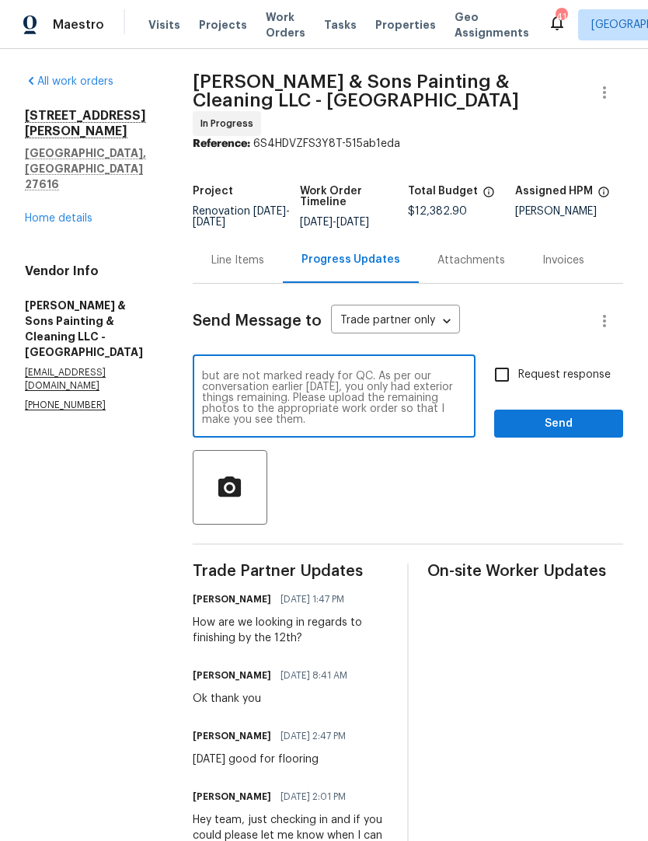
checkbox input "true"
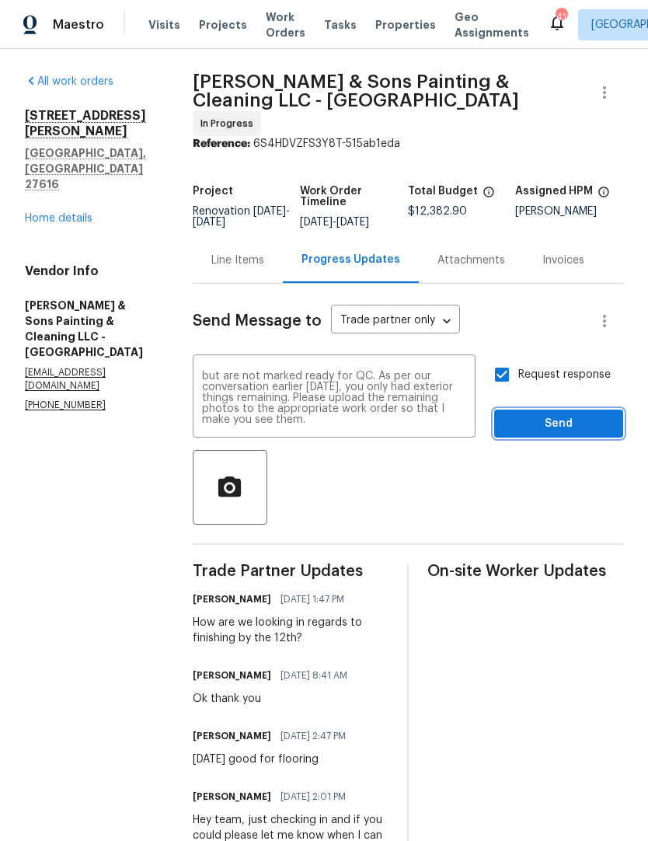
click at [551, 414] on span "Send" at bounding box center [559, 423] width 104 height 19
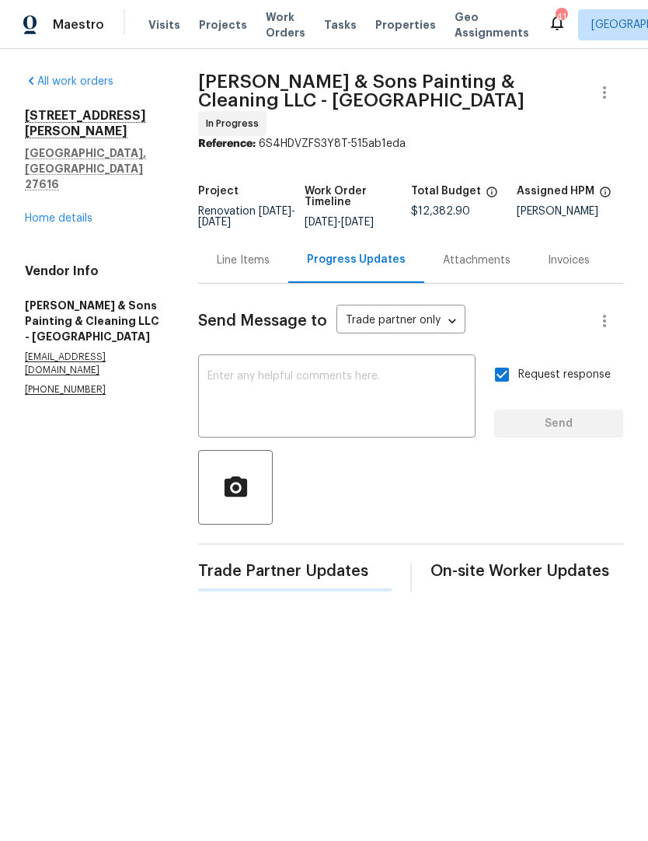
scroll to position [0, 0]
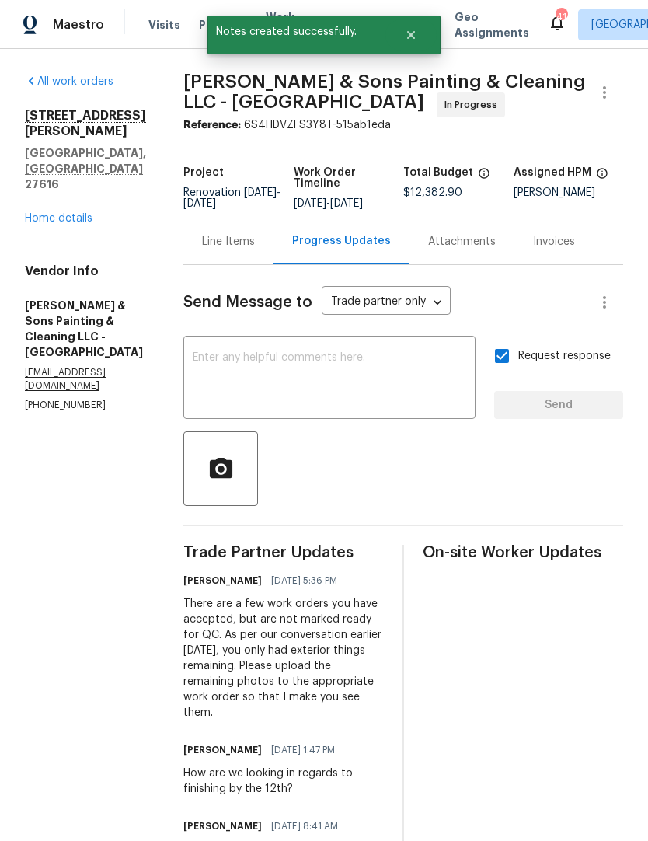
click at [55, 213] on link "Home details" at bounding box center [59, 218] width 68 height 11
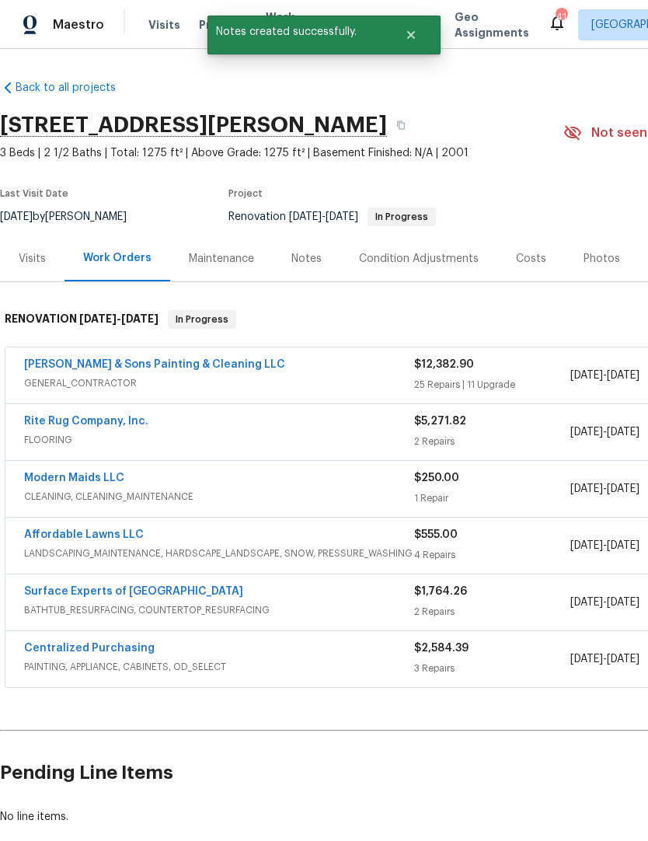
click at [306, 249] on div "Notes" at bounding box center [307, 259] width 68 height 46
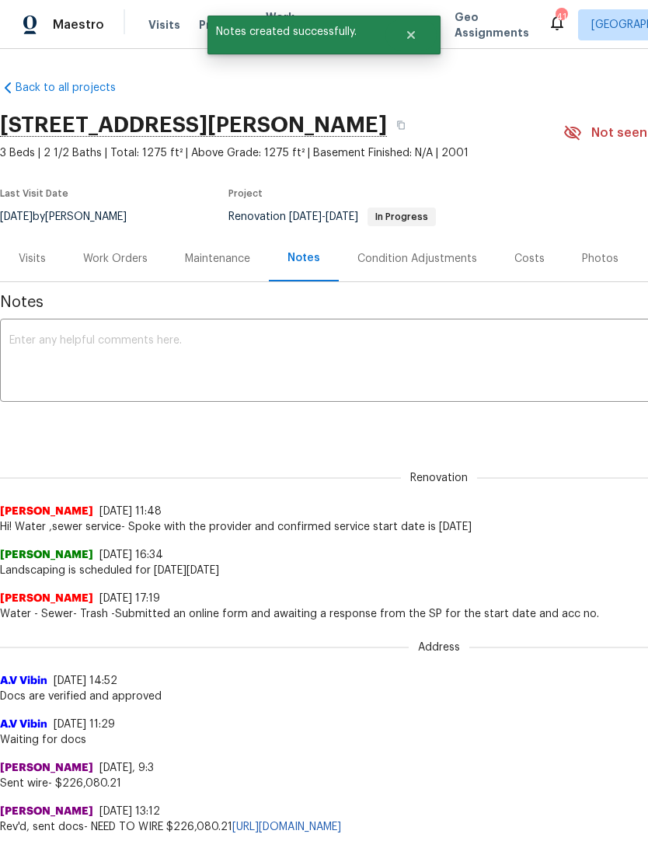
click at [16, 339] on textarea at bounding box center [439, 362] width 860 height 54
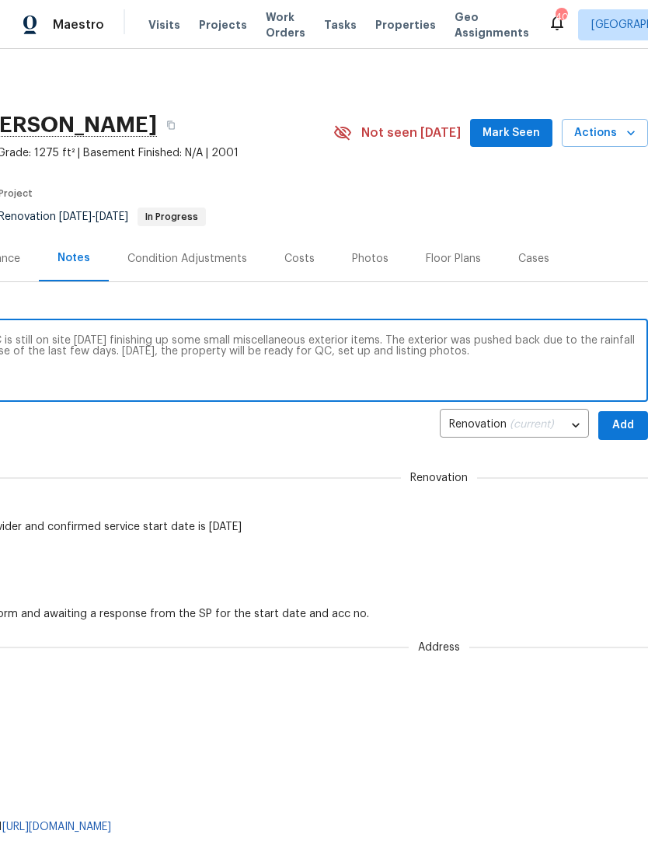
scroll to position [0, 230]
type textarea "98% of the renovations are done in the GC is still on site today finishing up s…"
click at [624, 422] on span "Add" at bounding box center [623, 425] width 25 height 19
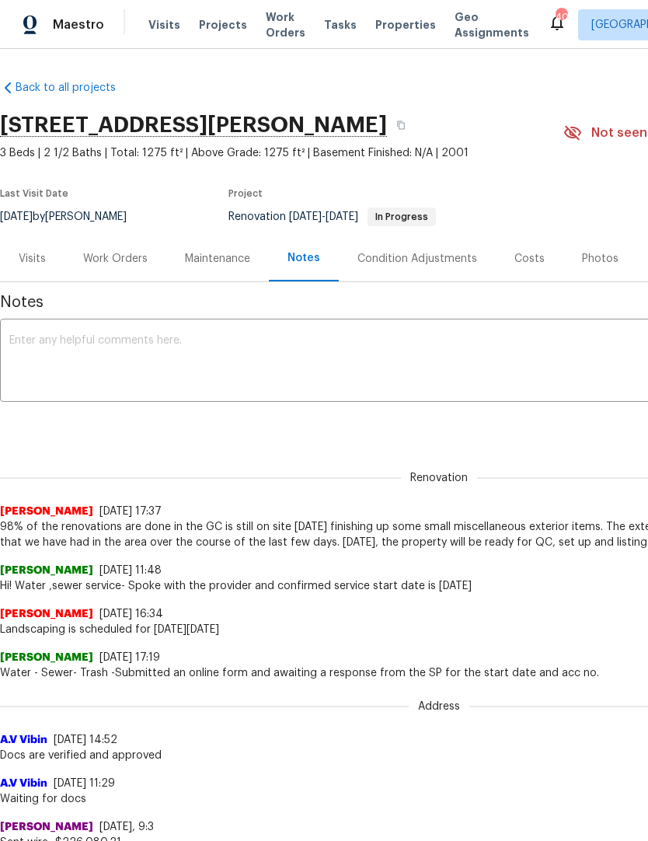
scroll to position [0, 0]
click at [113, 258] on div "Work Orders" at bounding box center [115, 259] width 65 height 16
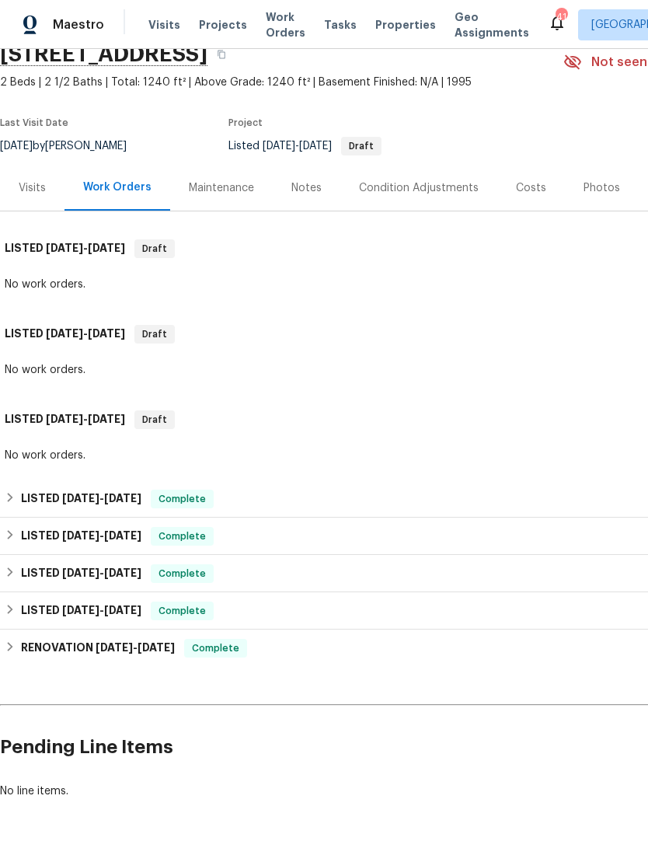
scroll to position [70, 0]
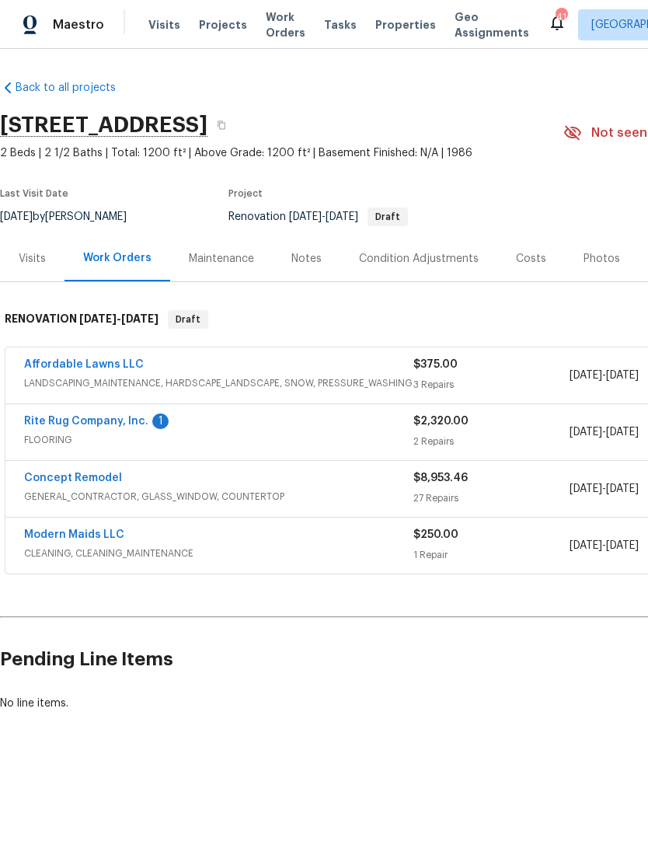
click at [120, 416] on link "Rite Rug Company, Inc." at bounding box center [86, 421] width 124 height 11
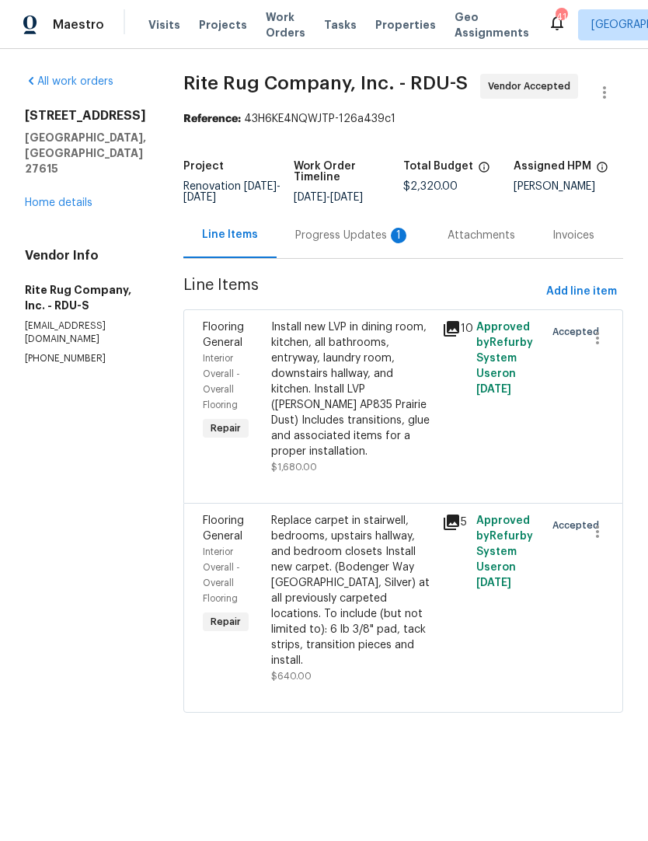
click at [365, 243] on div "Progress Updates 1" at bounding box center [352, 236] width 115 height 16
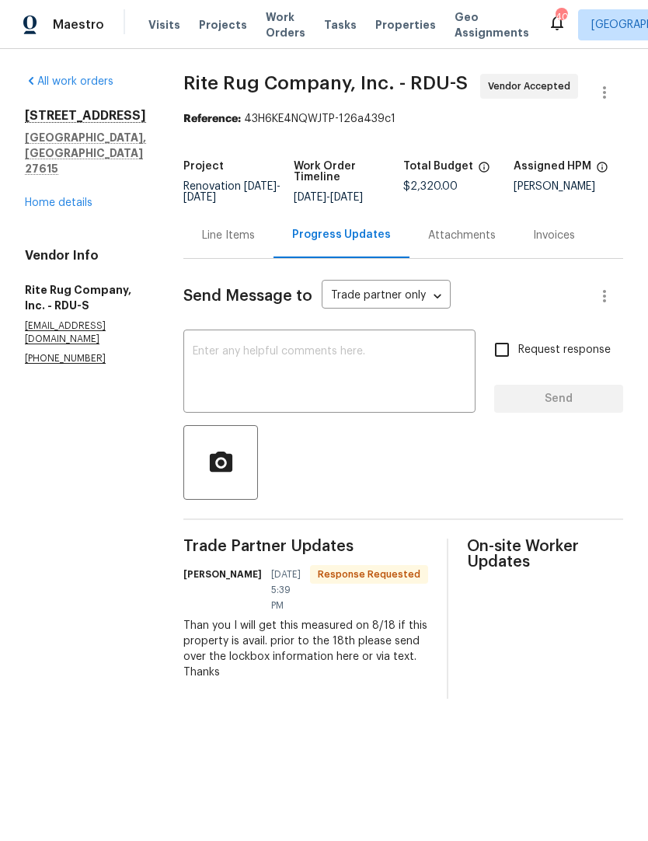
click at [235, 237] on div "Line Items" at bounding box center [228, 235] width 90 height 46
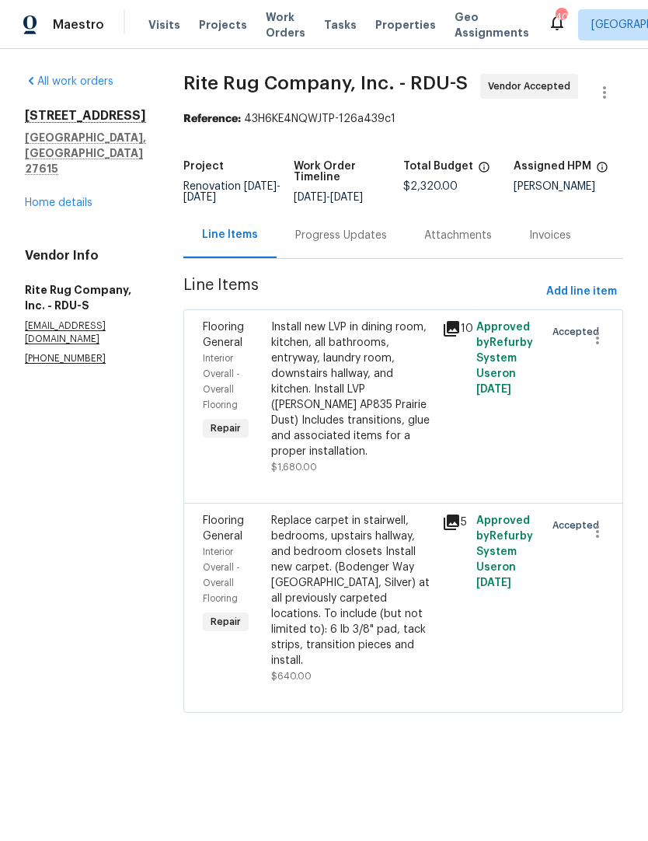
click at [340, 243] on div "Progress Updates" at bounding box center [341, 236] width 92 height 16
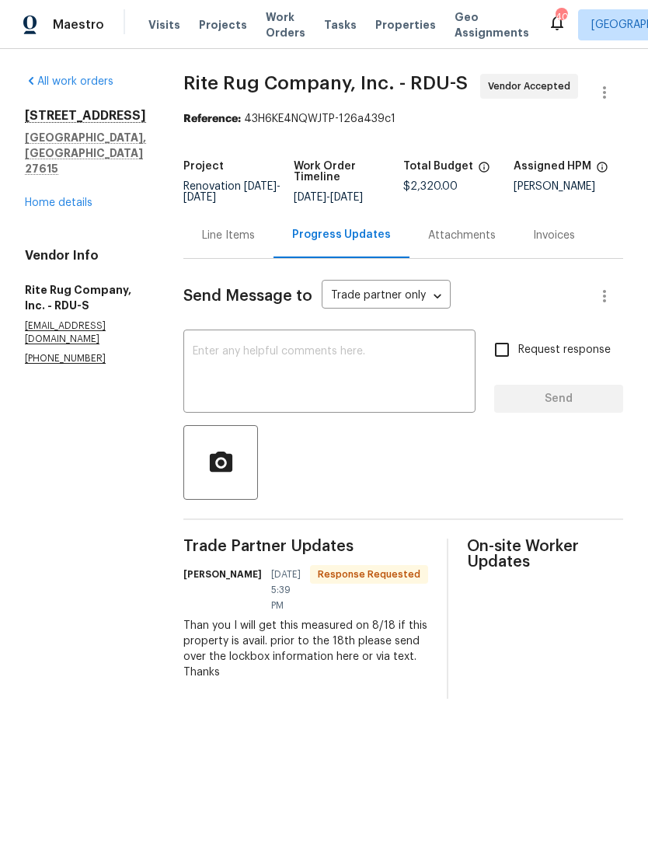
click at [235, 347] on div "x ​" at bounding box center [329, 372] width 292 height 79
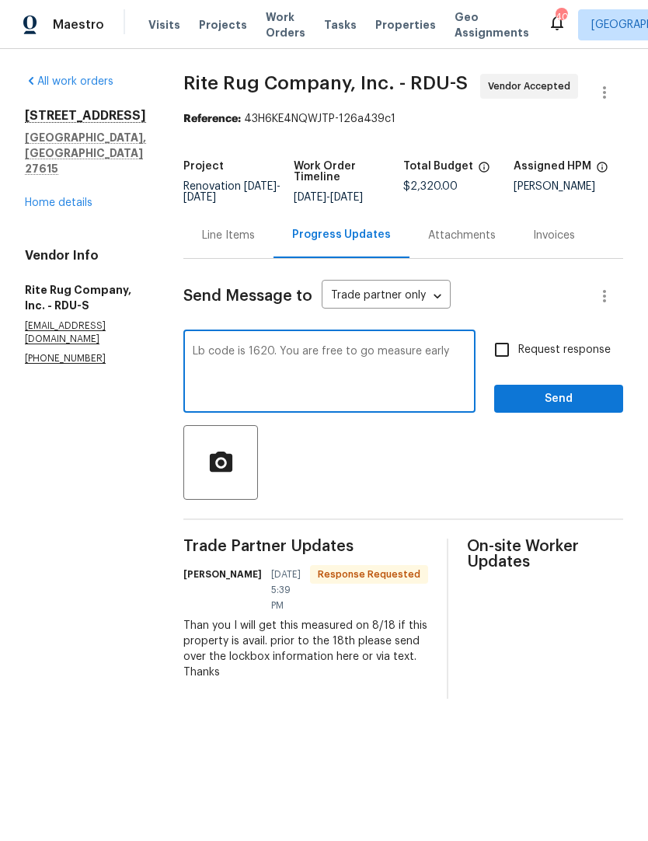
type textarea "Lb code is 1620. You are free to go measure early"
click at [507, 360] on input "Request response" at bounding box center [502, 349] width 33 height 33
checkbox input "true"
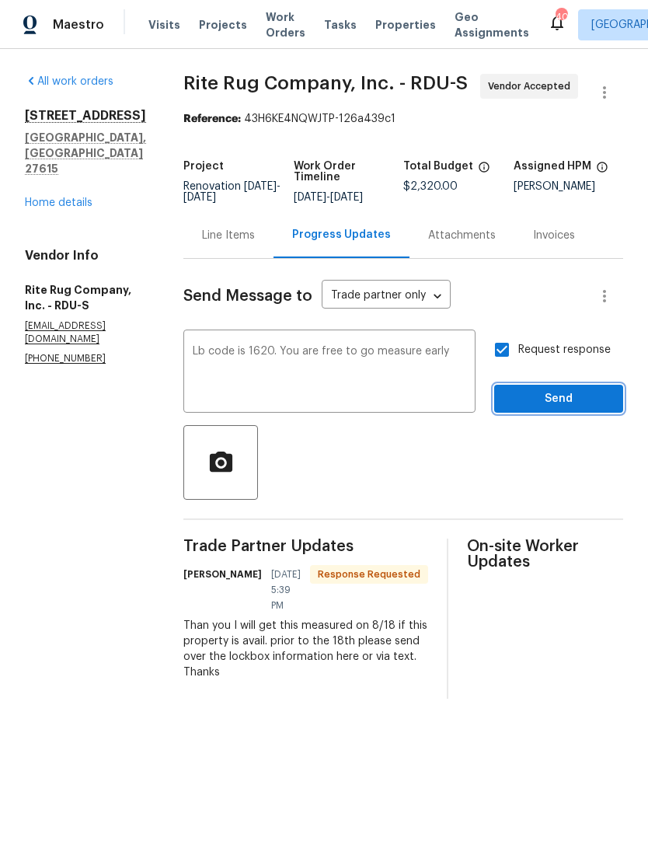
click at [561, 409] on span "Send" at bounding box center [559, 398] width 104 height 19
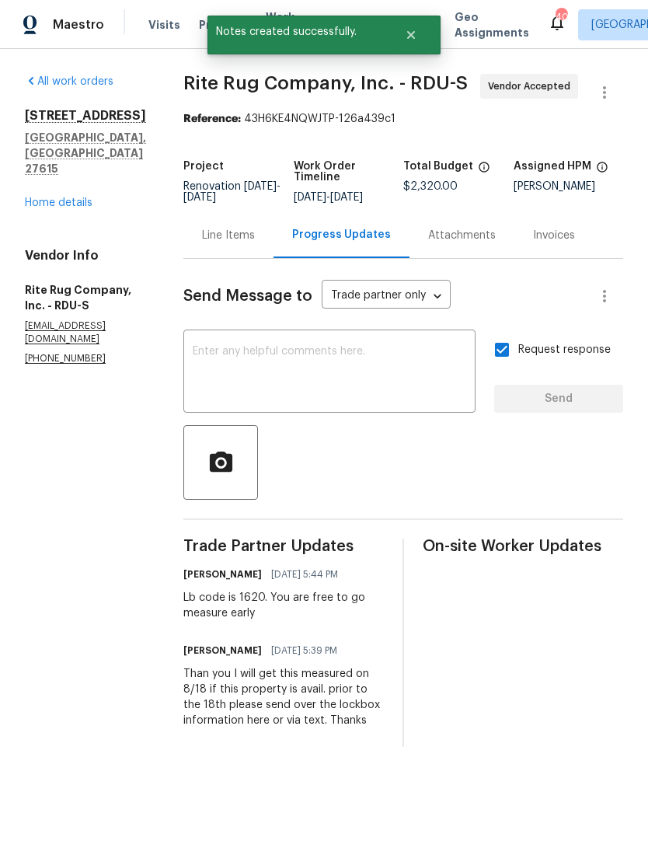
click at [231, 256] on div "Line Items" at bounding box center [228, 235] width 90 height 46
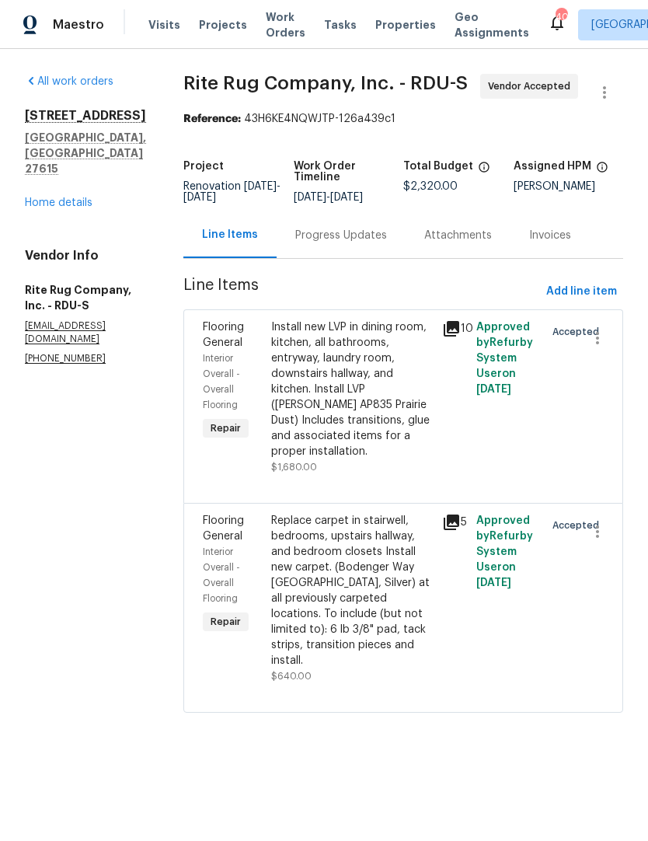
click at [64, 197] on link "Home details" at bounding box center [59, 202] width 68 height 11
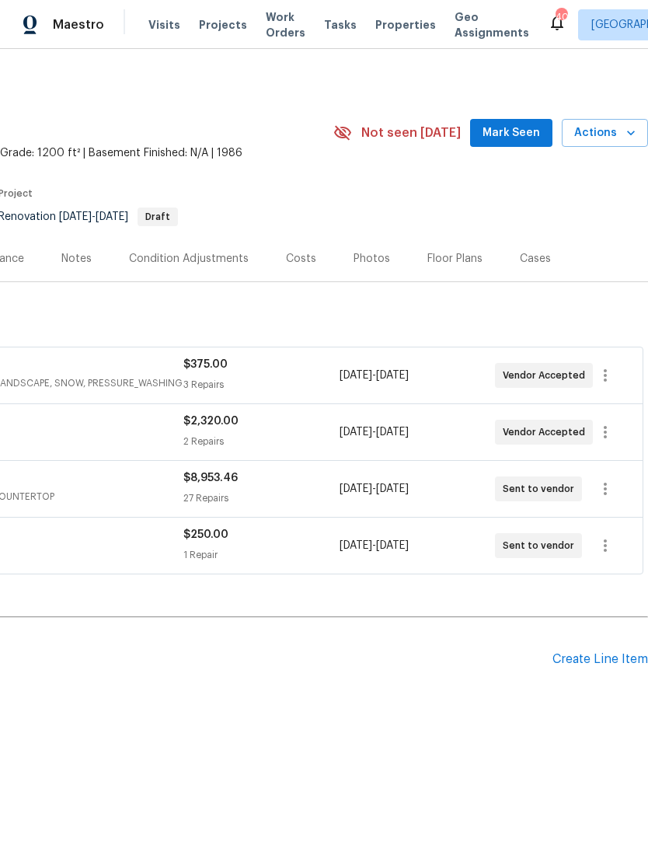
scroll to position [0, 230]
click at [606, 492] on icon "button" at bounding box center [605, 489] width 19 height 19
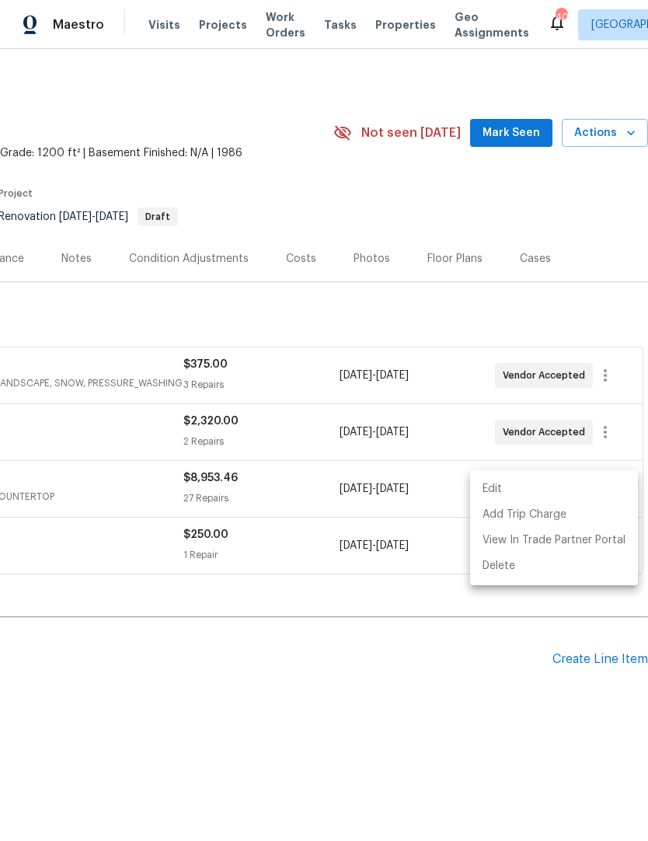
click at [537, 488] on li "Edit" at bounding box center [554, 489] width 168 height 26
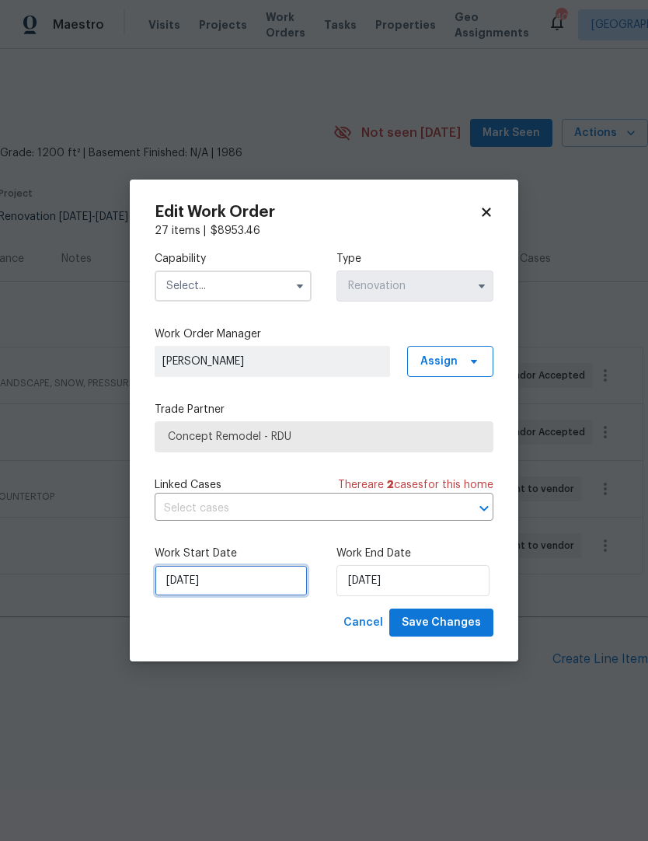
click at [190, 582] on input "[DATE]" at bounding box center [231, 580] width 153 height 31
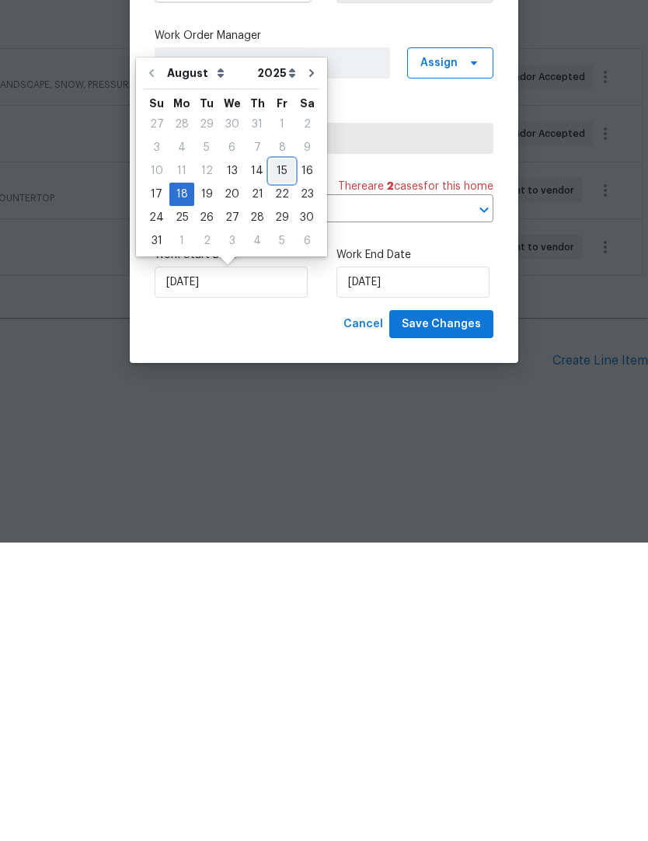
click at [277, 459] on div "15" at bounding box center [282, 470] width 25 height 22
type input "[DATE]"
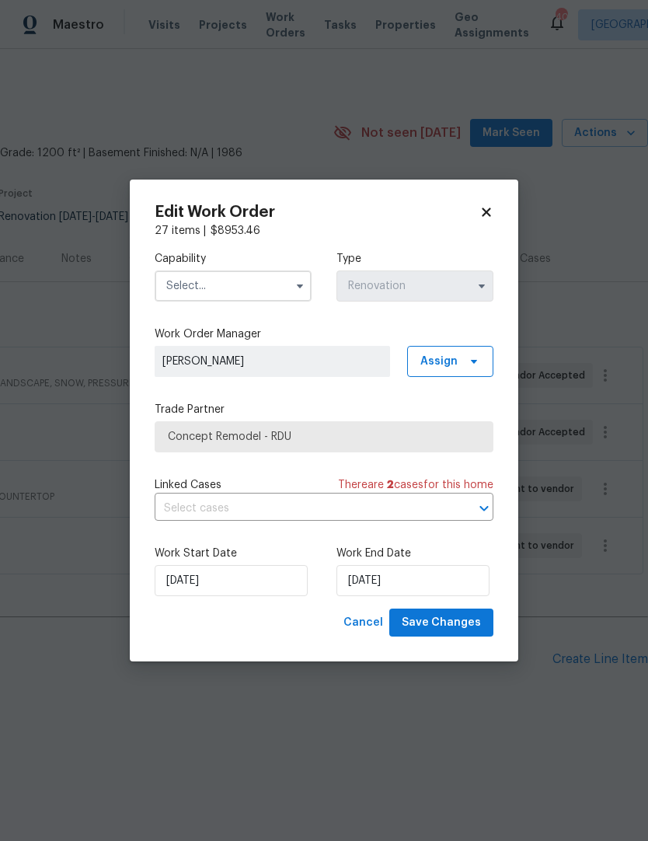
click at [189, 281] on input "text" at bounding box center [233, 286] width 157 height 31
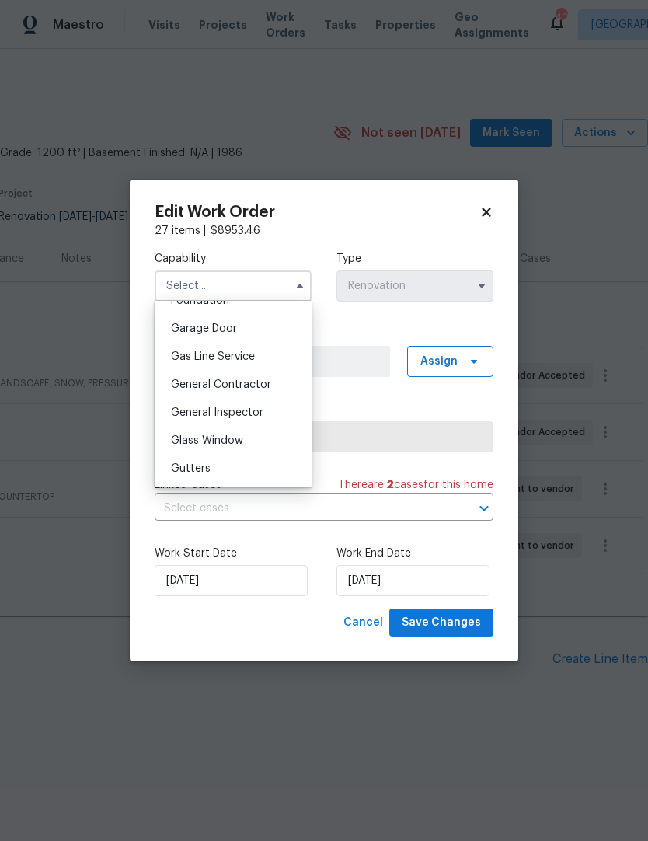
scroll to position [676, 0]
click at [197, 389] on span "General Contractor" at bounding box center [221, 385] width 100 height 11
type input "General Contractor"
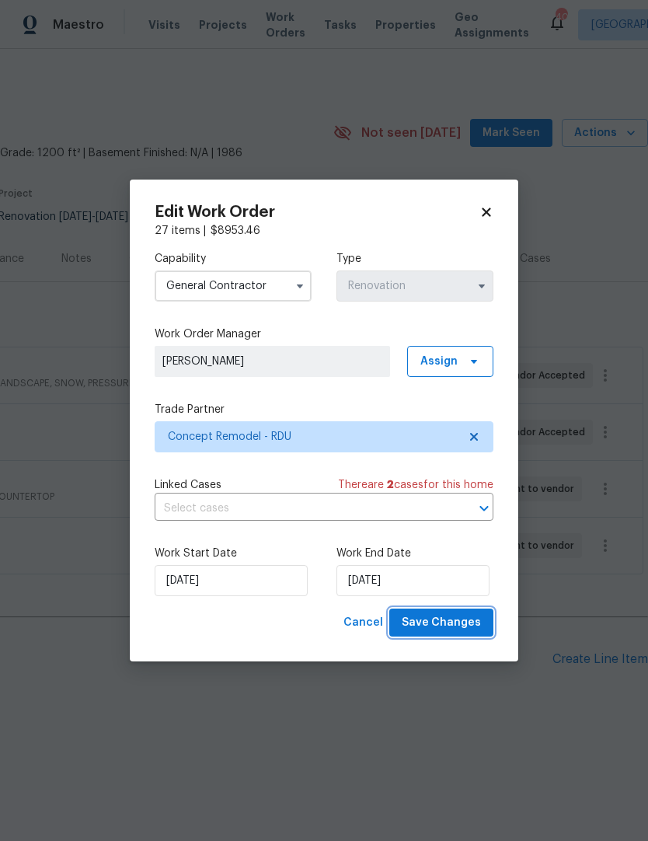
click at [448, 620] on span "Save Changes" at bounding box center [441, 622] width 79 height 19
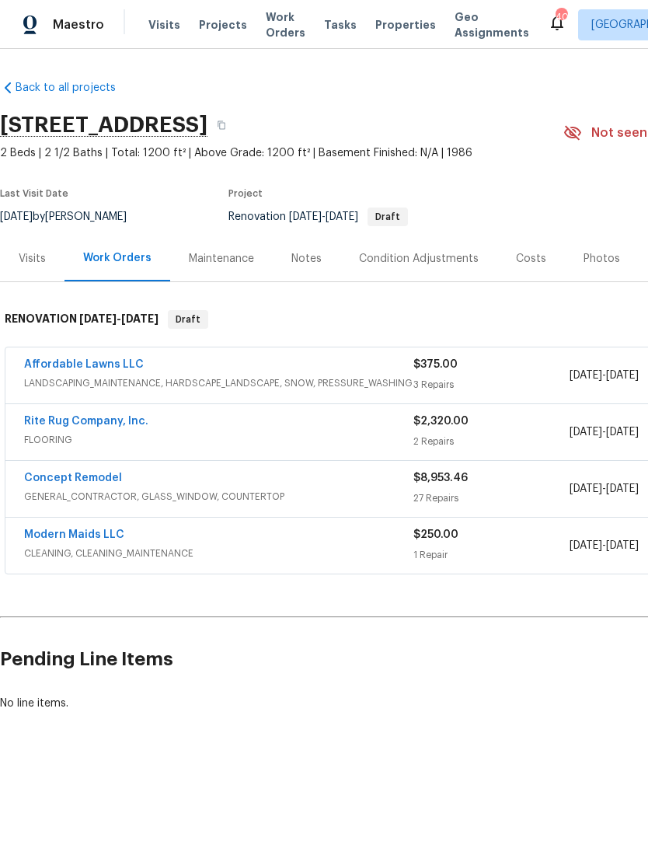
scroll to position [0, 0]
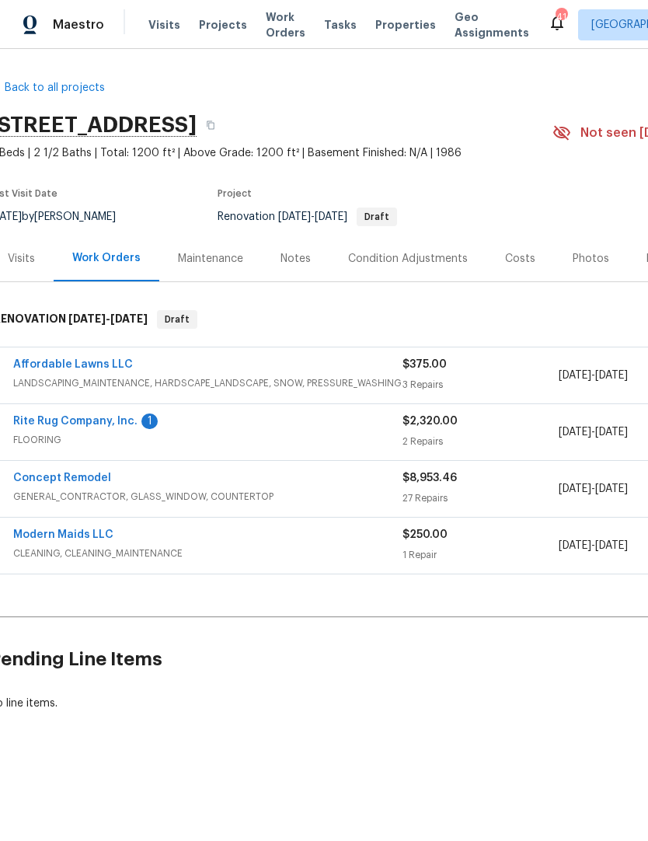
scroll to position [0, 17]
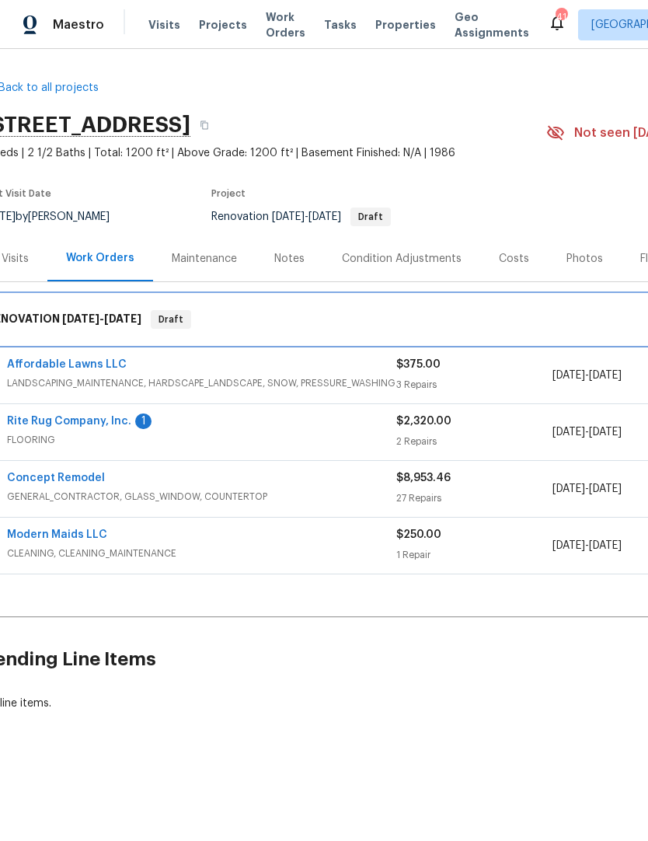
click at [641, 306] on div "RENOVATION [DATE] - [DATE] Draft" at bounding box center [422, 320] width 878 height 50
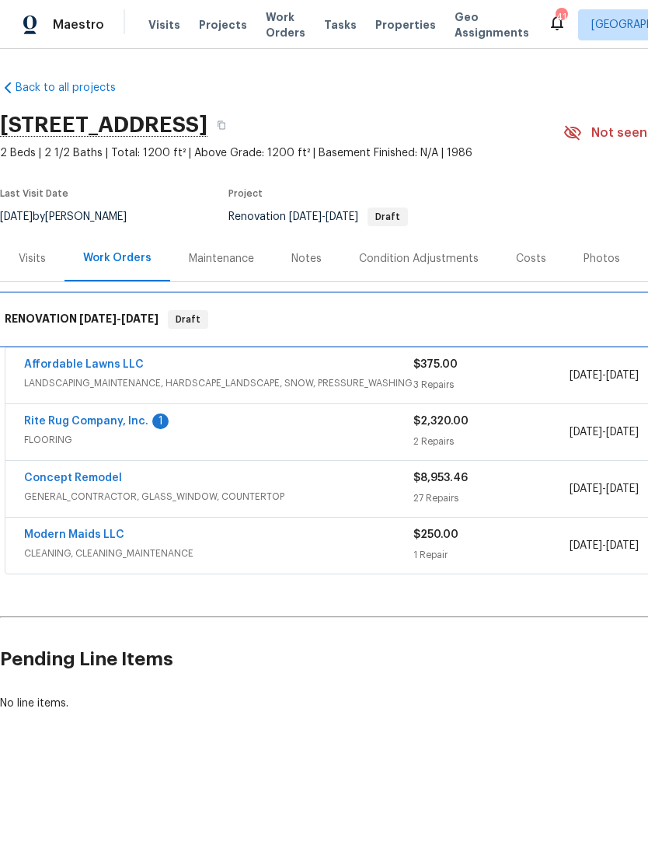
scroll to position [0, 0]
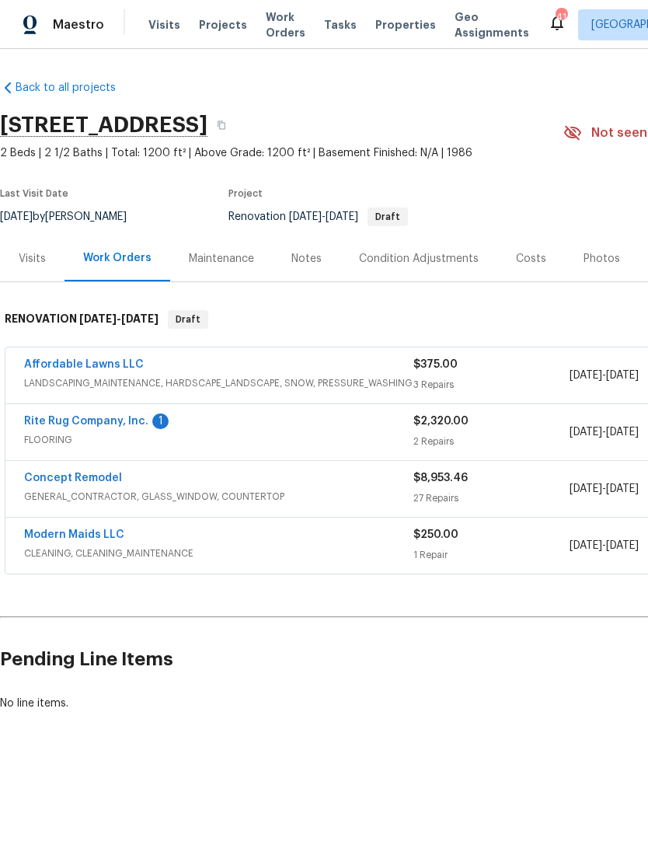
click at [104, 417] on link "Rite Rug Company, Inc." at bounding box center [86, 421] width 124 height 11
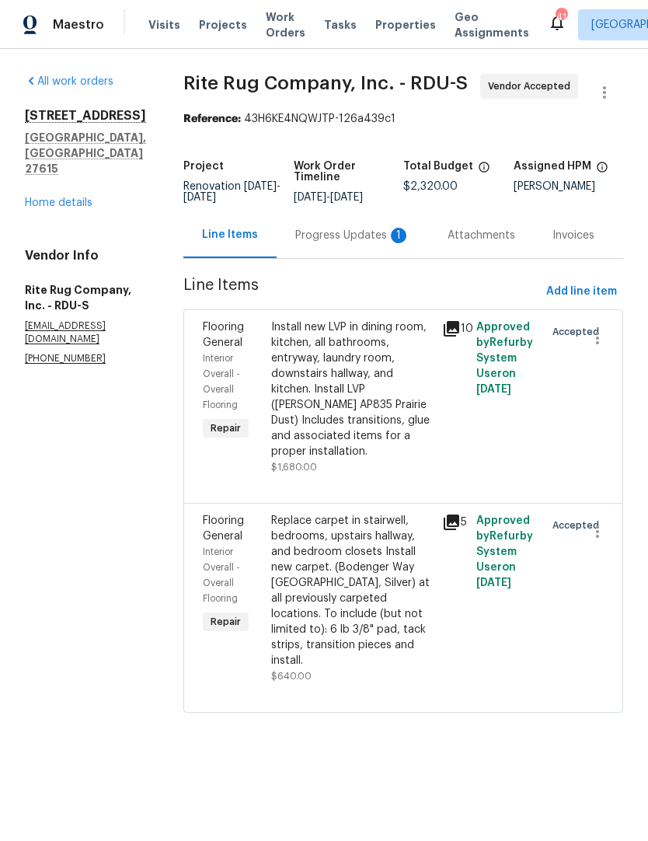
click at [344, 243] on div "Progress Updates 1" at bounding box center [352, 236] width 115 height 16
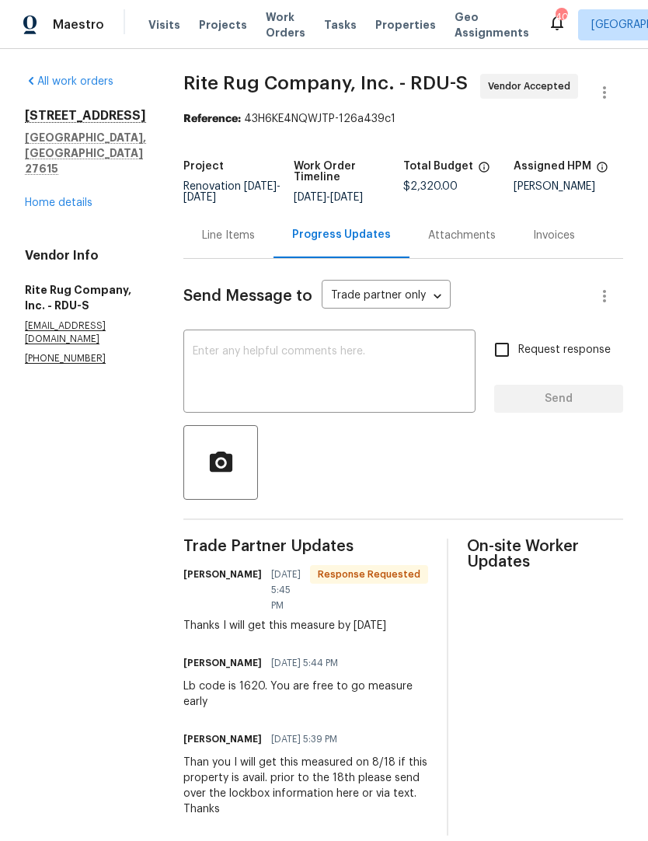
click at [45, 197] on link "Home details" at bounding box center [59, 202] width 68 height 11
